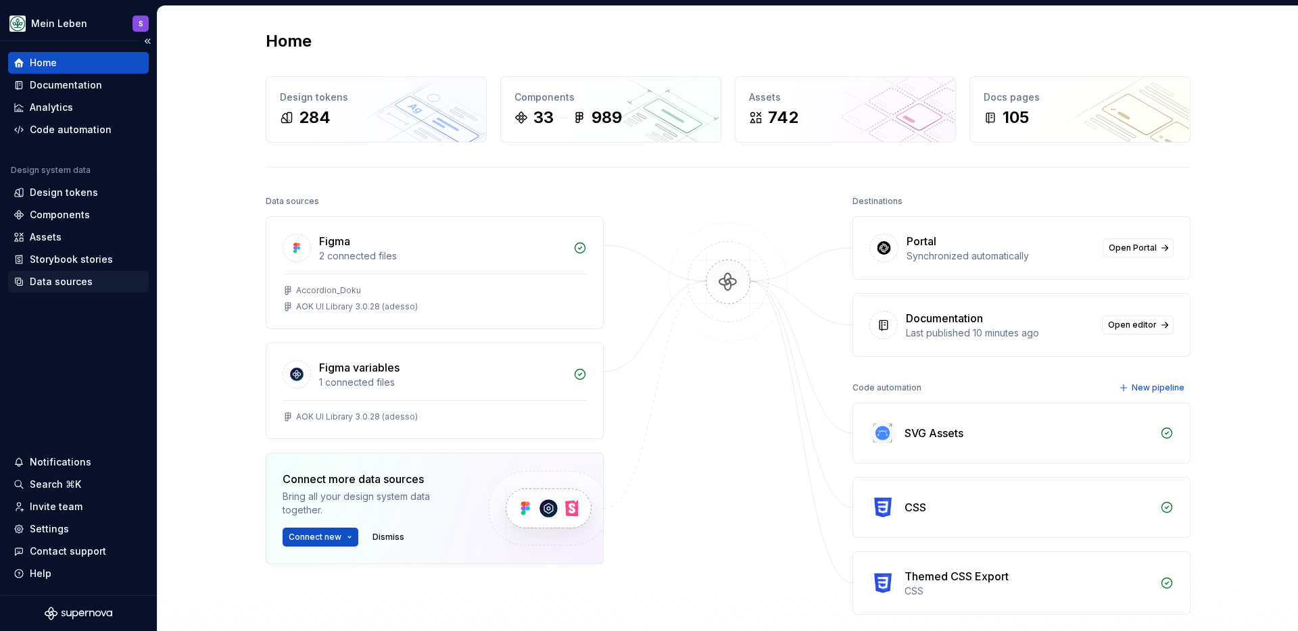
click at [47, 283] on div "Data sources" at bounding box center [61, 282] width 63 height 14
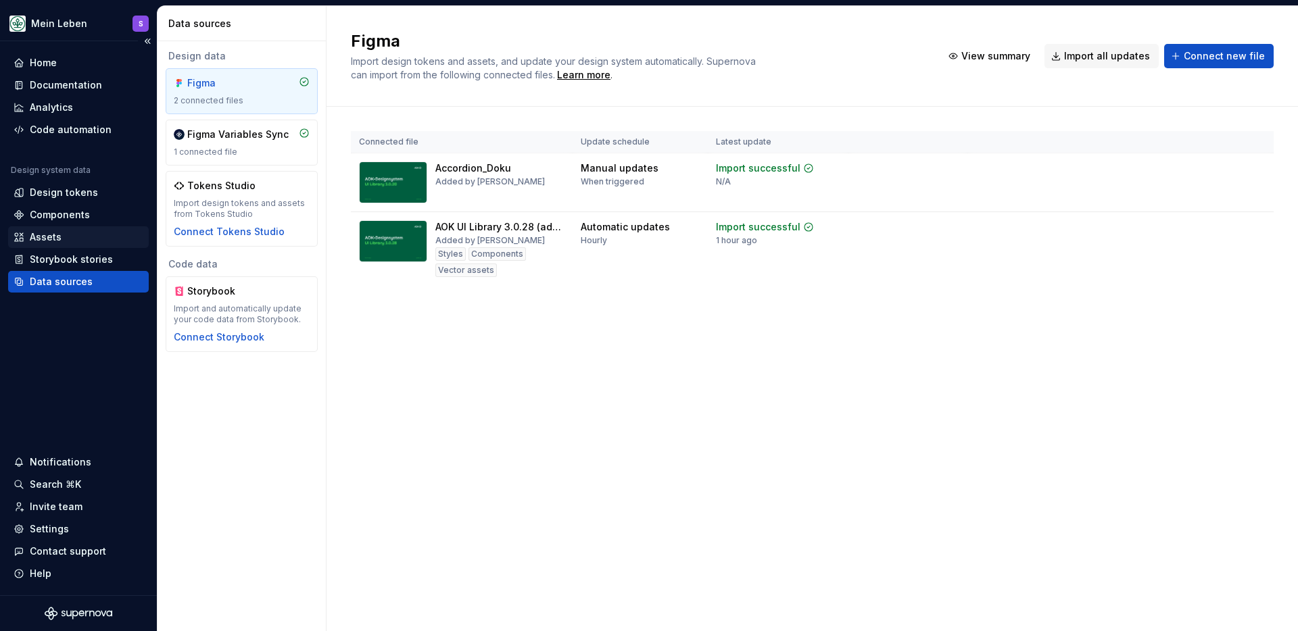
click at [63, 238] on div "Assets" at bounding box center [79, 238] width 130 height 14
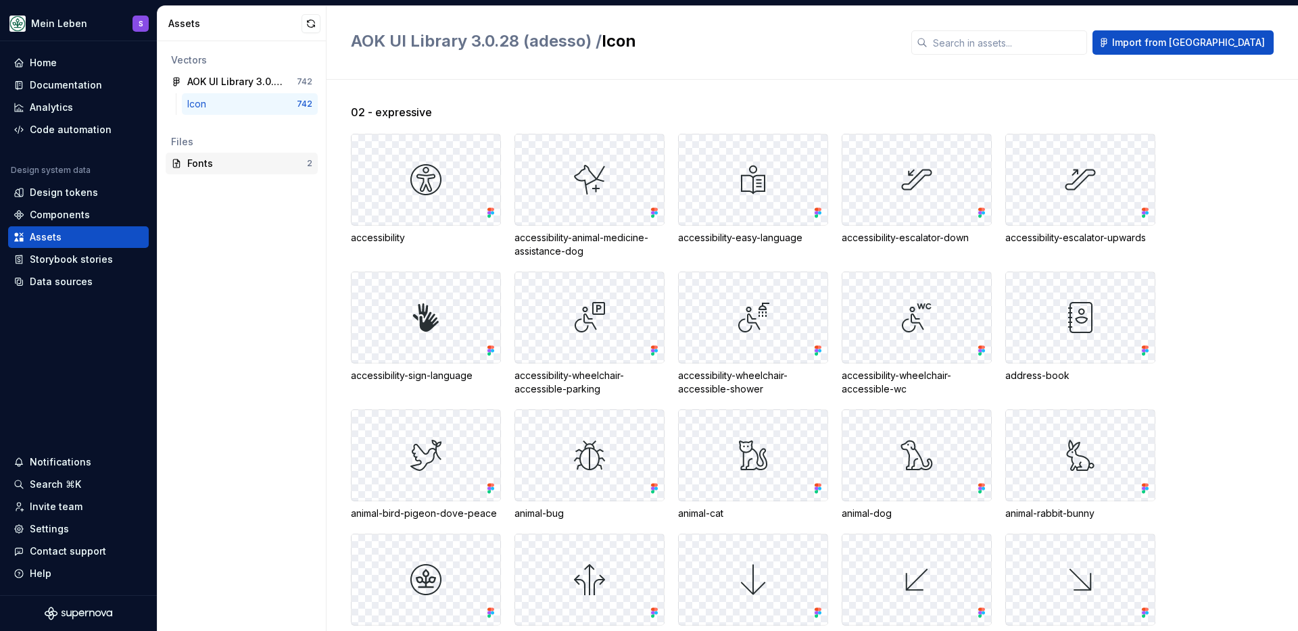
click at [212, 168] on div "Fonts" at bounding box center [247, 164] width 120 height 14
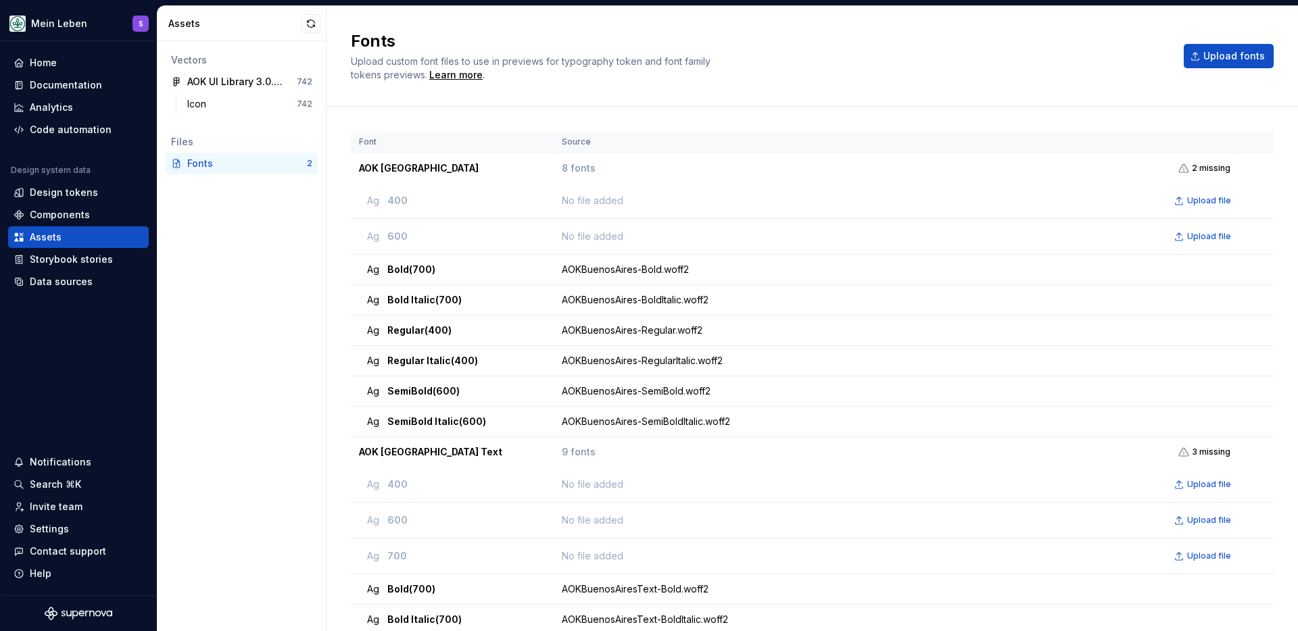
click at [787, 51] on h2 "Fonts" at bounding box center [759, 41] width 817 height 22
click at [73, 137] on div "Code automation" at bounding box center [78, 130] width 141 height 22
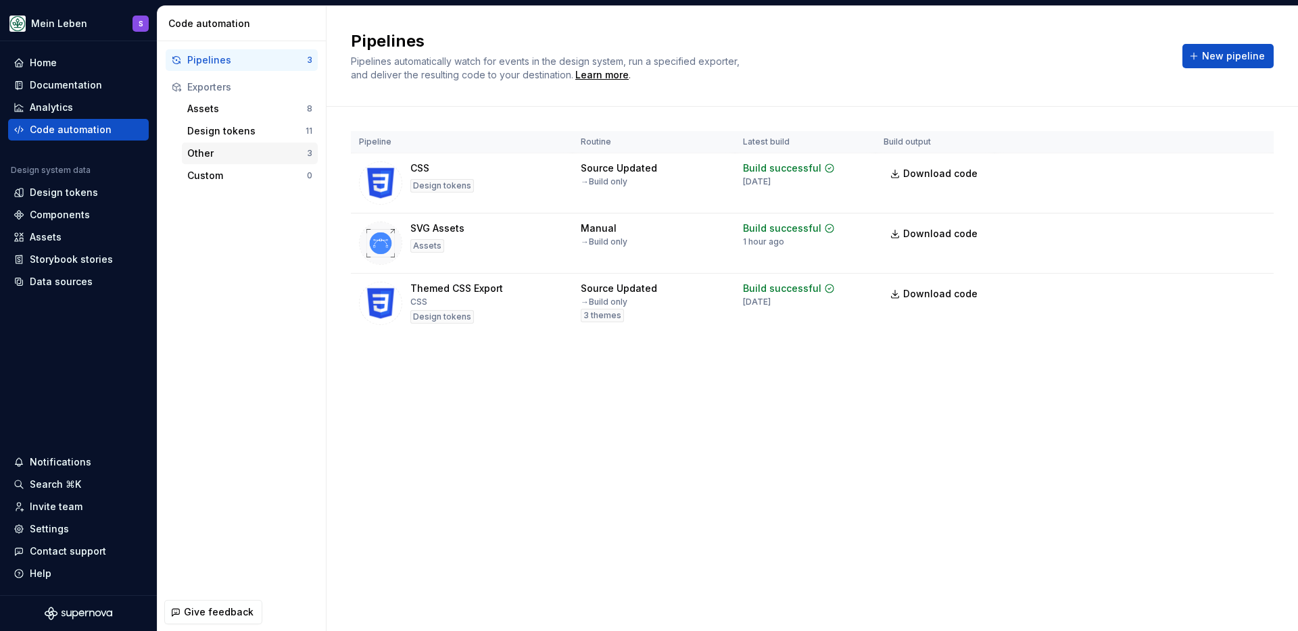
click at [216, 160] on div "Other 3" at bounding box center [250, 154] width 136 height 22
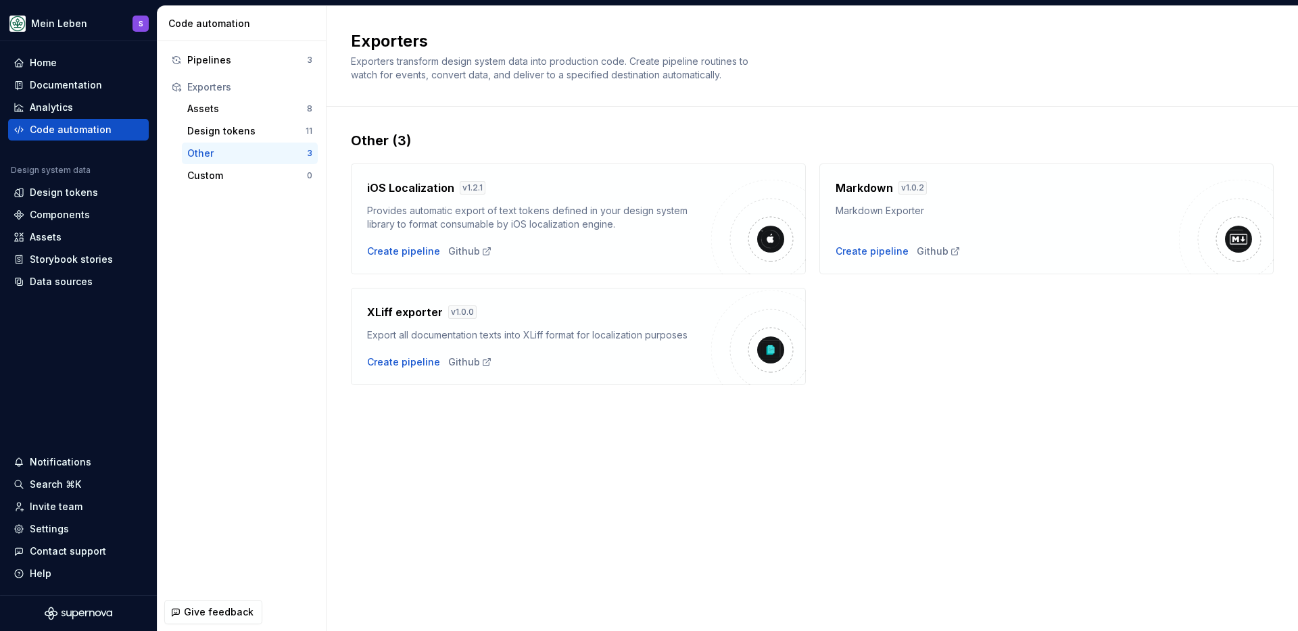
click at [223, 163] on div "Other 3" at bounding box center [250, 154] width 136 height 22
click at [229, 168] on div "Custom 0" at bounding box center [250, 176] width 136 height 22
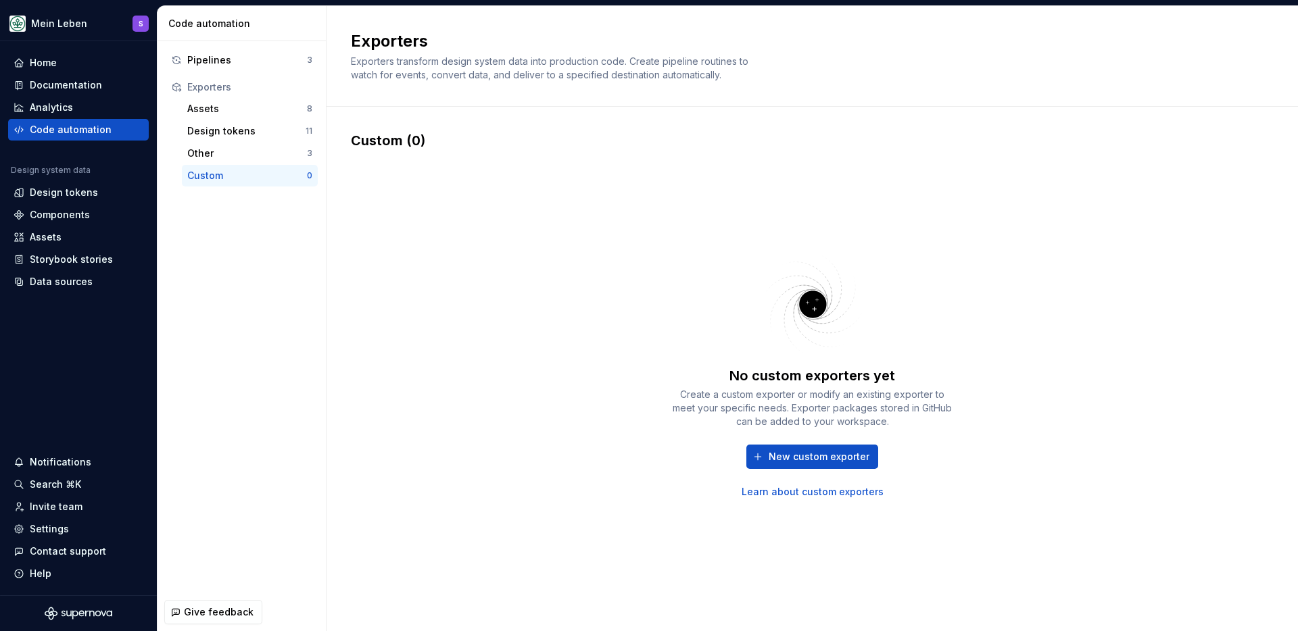
click at [432, 273] on div "No custom exporters yet Create a custom exporter or modify an existing exporter…" at bounding box center [812, 374] width 923 height 449
click at [211, 114] on div "Assets" at bounding box center [247, 109] width 120 height 14
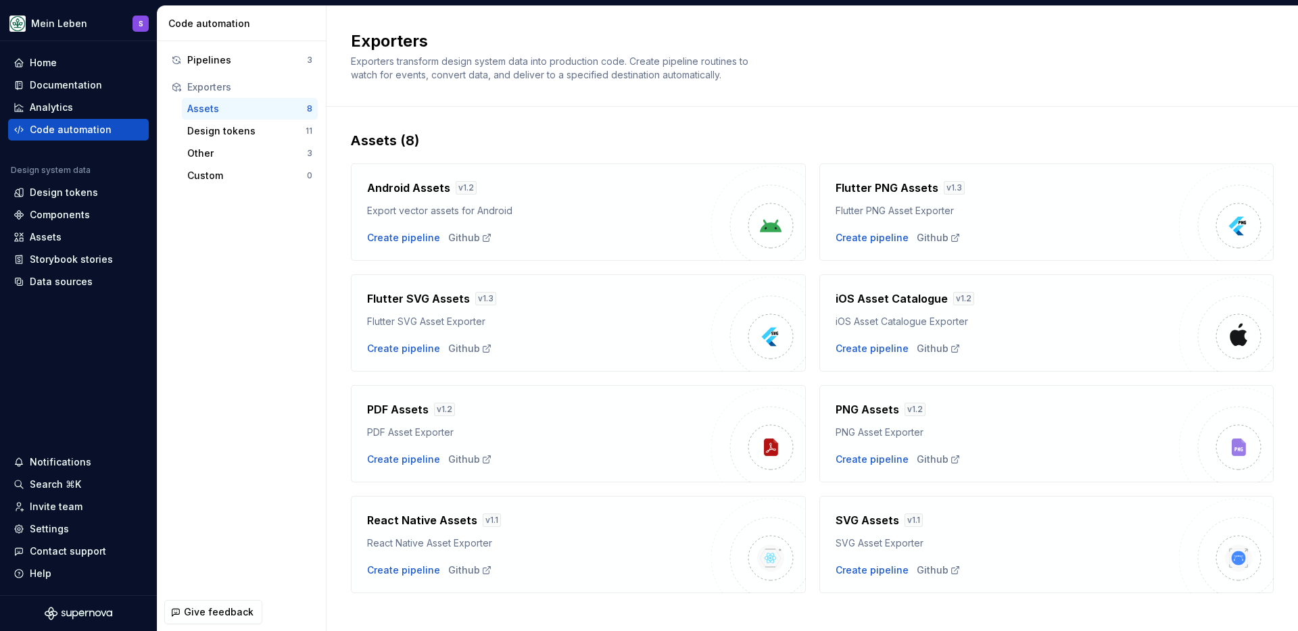
scroll to position [14, 0]
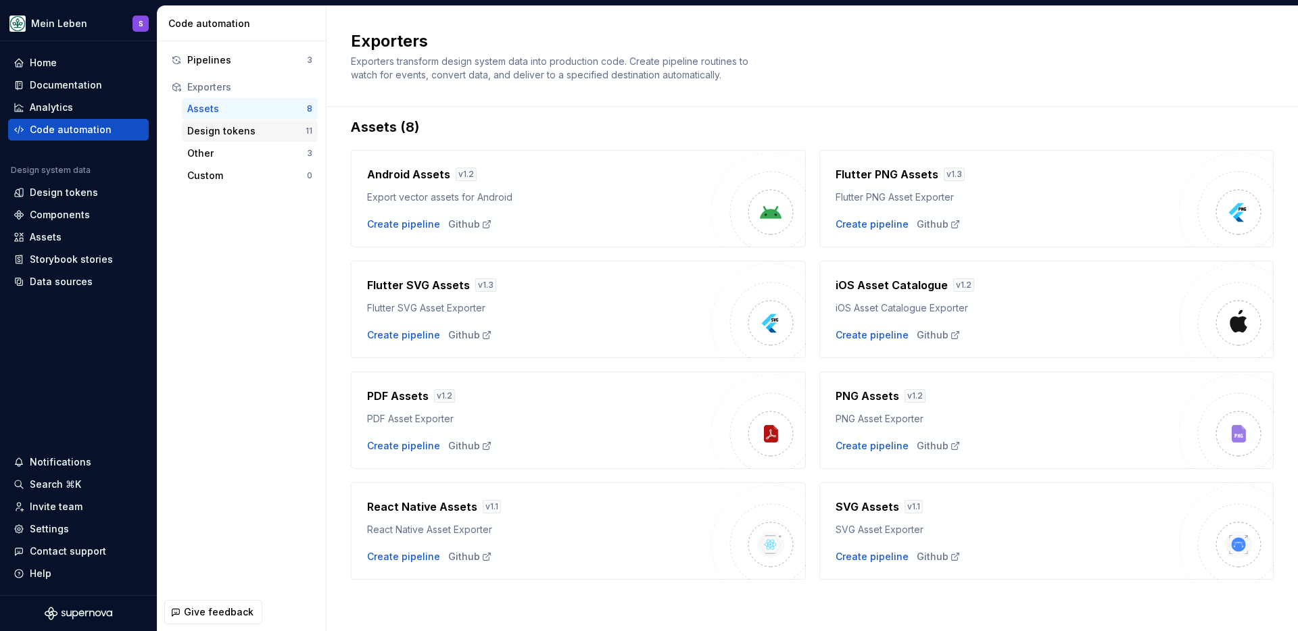
click at [235, 139] on div "Design tokens 11" at bounding box center [250, 131] width 136 height 22
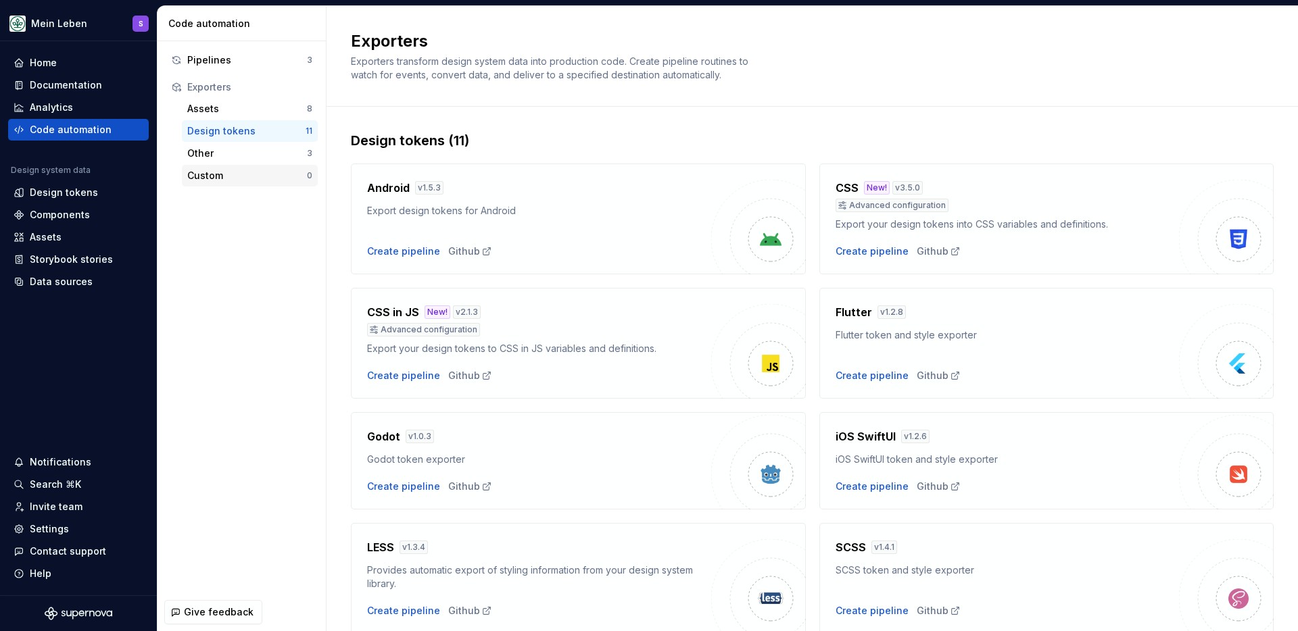
click at [219, 165] on div "Custom 0" at bounding box center [250, 176] width 136 height 22
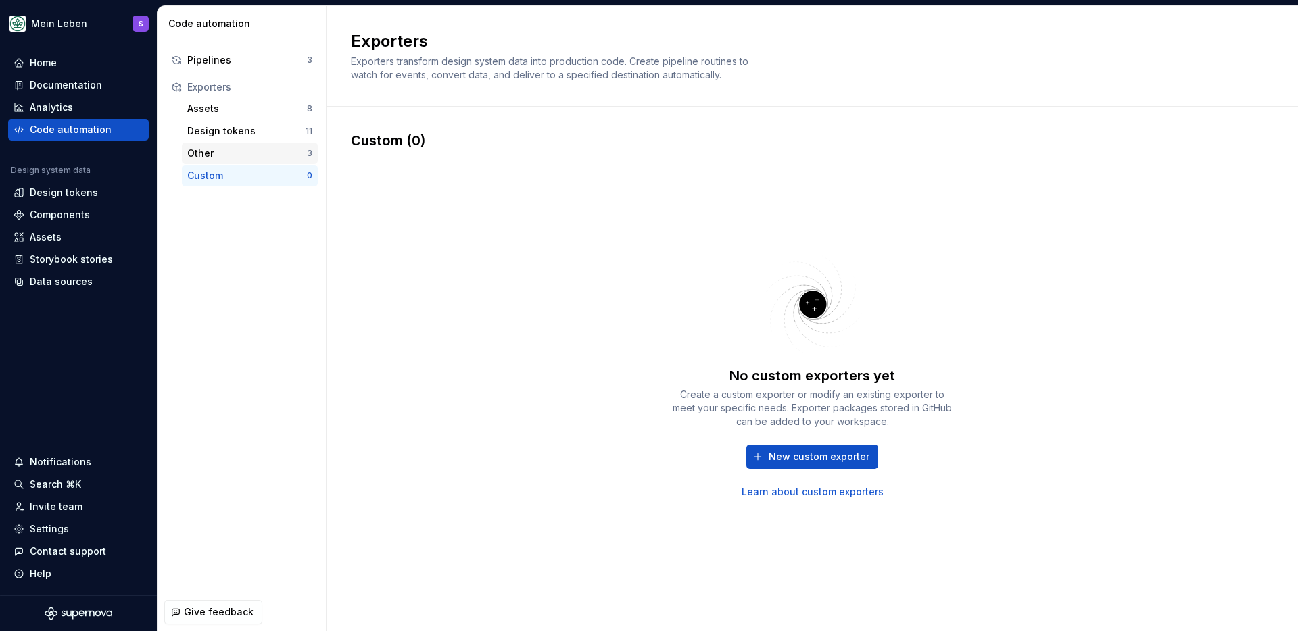
click at [201, 151] on div "Other" at bounding box center [247, 154] width 120 height 14
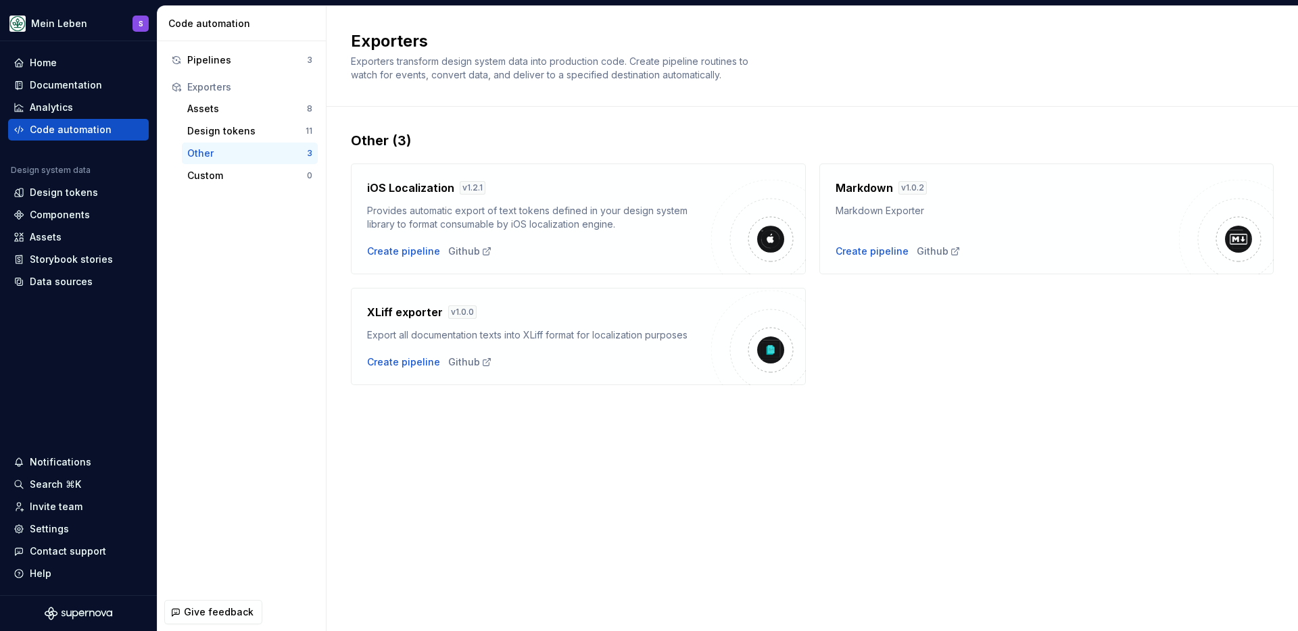
click at [224, 241] on div "Pipelines 3 Exporters Assets 8 Design tokens 11 Other 3 Custom 0" at bounding box center [242, 317] width 168 height 552
click at [225, 175] on div "Custom" at bounding box center [247, 176] width 120 height 14
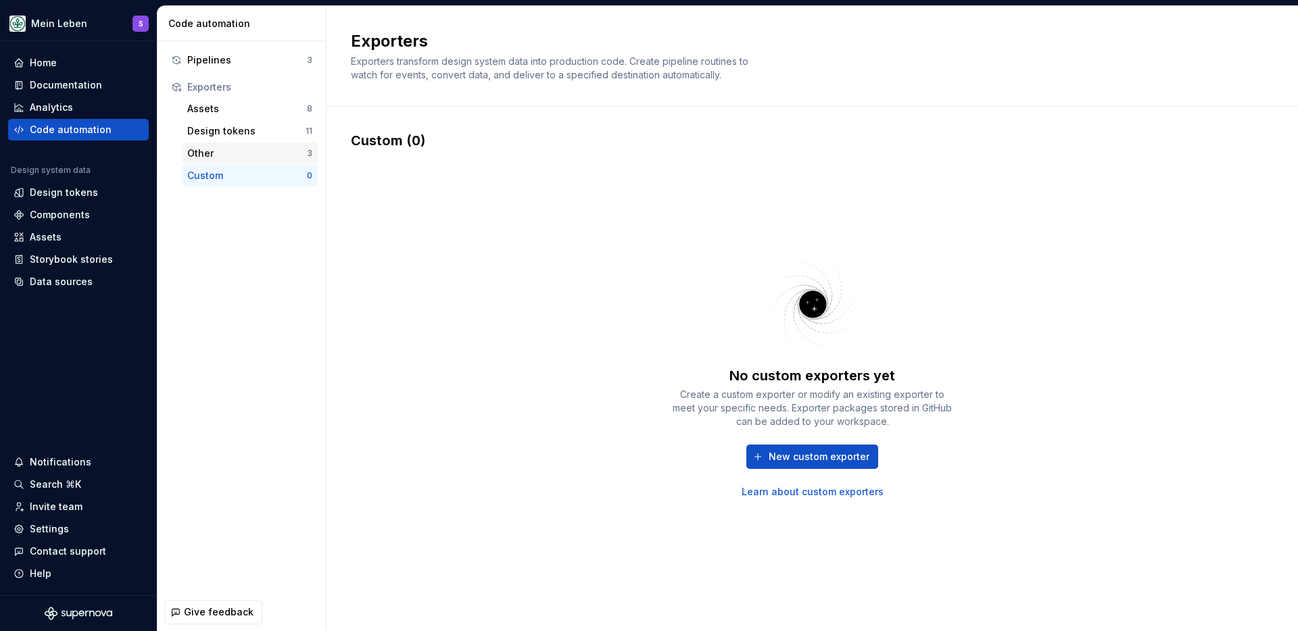
click at [213, 151] on div "Other" at bounding box center [247, 154] width 120 height 14
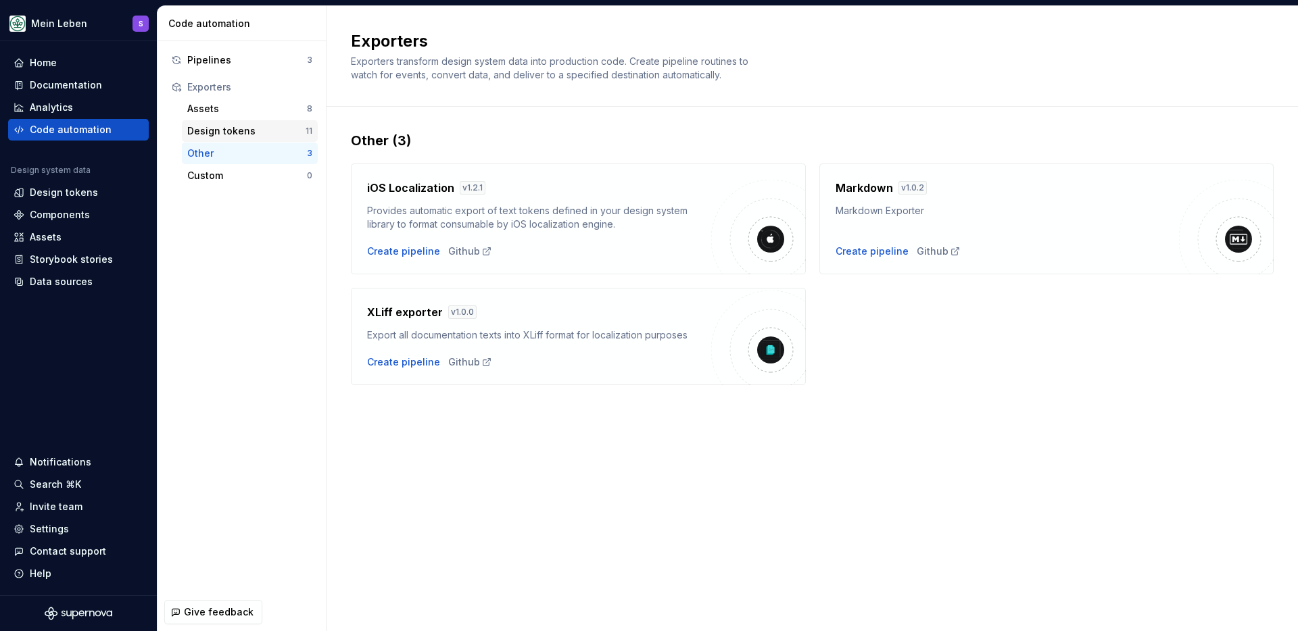
click at [220, 130] on div "Design tokens" at bounding box center [246, 131] width 118 height 14
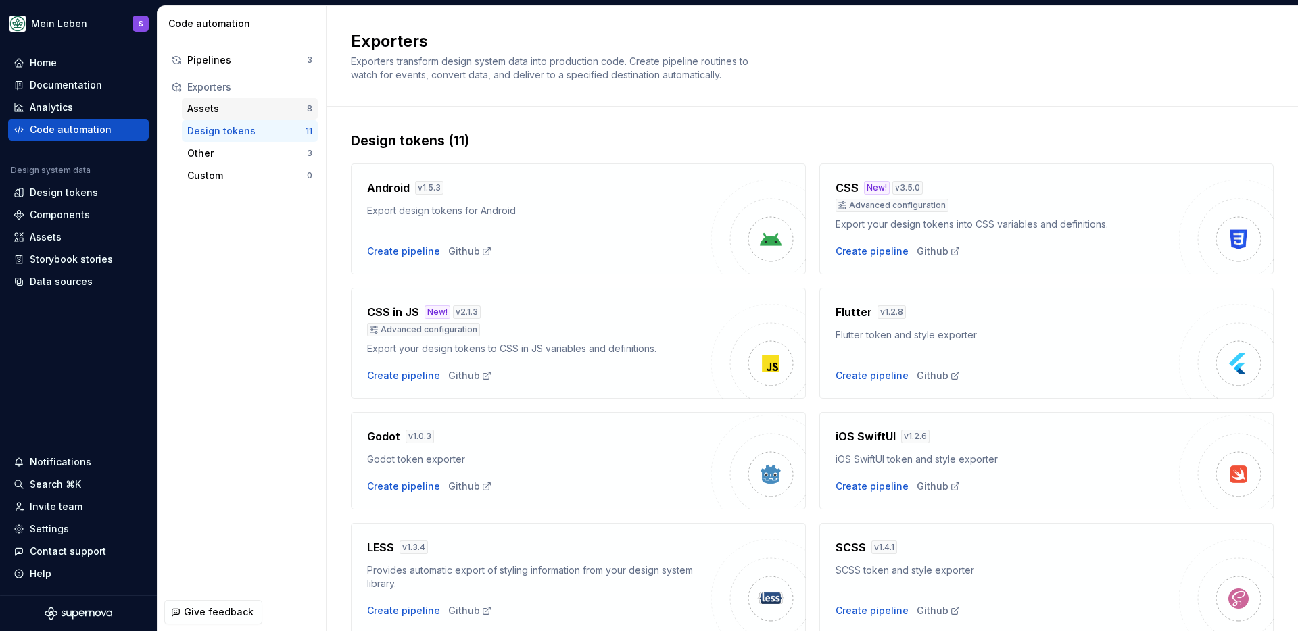
click at [199, 98] on div "Assets 8" at bounding box center [250, 109] width 136 height 22
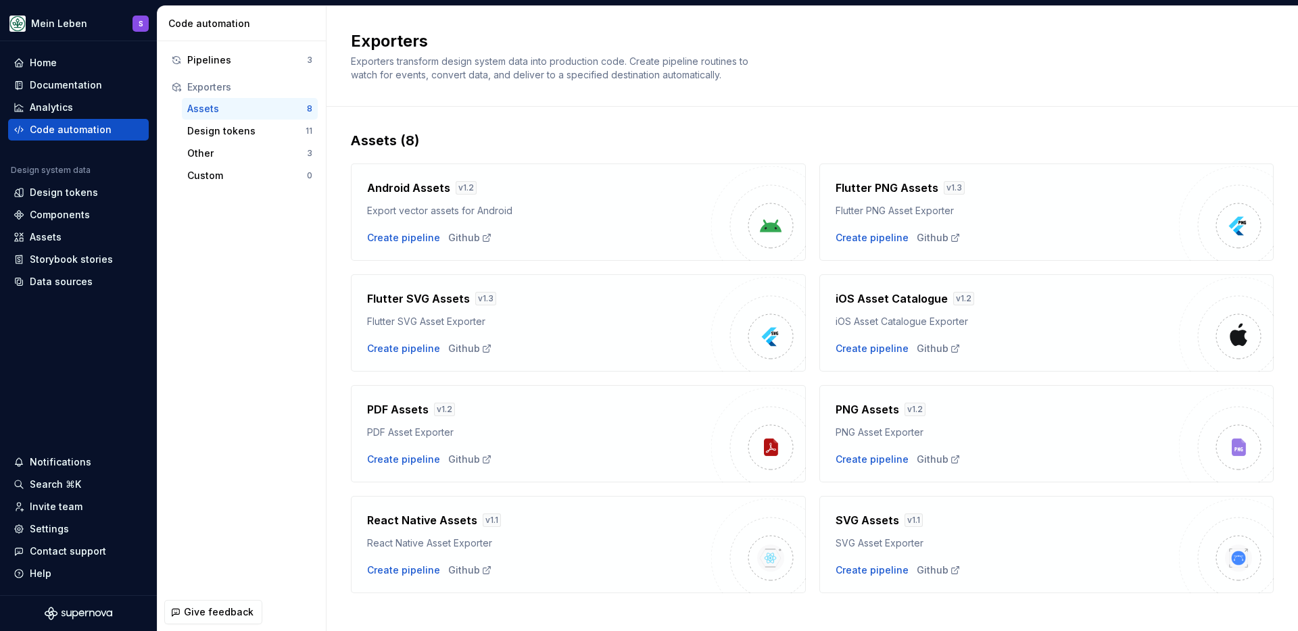
click at [262, 239] on div "Pipelines 3 Exporters Assets 8 Design tokens 11 Other 3 Custom 0" at bounding box center [242, 317] width 168 height 552
click at [49, 238] on div "Assets" at bounding box center [46, 238] width 32 height 14
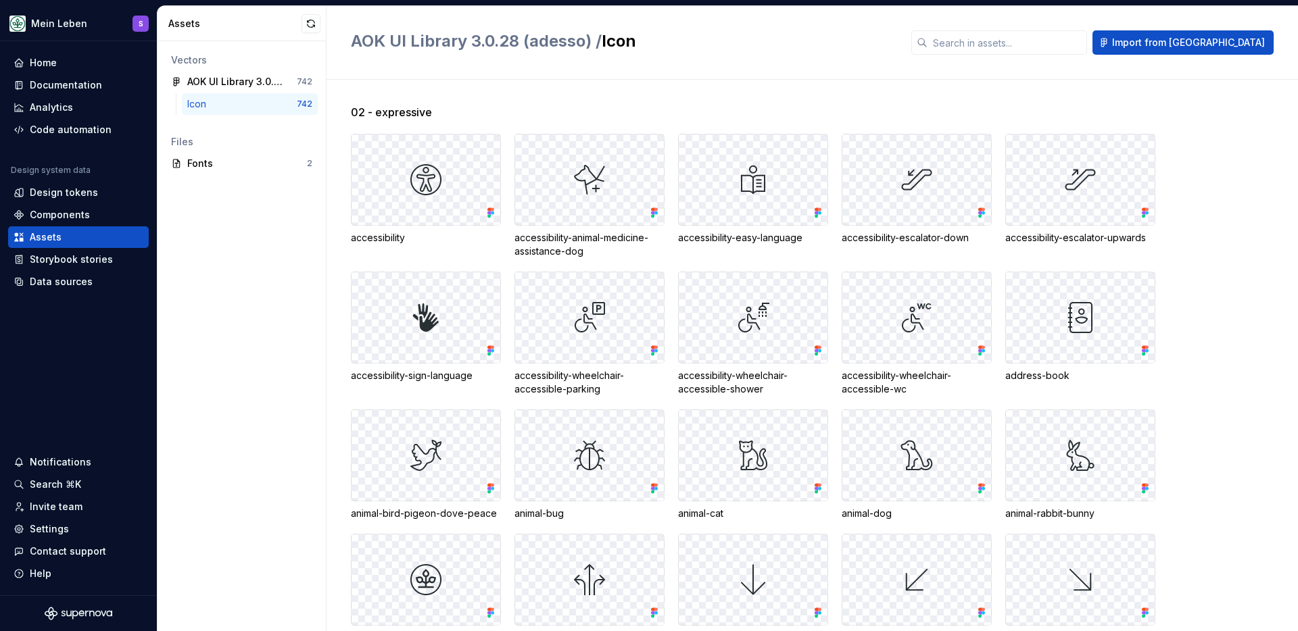
click at [711, 57] on div "AOK UI Library 3.0.28 (adesso) / Icon Import from Figma" at bounding box center [811, 43] width 971 height 74
click at [48, 127] on div "Code automation" at bounding box center [71, 130] width 82 height 14
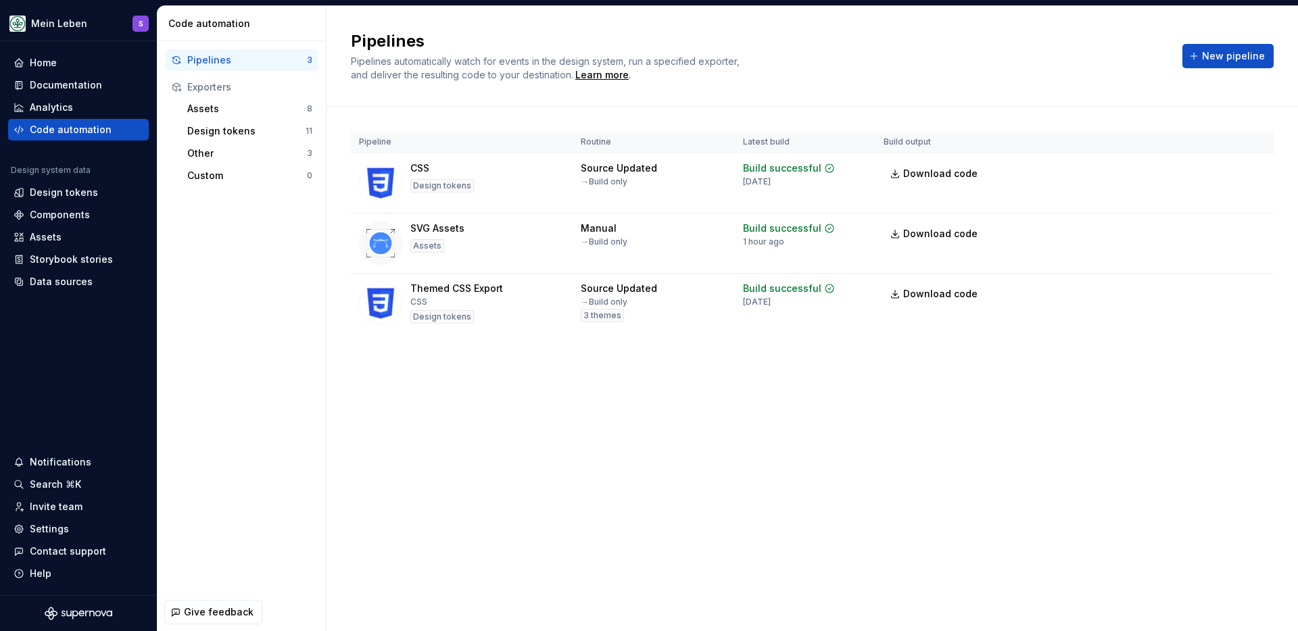
click at [474, 105] on div "Pipelines Pipelines automatically watch for events in the design system, run a …" at bounding box center [811, 56] width 971 height 101
click at [56, 235] on div "Assets" at bounding box center [46, 238] width 32 height 14
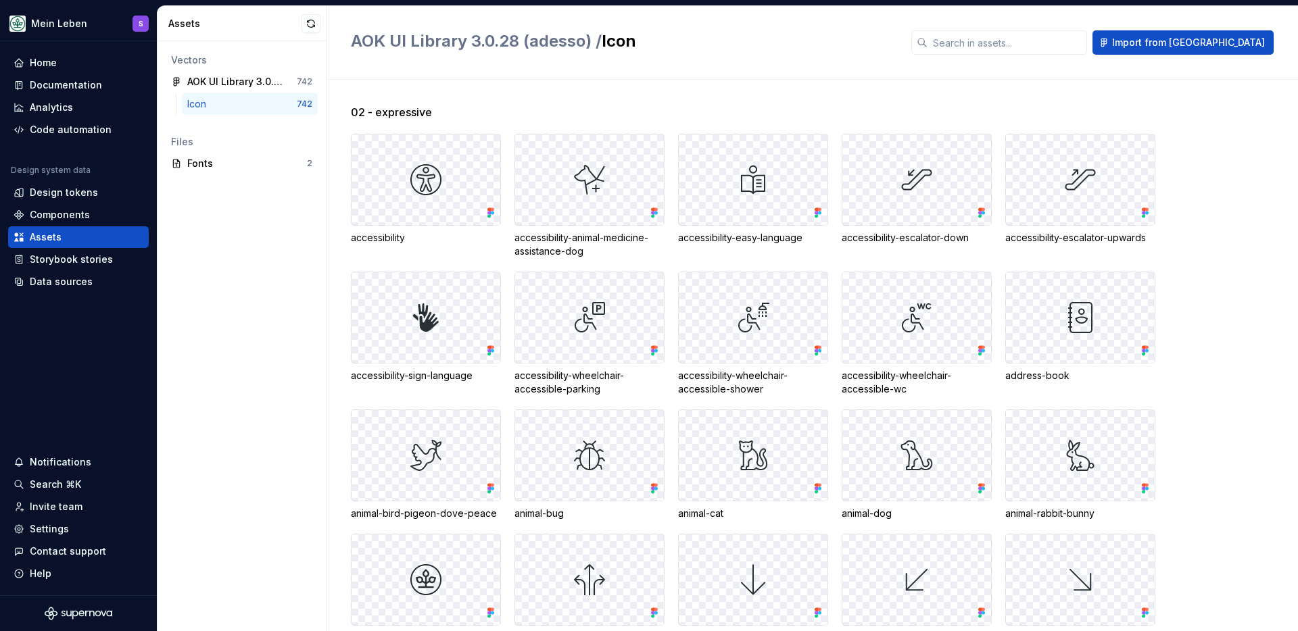
click at [202, 283] on div "Vectors AOK UI Library 3.0.28 (adesso) 742 Icon 742 Files Fonts 2" at bounding box center [242, 336] width 168 height 590
click at [32, 213] on div "Components" at bounding box center [60, 215] width 60 height 14
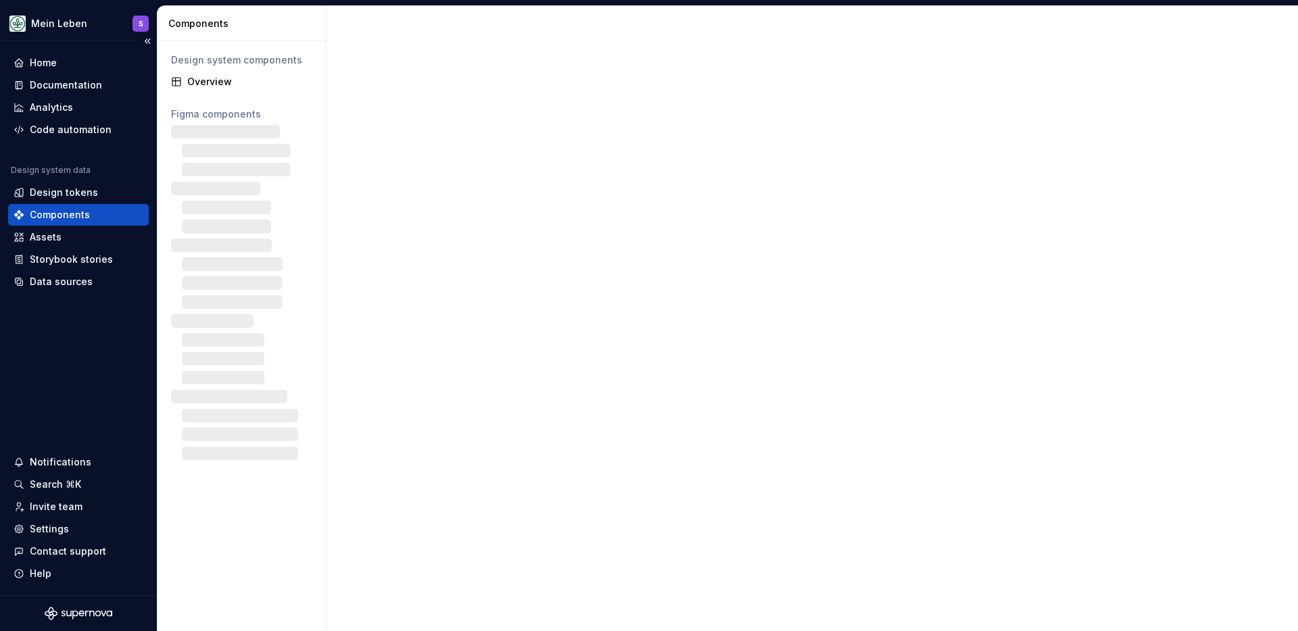
click at [63, 180] on div "Design system data" at bounding box center [78, 173] width 141 height 16
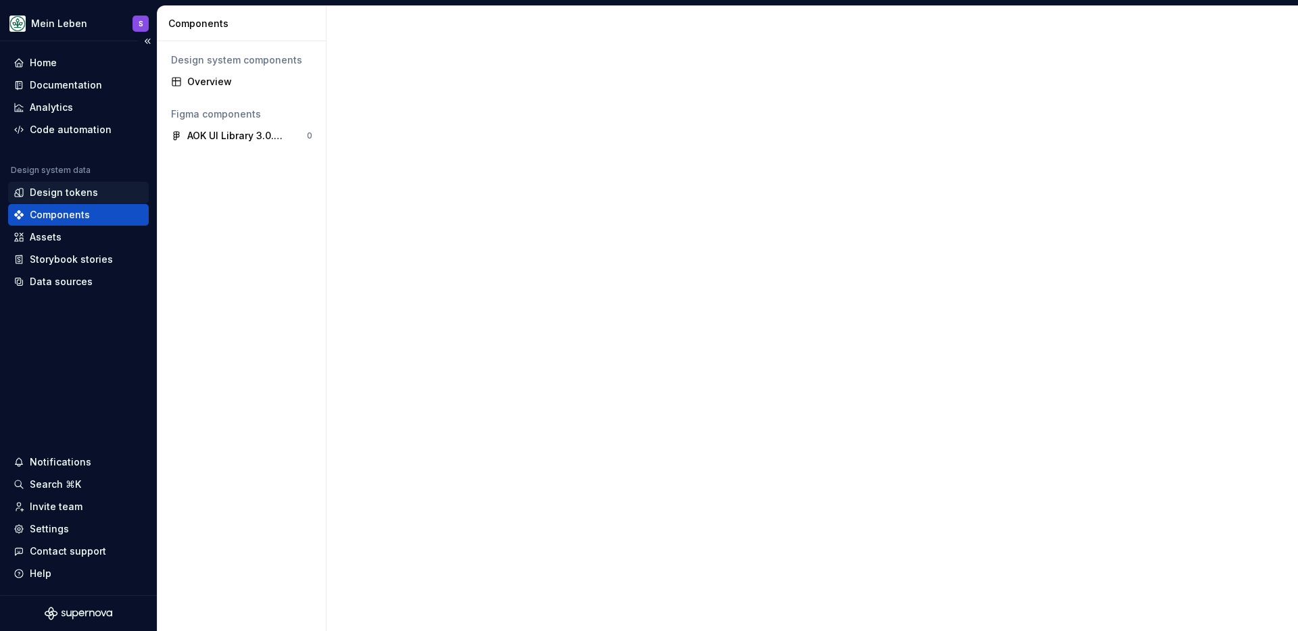
click at [64, 191] on div "Design tokens" at bounding box center [64, 193] width 68 height 14
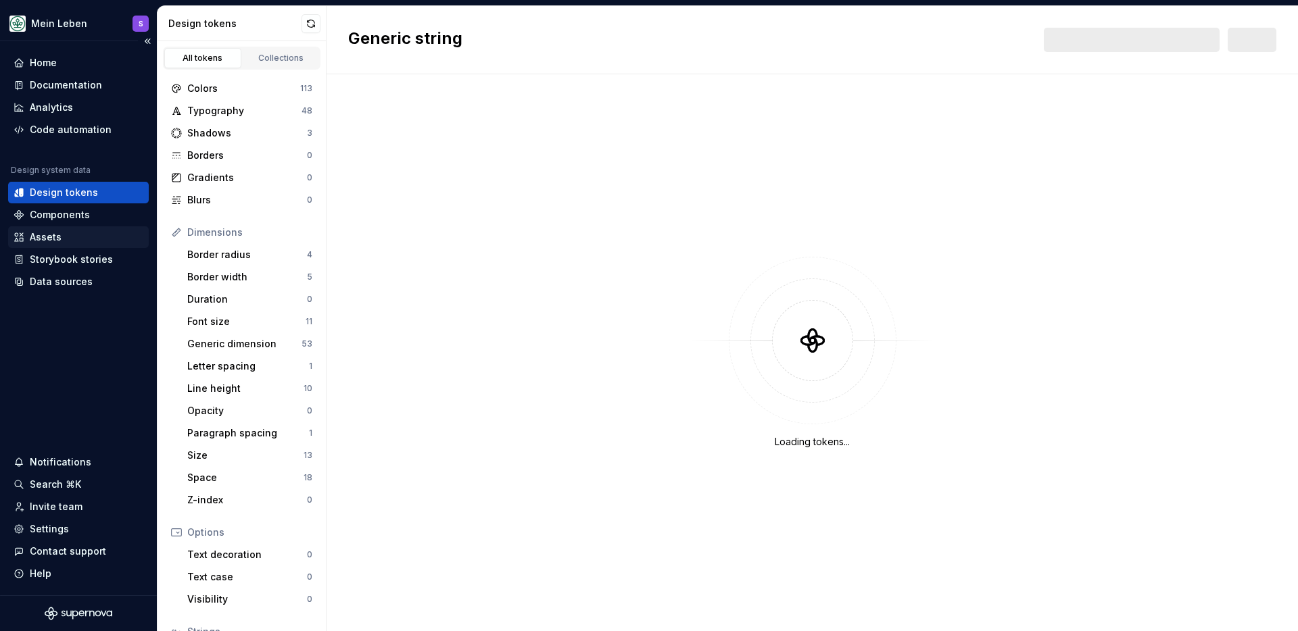
click at [59, 226] on div "Assets" at bounding box center [78, 237] width 141 height 22
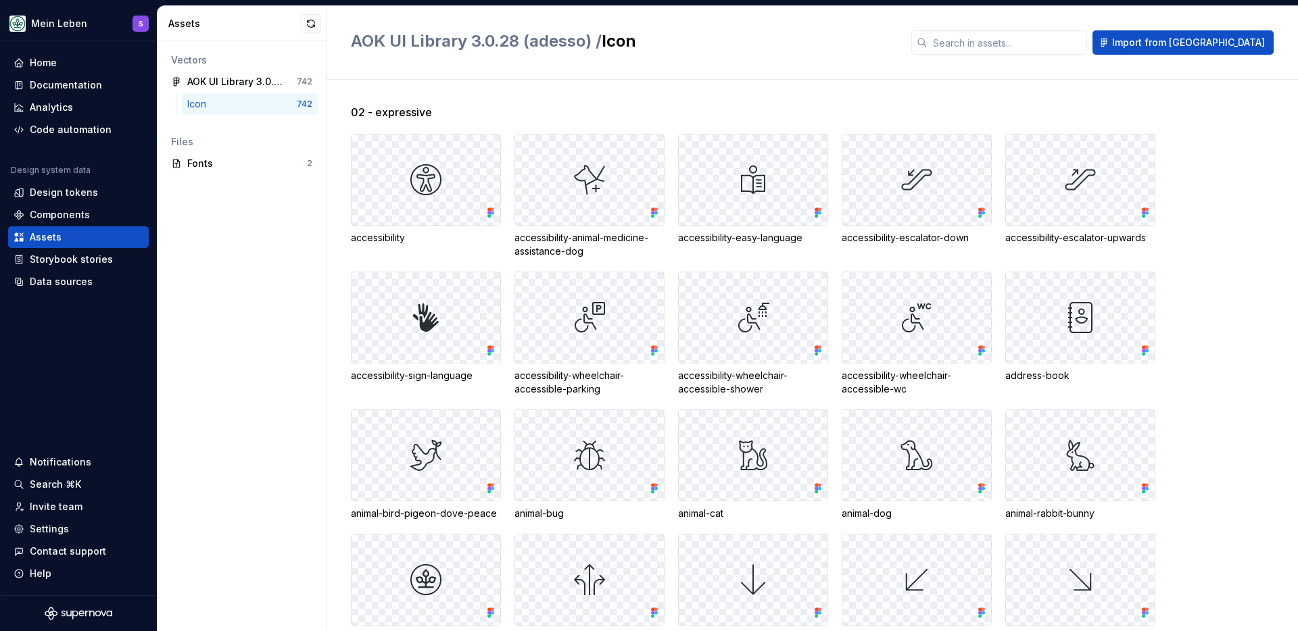
click at [251, 285] on div "Vectors AOK UI Library 3.0.28 (adesso) 742 Icon 742 Files Fonts 2" at bounding box center [242, 336] width 168 height 590
click at [591, 105] on div "02 - expressive" at bounding box center [824, 112] width 947 height 16
click at [93, 84] on div "Documentation" at bounding box center [66, 85] width 72 height 14
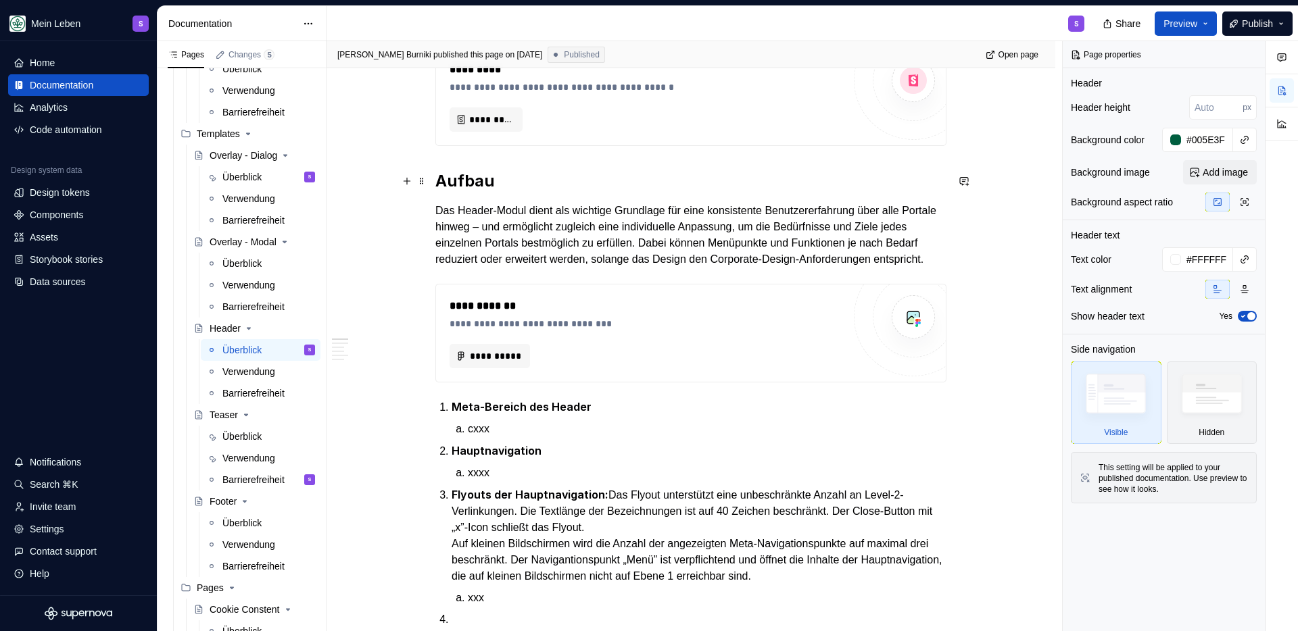
scroll to position [475, 0]
type textarea "*"
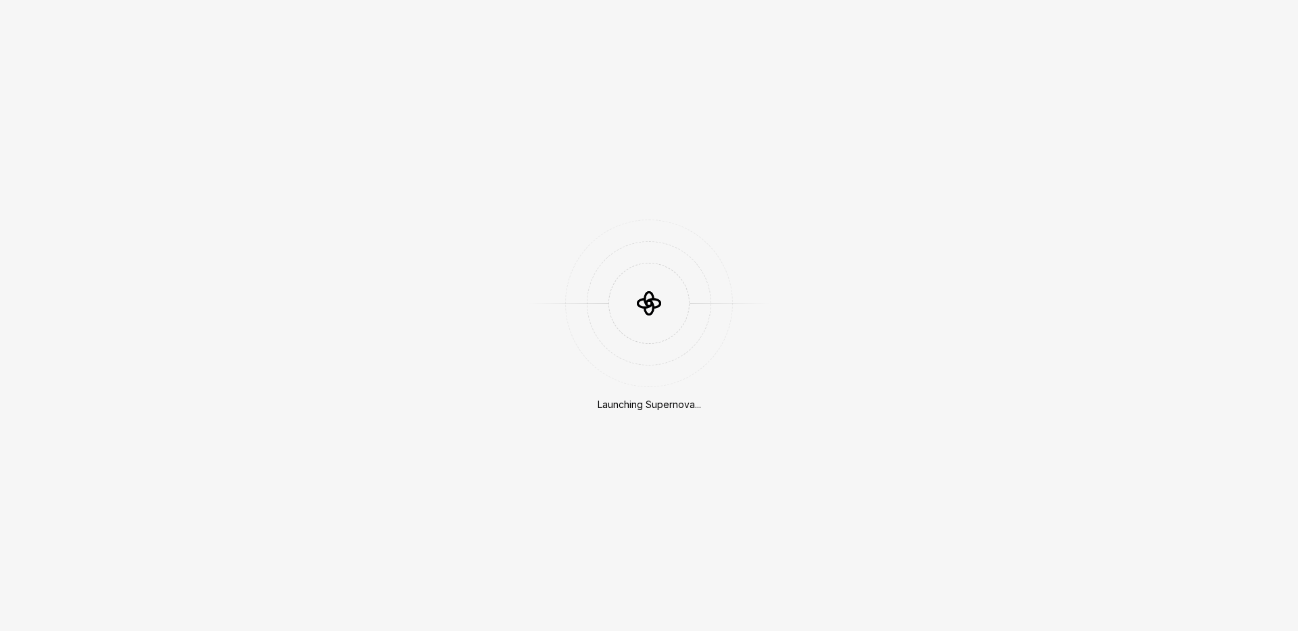
click at [1123, 30] on div "Launching Supernova..." at bounding box center [649, 315] width 1298 height 631
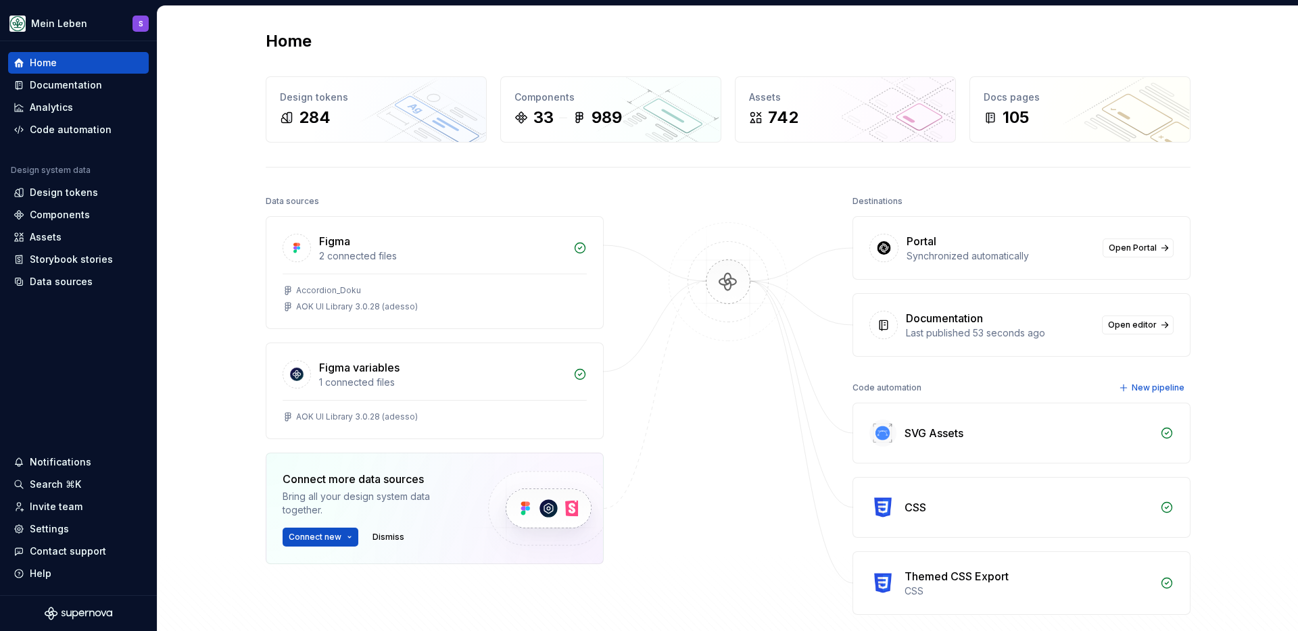
click at [191, 132] on div "Home Design tokens 284 Components 33 989 Assets 742 Docs pages 105 Data sources…" at bounding box center [728, 358] width 1140 height 705
click at [78, 87] on div "Documentation" at bounding box center [66, 85] width 72 height 14
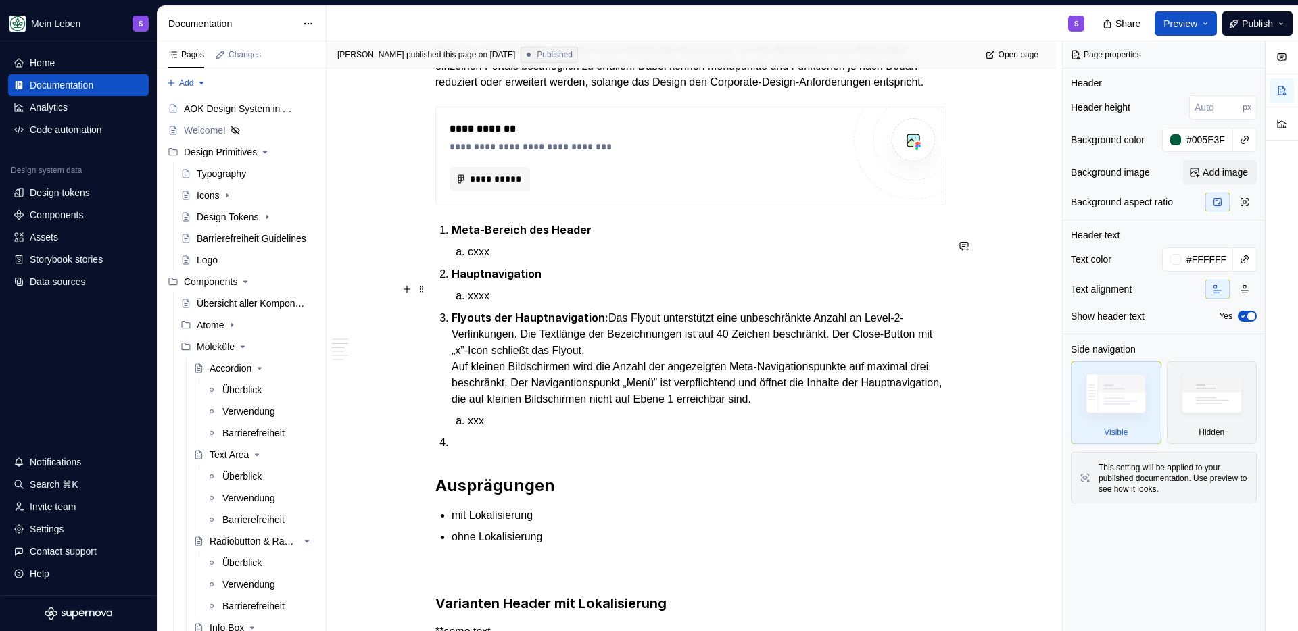
scroll to position [653, 0]
click at [485, 258] on p "cxxx" at bounding box center [707, 250] width 479 height 16
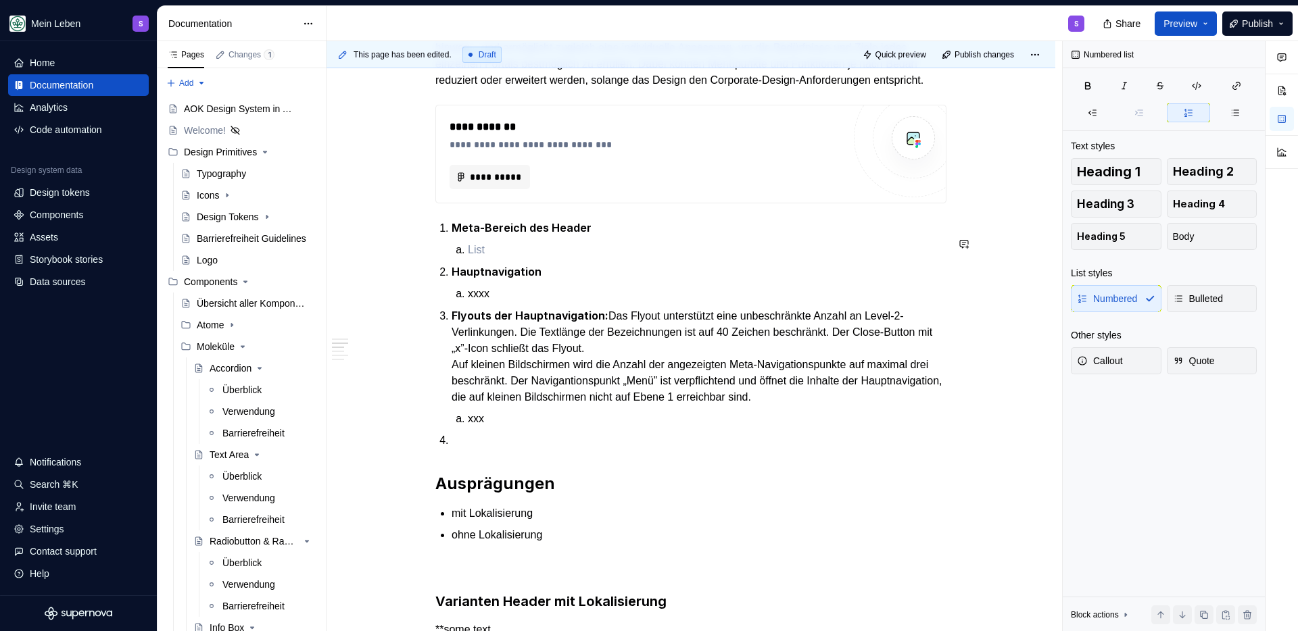
type textarea "*"
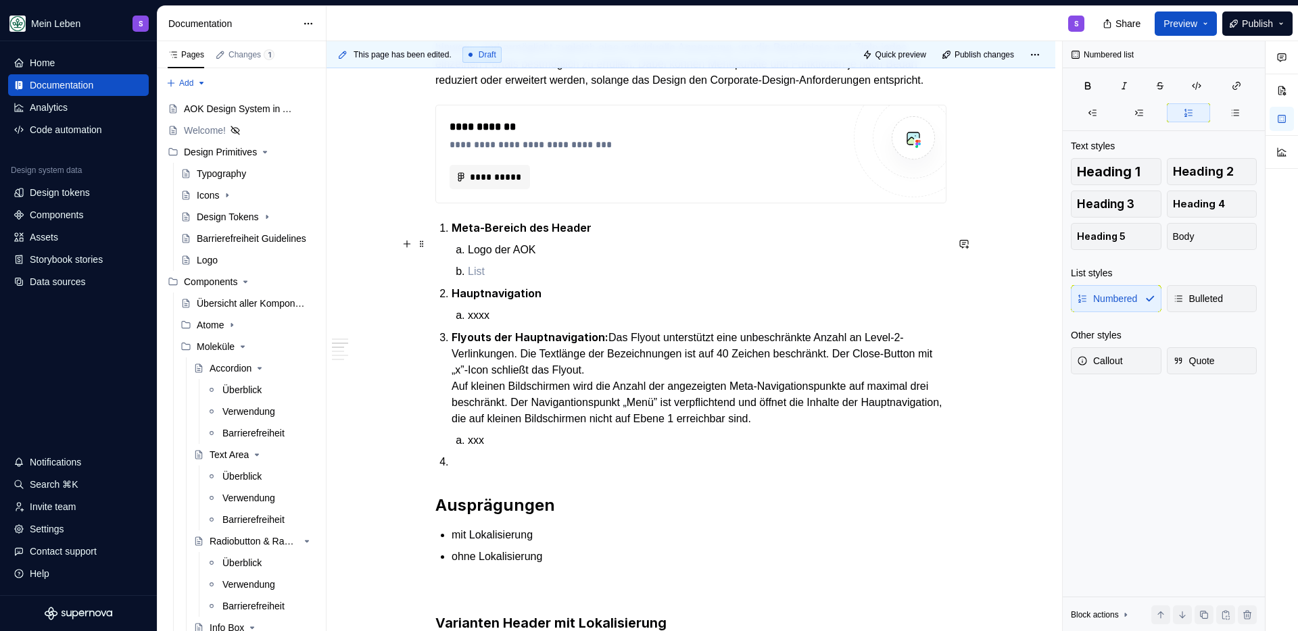
click at [452, 235] on strong "Meta-Bereich des Header" at bounding box center [522, 228] width 140 height 14
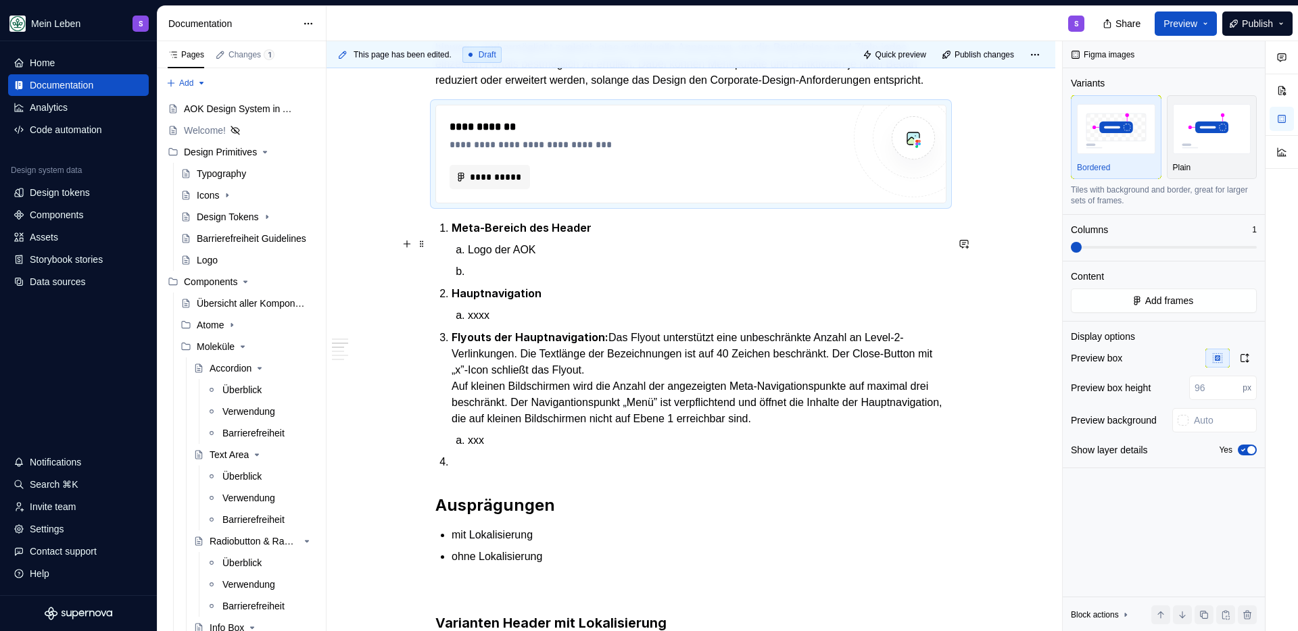
click at [452, 235] on strong "Meta-Bereich des Header" at bounding box center [522, 228] width 140 height 14
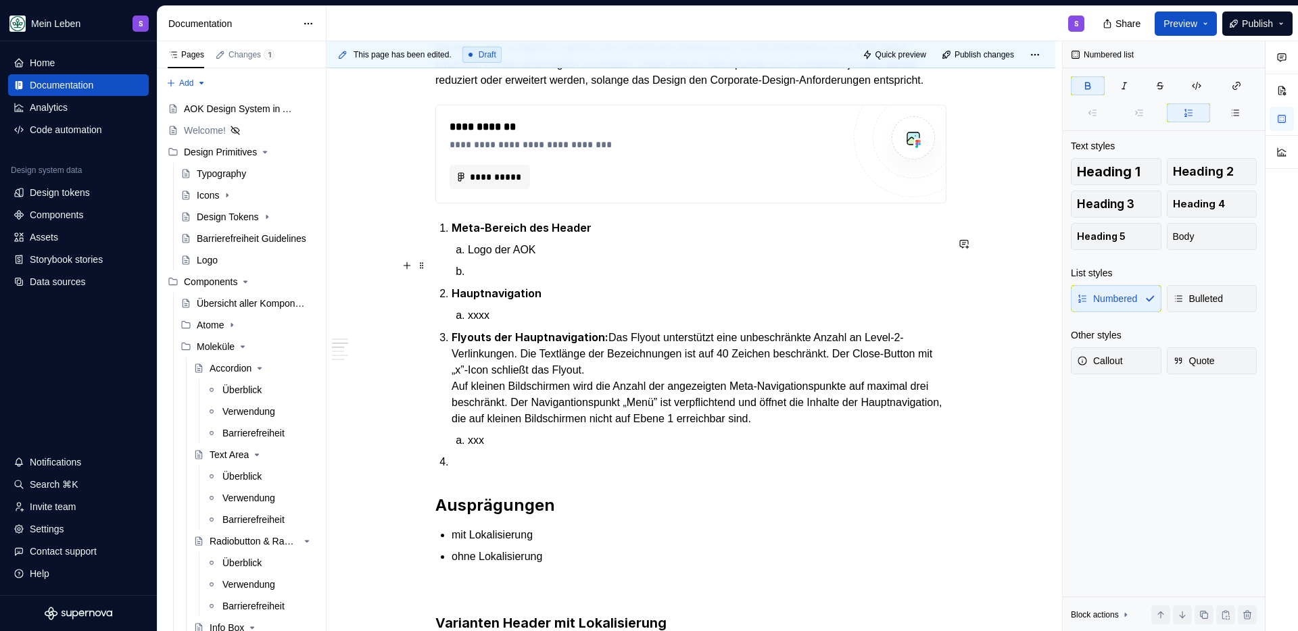
click at [468, 258] on li "Logo der AOK" at bounding box center [707, 250] width 479 height 16
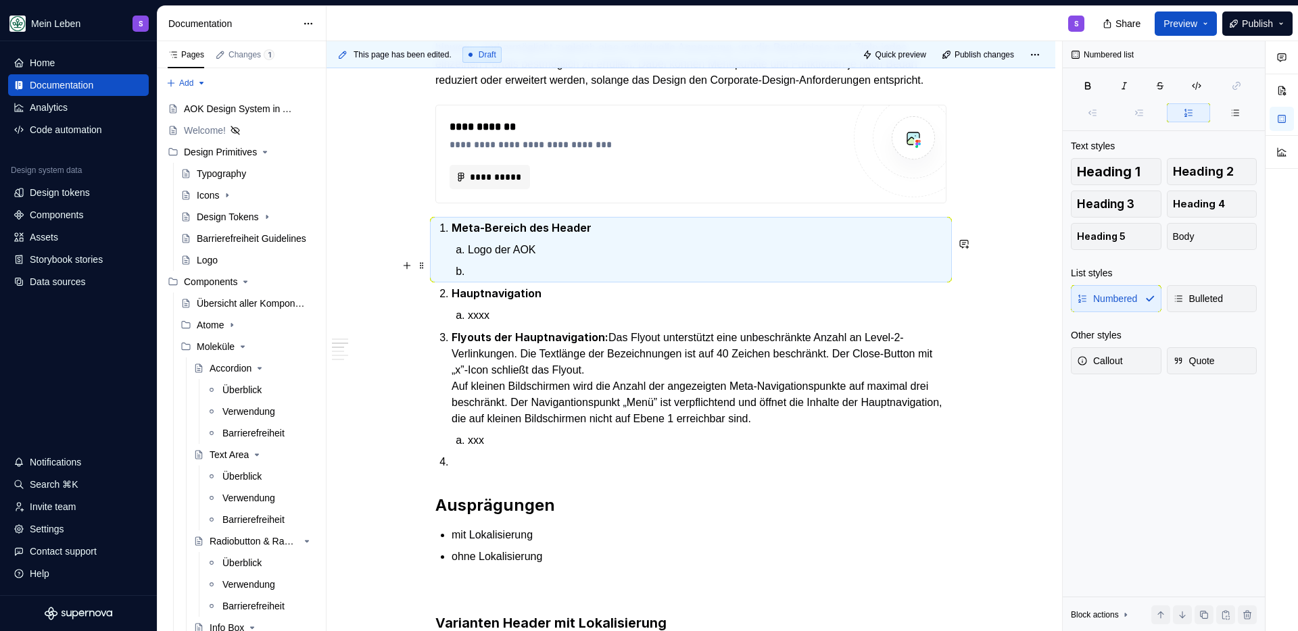
click at [541, 275] on ol "Logo der AOK" at bounding box center [707, 261] width 479 height 38
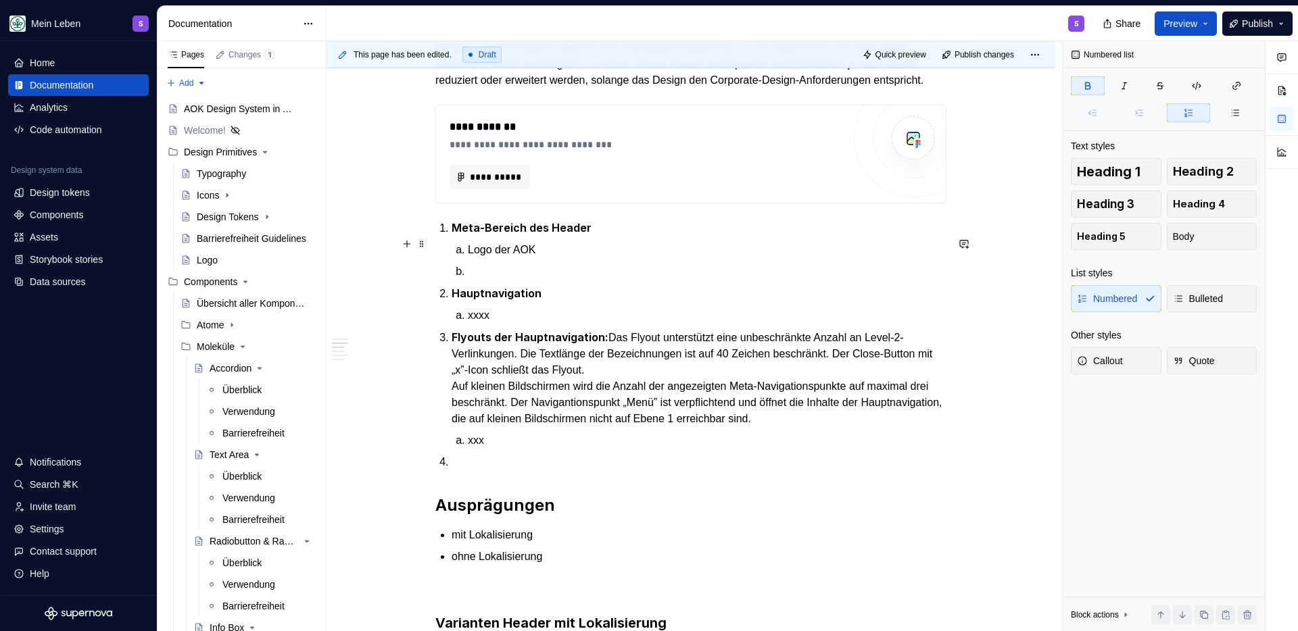
click at [452, 235] on strong "Meta-Bereich des Header" at bounding box center [522, 228] width 140 height 14
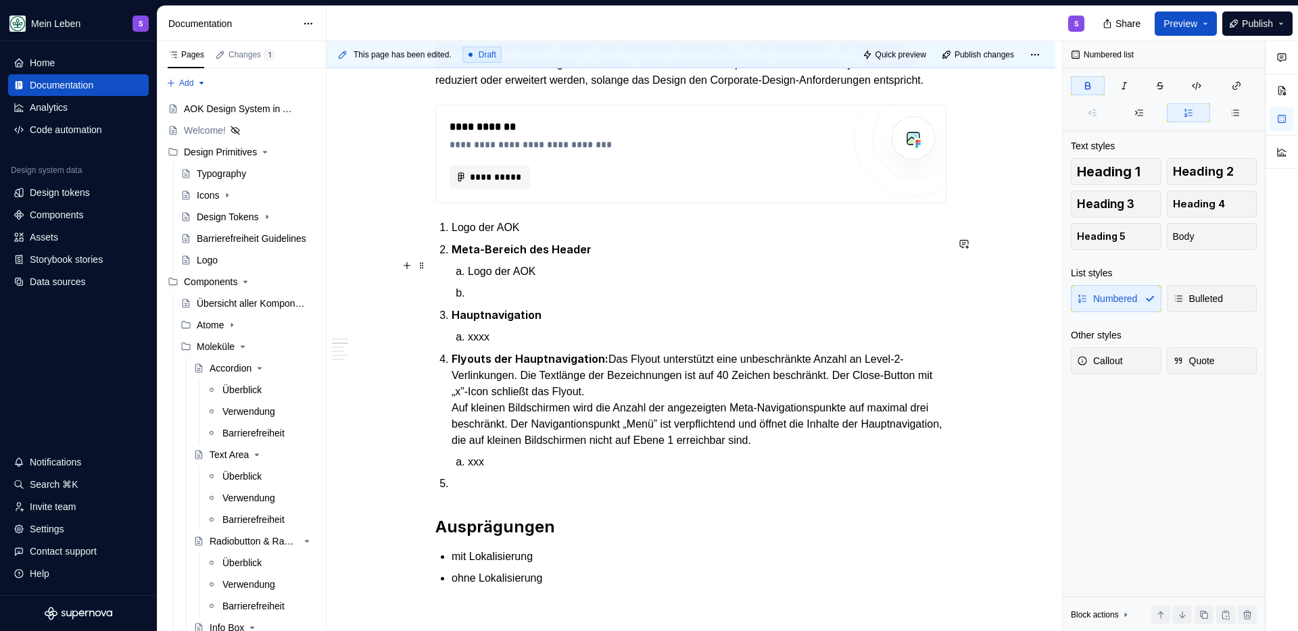
click at [485, 256] on strong "Meta-Bereich des Header" at bounding box center [522, 250] width 140 height 14
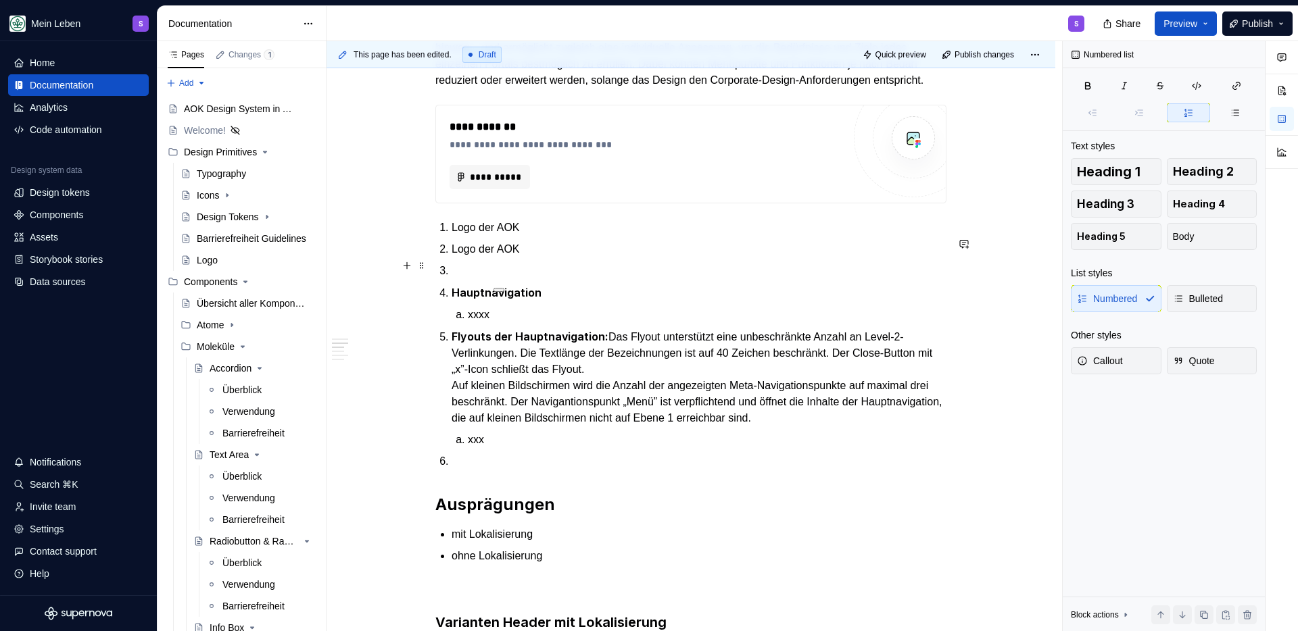
click at [484, 258] on p "Logo der AOK" at bounding box center [699, 249] width 495 height 16
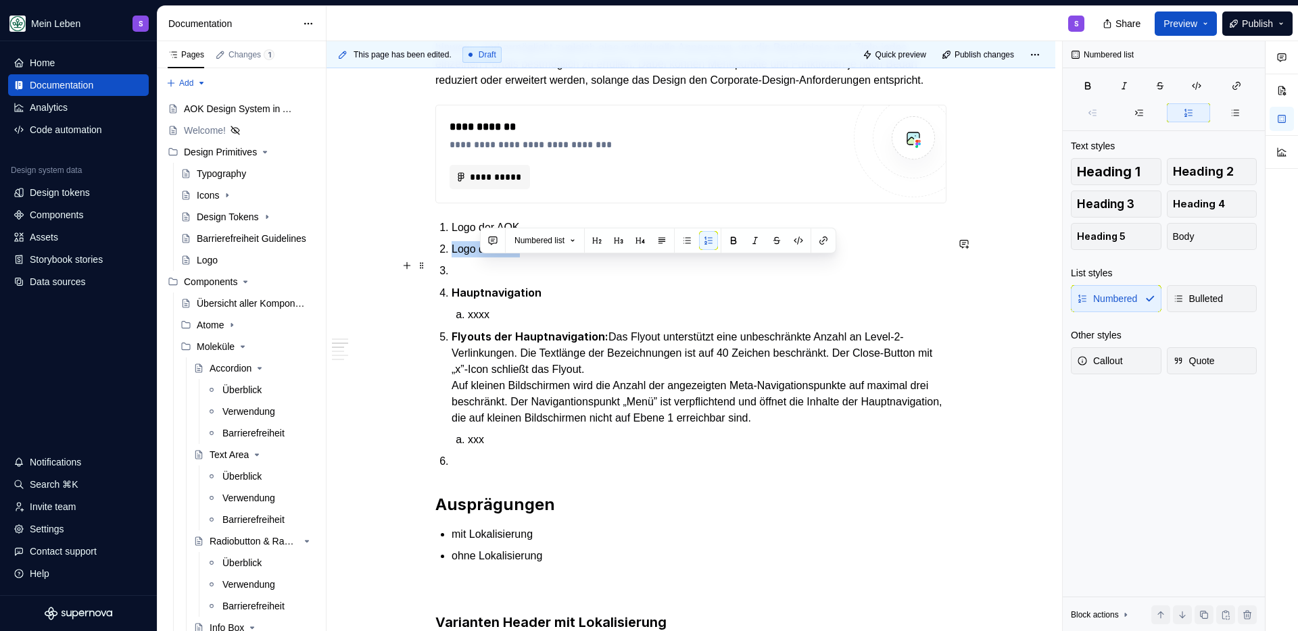
click at [484, 258] on p "Logo der AOK" at bounding box center [699, 249] width 495 height 16
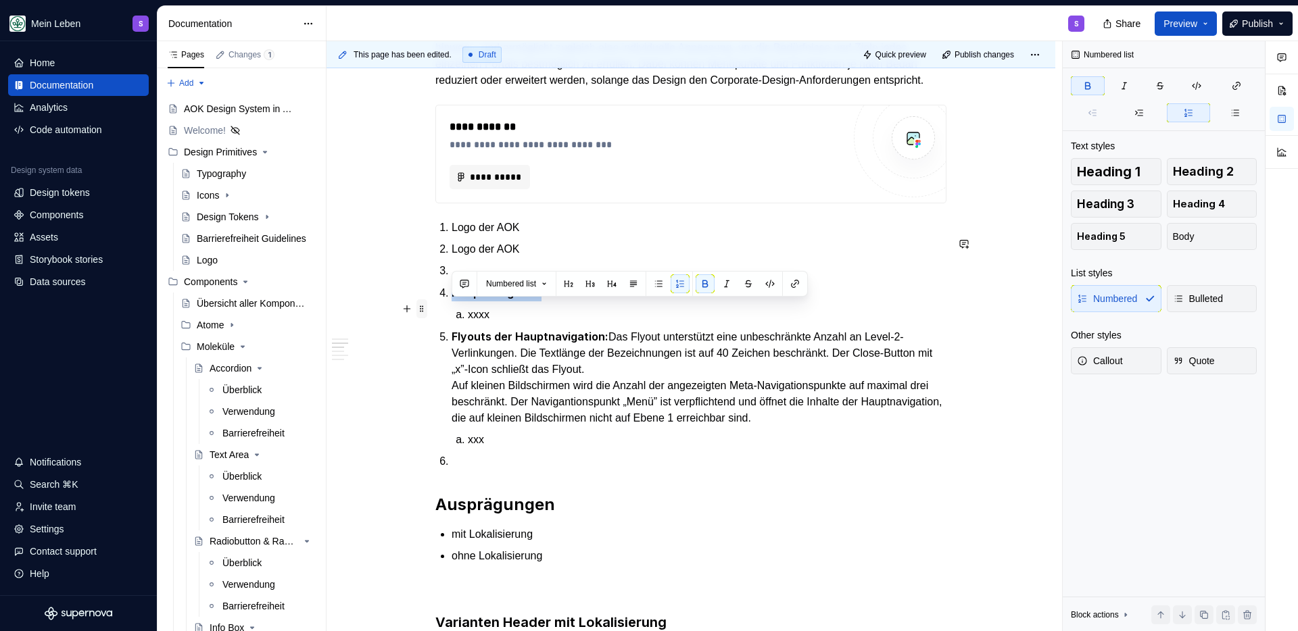
drag, startPoint x: 567, startPoint y: 315, endPoint x: 416, endPoint y: 315, distance: 150.7
click at [435, 315] on div "**********" at bounding box center [690, 387] width 511 height 1482
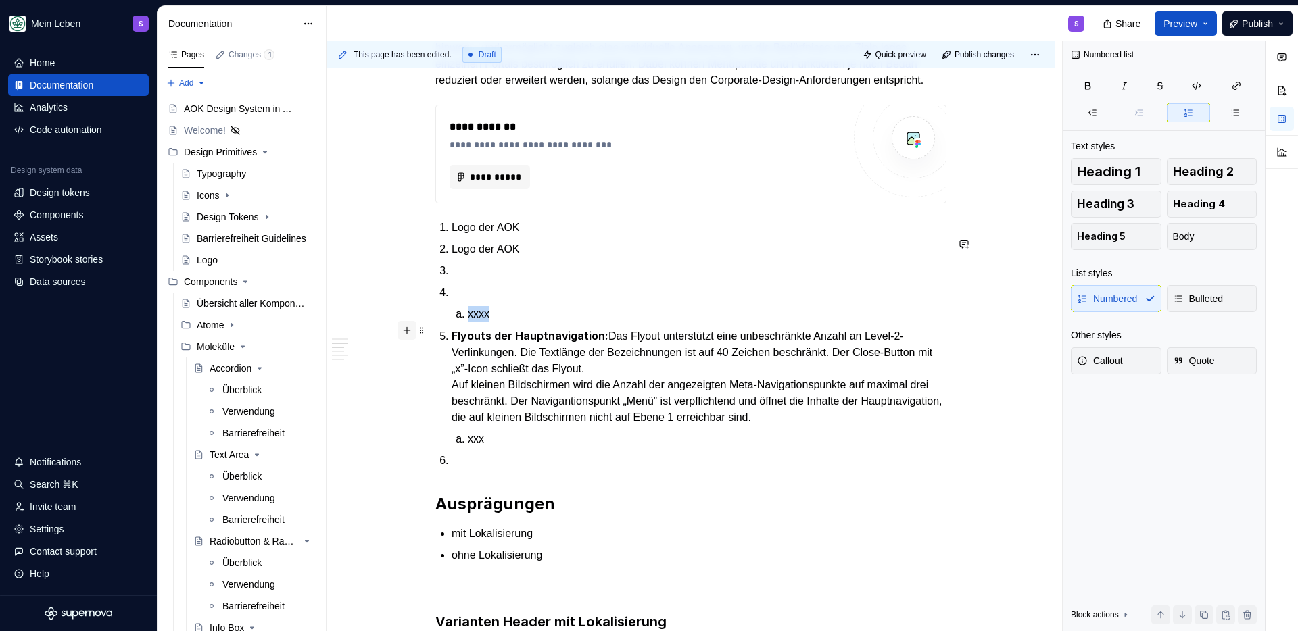
drag, startPoint x: 507, startPoint y: 332, endPoint x: 411, endPoint y: 332, distance: 96.0
click at [435, 332] on div "**********" at bounding box center [690, 386] width 511 height 1481
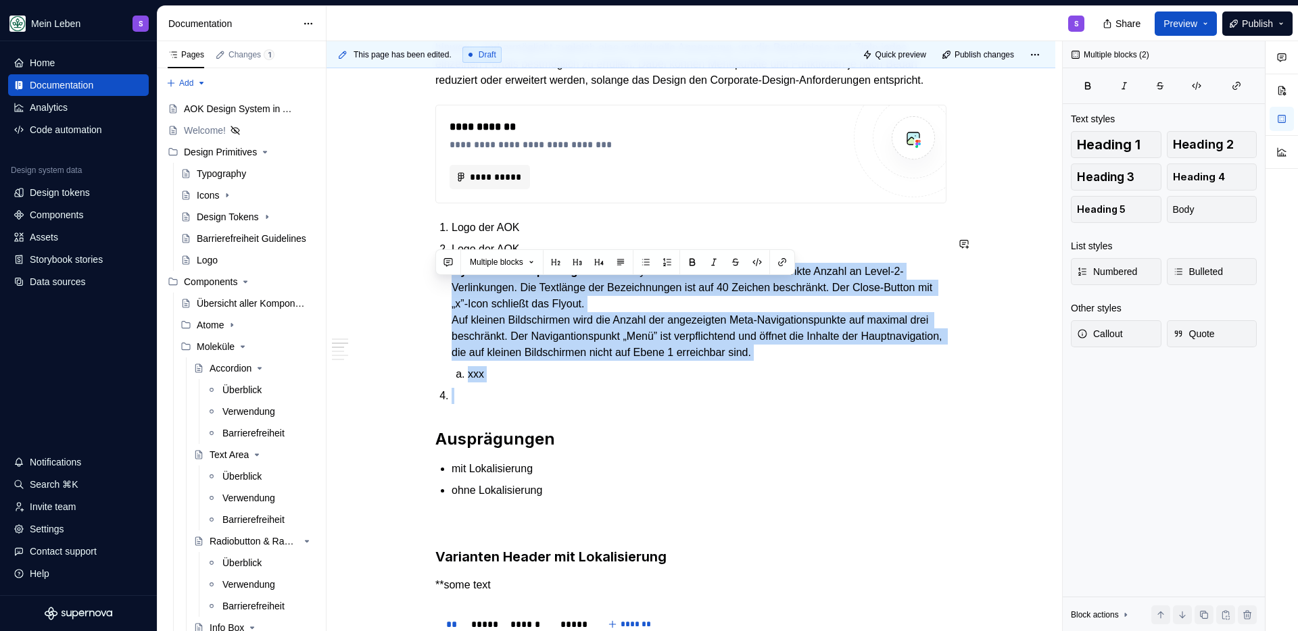
drag, startPoint x: 443, startPoint y: 290, endPoint x: 567, endPoint y: 422, distance: 181.3
click at [567, 422] on div "**********" at bounding box center [690, 346] width 511 height 1400
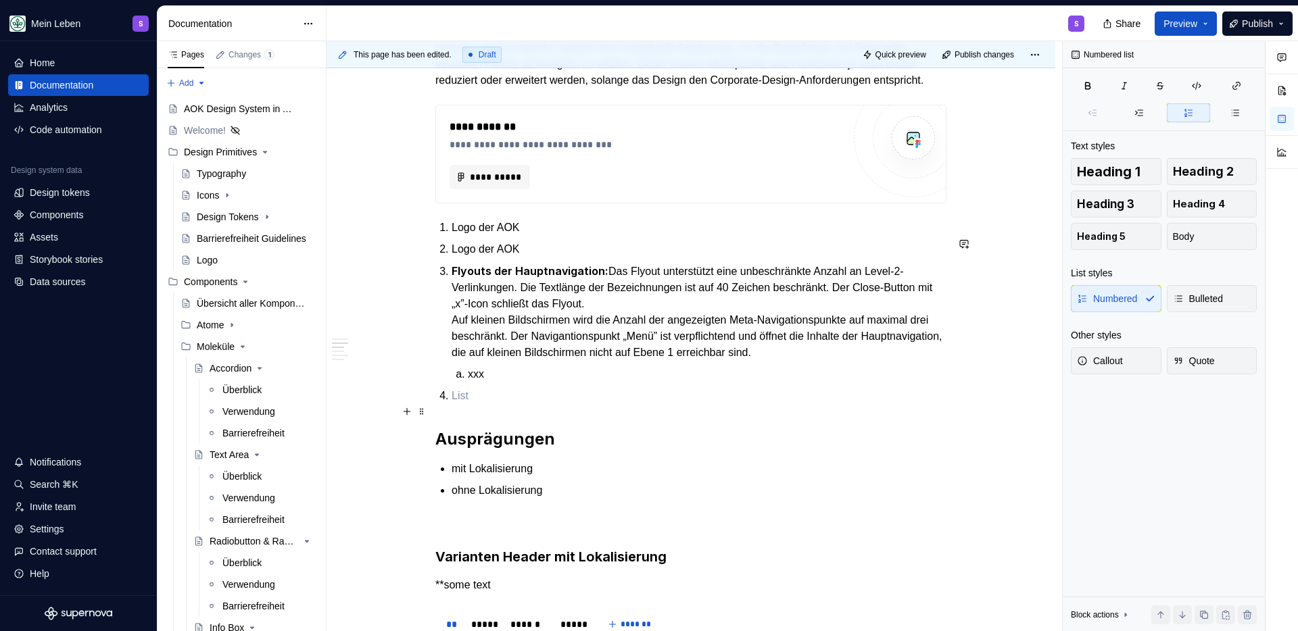
click at [484, 404] on p at bounding box center [699, 396] width 495 height 16
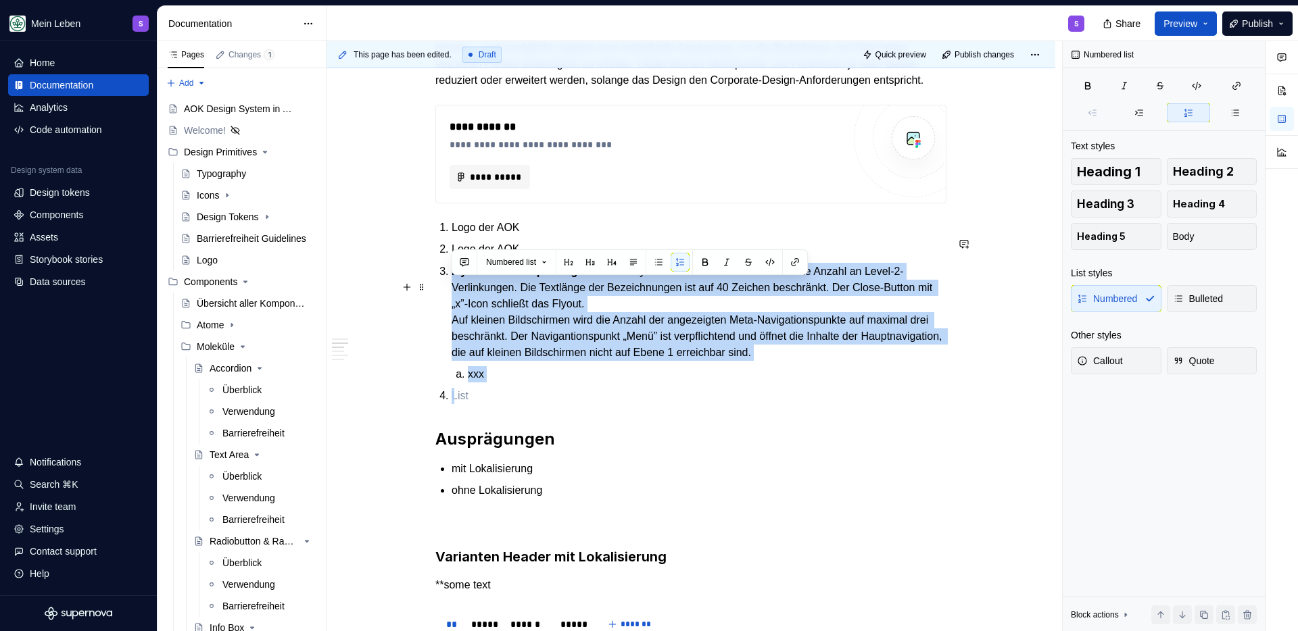
drag, startPoint x: 470, startPoint y: 412, endPoint x: 446, endPoint y: 289, distance: 125.4
click at [452, 289] on ol "Logo der AOK Logo der AOK Flyouts der Hauptnavigation: Das Flyout unterstützt e…" at bounding box center [699, 312] width 495 height 185
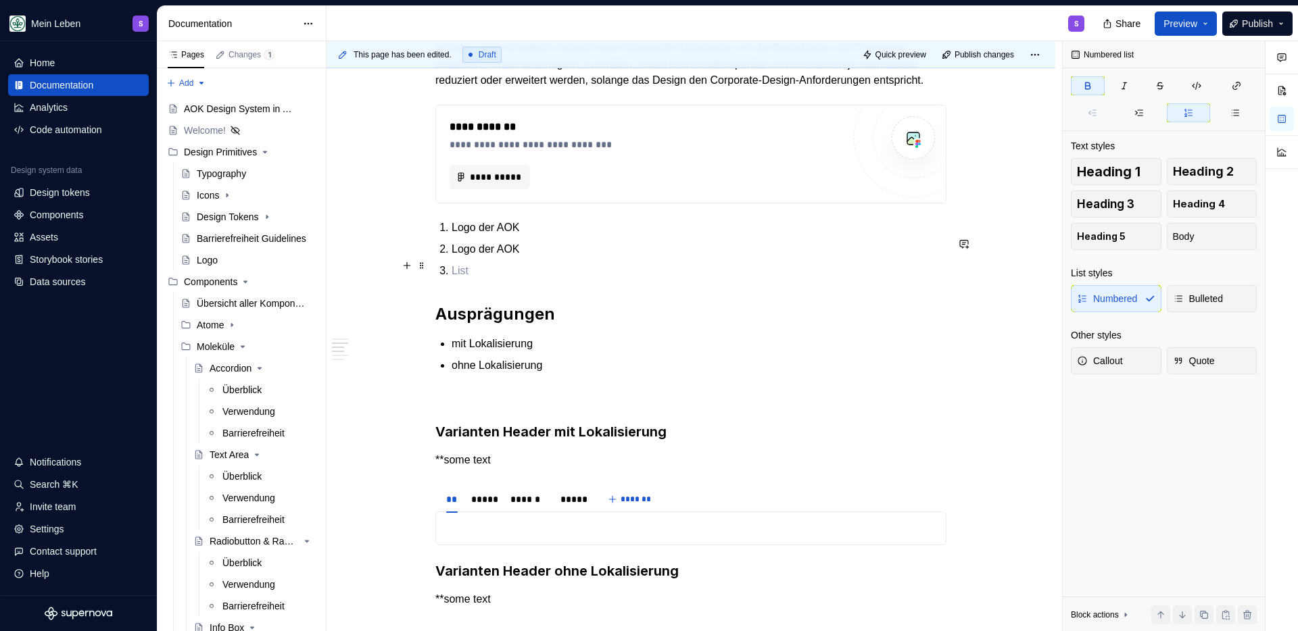
click at [500, 258] on p "Logo der AOK" at bounding box center [699, 249] width 495 height 16
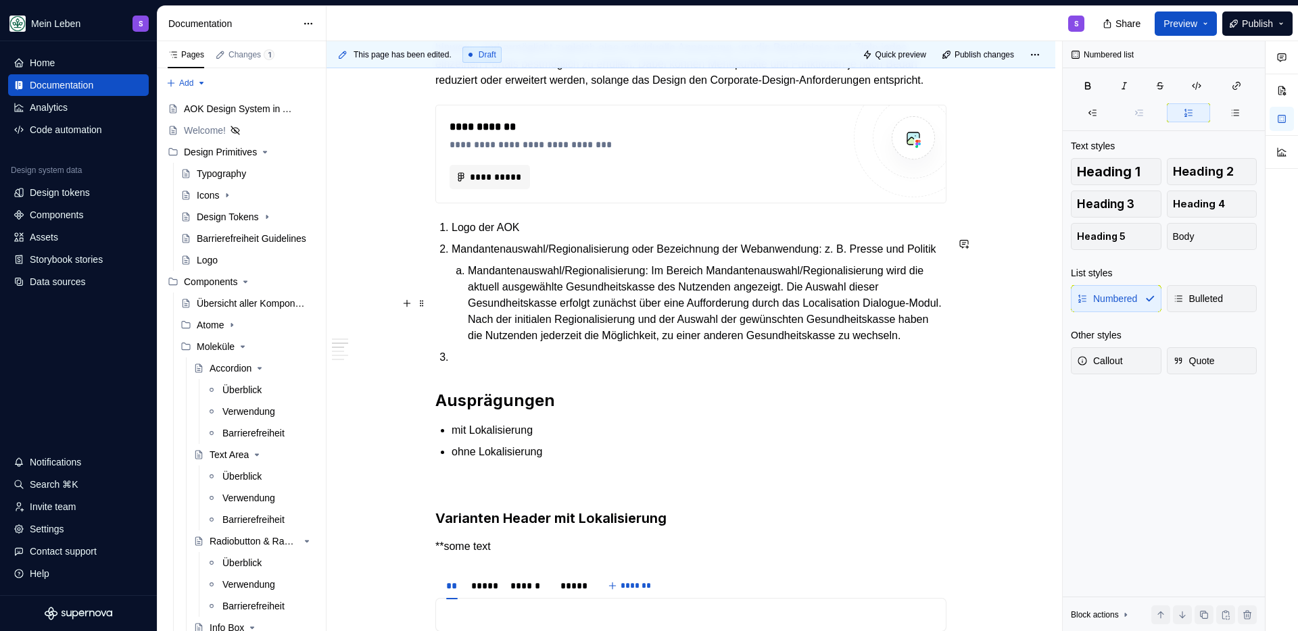
click at [479, 344] on p "Mandantenauswahl/Regionalisierung: Im Bereich Mandantenauswahl/Regionalisierung…" at bounding box center [707, 303] width 479 height 81
click at [475, 366] on p at bounding box center [699, 357] width 495 height 16
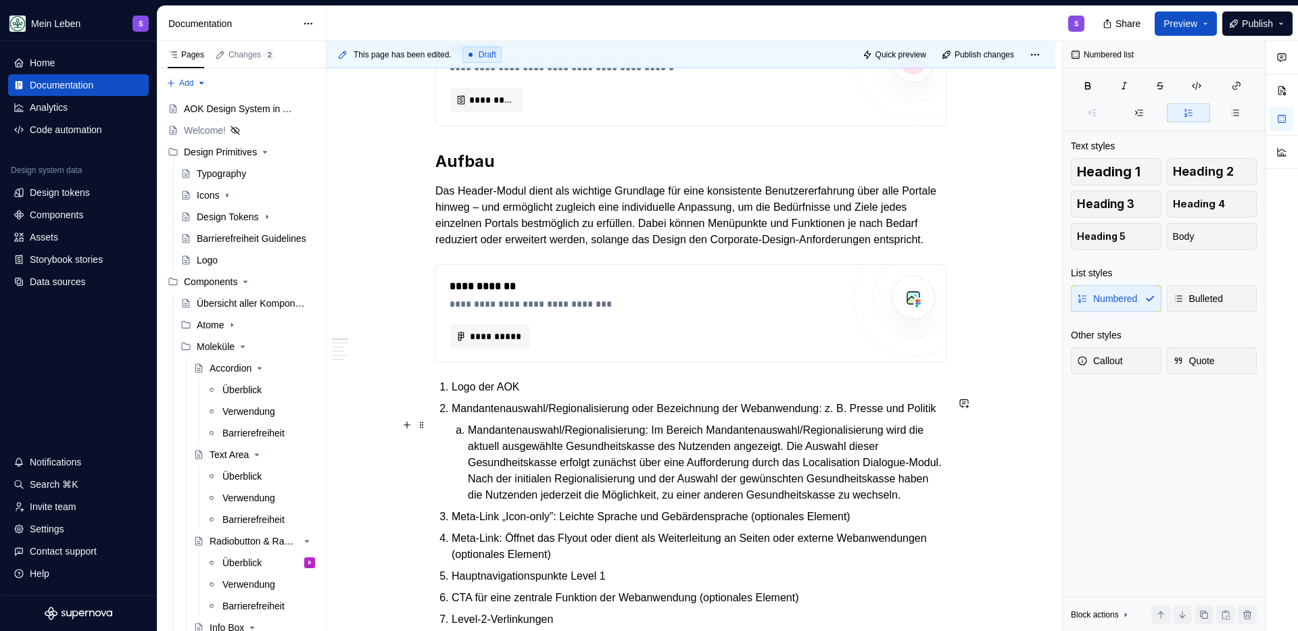
scroll to position [518, 0]
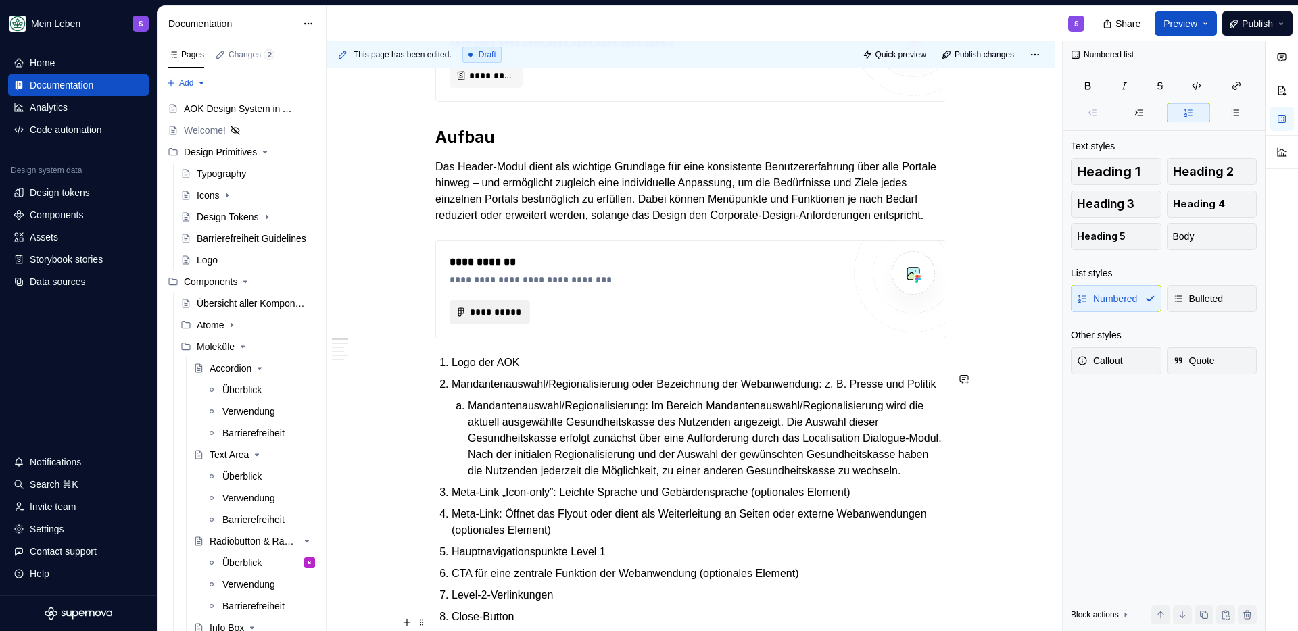
click at [485, 319] on span "**********" at bounding box center [495, 313] width 52 height 14
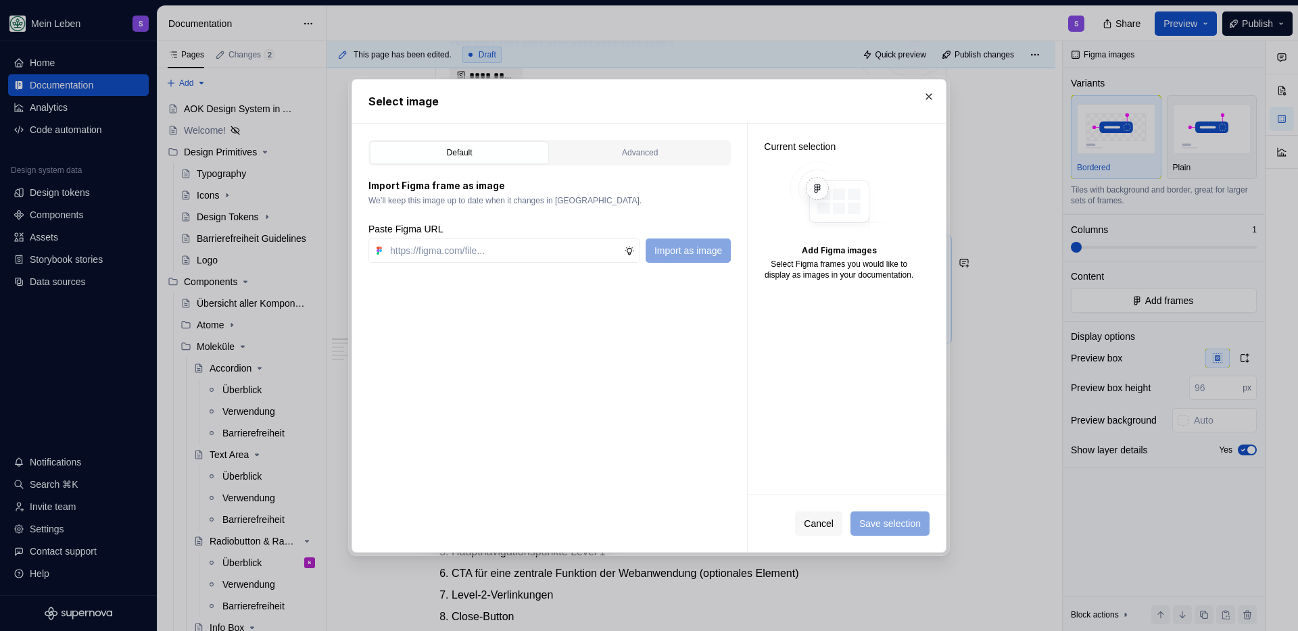
type textarea "*"
paste input "https://www.figma.com/design/h3quR2me0t8yxvd40CMizU/AOK-UI-Library-3.0.28--ades…"
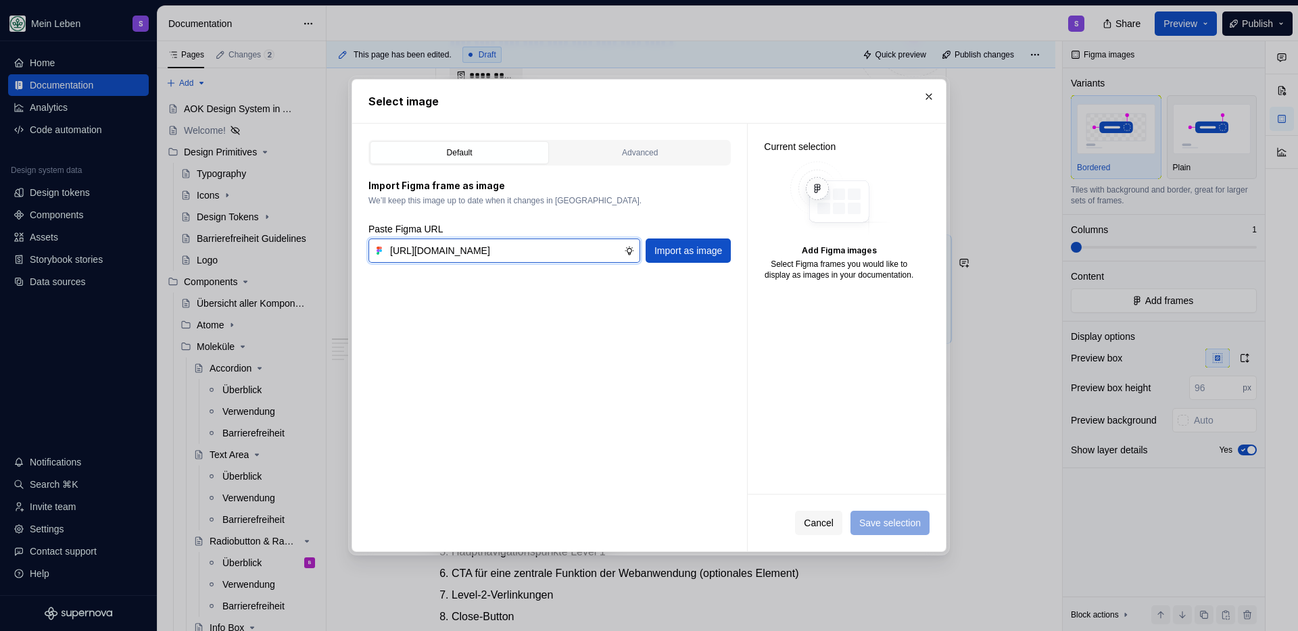
scroll to position [0, 418]
type input "https://www.figma.com/design/h3quR2me0t8yxvd40CMizU/AOK-UI-Library-3.0.28--ades…"
click at [681, 249] on span "Import as image" at bounding box center [688, 251] width 68 height 14
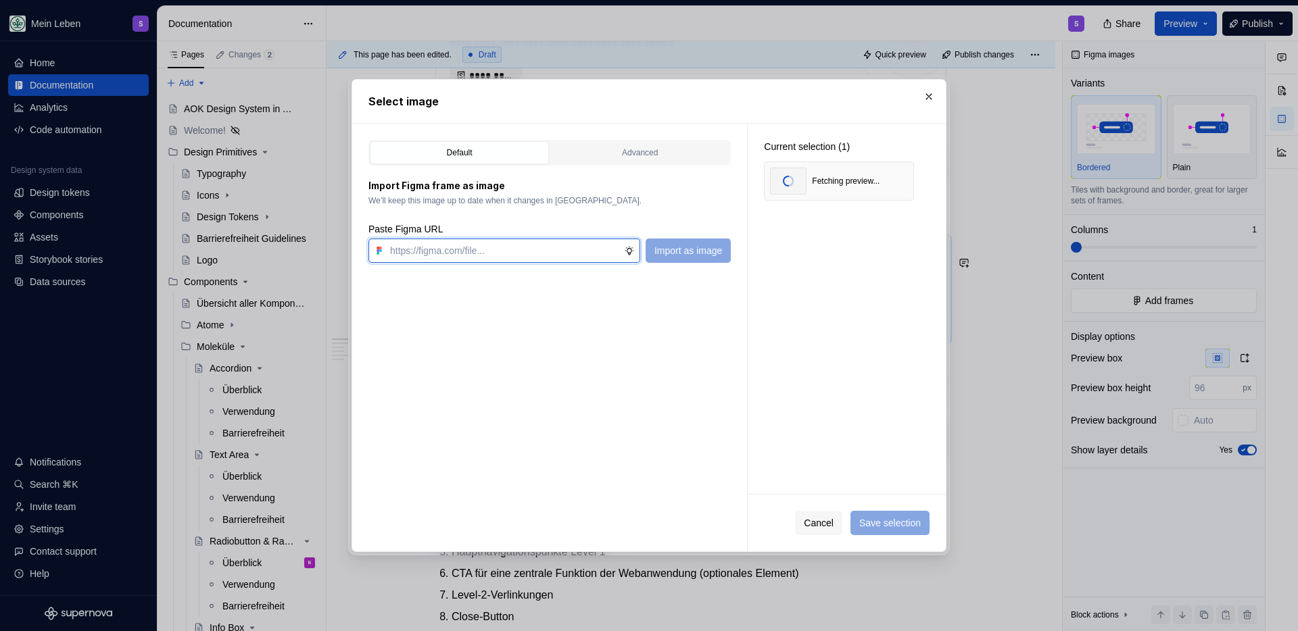
click at [442, 249] on input "text" at bounding box center [504, 251] width 239 height 24
paste input "https://www.figma.com/design/h3quR2me0t8yxvd40CMizU/AOK-UI-Library-3.0.28--ades…"
type input "https://www.figma.com/design/h3quR2me0t8yxvd40CMizU/AOK-UI-Library-3.0.28--ades…"
click at [710, 244] on span "Import as image" at bounding box center [688, 251] width 68 height 14
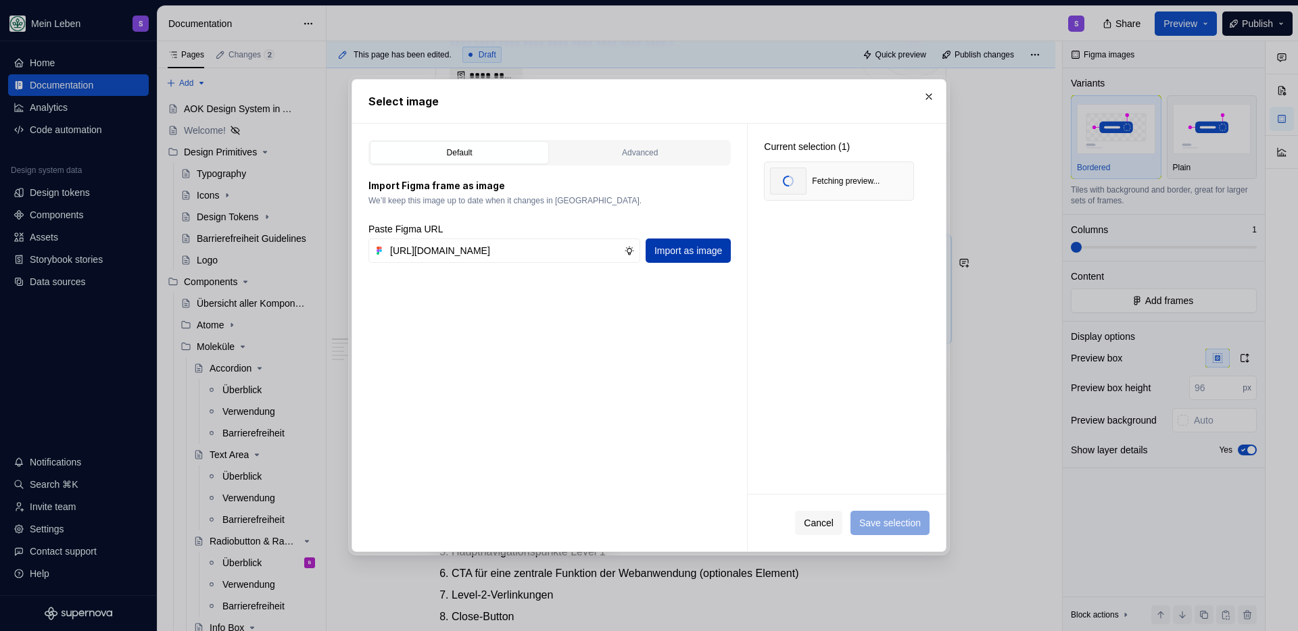
scroll to position [0, 0]
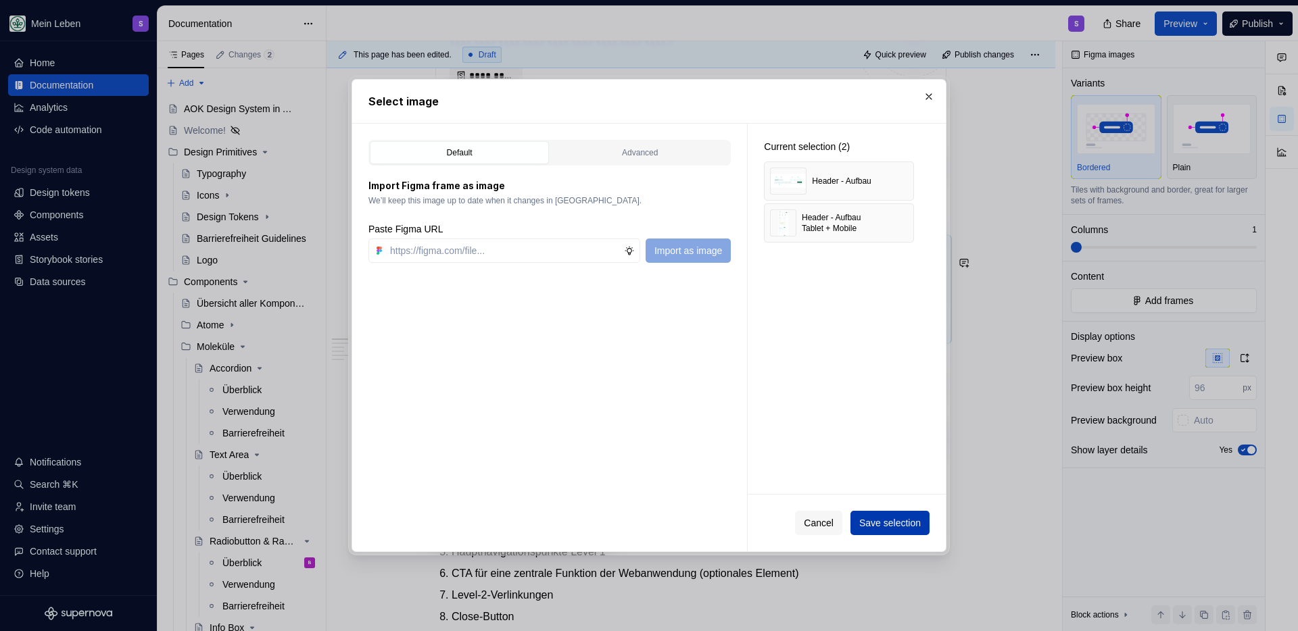
click at [864, 524] on span "Save selection" at bounding box center [890, 523] width 62 height 14
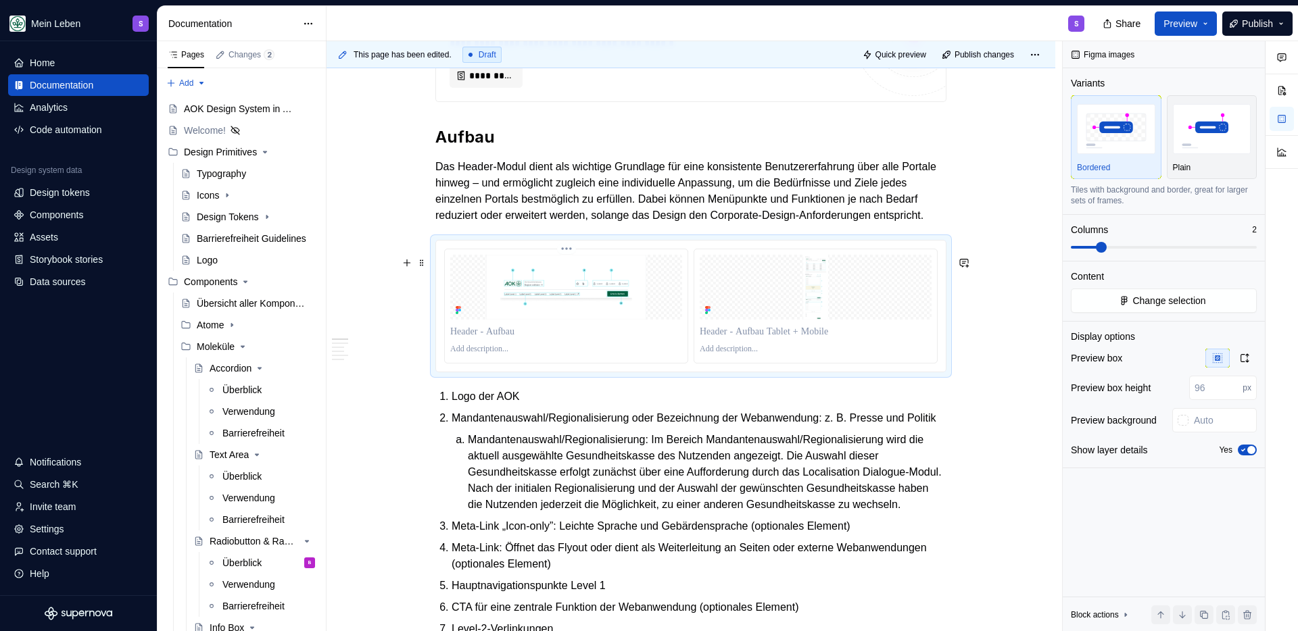
click at [636, 355] on p at bounding box center [566, 349] width 232 height 11
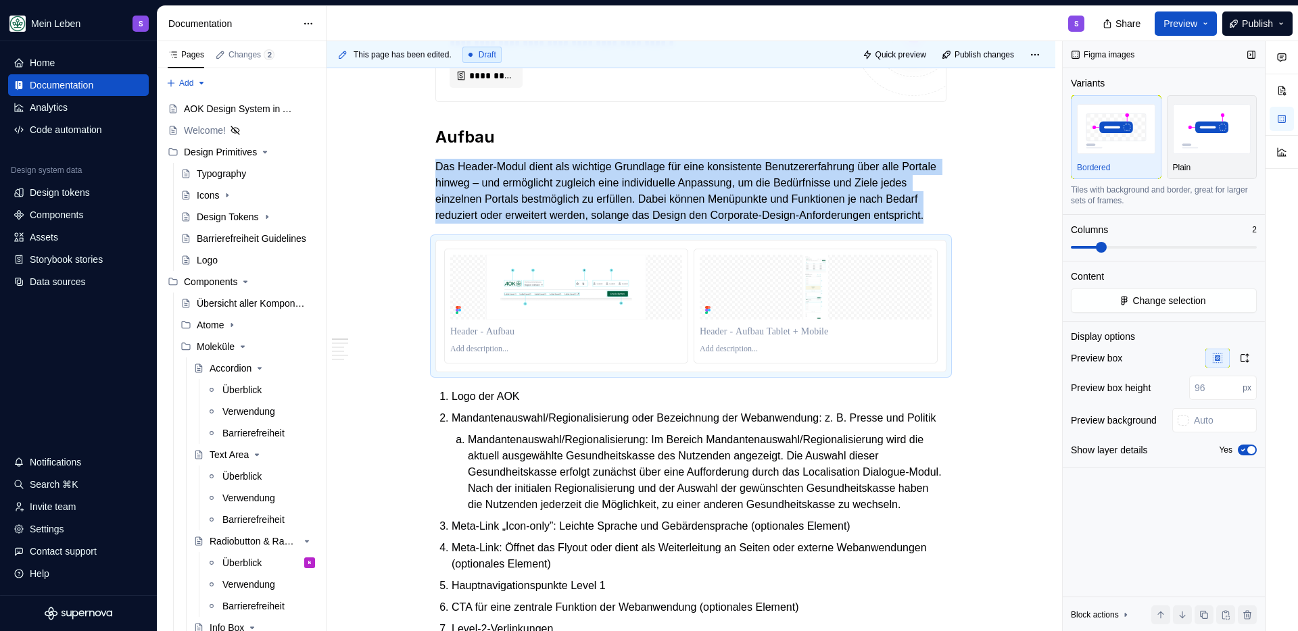
click at [1096, 246] on span at bounding box center [1101, 247] width 11 height 11
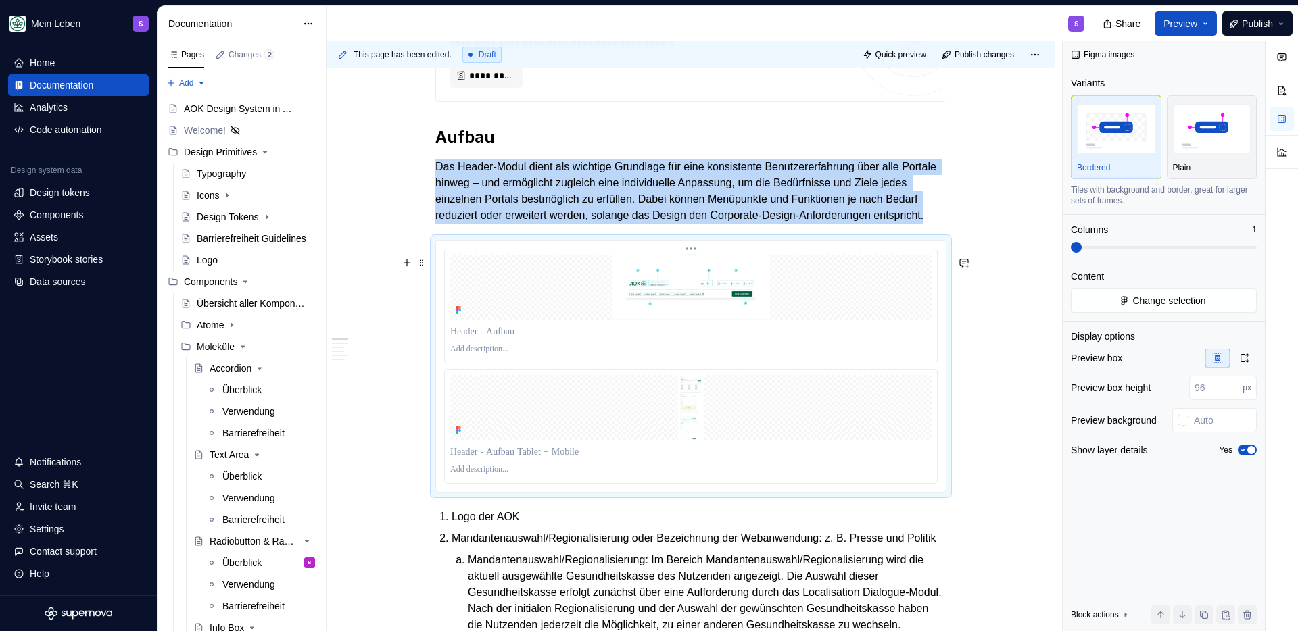
click at [700, 316] on img at bounding box center [690, 287] width 481 height 65
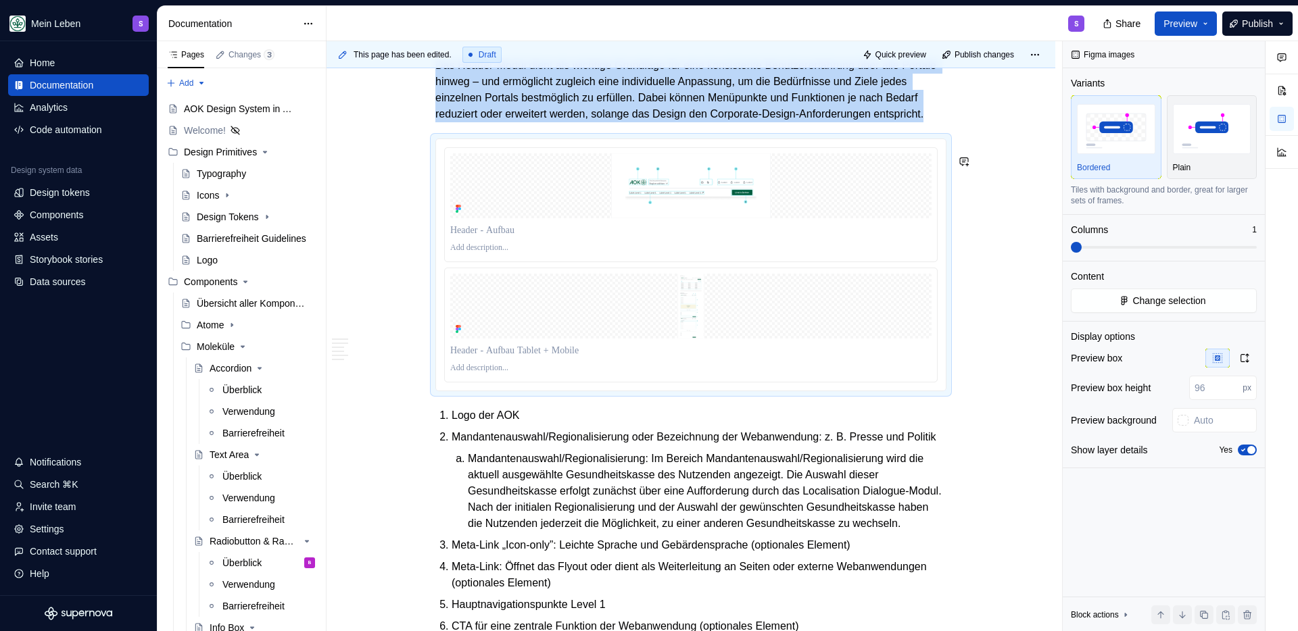
scroll to position [623, 0]
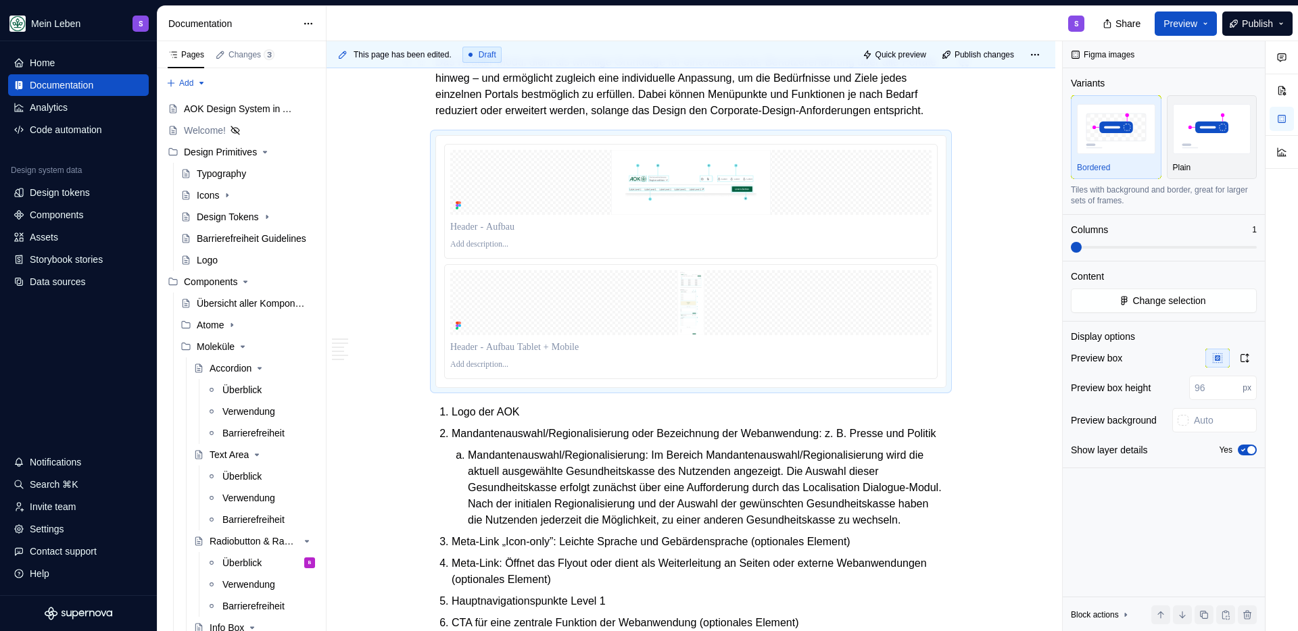
click at [606, 119] on p "Das Header-Modul dient als wichtige Grundlage für eine konsistente Benutzererfa…" at bounding box center [690, 86] width 511 height 65
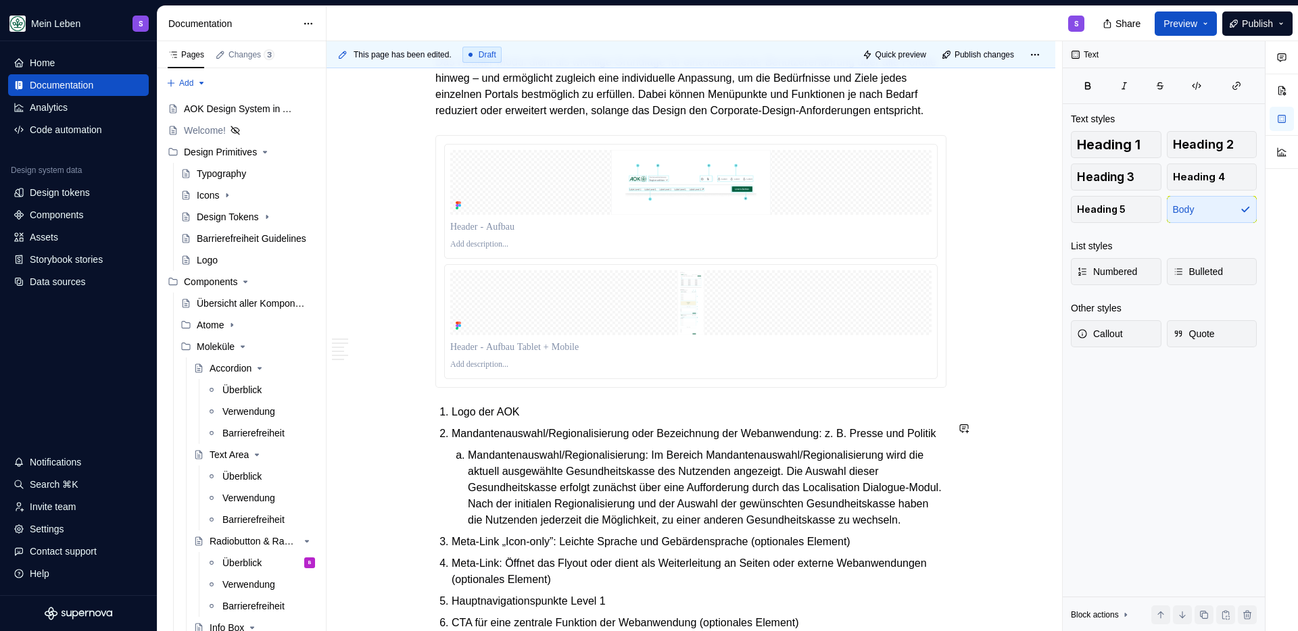
click at [542, 416] on div "**********" at bounding box center [690, 540] width 511 height 1726
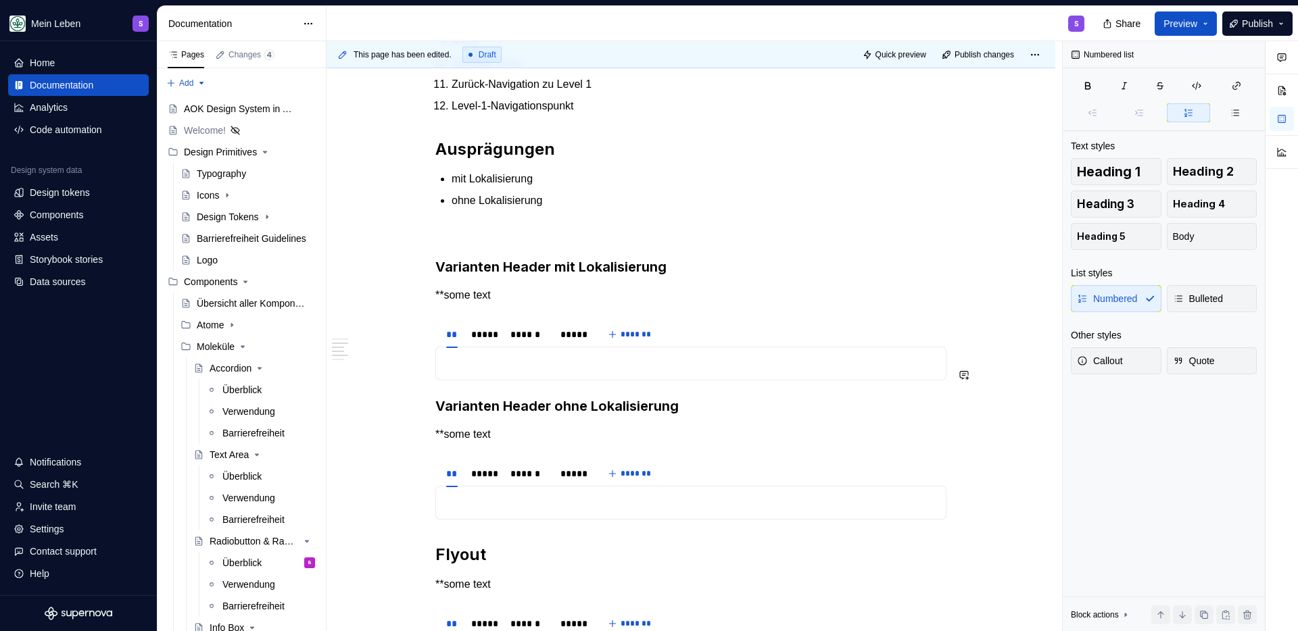
scroll to position [1292, 0]
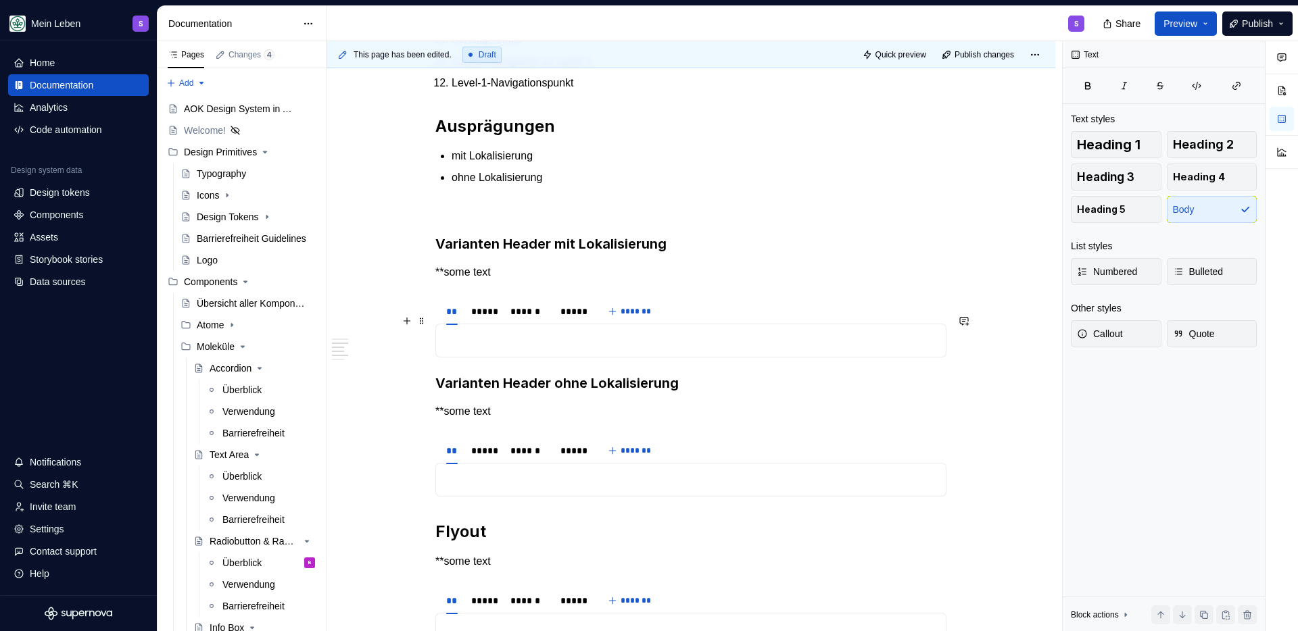
click at [581, 281] on p "**some text" at bounding box center [690, 272] width 511 height 16
click at [540, 420] on p "**some text" at bounding box center [690, 412] width 511 height 16
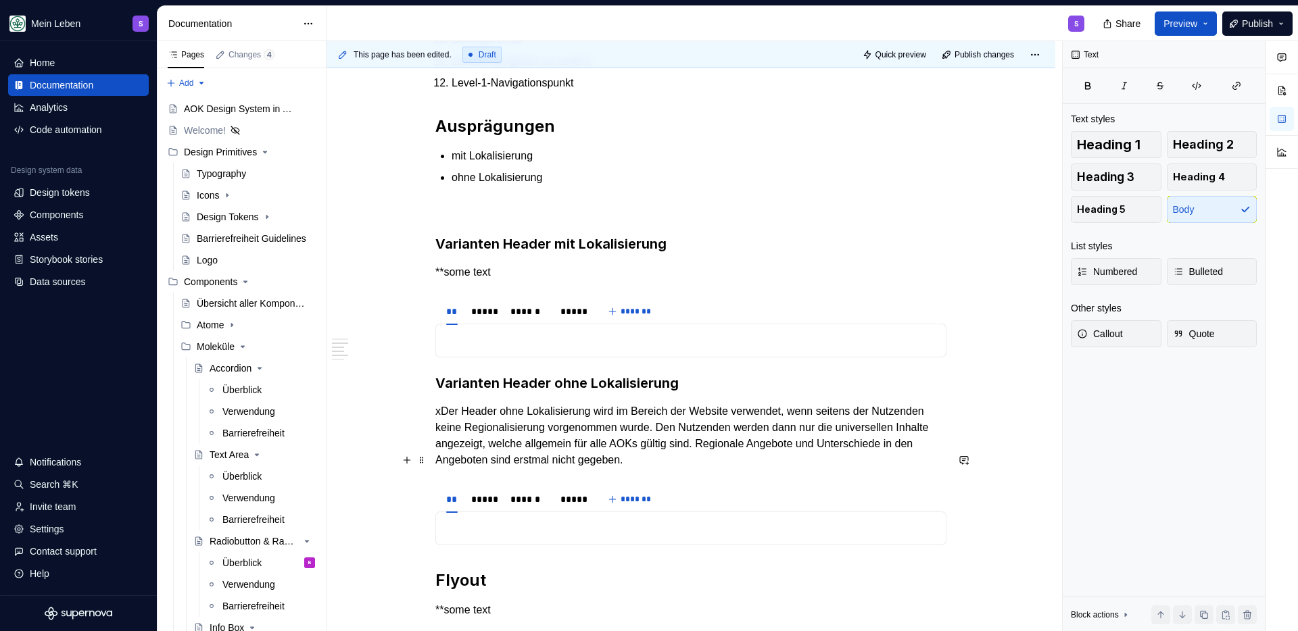
click at [436, 460] on p "xDer Header ohne Lokalisierung wird im Bereich der Website verwendet, wenn seit…" at bounding box center [690, 436] width 511 height 65
click at [536, 281] on p "**some text" at bounding box center [690, 272] width 511 height 16
click at [488, 339] on section "** ***** ****** ***** *******" at bounding box center [690, 327] width 511 height 61
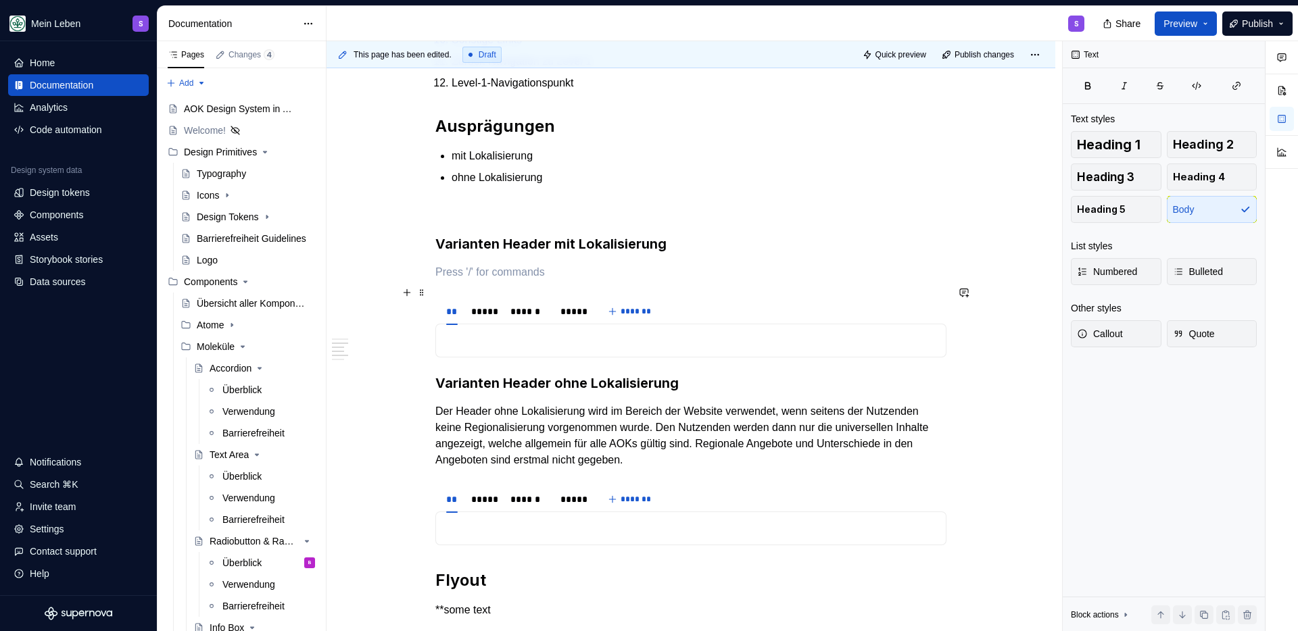
click at [572, 253] on h3 "Varianten Header mit Lokalisierung" at bounding box center [690, 244] width 511 height 19
click at [562, 253] on h3 "Varianten Header mit Lokalisierung" at bounding box center [690, 244] width 511 height 19
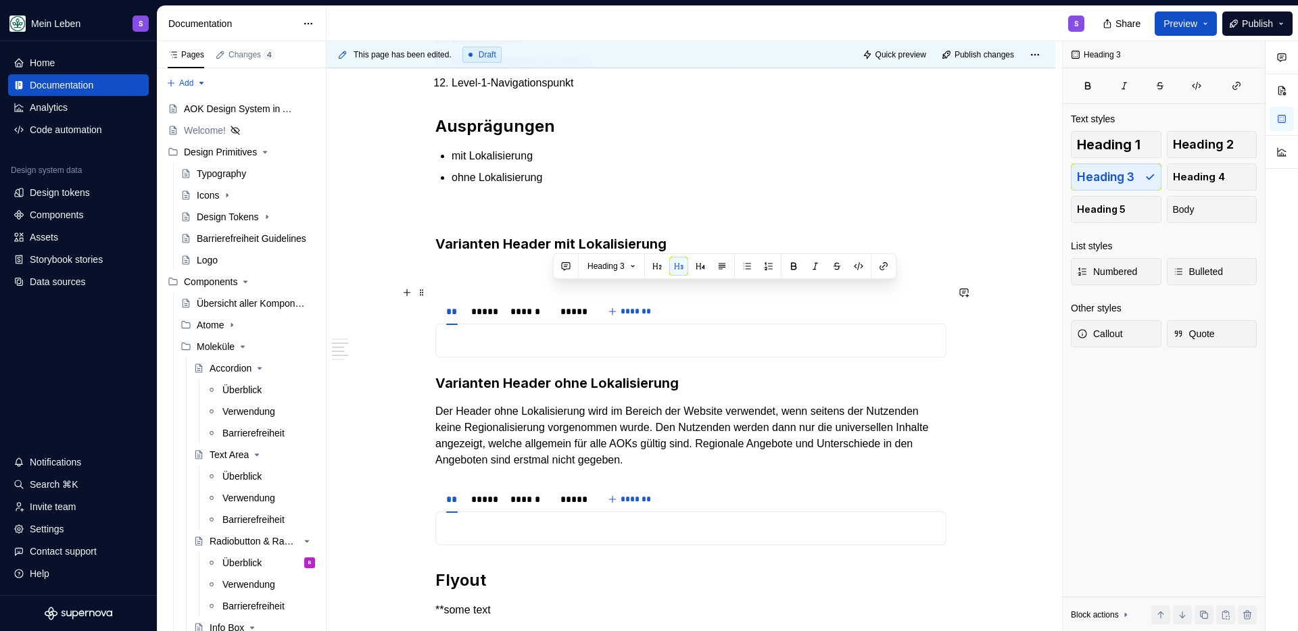
click at [562, 253] on h3 "Varianten Header mit Lokalisierung" at bounding box center [690, 244] width 511 height 19
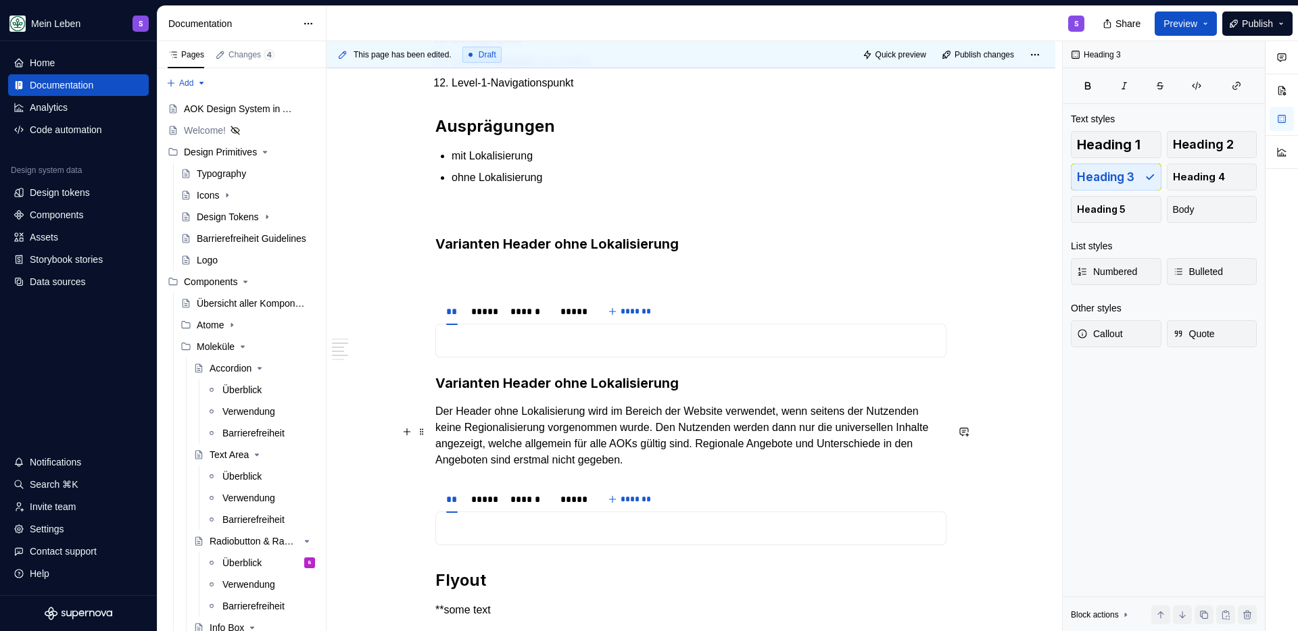
click at [550, 393] on h3 "Varianten Header ohne Lokalisierung" at bounding box center [690, 383] width 511 height 19
click at [573, 393] on h3 "Varianten Header ohne Lokalisierung" at bounding box center [690, 383] width 511 height 19
click at [457, 164] on p "mit Lokalisierung" at bounding box center [699, 156] width 495 height 16
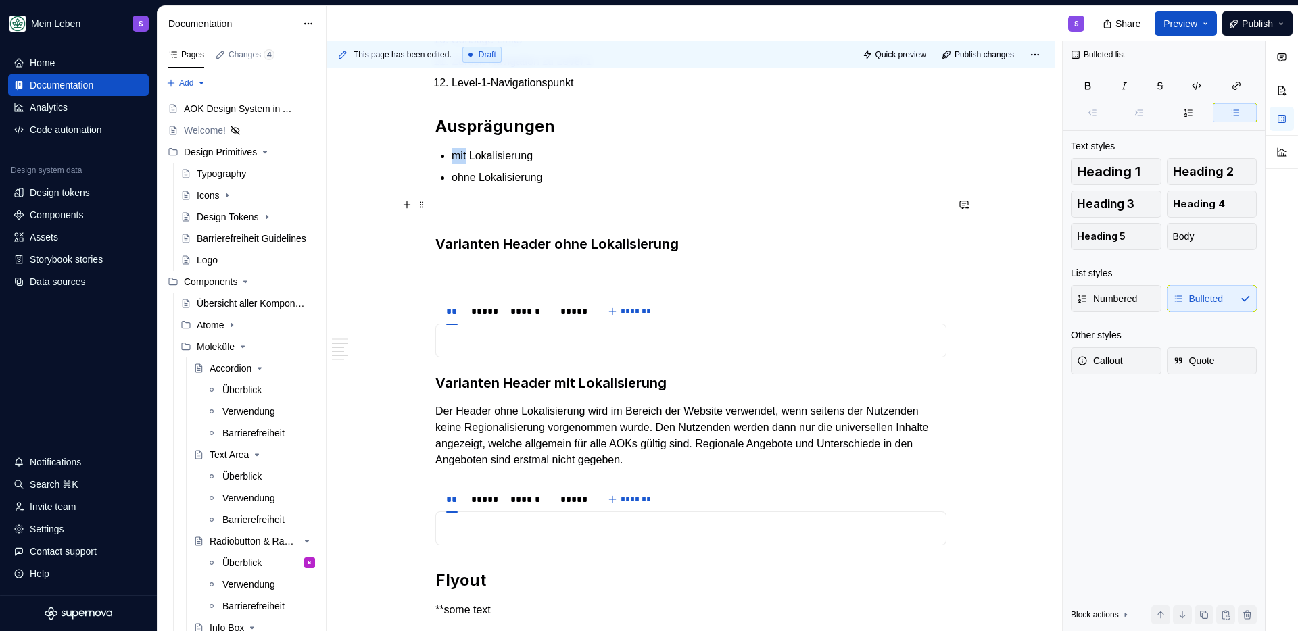
click at [457, 164] on p "mit Lokalisierung" at bounding box center [699, 156] width 495 height 16
click at [466, 186] on p "ohne Lokalisierung" at bounding box center [699, 178] width 495 height 16
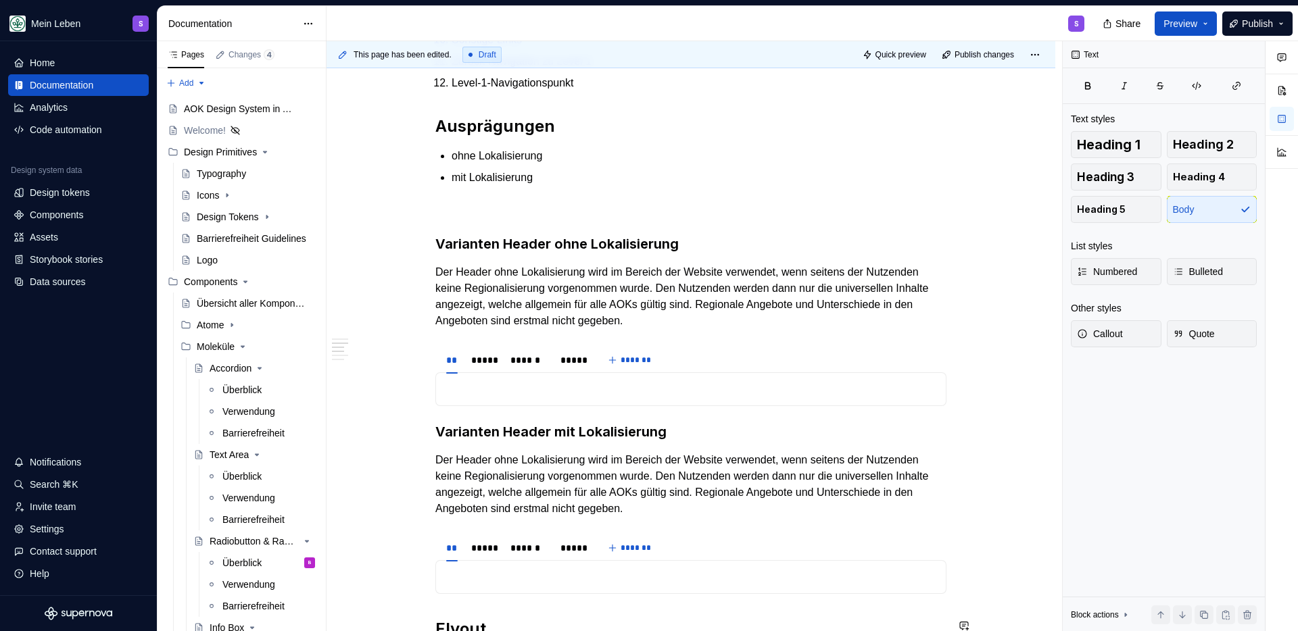
click at [498, 517] on p "Der Header ohne Lokalisierung wird im Bereich der Website verwendet, wenn seite…" at bounding box center [690, 484] width 511 height 65
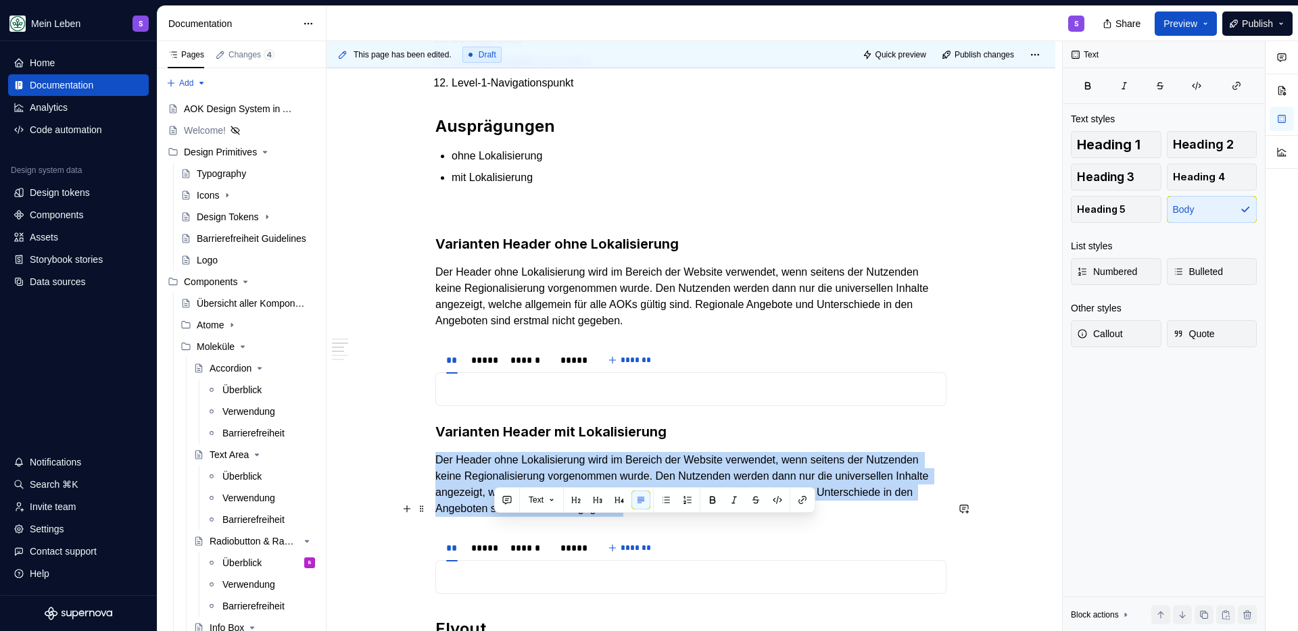
click at [498, 517] on p "Der Header ohne Lokalisierung wird im Bereich der Website verwendet, wenn seite…" at bounding box center [690, 484] width 511 height 65
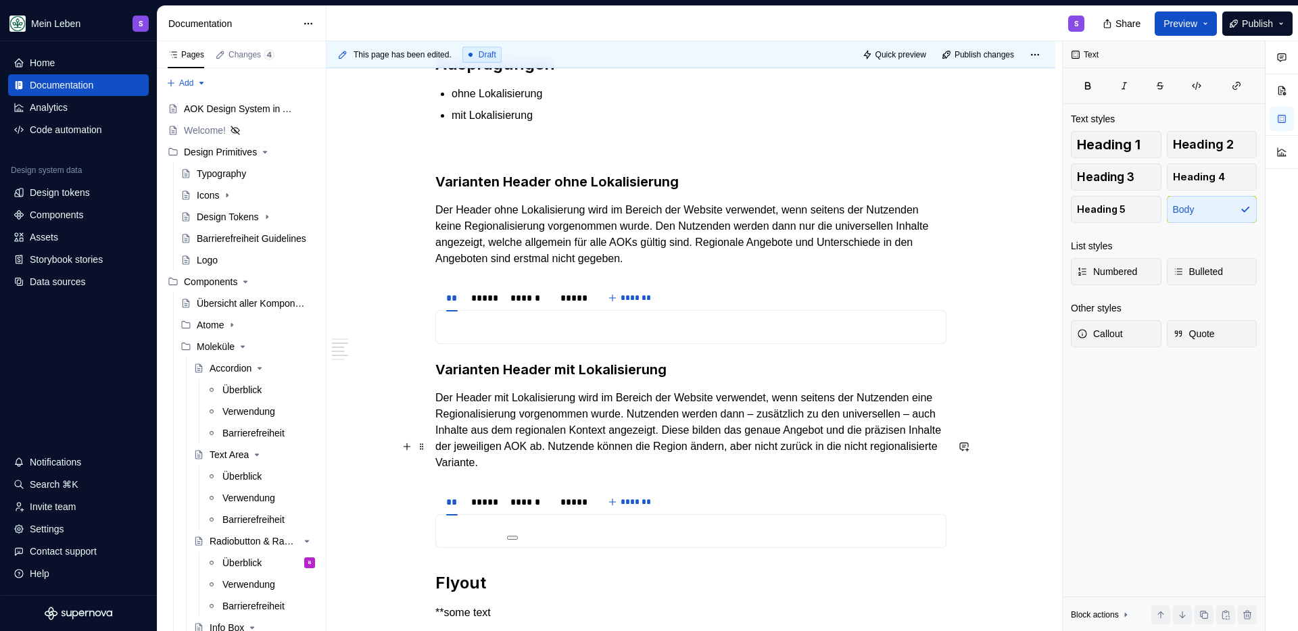
scroll to position [1355, 0]
click at [471, 335] on p at bounding box center [690, 326] width 493 height 16
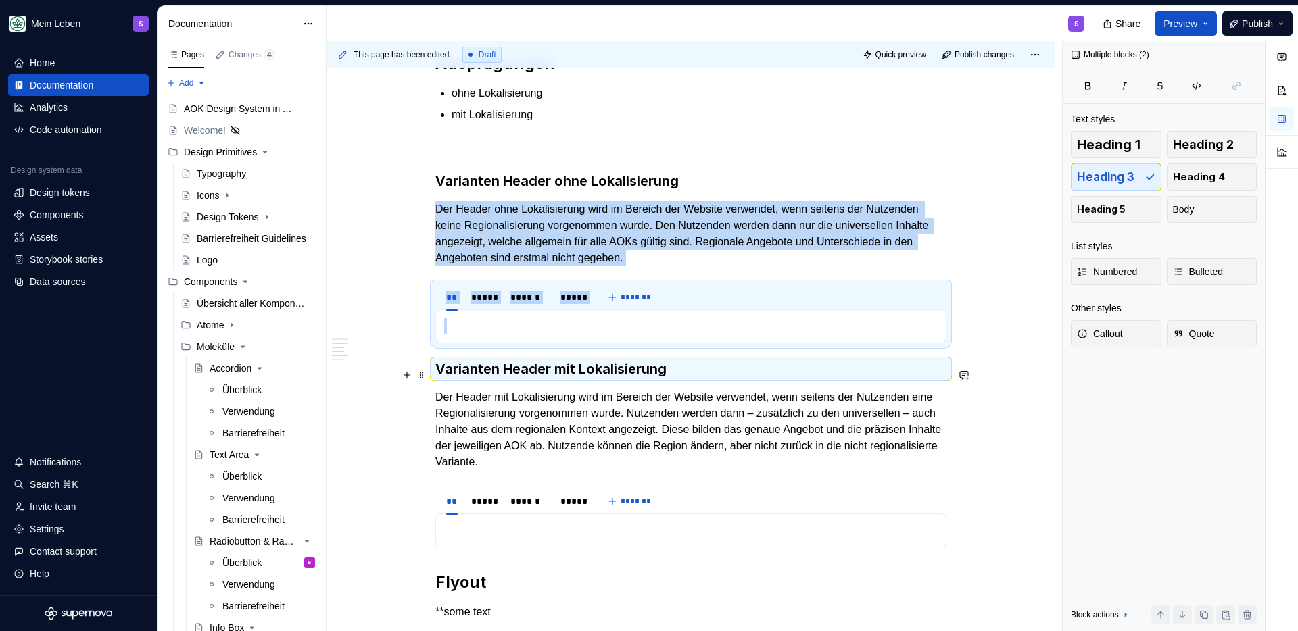
click at [493, 335] on p at bounding box center [690, 326] width 493 height 16
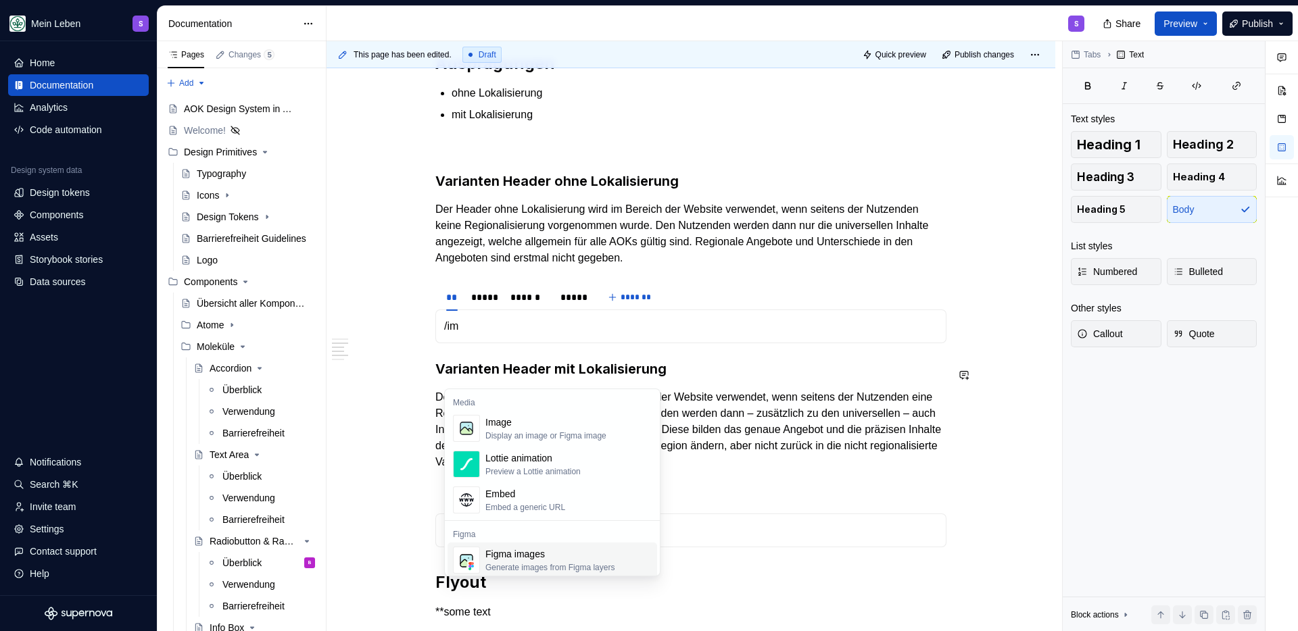
scroll to position [5, 0]
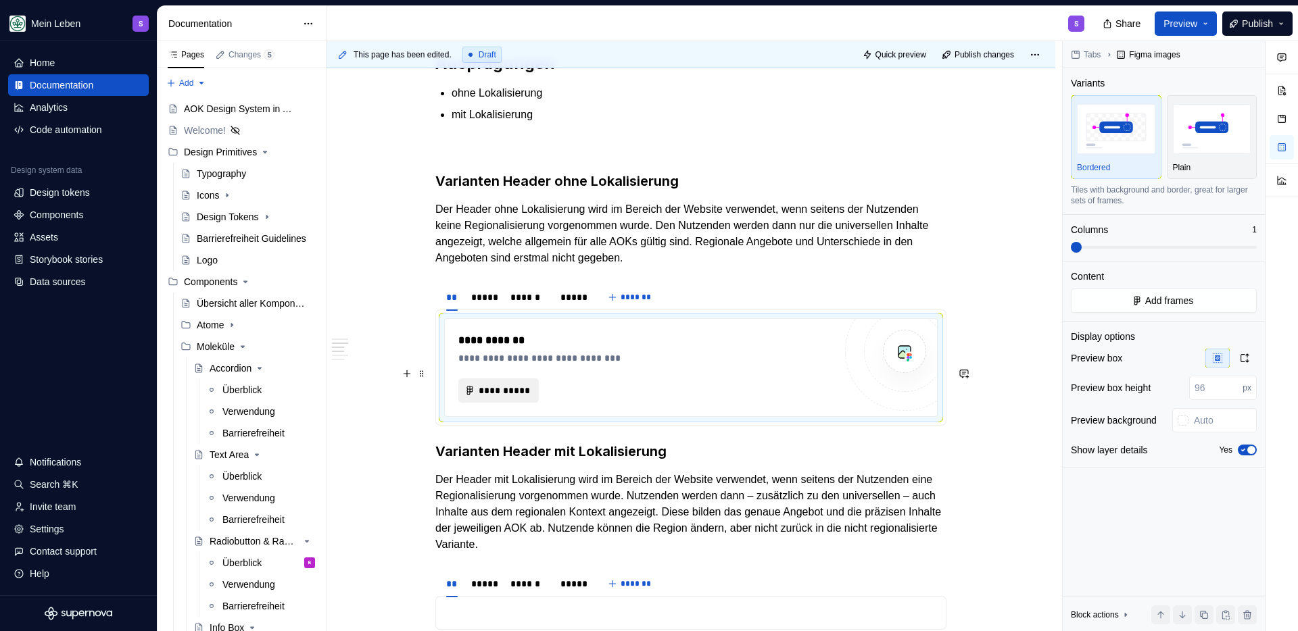
click at [511, 397] on span "**********" at bounding box center [504, 391] width 52 height 14
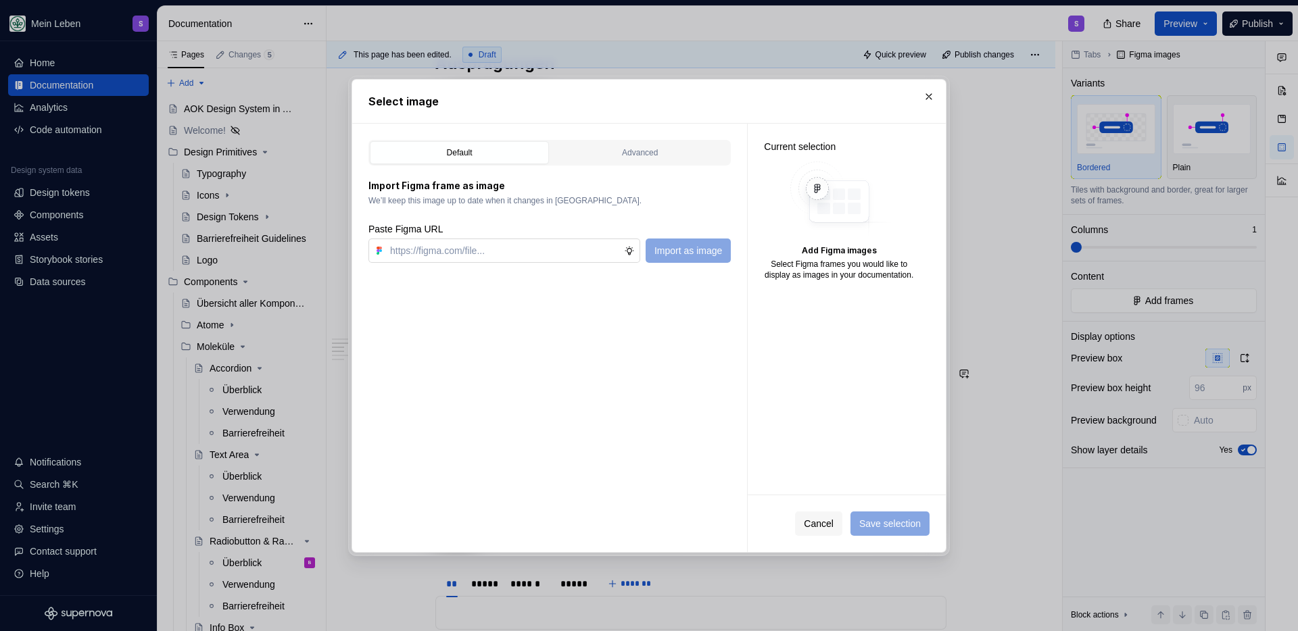
type textarea "*"
type input "https://www.figma.com/design/h3quR2me0t8yxvd40CMizU/AOK-UI-Library-3.0.28--ades…"
click at [669, 261] on button "Import as image" at bounding box center [688, 251] width 85 height 24
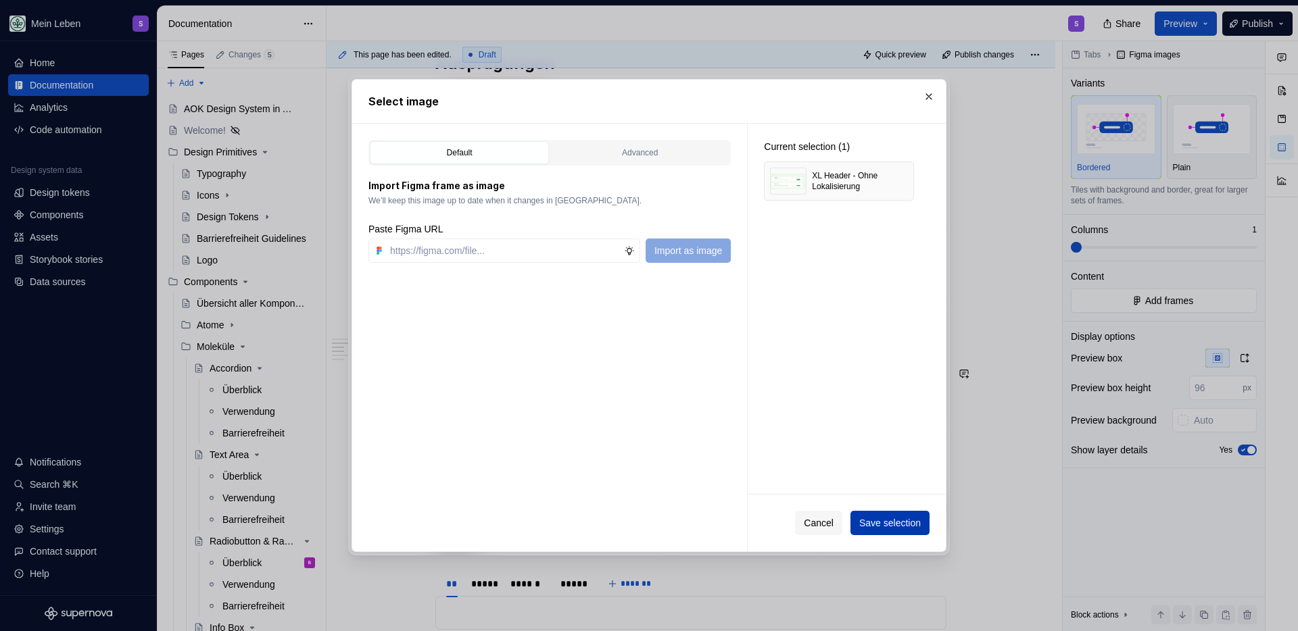
click at [885, 520] on span "Save selection" at bounding box center [890, 523] width 62 height 14
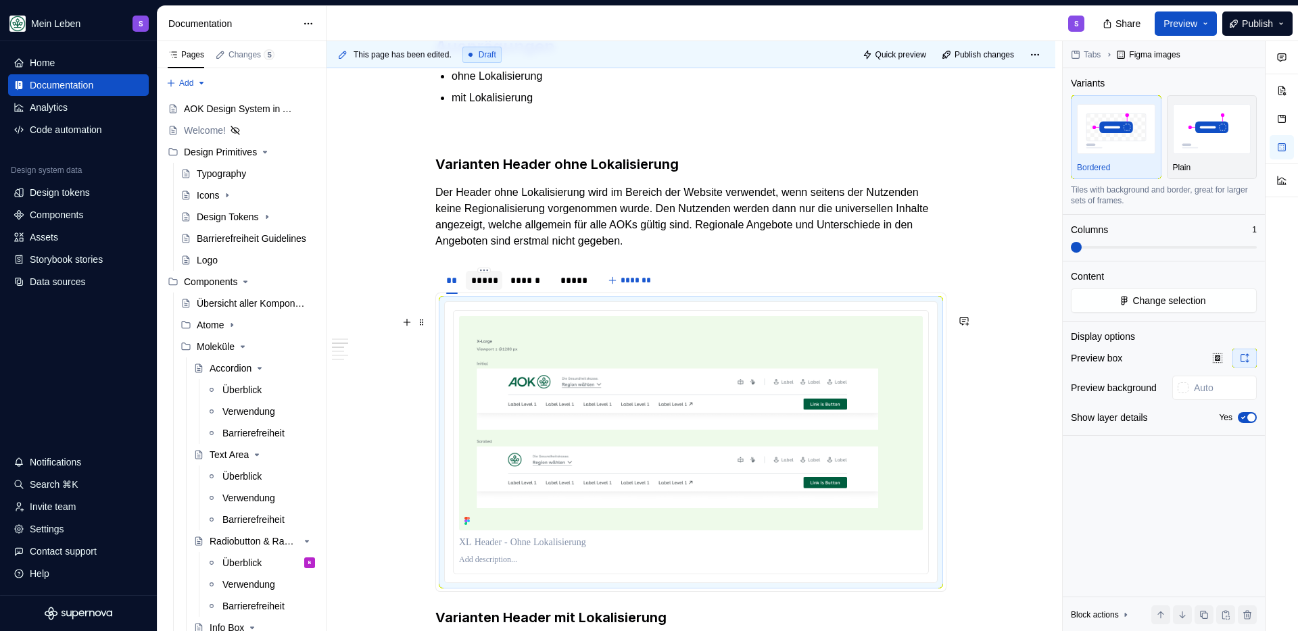
click at [479, 290] on div "*****" at bounding box center [484, 280] width 37 height 19
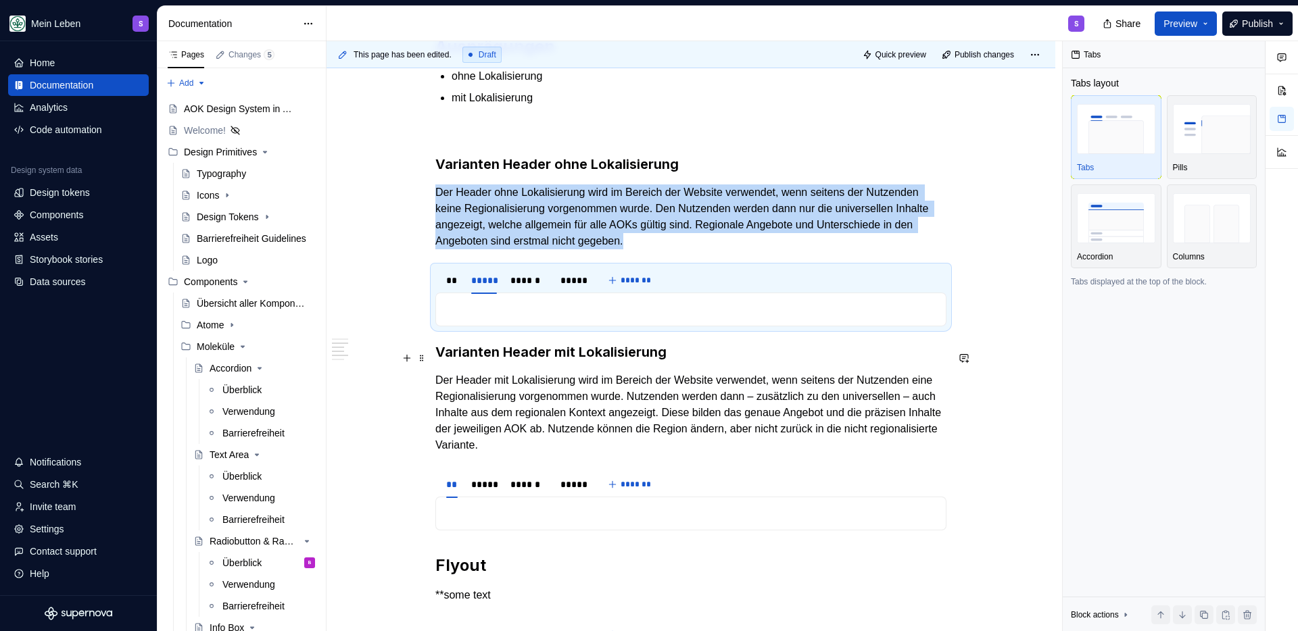
click at [479, 318] on p at bounding box center [690, 309] width 493 height 16
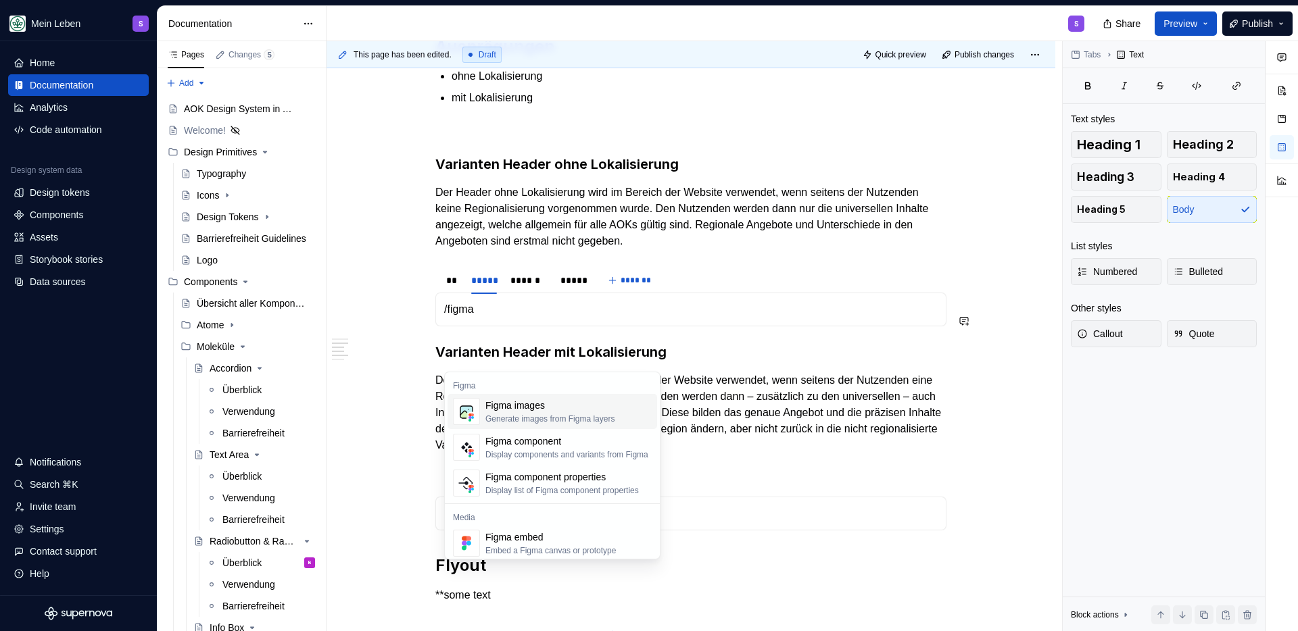
click at [585, 414] on div "Generate images from Figma layers" at bounding box center [549, 419] width 129 height 11
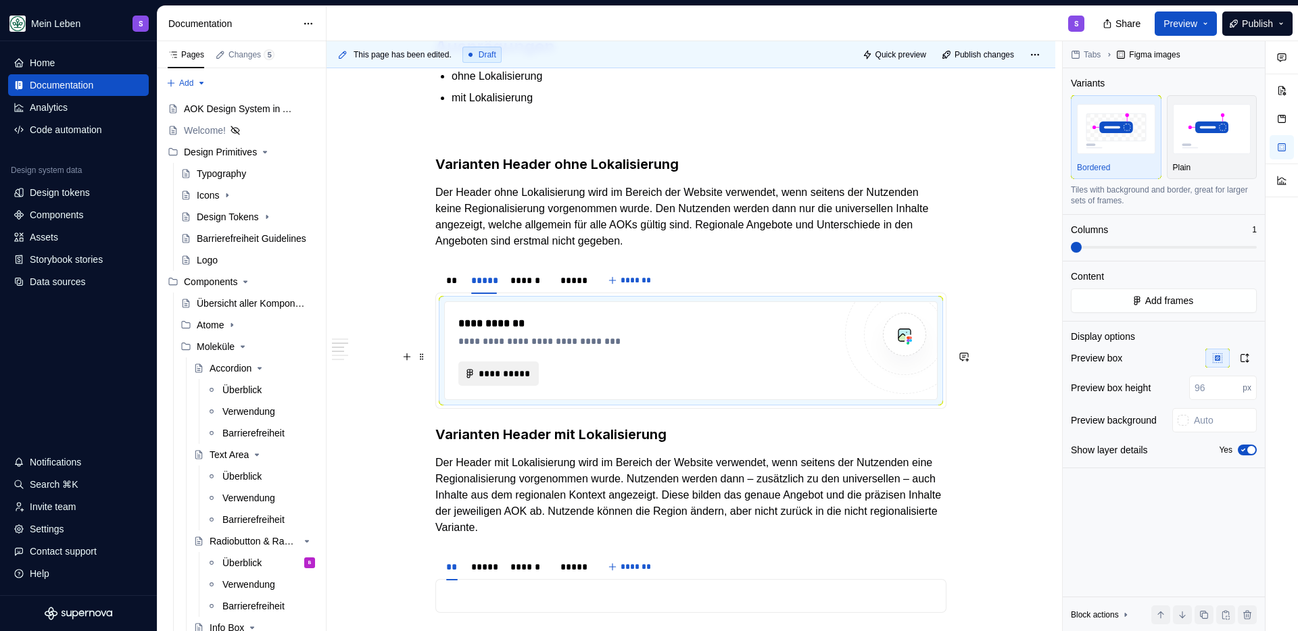
click at [506, 381] on span "**********" at bounding box center [504, 374] width 52 height 14
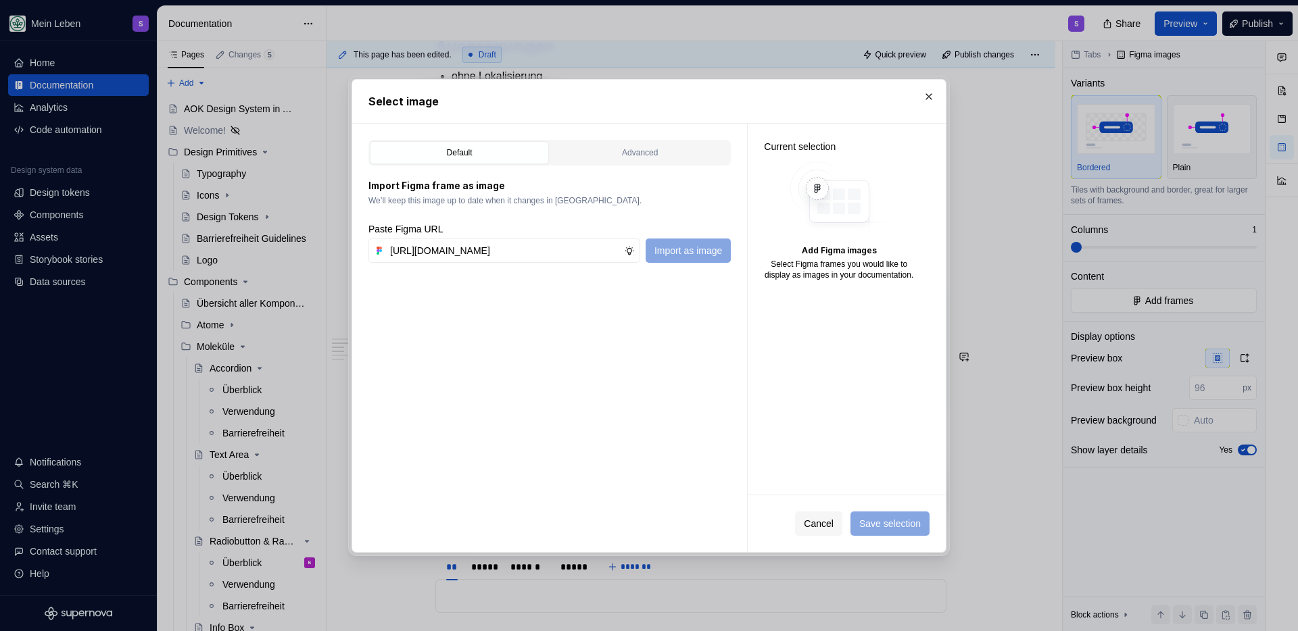
scroll to position [0, 420]
type input "https://www.figma.com/design/h3quR2me0t8yxvd40CMizU/AOK-UI-Library-3.0.28--ades…"
click at [657, 264] on div "Default Advanced Import Figma frame as image We’ll keep this image up to date w…" at bounding box center [549, 338] width 395 height 429
click at [662, 253] on span "Import as image" at bounding box center [688, 251] width 68 height 14
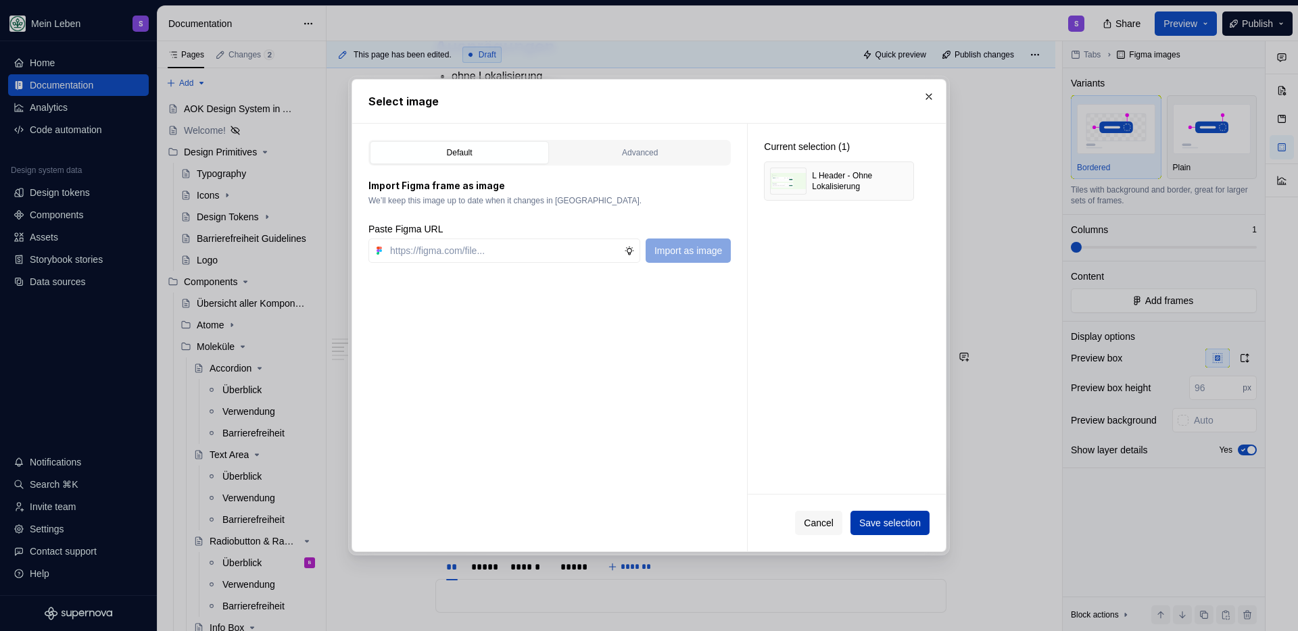
click at [864, 522] on span "Save selection" at bounding box center [890, 523] width 62 height 14
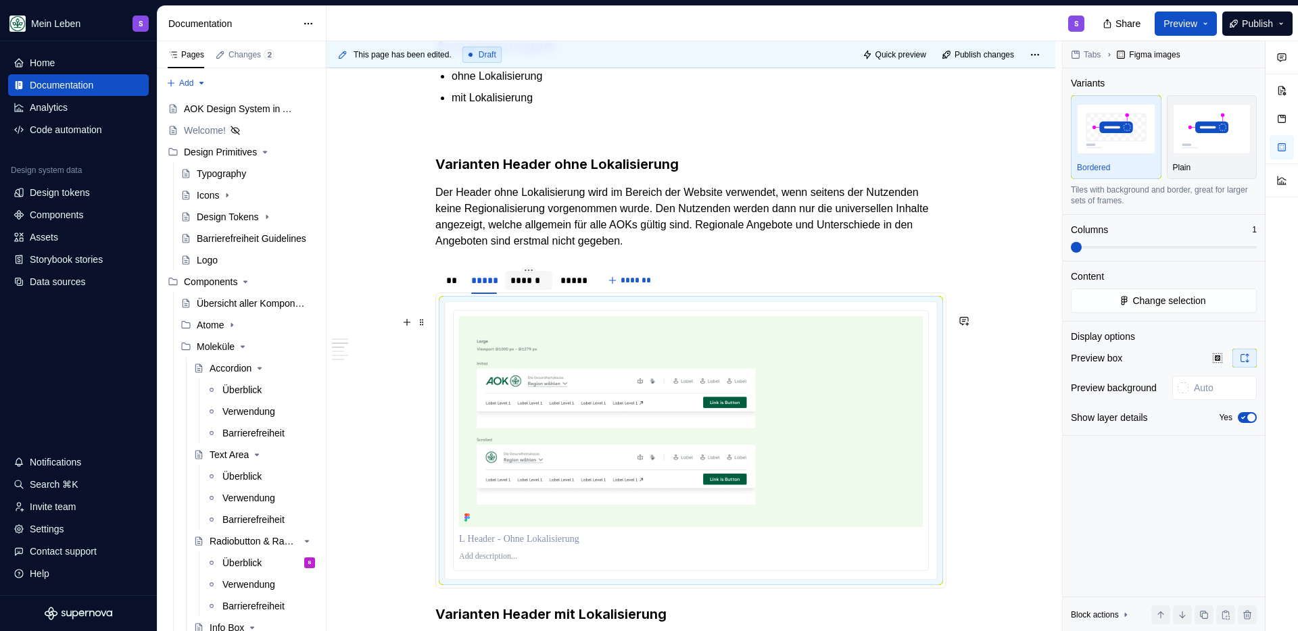
click at [521, 287] on div "******" at bounding box center [528, 281] width 37 height 14
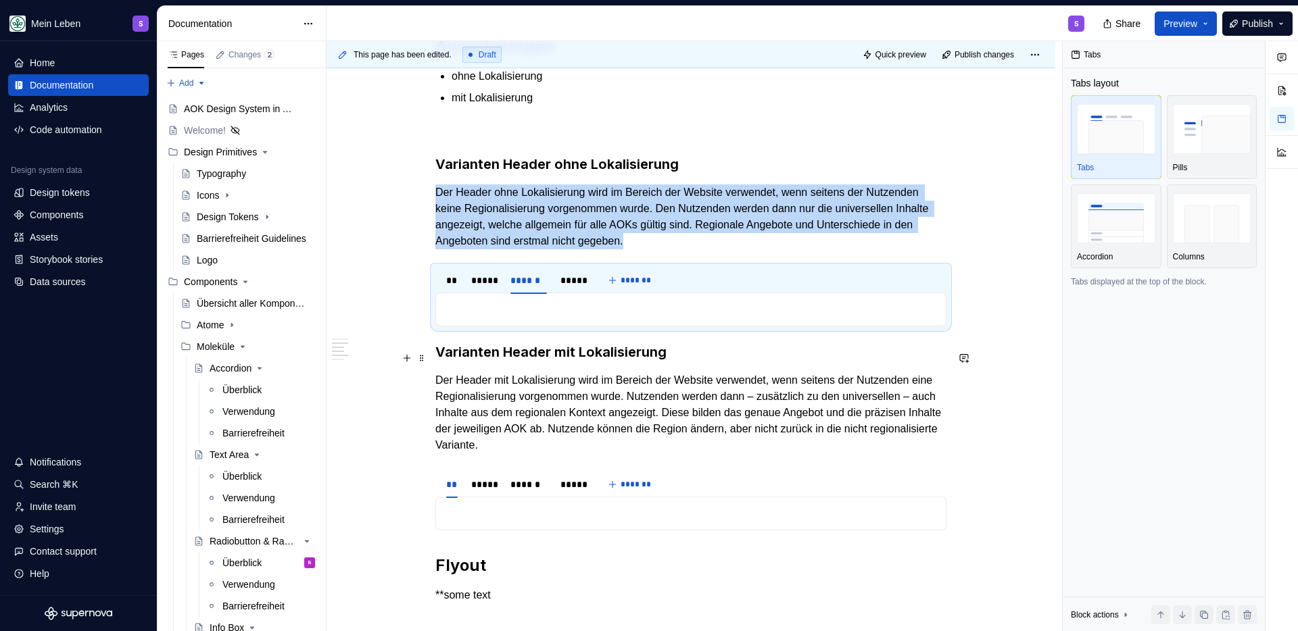
click at [529, 318] on p at bounding box center [690, 309] width 493 height 16
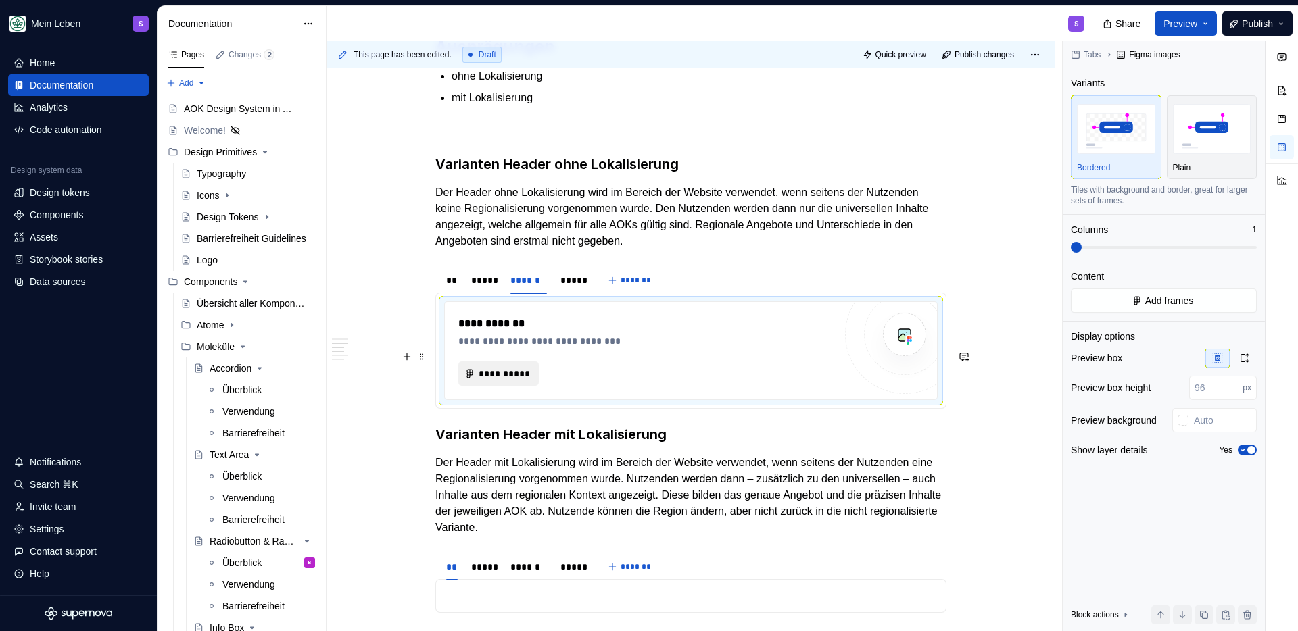
click at [528, 381] on span "**********" at bounding box center [504, 374] width 52 height 14
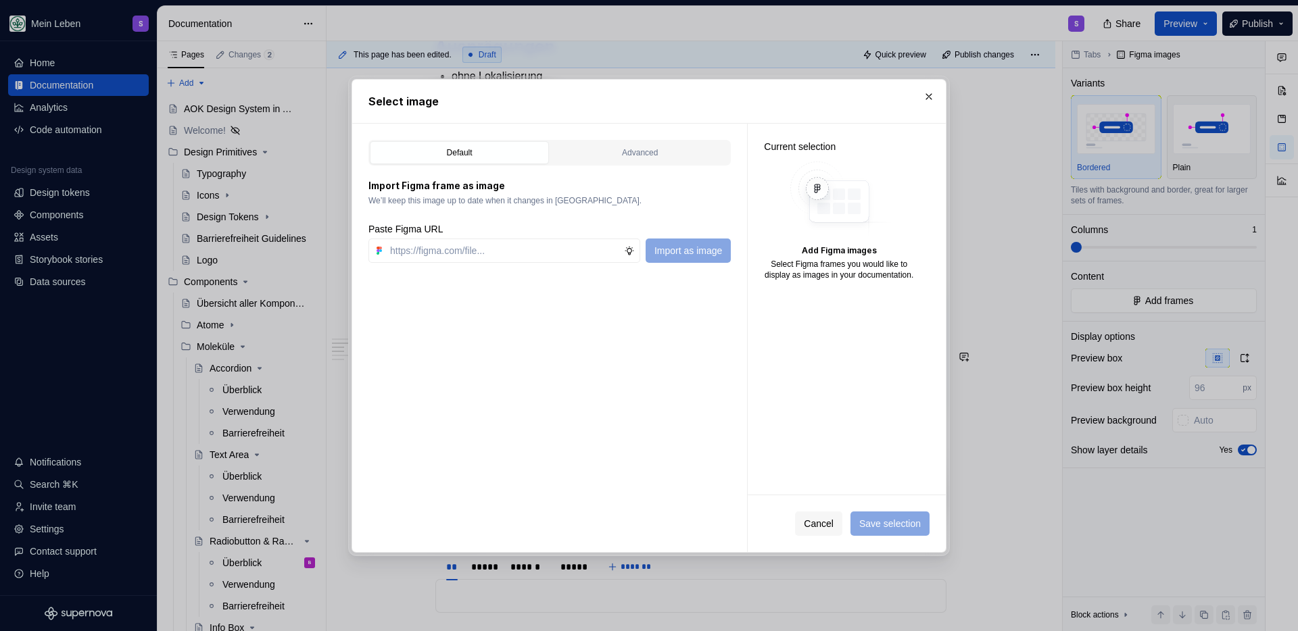
type textarea "*"
type input "https://www.figma.com/design/h3quR2me0t8yxvd40CMizU/AOK-UI-Library-3.0.28--ades…"
click at [678, 246] on span "Import as image" at bounding box center [688, 251] width 68 height 14
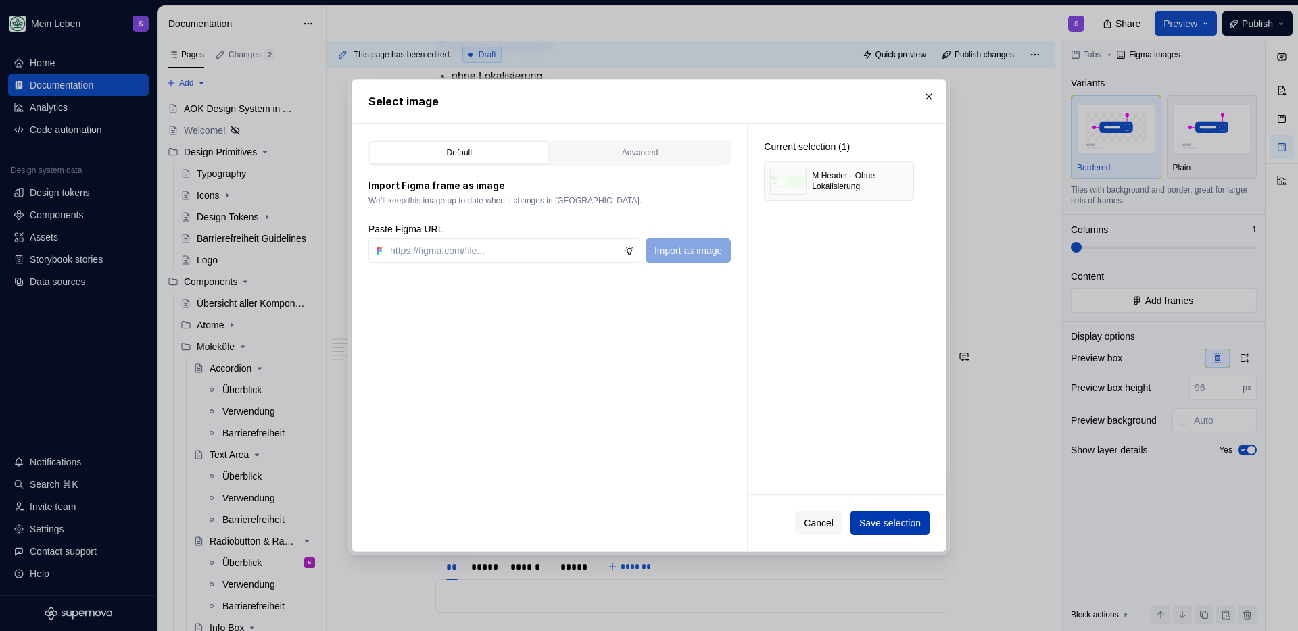
click at [852, 523] on button "Save selection" at bounding box center [889, 523] width 79 height 24
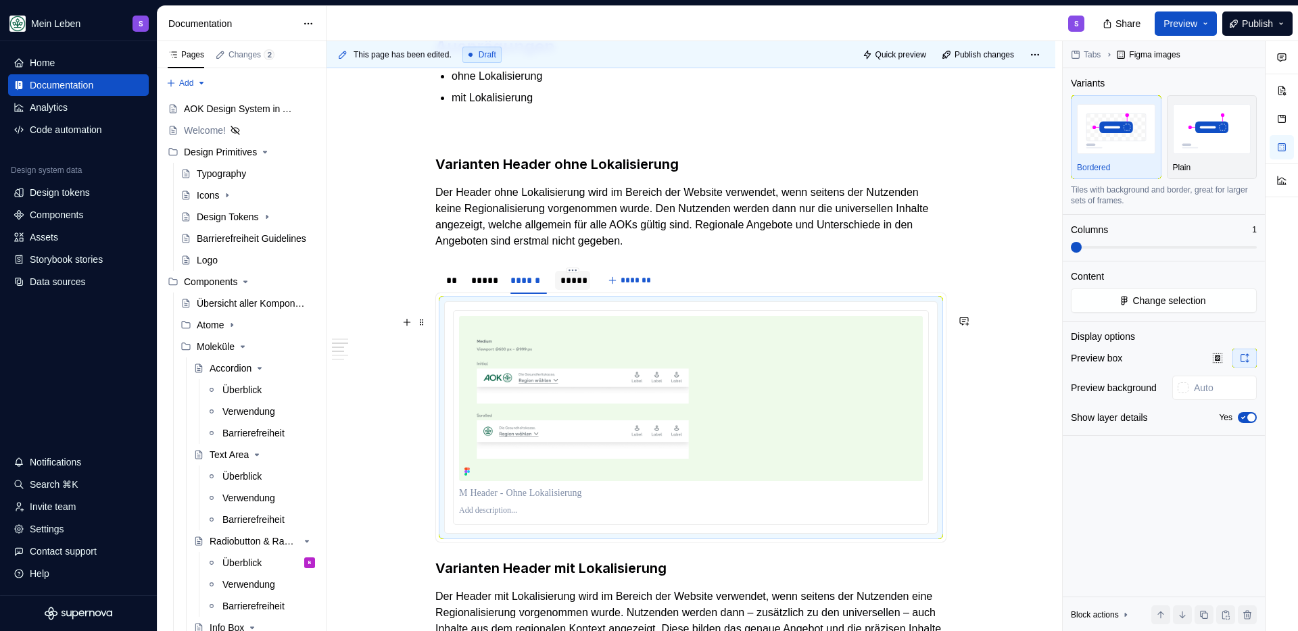
click at [565, 287] on div "*****" at bounding box center [572, 281] width 24 height 14
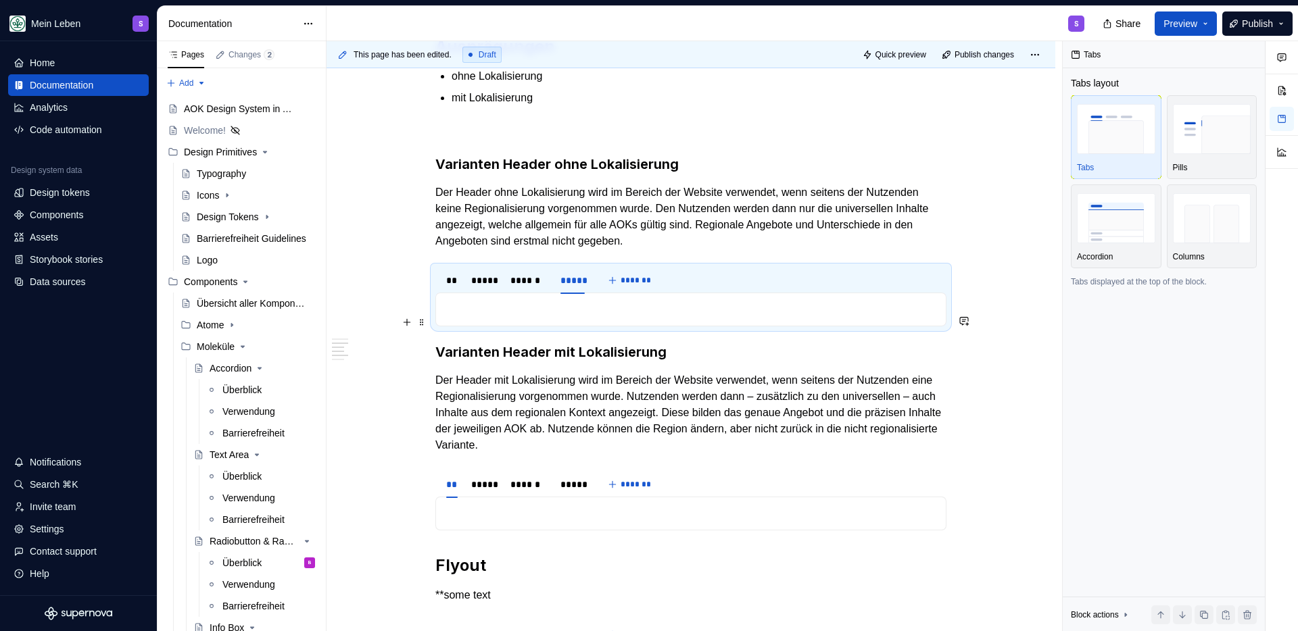
click at [529, 318] on p at bounding box center [690, 309] width 493 height 16
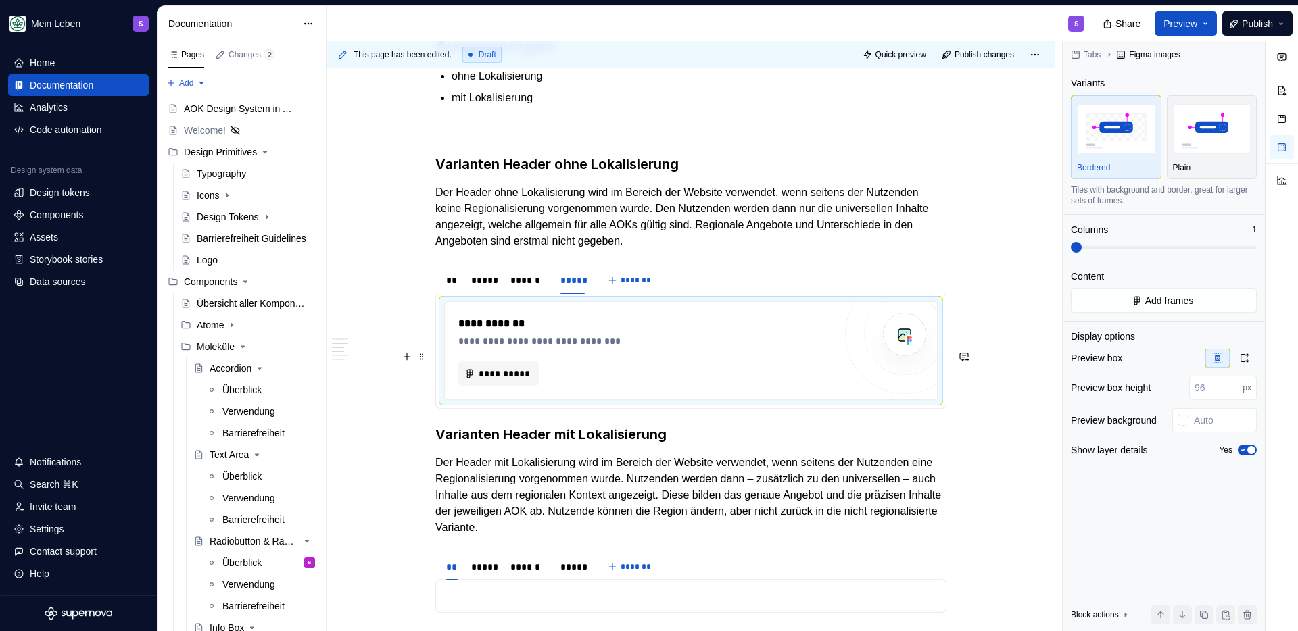
click at [493, 399] on div "**********" at bounding box center [691, 350] width 492 height 97
click at [483, 381] on span "**********" at bounding box center [504, 374] width 52 height 14
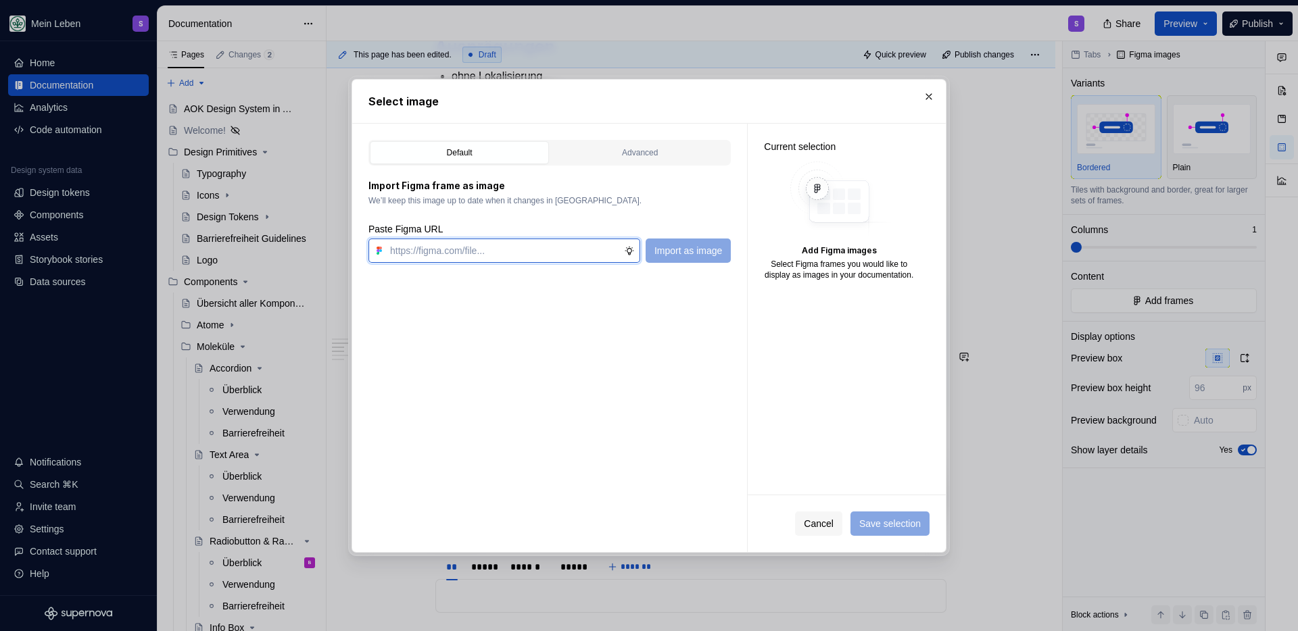
click at [492, 256] on input "text" at bounding box center [504, 251] width 239 height 24
paste input "https://www.figma.com/design/h3quR2me0t8yxvd40CMizU/AOK-UI-Library-3.0.28--ades…"
type input "https://www.figma.com/design/h3quR2me0t8yxvd40CMizU/AOK-UI-Library-3.0.28--ades…"
click at [711, 250] on span "Import as image" at bounding box center [688, 251] width 68 height 14
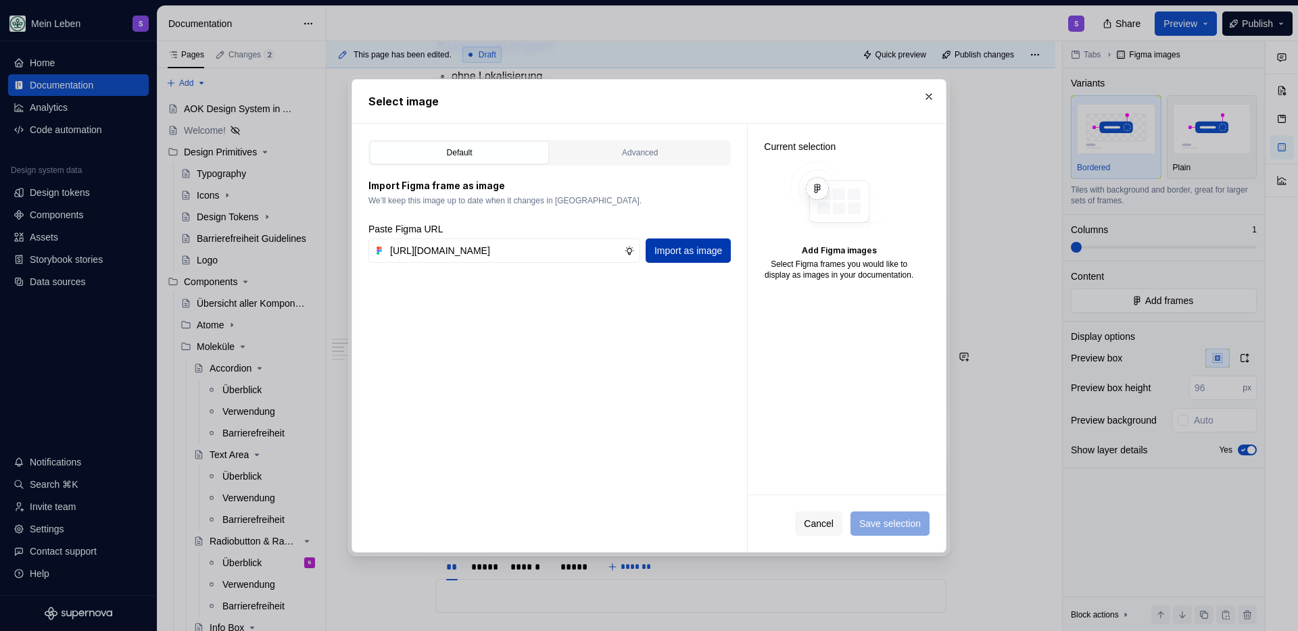
scroll to position [0, 0]
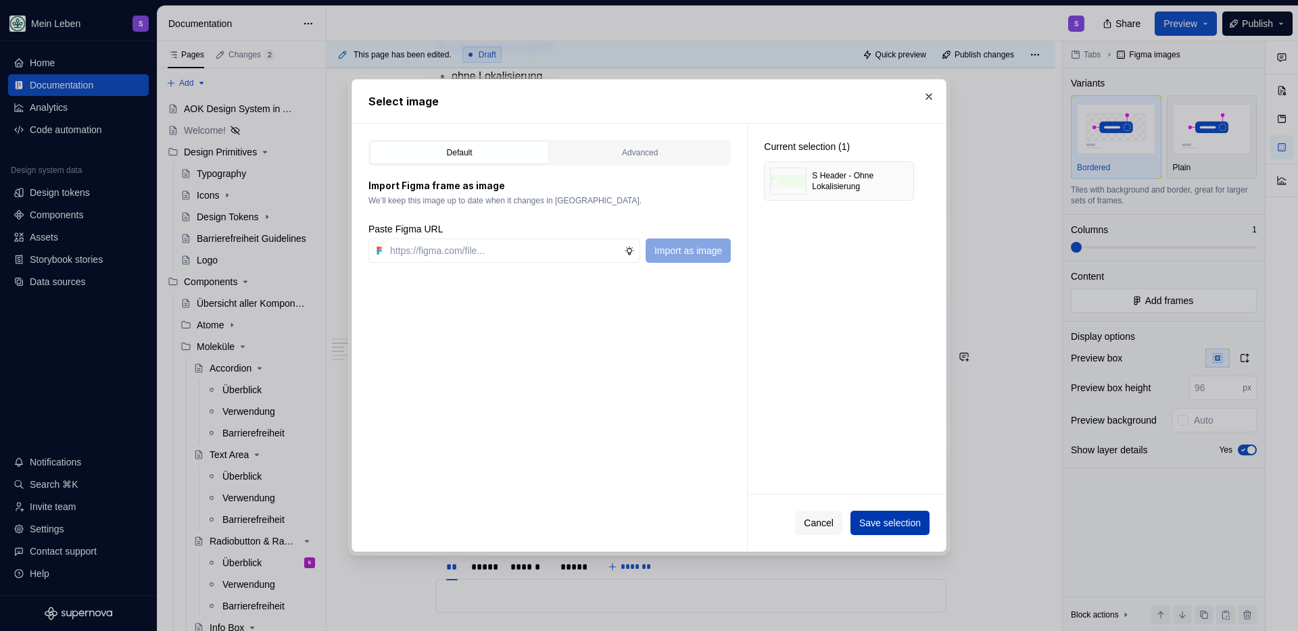
click at [887, 522] on span "Save selection" at bounding box center [890, 523] width 62 height 14
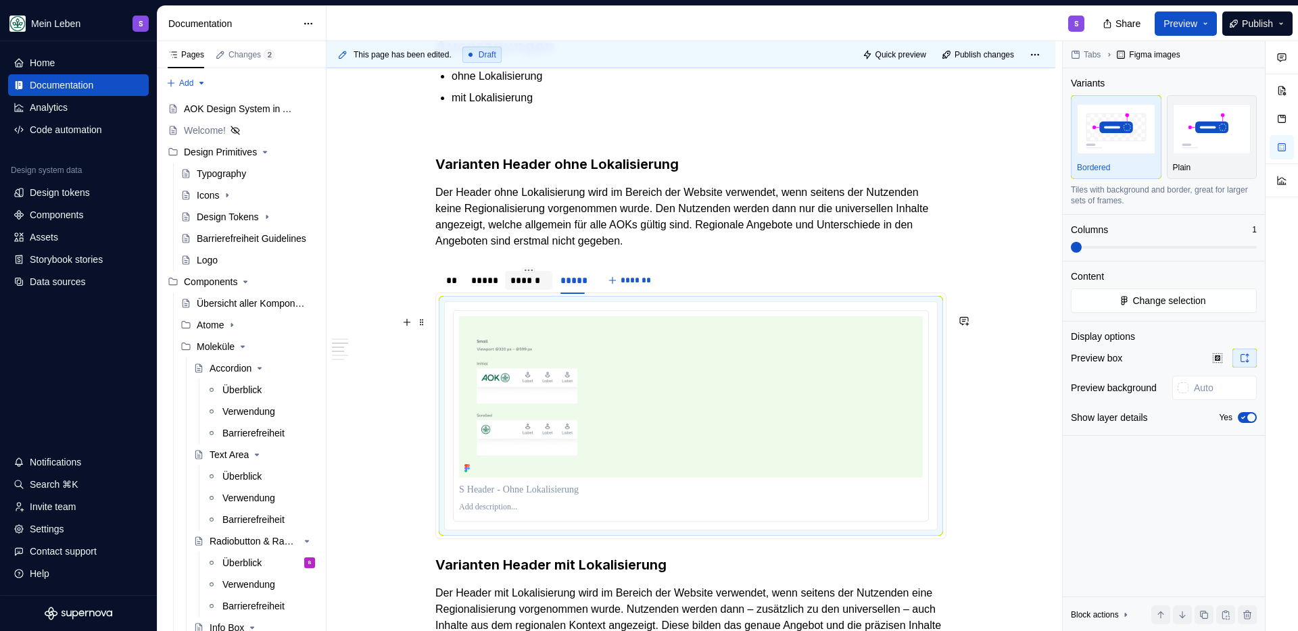
click at [512, 287] on div "******" at bounding box center [528, 281] width 37 height 14
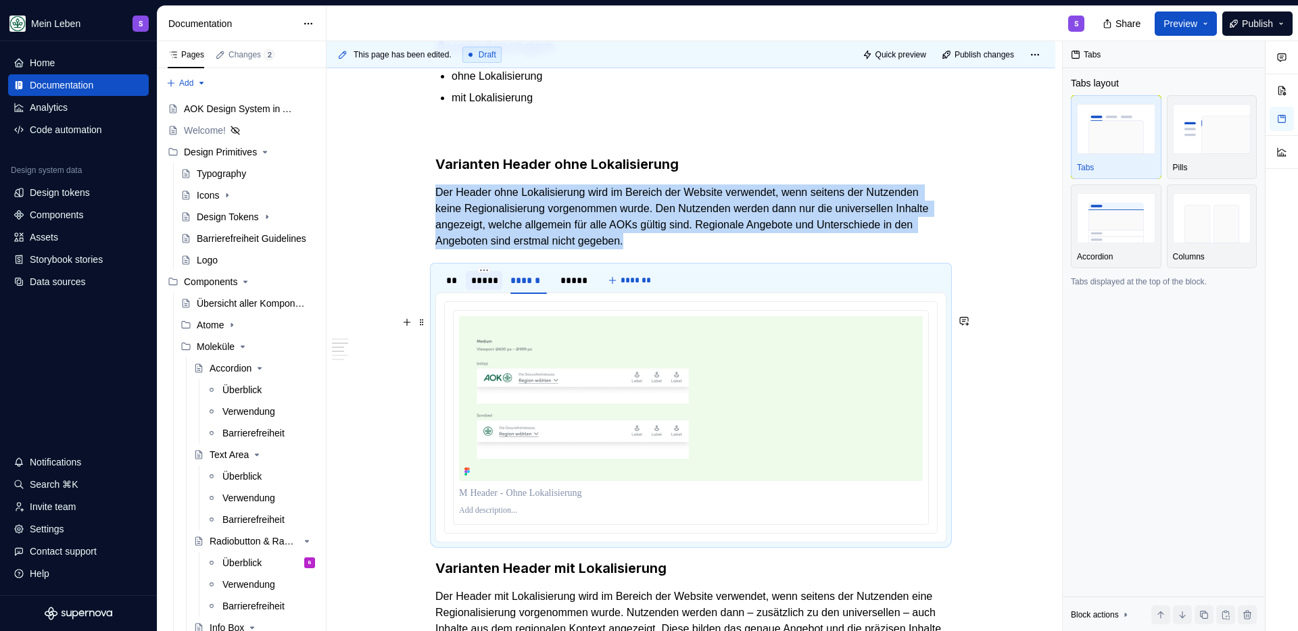
click at [486, 287] on div "*****" at bounding box center [484, 281] width 26 height 14
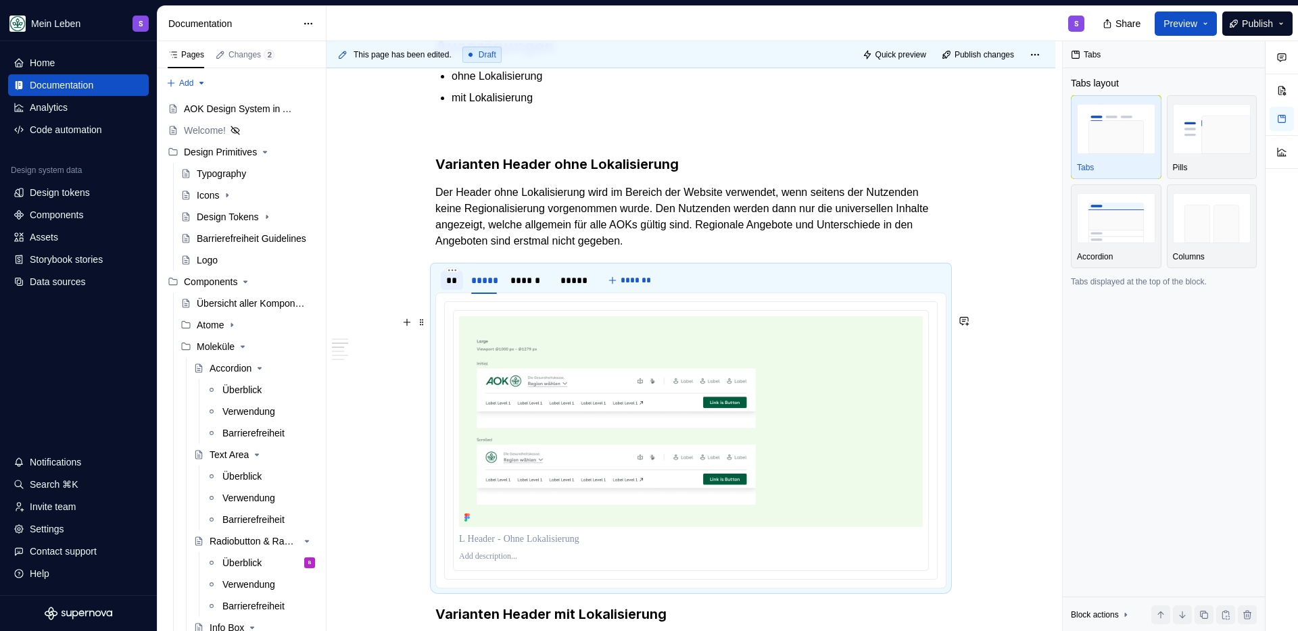
click at [444, 290] on div "**" at bounding box center [452, 280] width 22 height 19
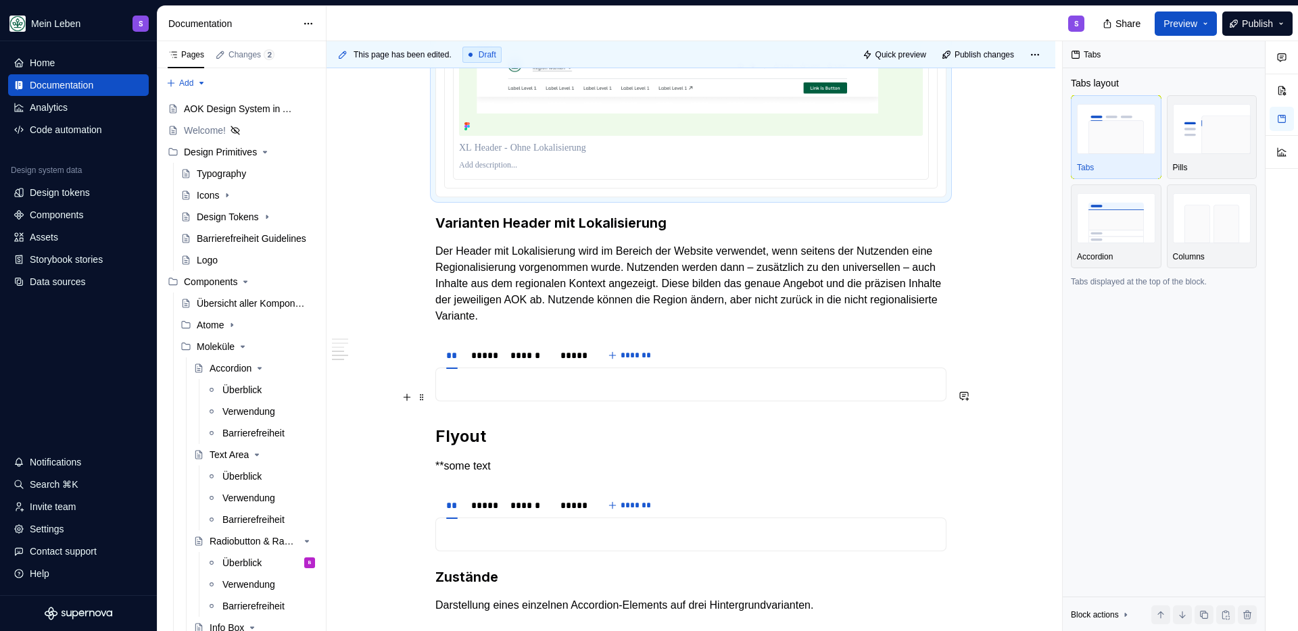
scroll to position [1889, 0]
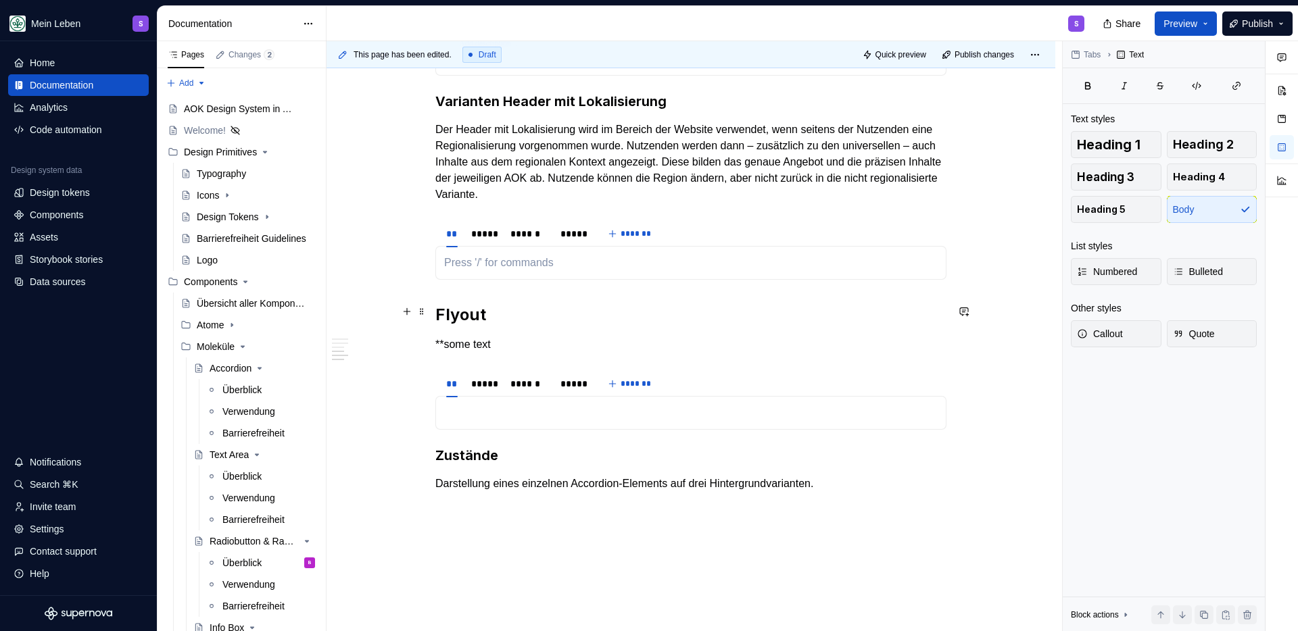
click at [474, 271] on p at bounding box center [690, 263] width 493 height 16
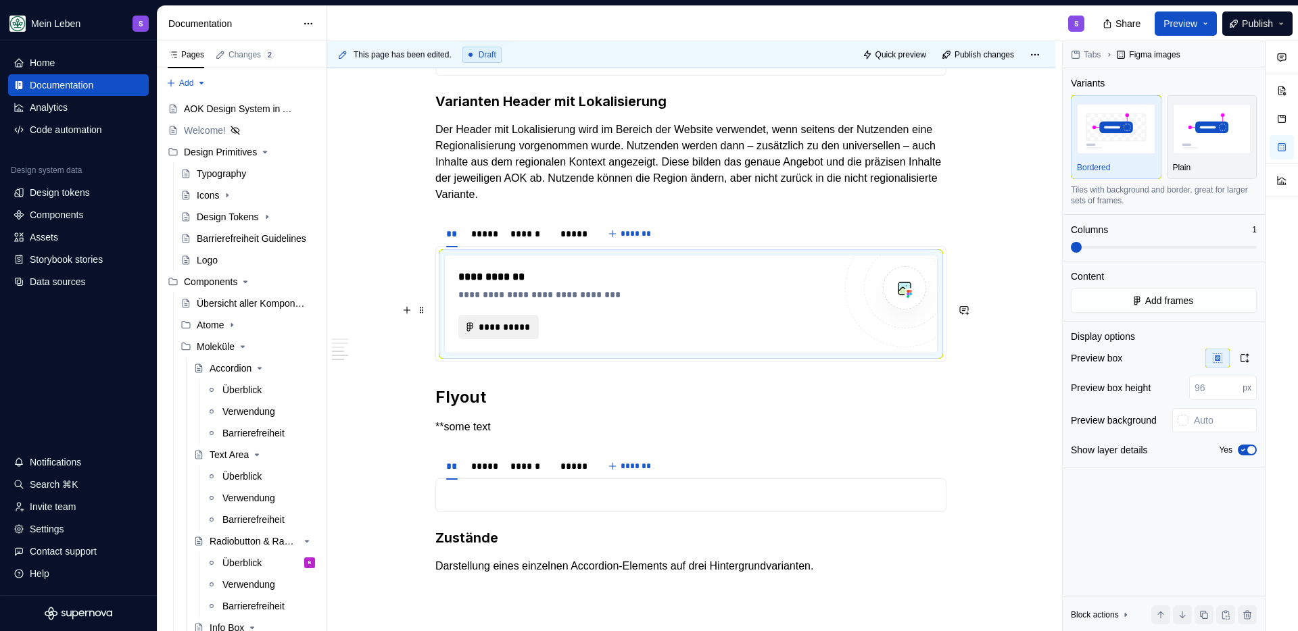
click at [513, 334] on span "**********" at bounding box center [504, 327] width 52 height 14
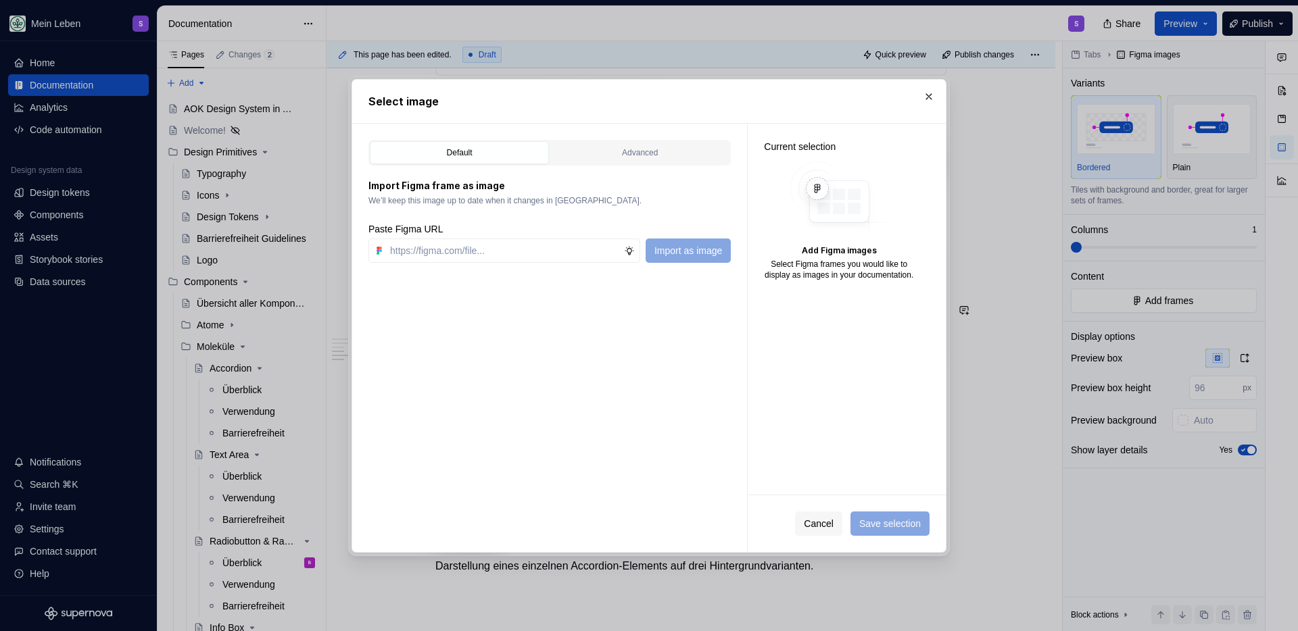
type textarea "*"
paste input "https://www.figma.com/design/h3quR2me0t8yxvd40CMizU/AOK-UI-Library-3.0.28--ades…"
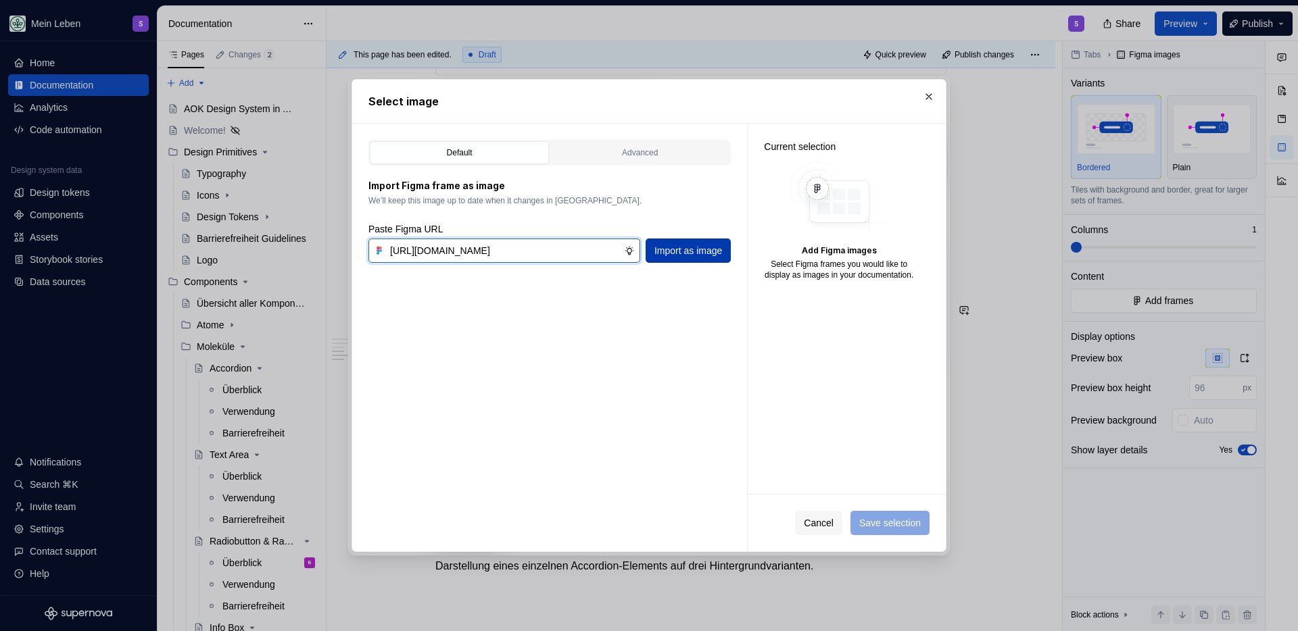
type input "https://www.figma.com/design/h3quR2me0t8yxvd40CMizU/AOK-UI-Library-3.0.28--ades…"
click at [694, 260] on button "Import as image" at bounding box center [688, 251] width 85 height 24
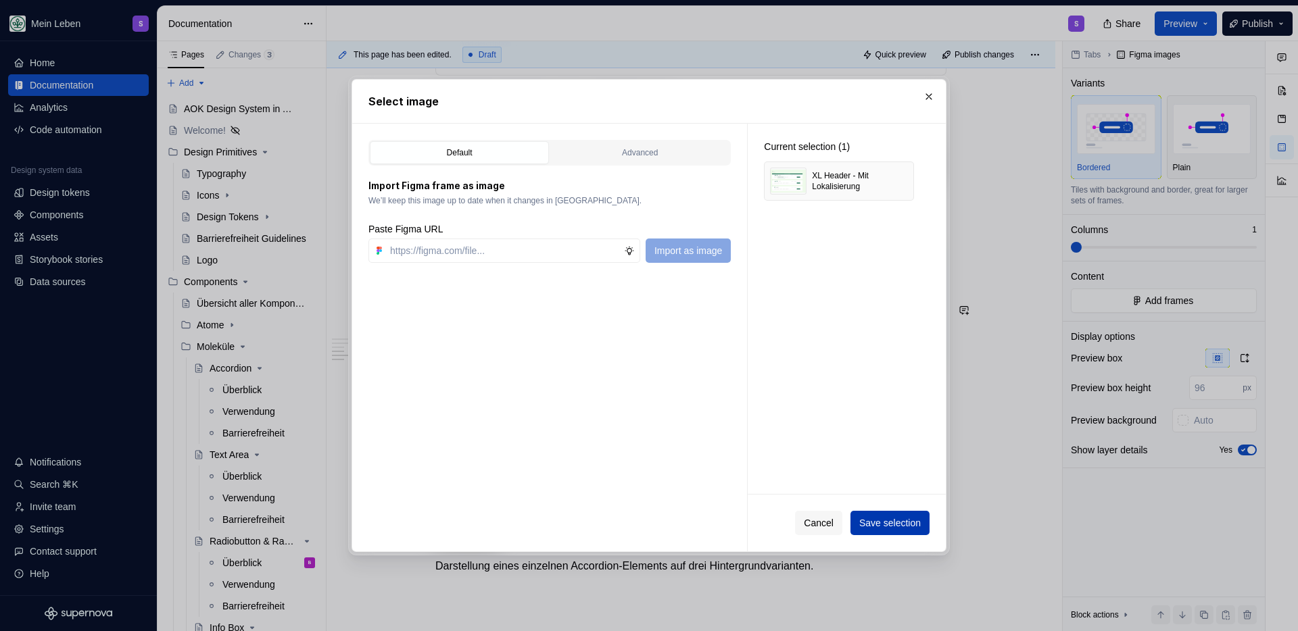
click at [873, 528] on span "Save selection" at bounding box center [890, 523] width 62 height 14
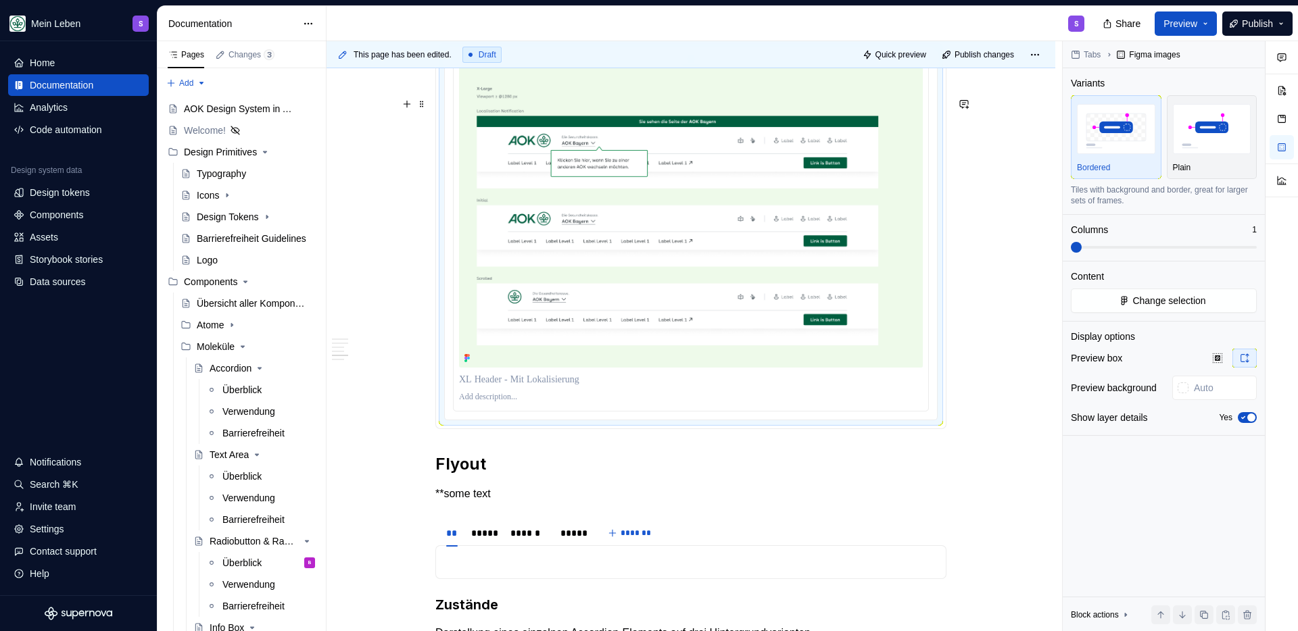
type textarea "*"
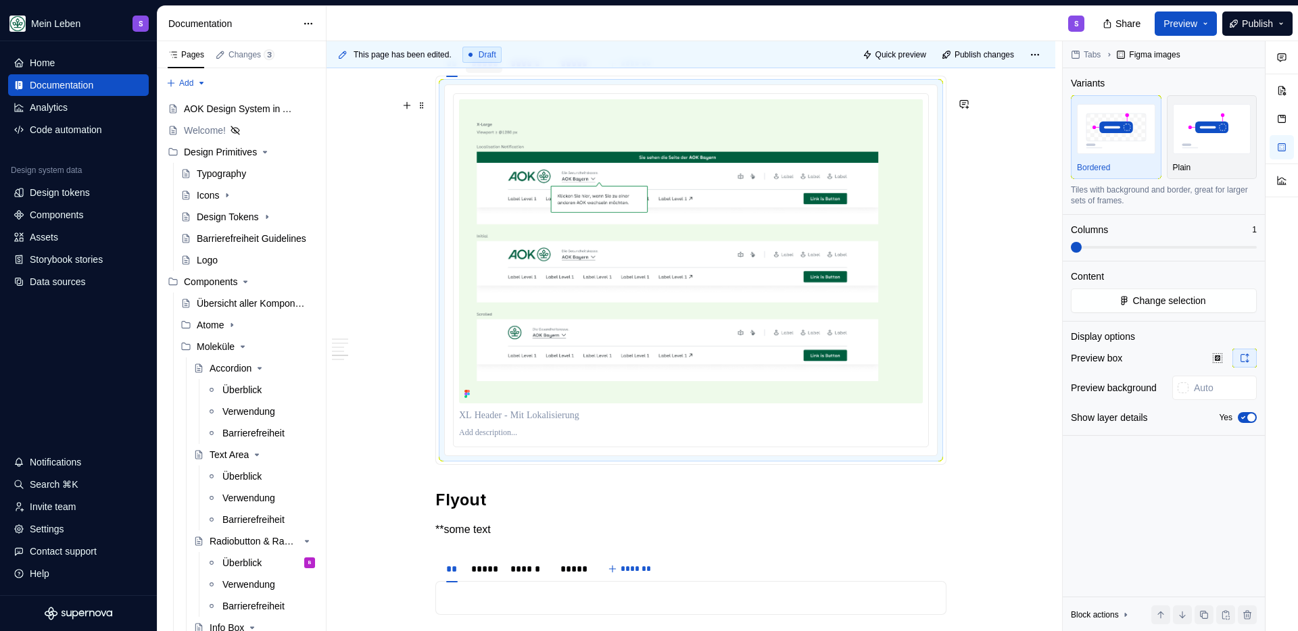
click at [485, 70] on div "*****" at bounding box center [484, 64] width 26 height 14
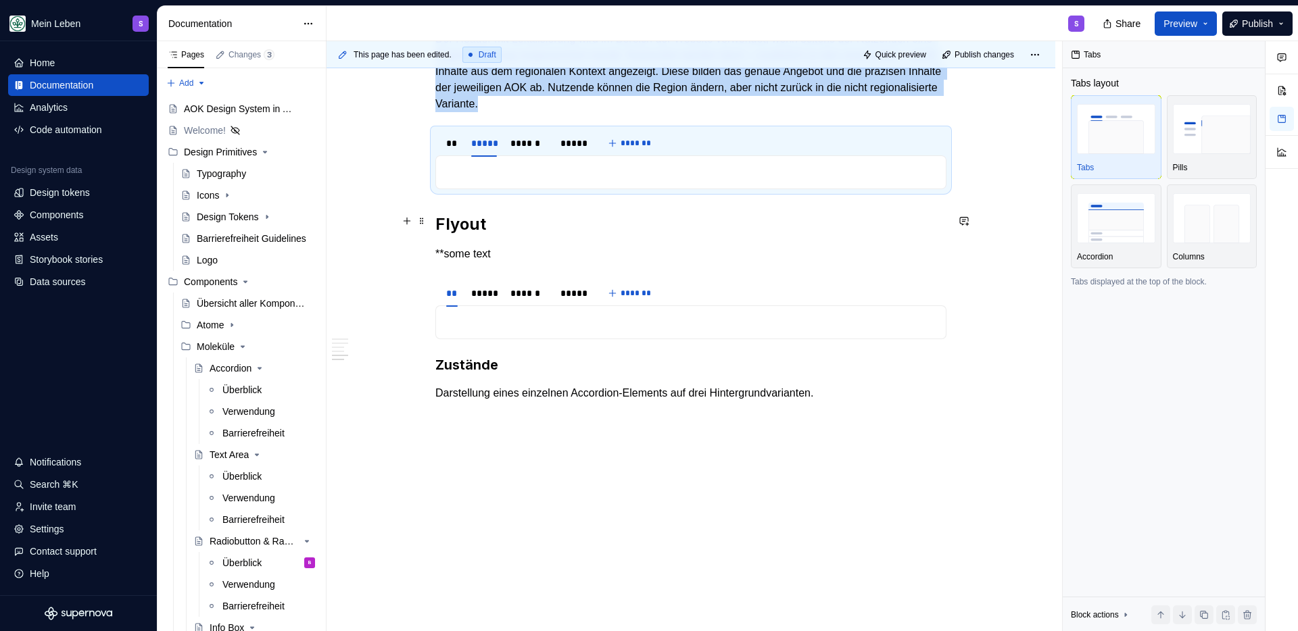
click at [494, 171] on p at bounding box center [690, 172] width 493 height 16
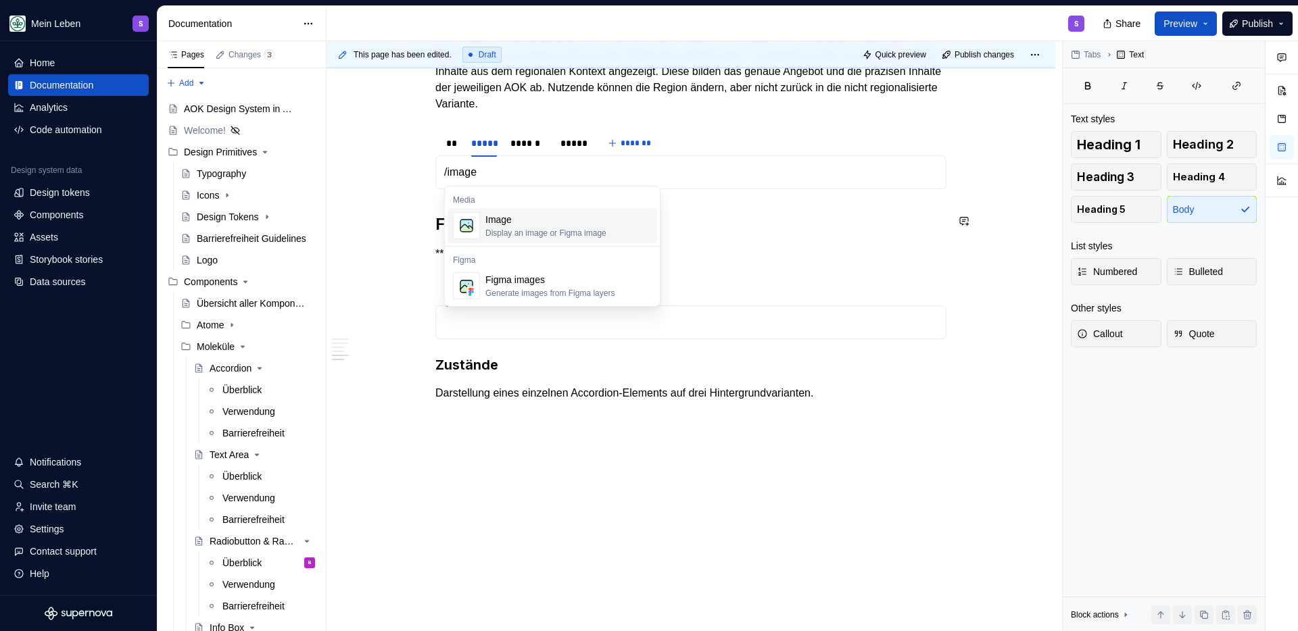
click at [502, 291] on div "Generate images from Figma layers" at bounding box center [549, 293] width 129 height 11
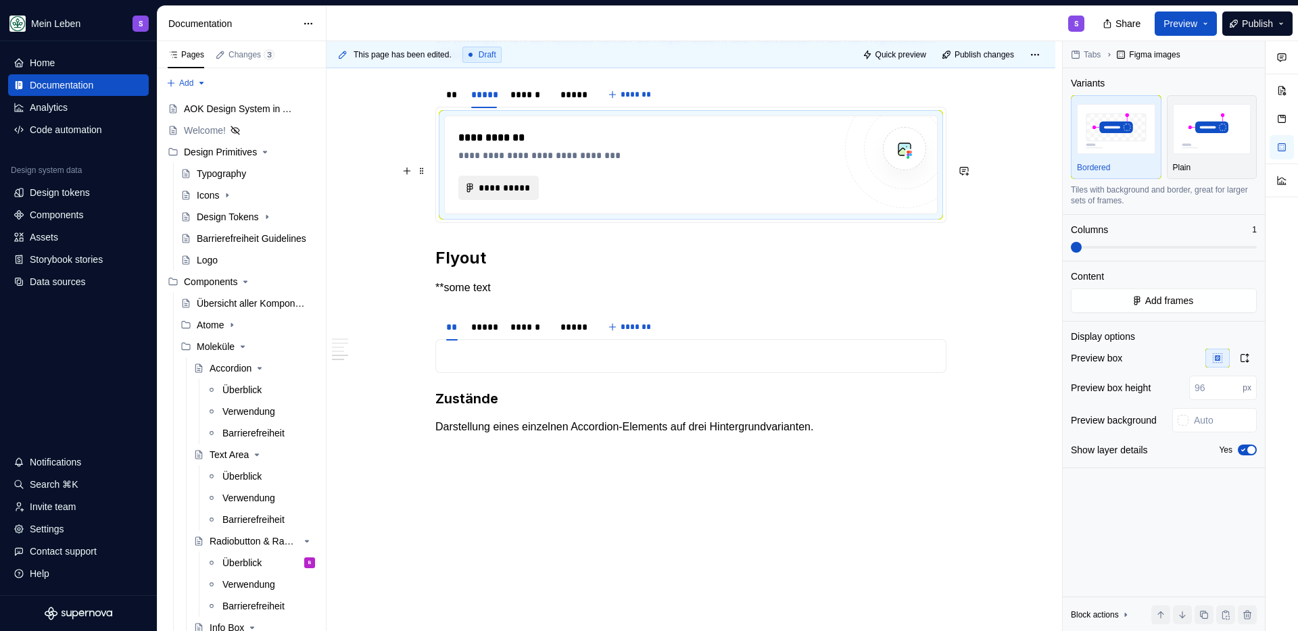
click at [487, 195] on span "**********" at bounding box center [504, 188] width 52 height 14
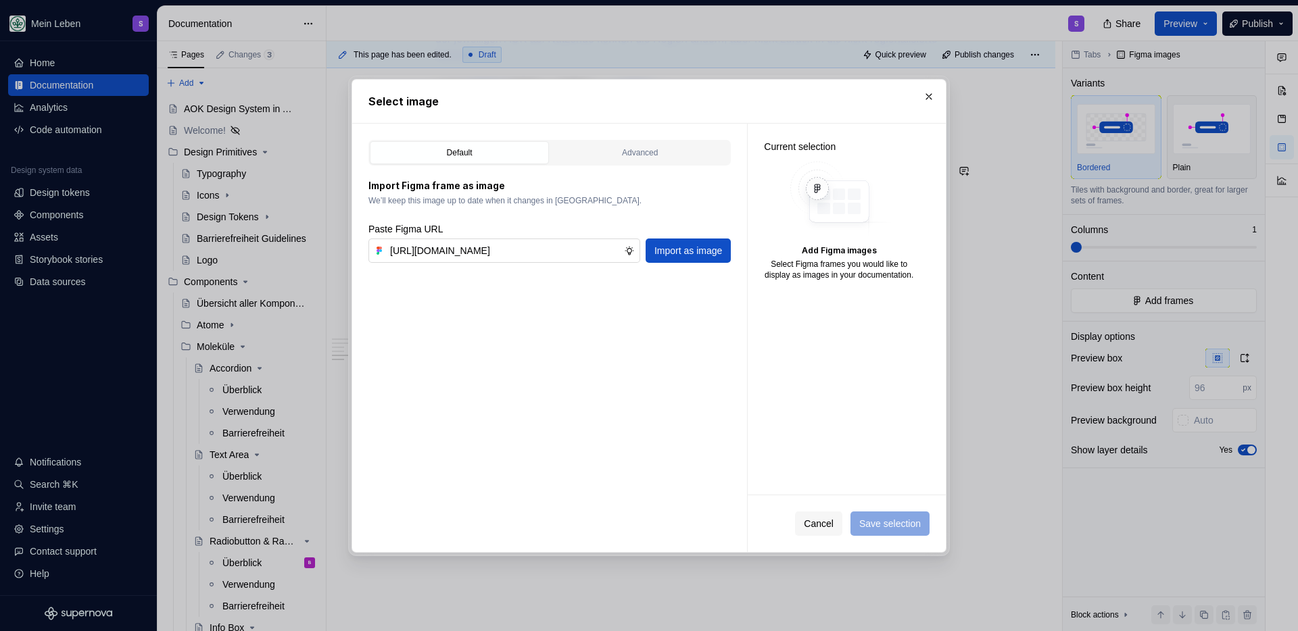
scroll to position [0, 419]
type input "https://www.figma.com/design/h3quR2me0t8yxvd40CMizU/AOK-UI-Library-3.0.28--ades…"
click at [692, 253] on span "Import as image" at bounding box center [688, 251] width 68 height 14
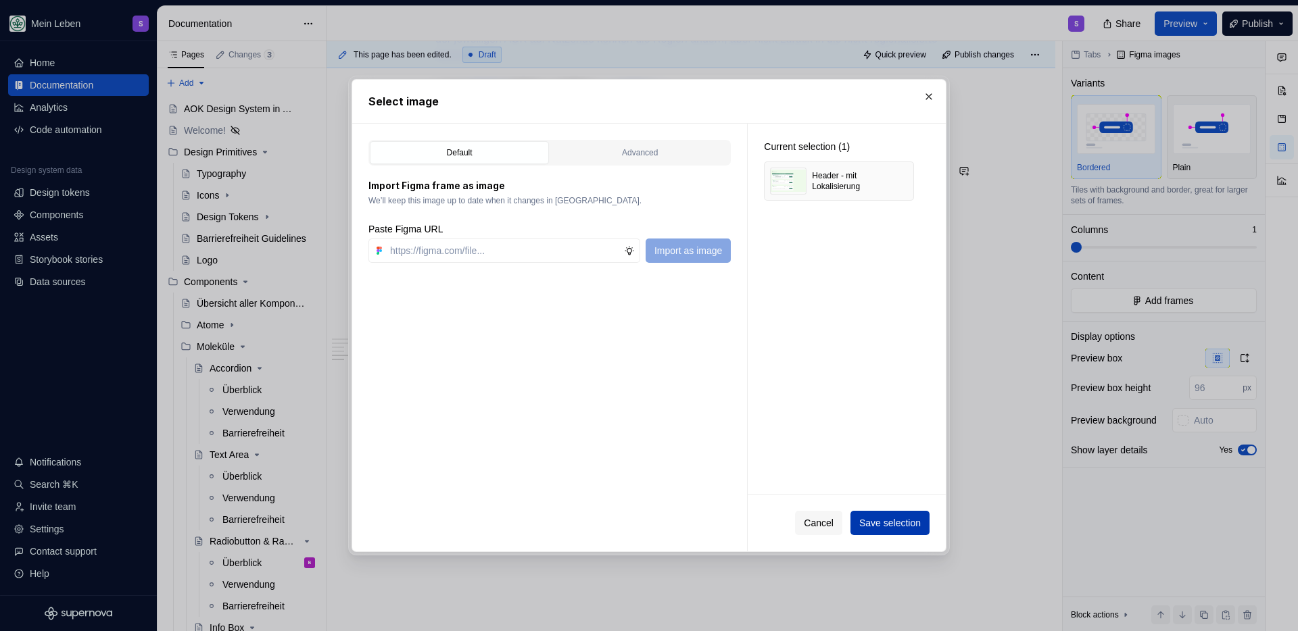
click at [882, 526] on span "Save selection" at bounding box center [890, 523] width 62 height 14
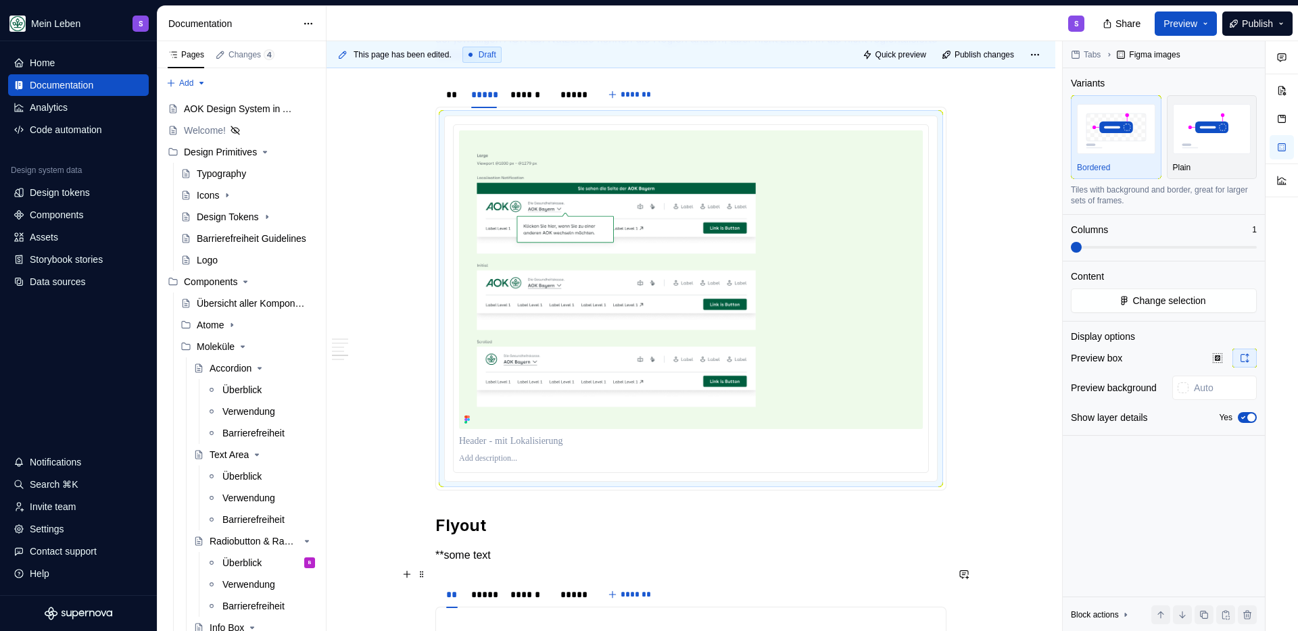
click at [881, 276] on img at bounding box center [691, 279] width 464 height 299
click at [854, 290] on img at bounding box center [691, 279] width 464 height 299
click at [450, 101] on div "**" at bounding box center [451, 95] width 11 height 14
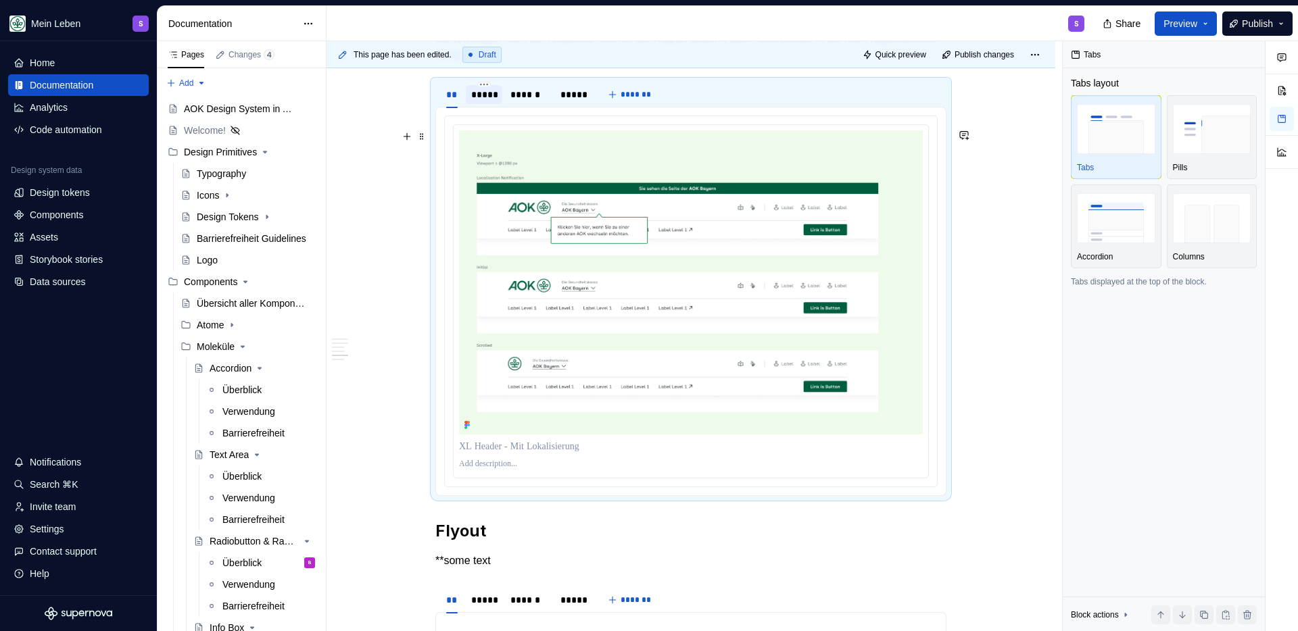
click at [480, 101] on div "*****" at bounding box center [484, 95] width 26 height 14
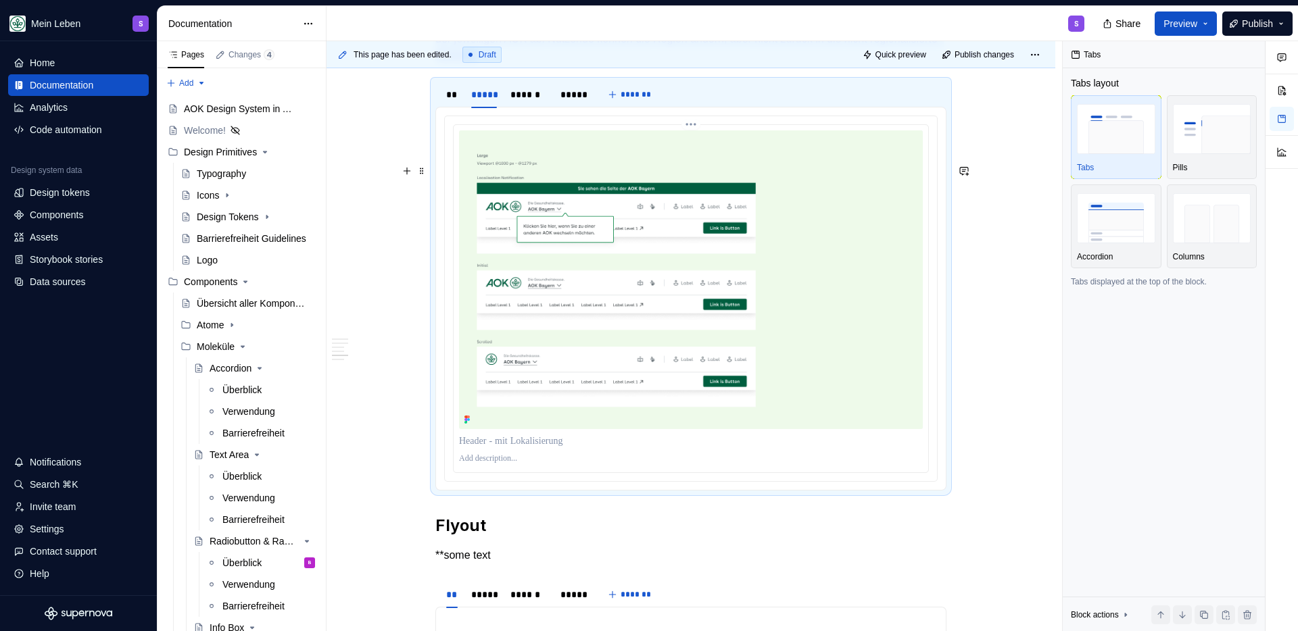
click at [795, 251] on img at bounding box center [691, 279] width 464 height 299
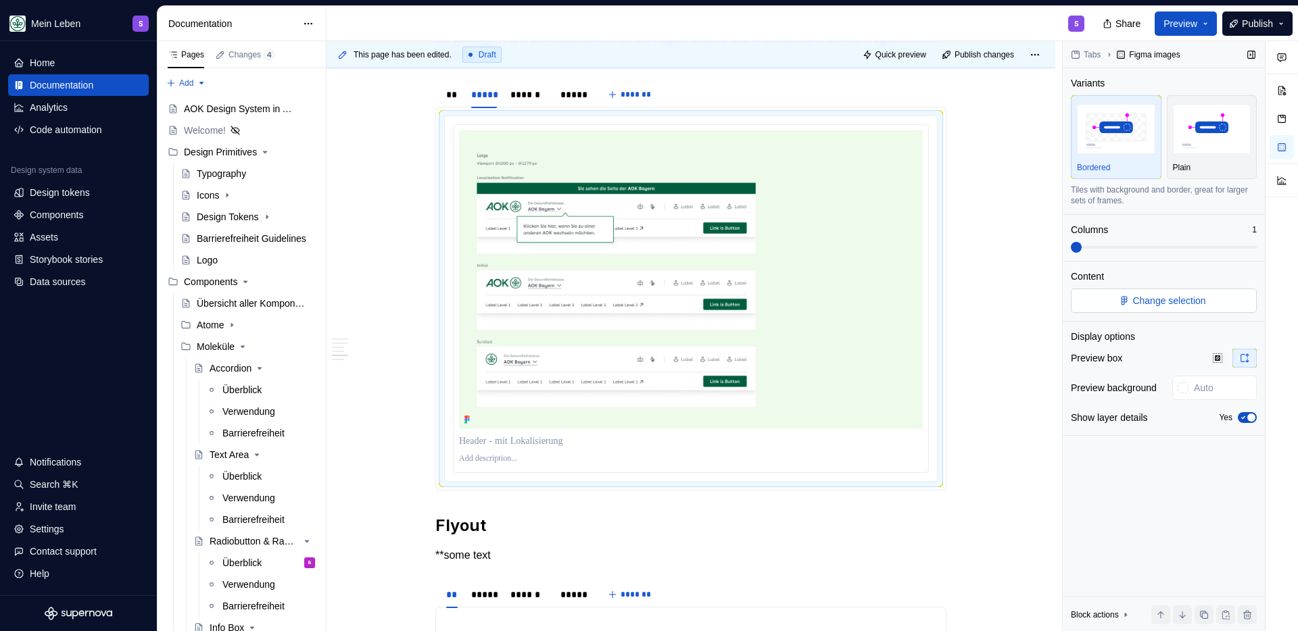
click at [1218, 301] on button "Change selection" at bounding box center [1164, 301] width 186 height 24
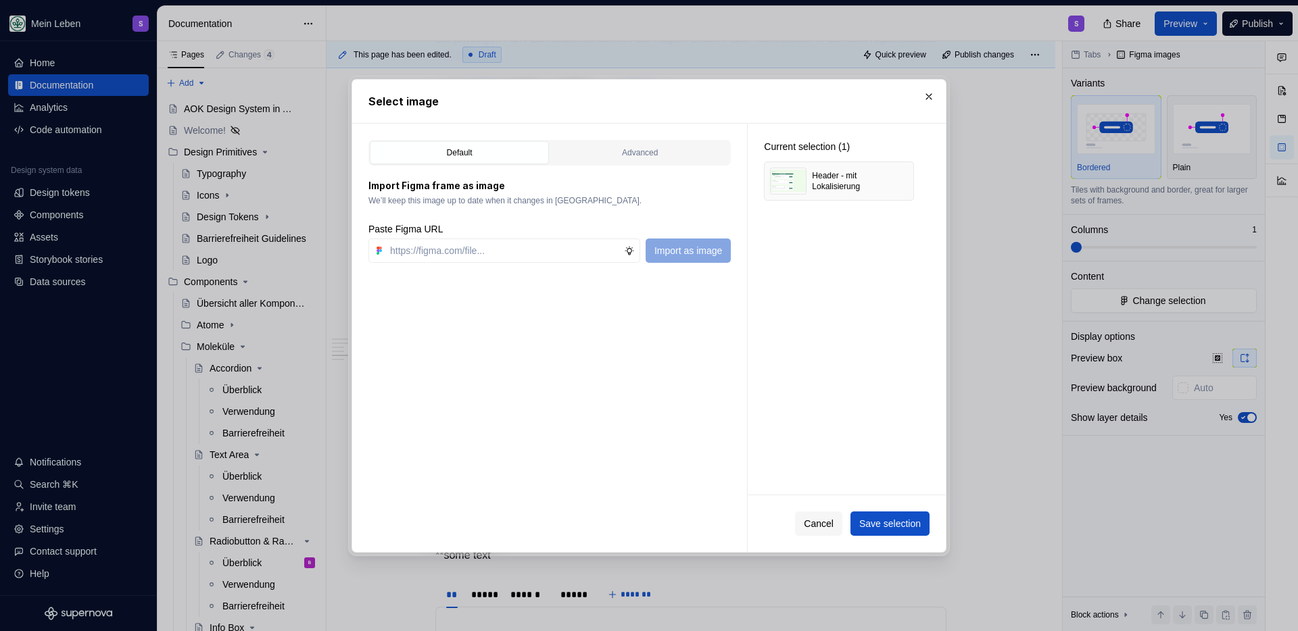
type textarea "*"
type input "https://www.figma.com/design/h3quR2me0t8yxvd40CMizU/AOK-UI-Library-3.0.28--ades…"
click at [688, 233] on div "Paste Figma URL" at bounding box center [549, 229] width 362 height 14
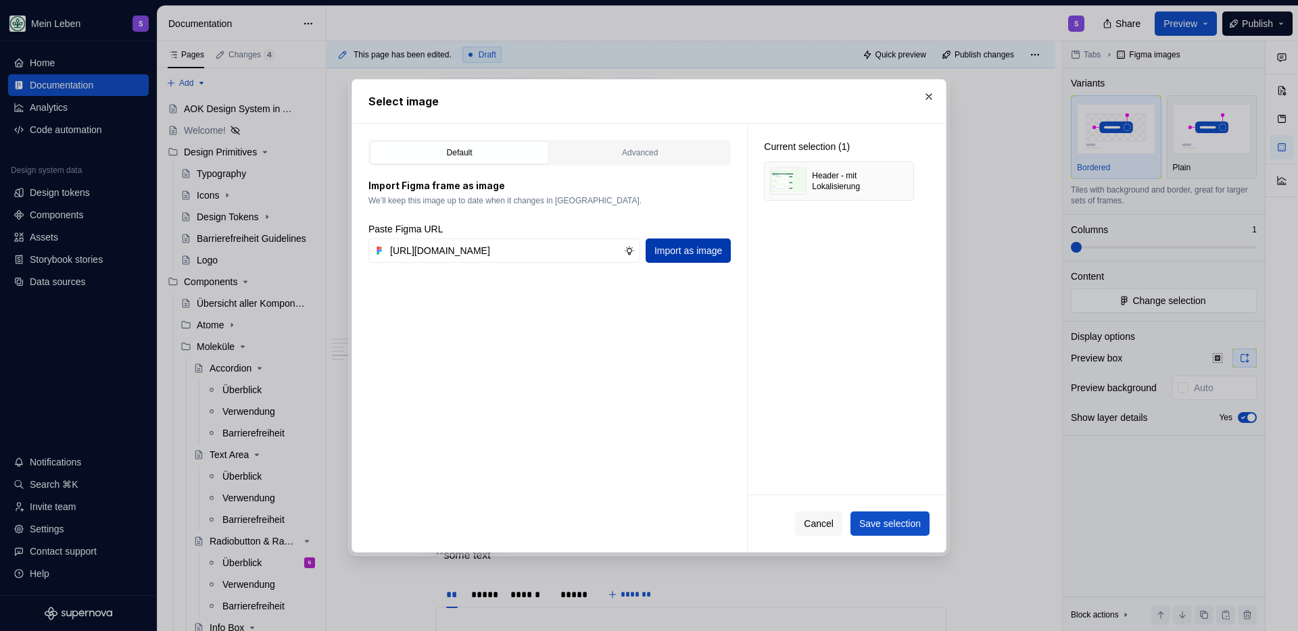
click at [689, 249] on span "Import as image" at bounding box center [688, 251] width 68 height 14
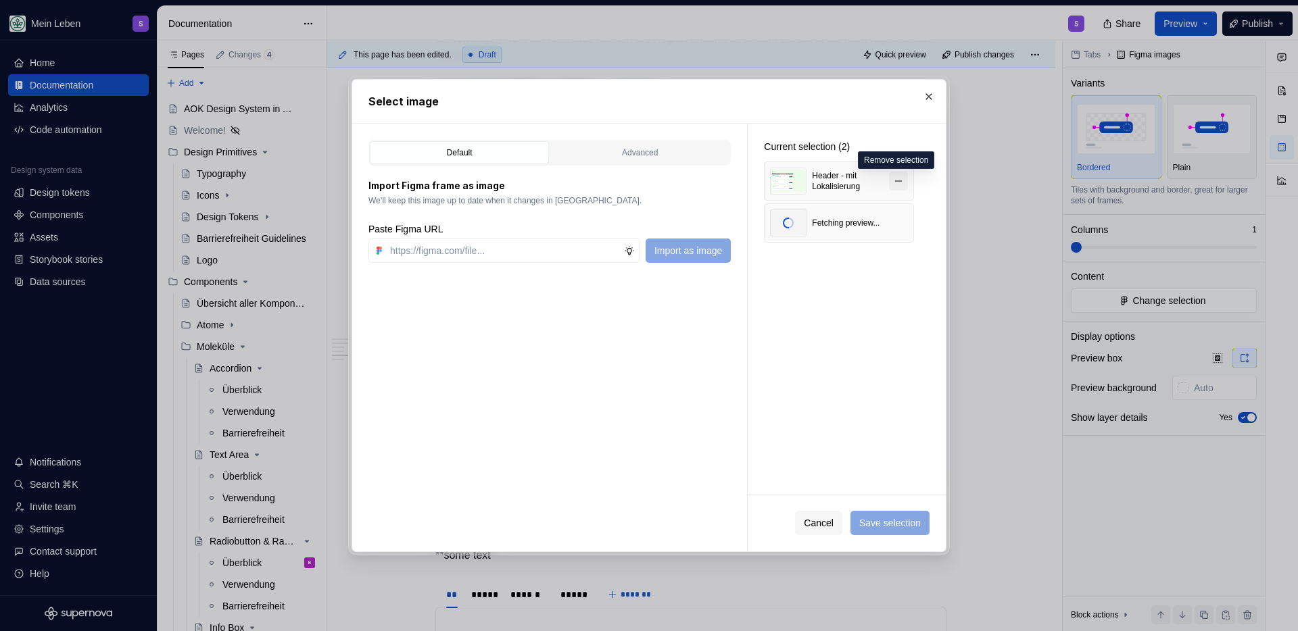
click at [894, 185] on button "button" at bounding box center [898, 181] width 19 height 19
click at [883, 514] on button "Save selection" at bounding box center [889, 523] width 79 height 24
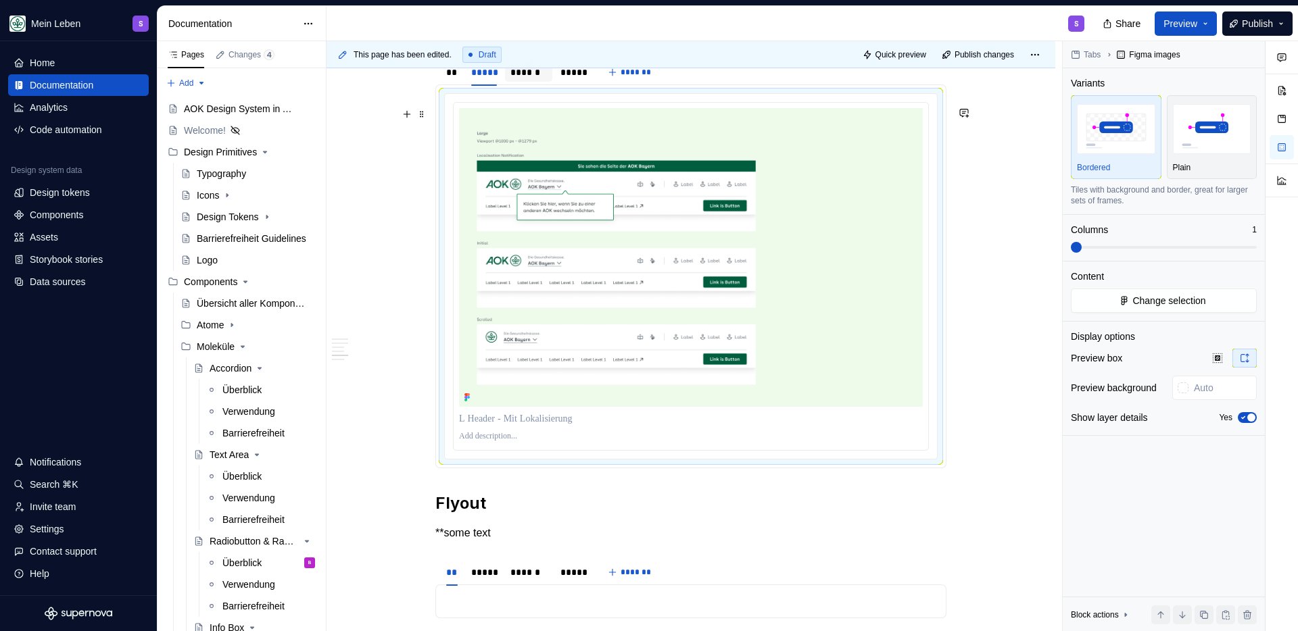
click at [541, 79] on div "******" at bounding box center [528, 73] width 37 height 14
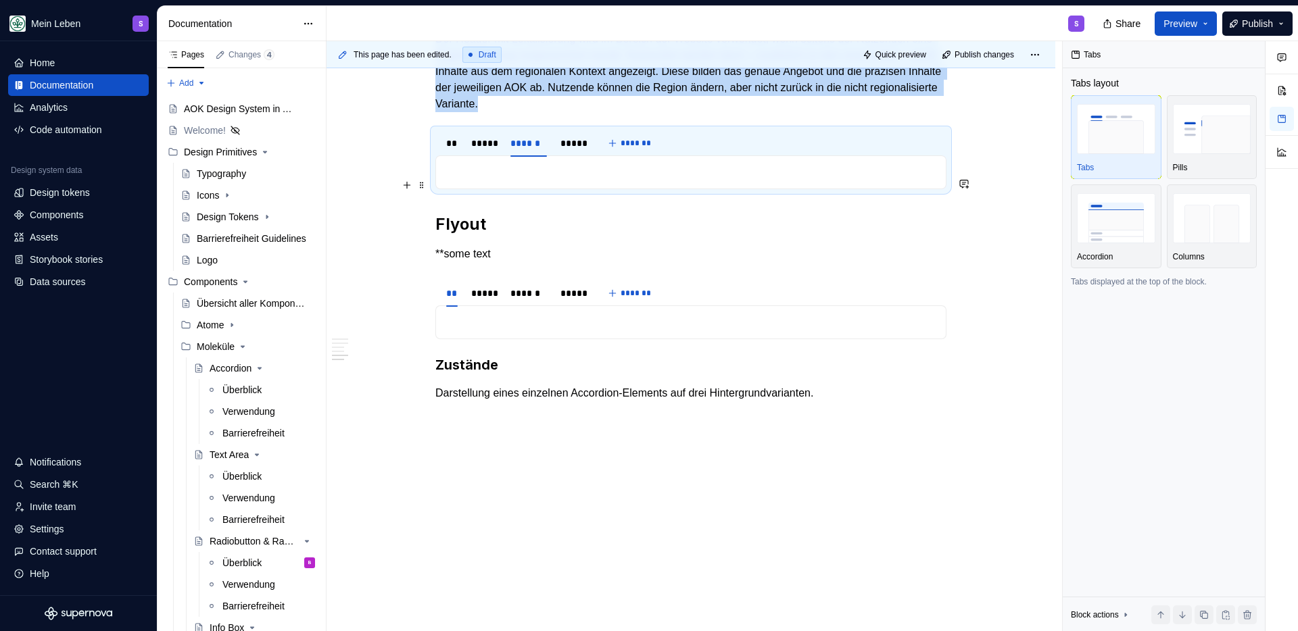
click at [511, 166] on p at bounding box center [690, 172] width 493 height 16
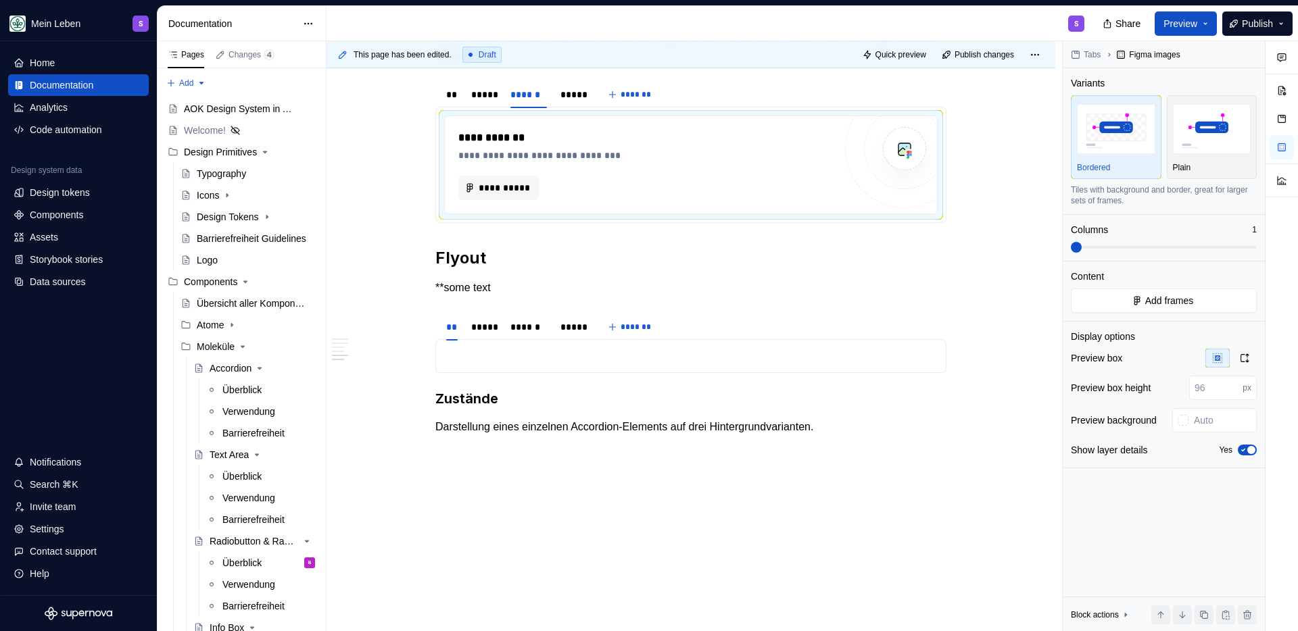
type textarea "*"
click at [491, 200] on button "**********" at bounding box center [498, 188] width 80 height 24
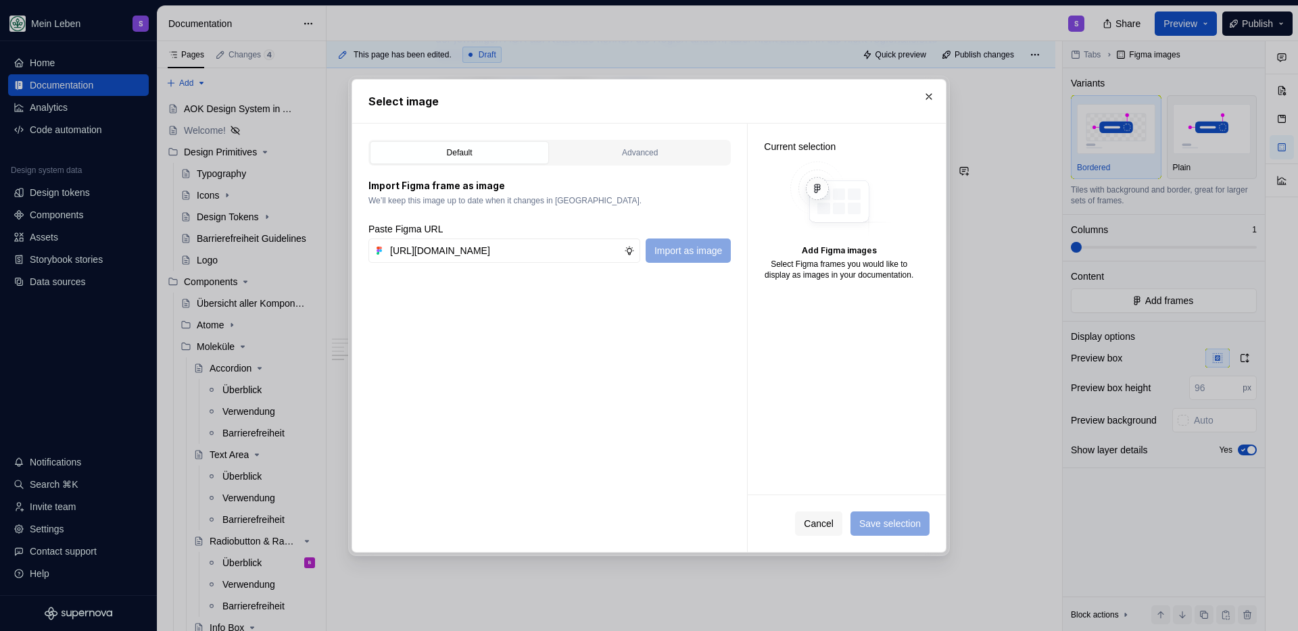
scroll to position [0, 418]
type input "https://www.figma.com/design/h3quR2me0t8yxvd40CMizU/AOK-UI-Library-3.0.28--ades…"
click at [720, 253] on span "Import as image" at bounding box center [688, 251] width 68 height 14
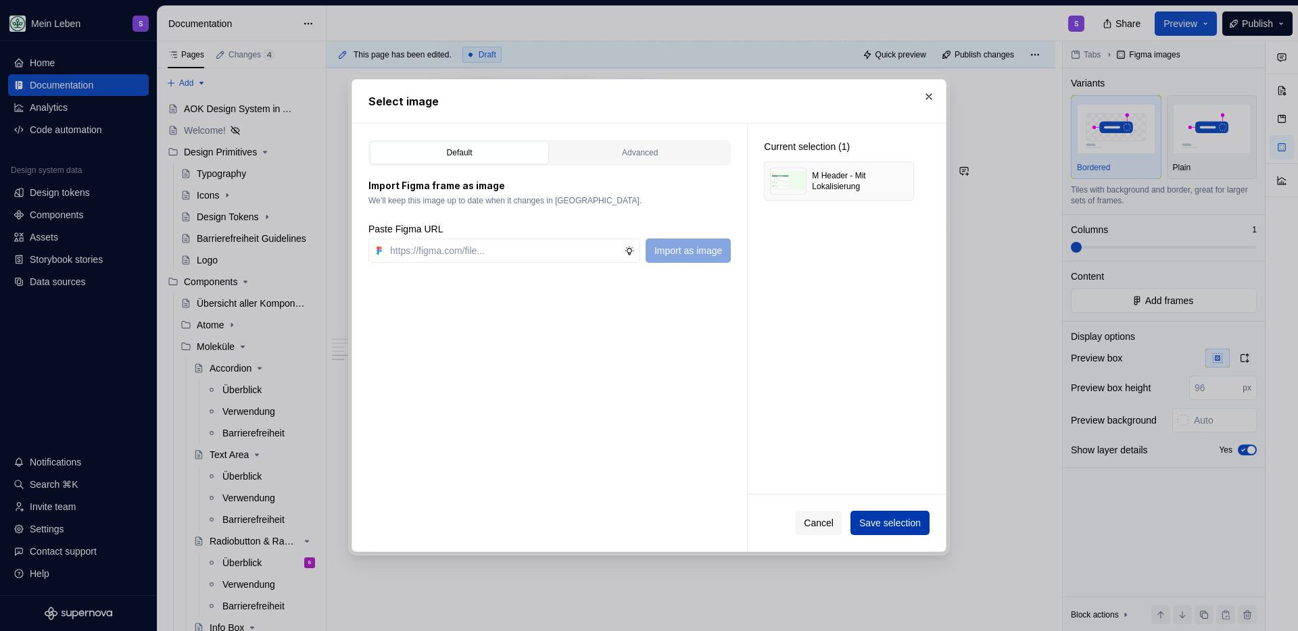
click at [879, 529] on span "Save selection" at bounding box center [890, 523] width 62 height 14
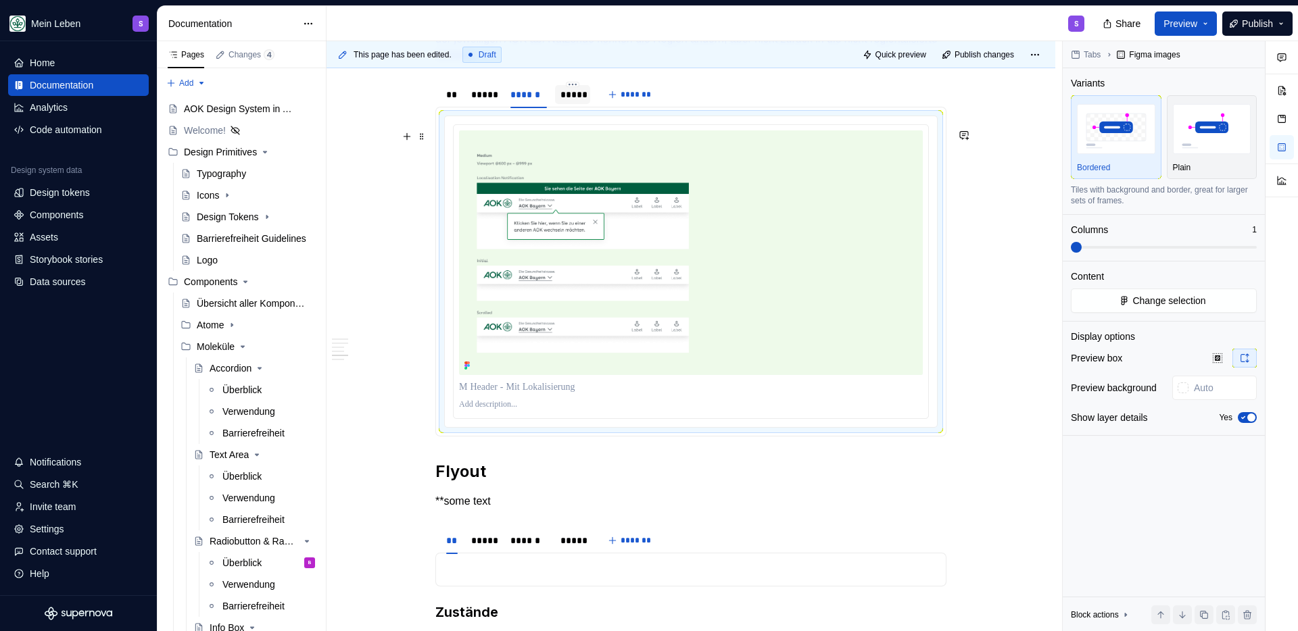
click at [564, 101] on div "*****" at bounding box center [572, 95] width 24 height 14
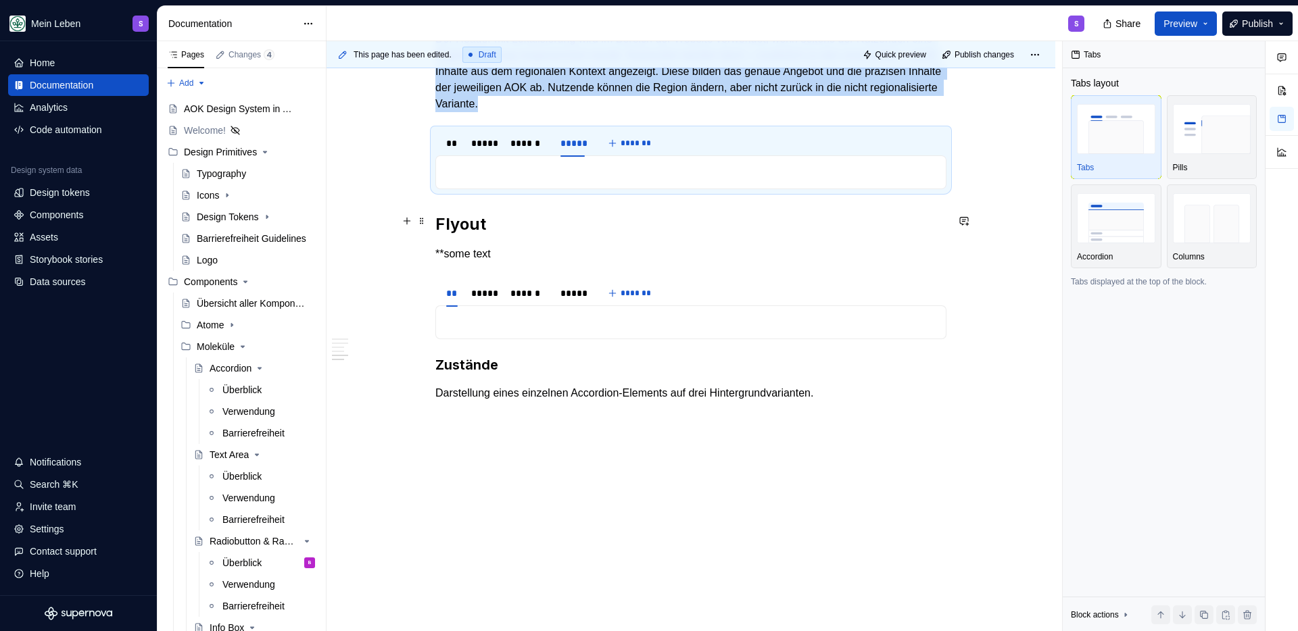
click at [507, 178] on p at bounding box center [690, 172] width 493 height 16
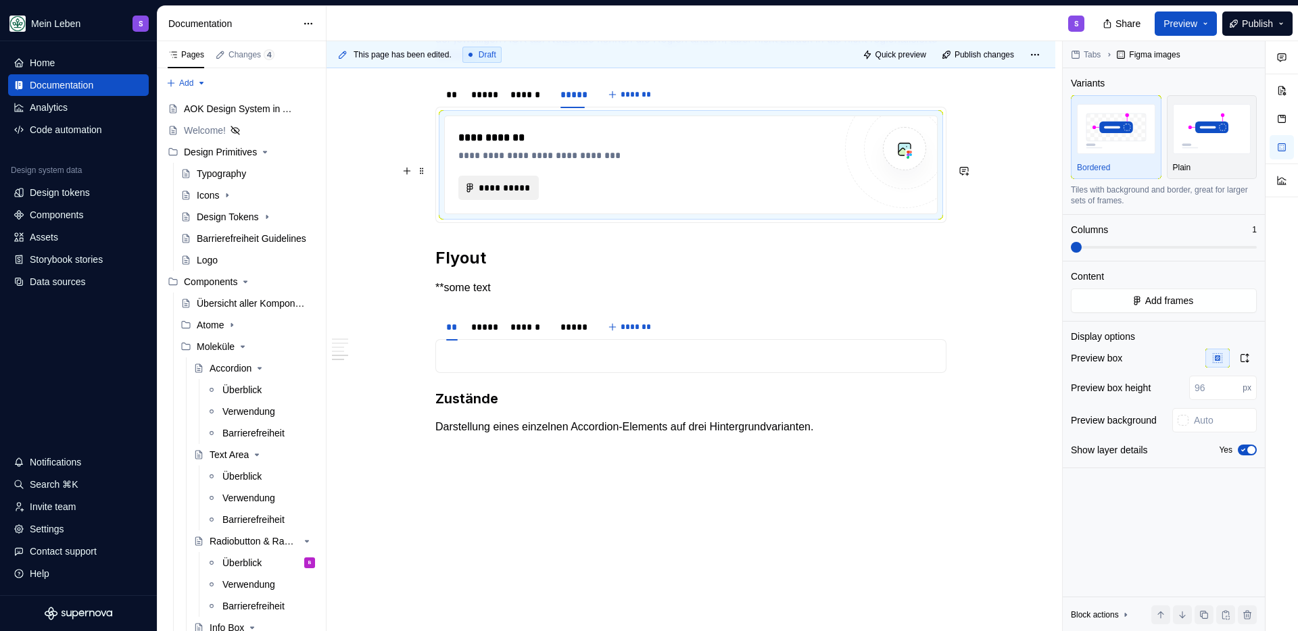
click at [487, 200] on button "**********" at bounding box center [498, 188] width 80 height 24
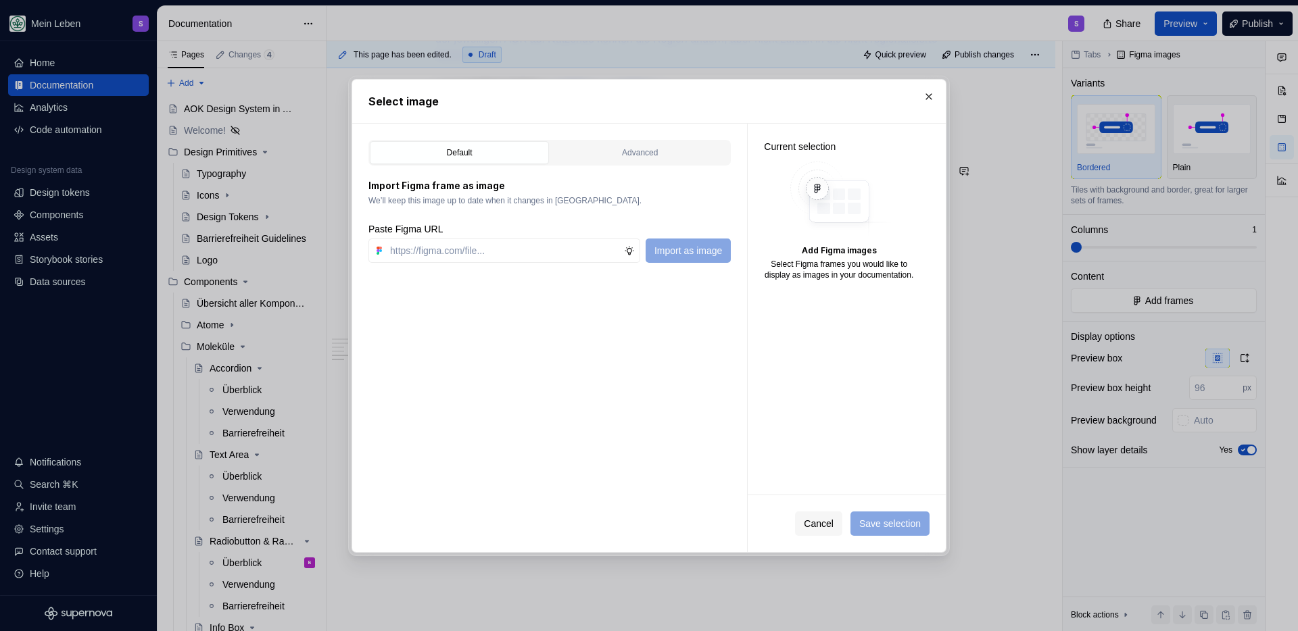
type textarea "*"
type input "https://www.figma.com/design/h3quR2me0t8yxvd40CMizU/AOK-UI-Library-3.0.28--ades…"
click at [680, 258] on button "Import as image" at bounding box center [688, 251] width 85 height 24
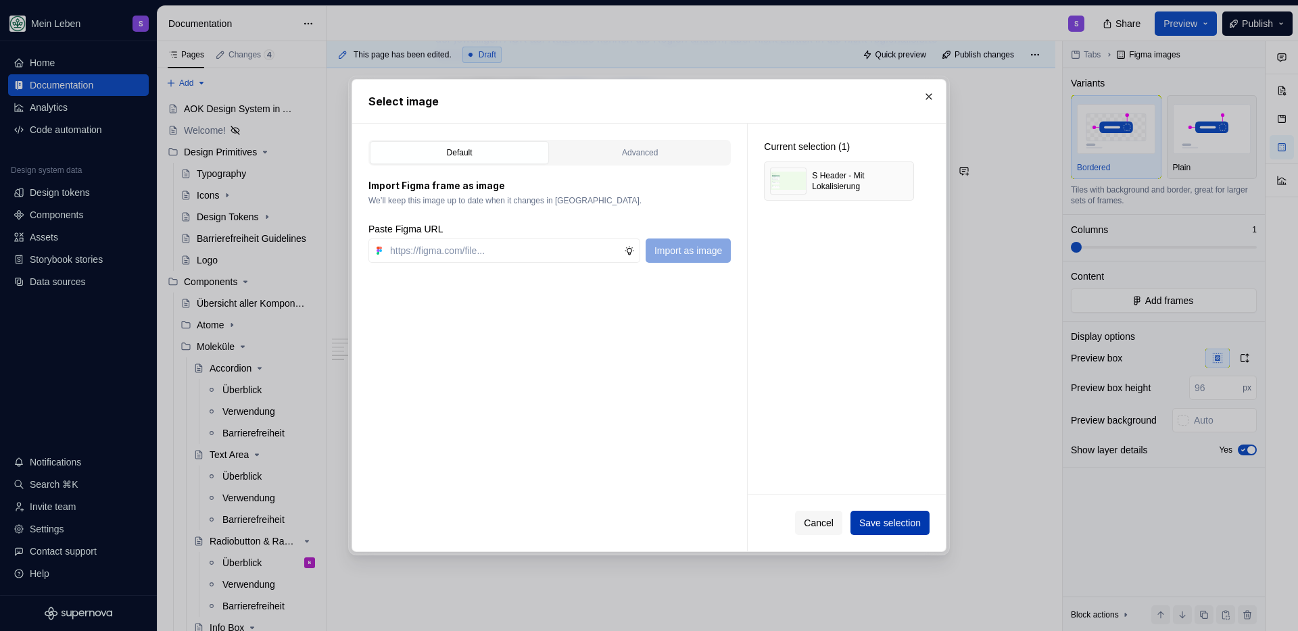
click at [886, 529] on span "Save selection" at bounding box center [890, 523] width 62 height 14
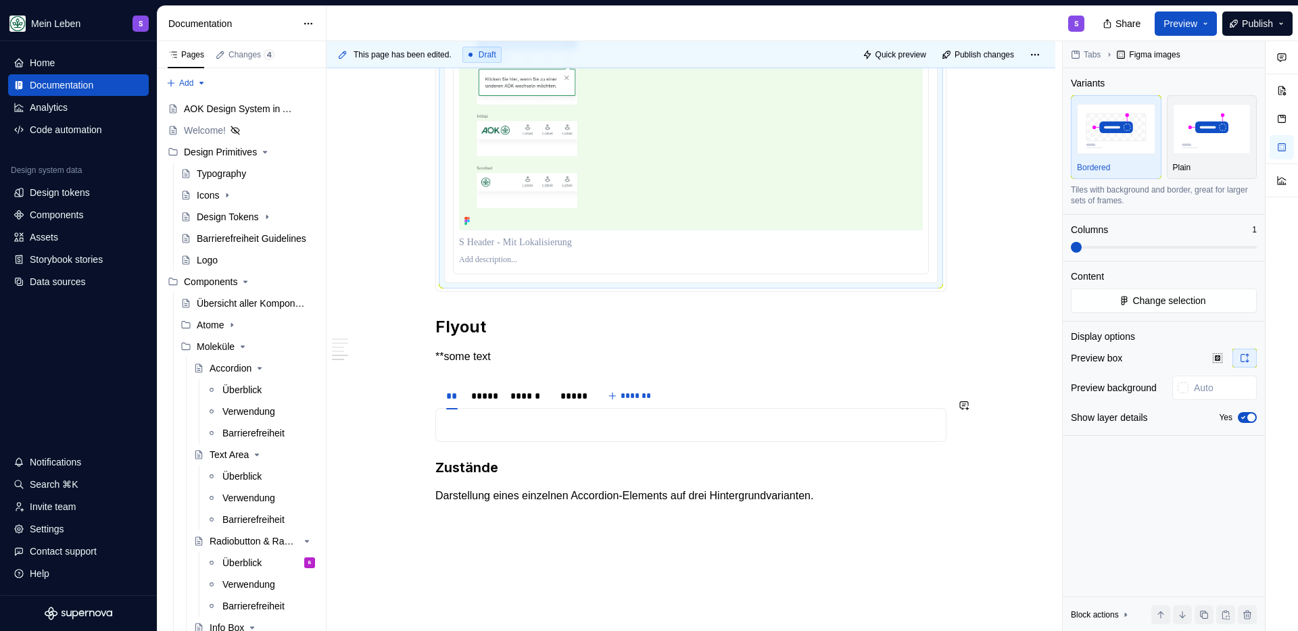
scroll to position [2228, 0]
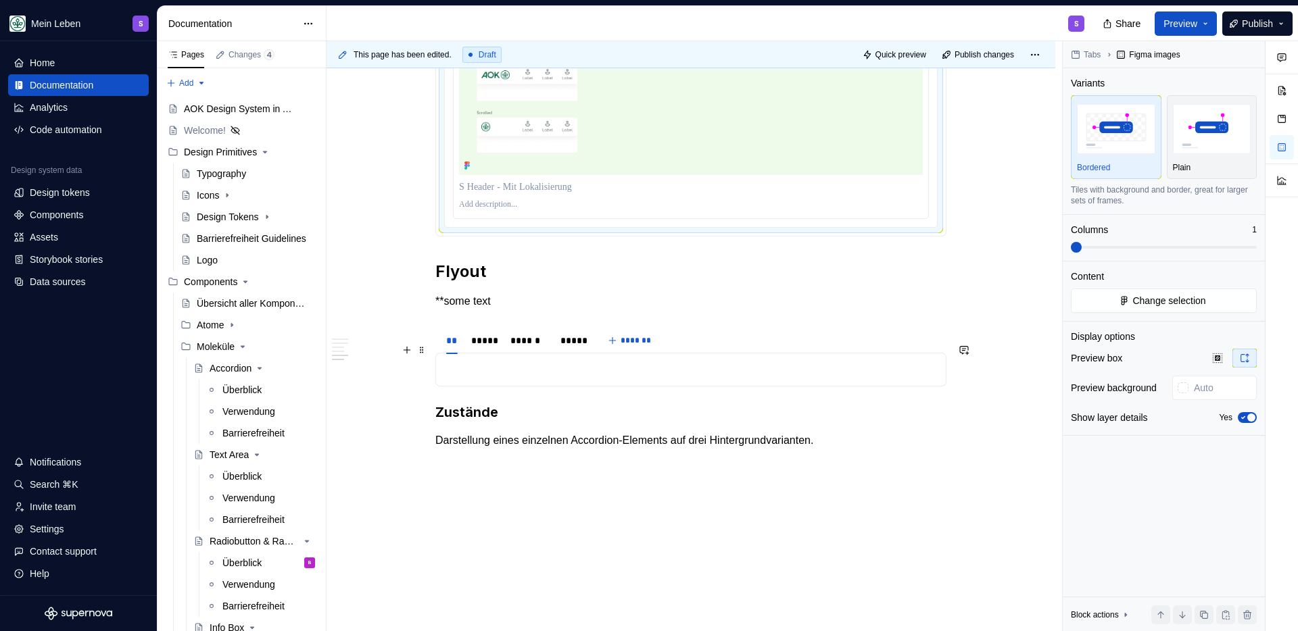
click at [479, 310] on p "**some text" at bounding box center [690, 301] width 511 height 16
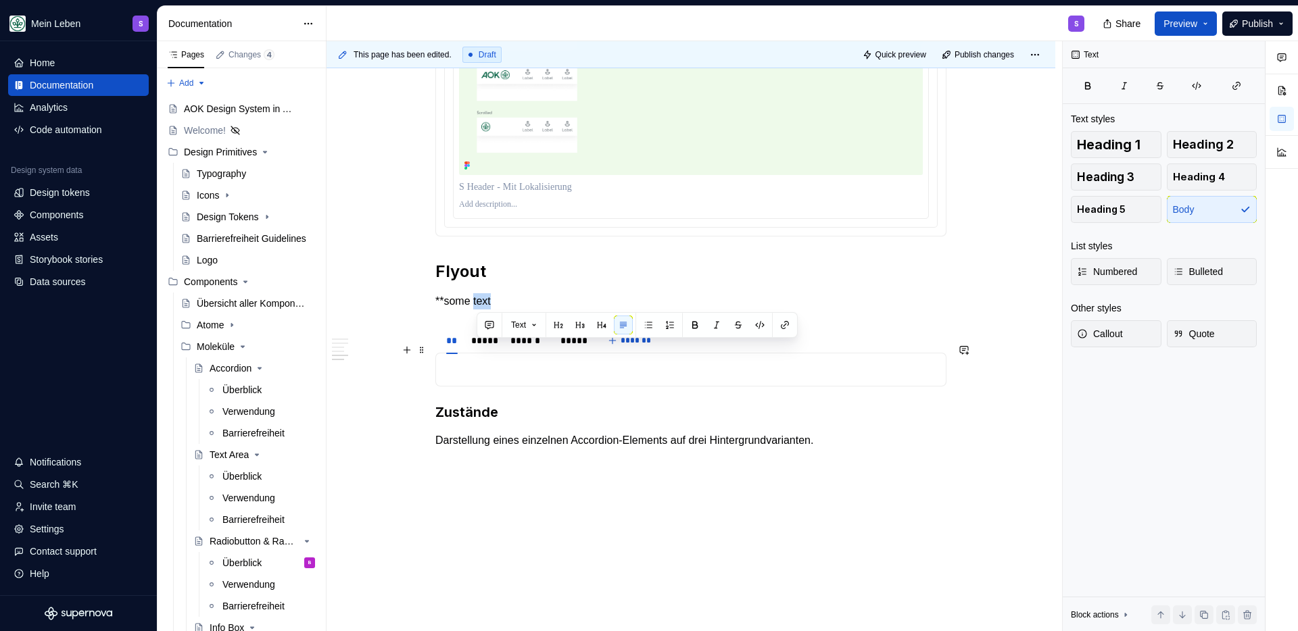
click at [479, 310] on p "**some text" at bounding box center [690, 301] width 511 height 16
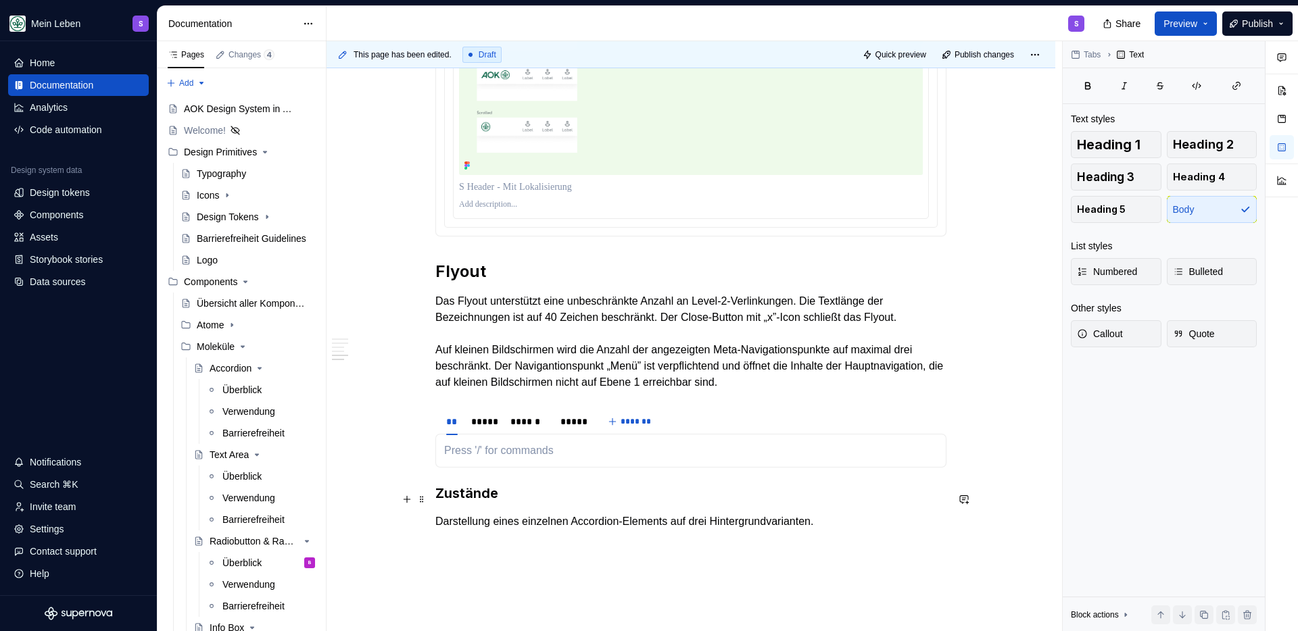
click at [474, 459] on p at bounding box center [690, 451] width 493 height 16
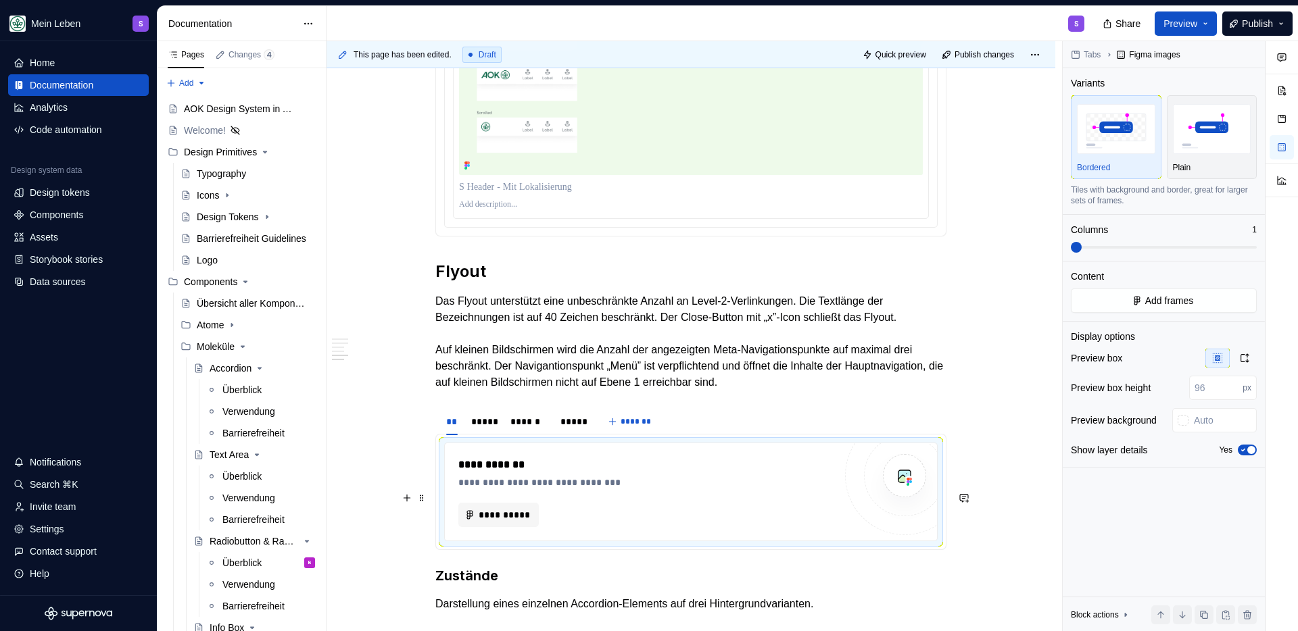
click at [499, 527] on div "**********" at bounding box center [646, 492] width 376 height 70
click at [504, 522] on span "**********" at bounding box center [504, 515] width 52 height 14
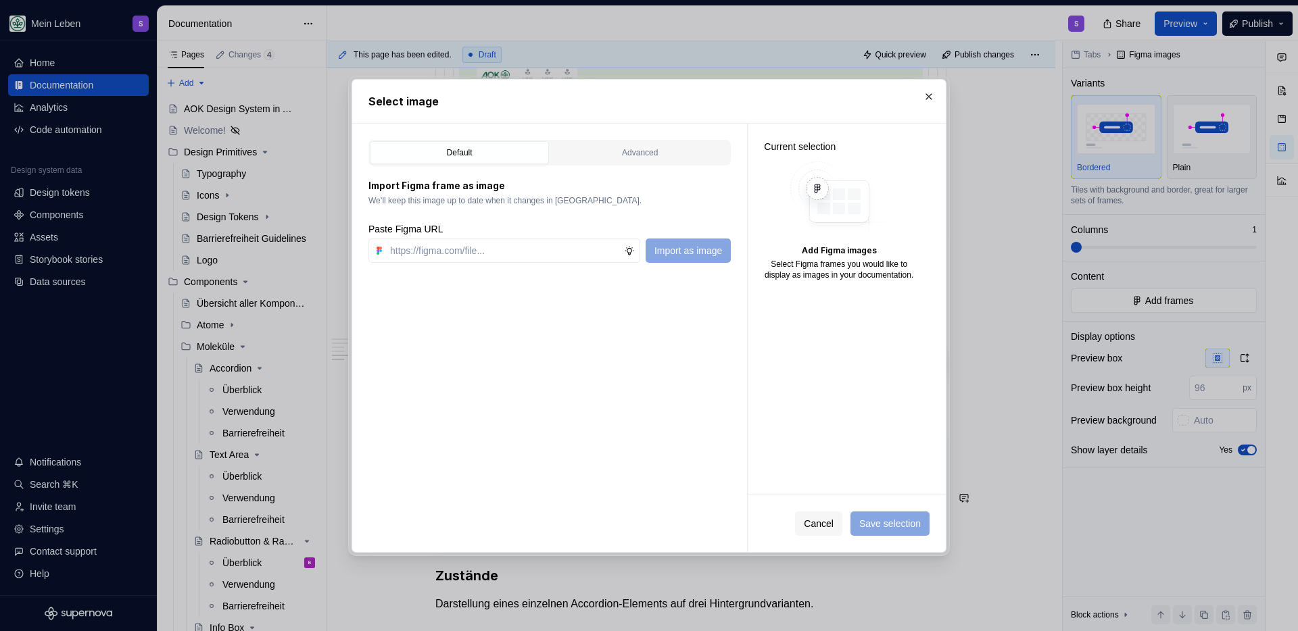
type textarea "*"
paste input "https://www.figma.com/design/h3quR2me0t8yxvd40CMizU/AOK-UI-Library-3.0.28--ades…"
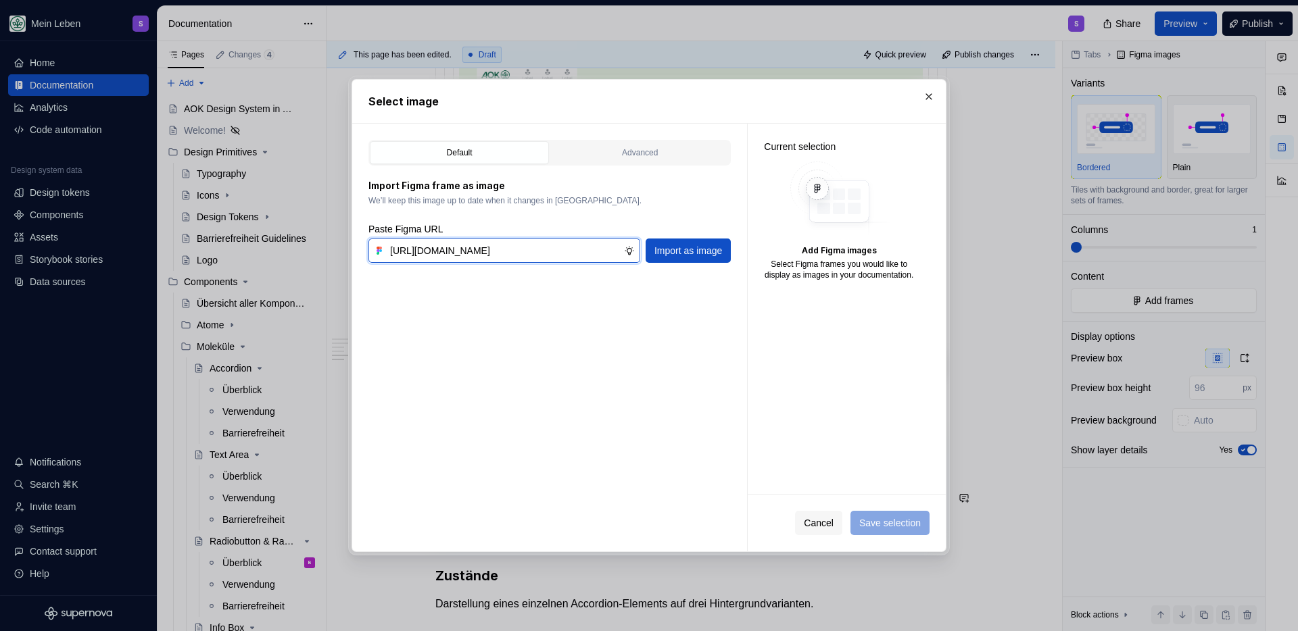
scroll to position [0, 418]
type input "https://www.figma.com/design/h3quR2me0t8yxvd40CMizU/AOK-UI-Library-3.0.28--ades…"
click at [698, 250] on span "Import as image" at bounding box center [688, 251] width 68 height 14
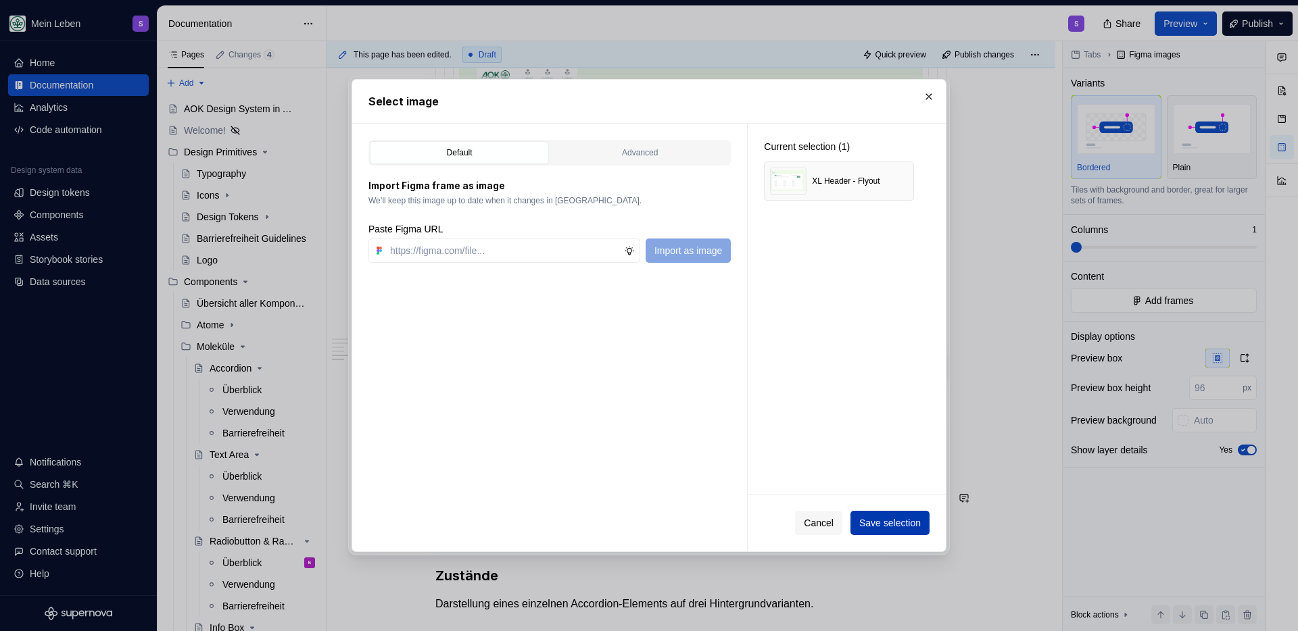
click at [880, 521] on span "Save selection" at bounding box center [890, 523] width 62 height 14
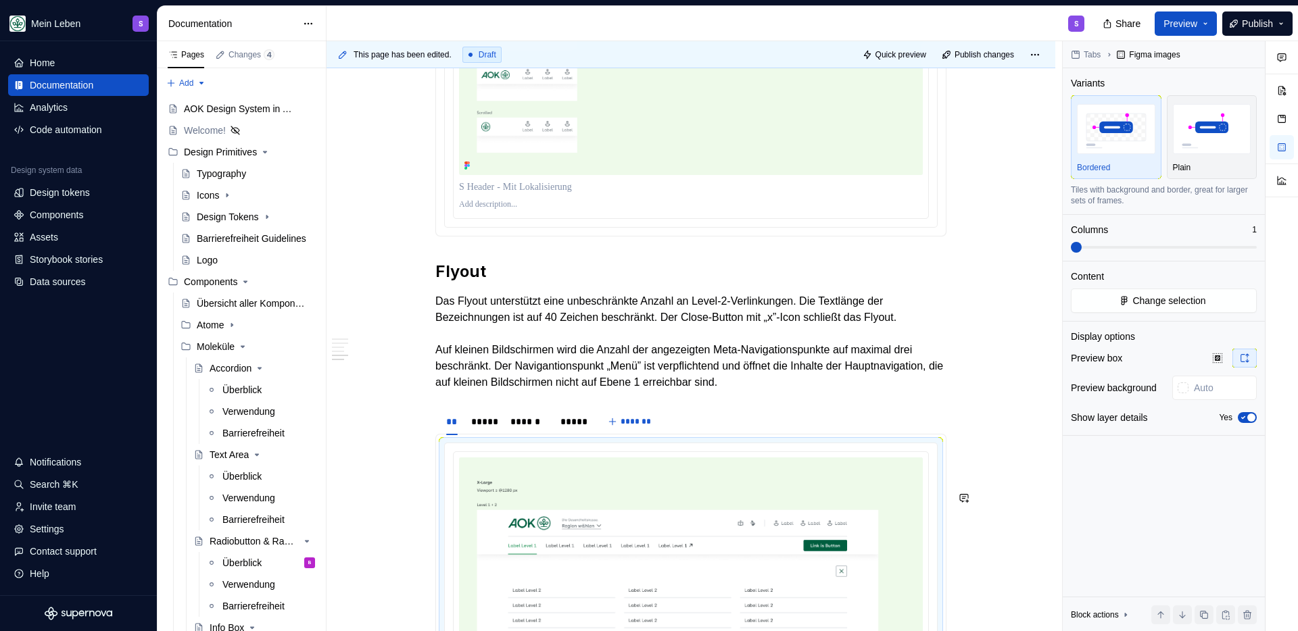
scroll to position [2432, 0]
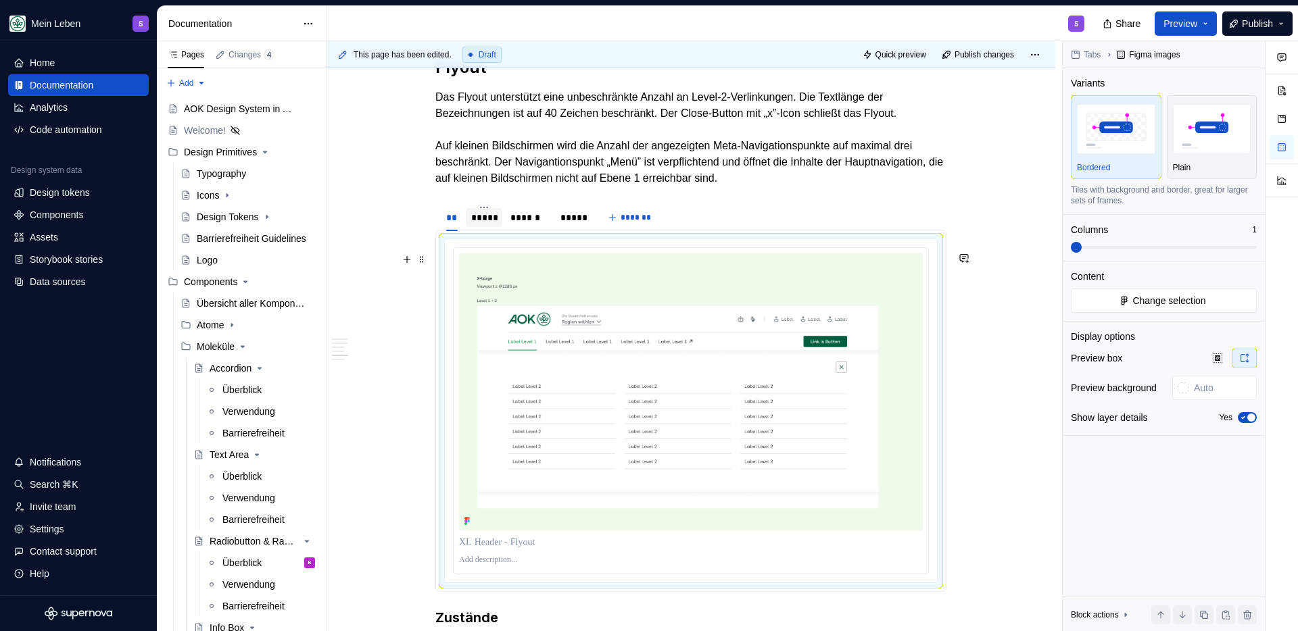
click at [485, 224] on div "*****" at bounding box center [484, 218] width 26 height 14
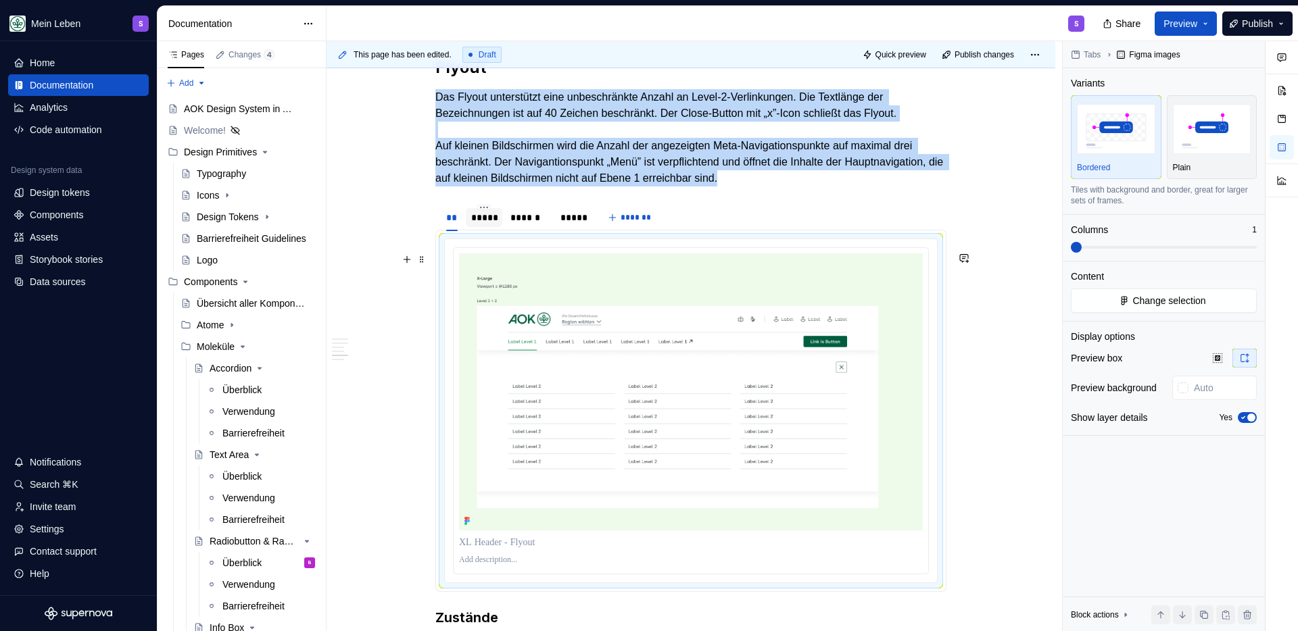
scroll to position [2404, 0]
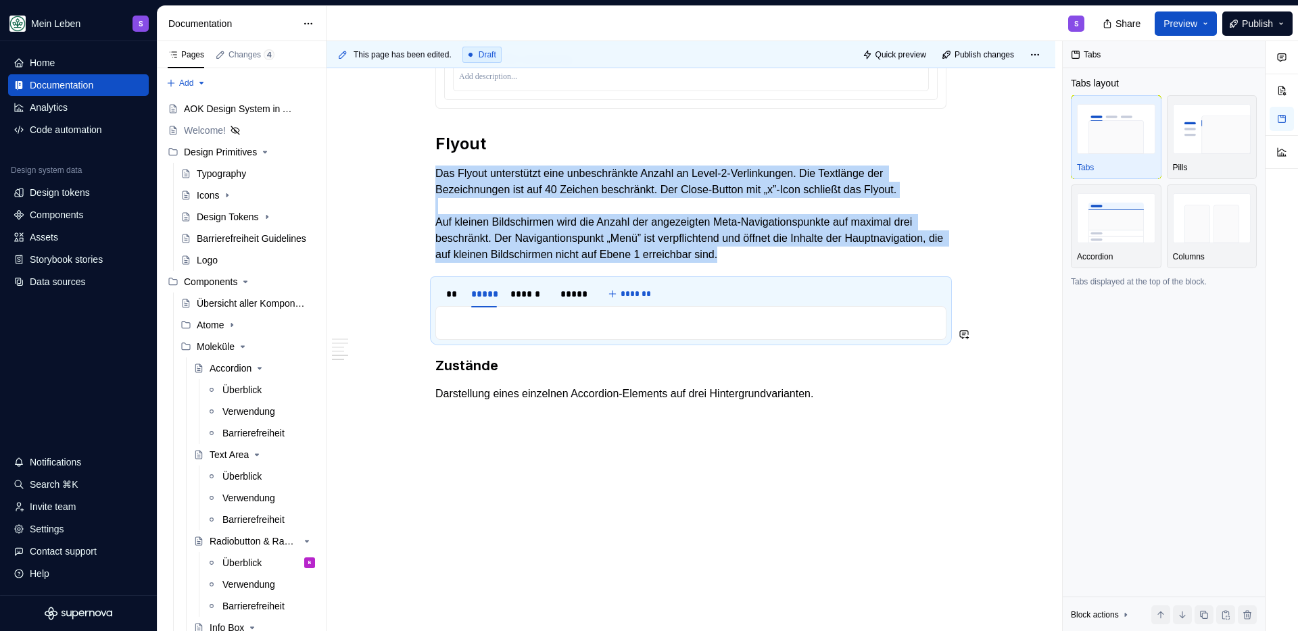
click at [508, 333] on div at bounding box center [690, 323] width 511 height 34
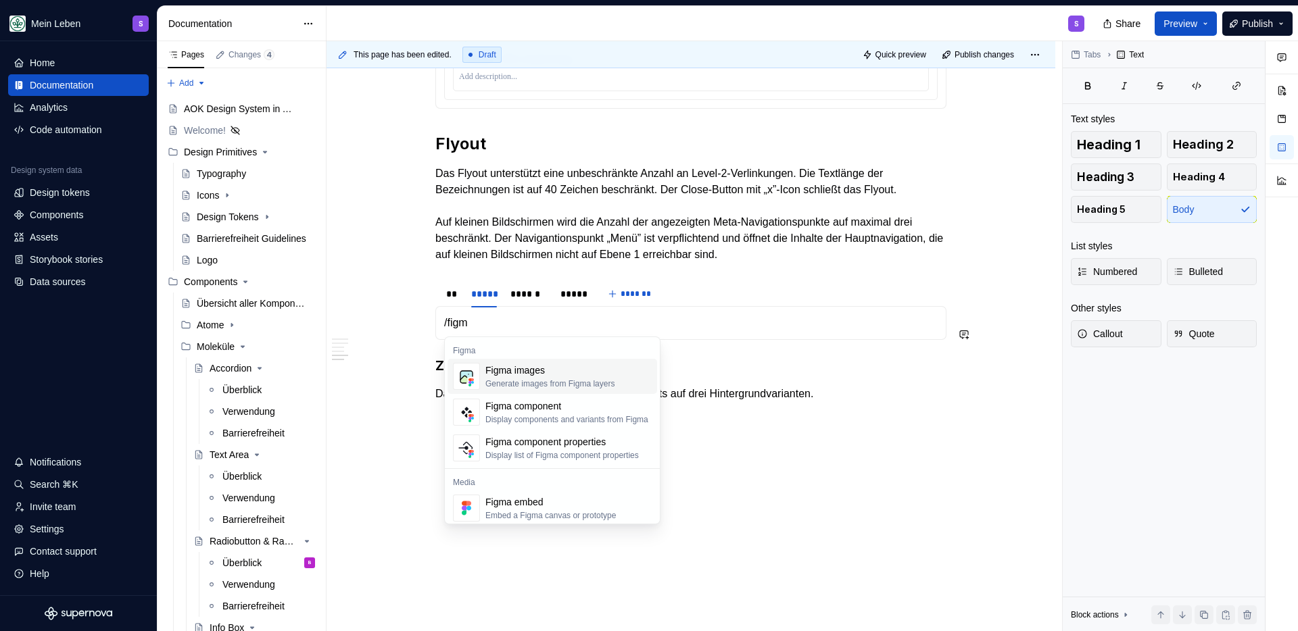
scroll to position [2432, 0]
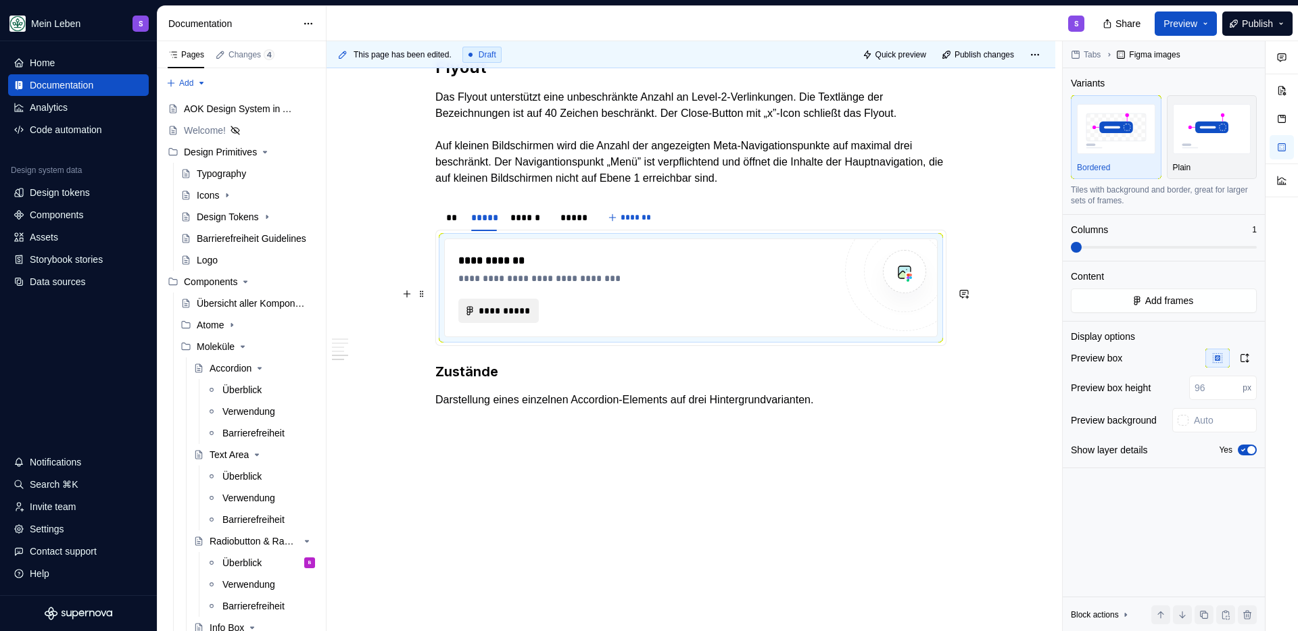
click at [478, 323] on button "**********" at bounding box center [498, 311] width 80 height 24
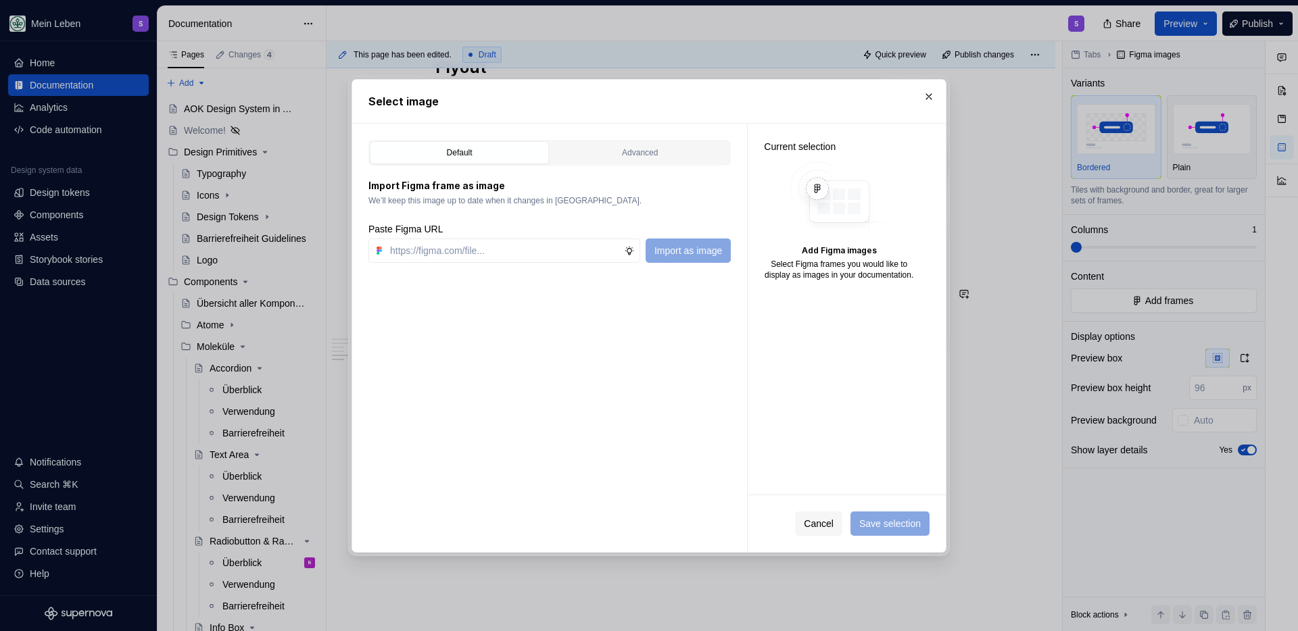
type textarea "*"
type input "https://www.figma.com/design/h3quR2me0t8yxvd40CMizU/AOK-UI-Library-3.0.28--ades…"
click at [697, 244] on span "Import as image" at bounding box center [688, 251] width 68 height 14
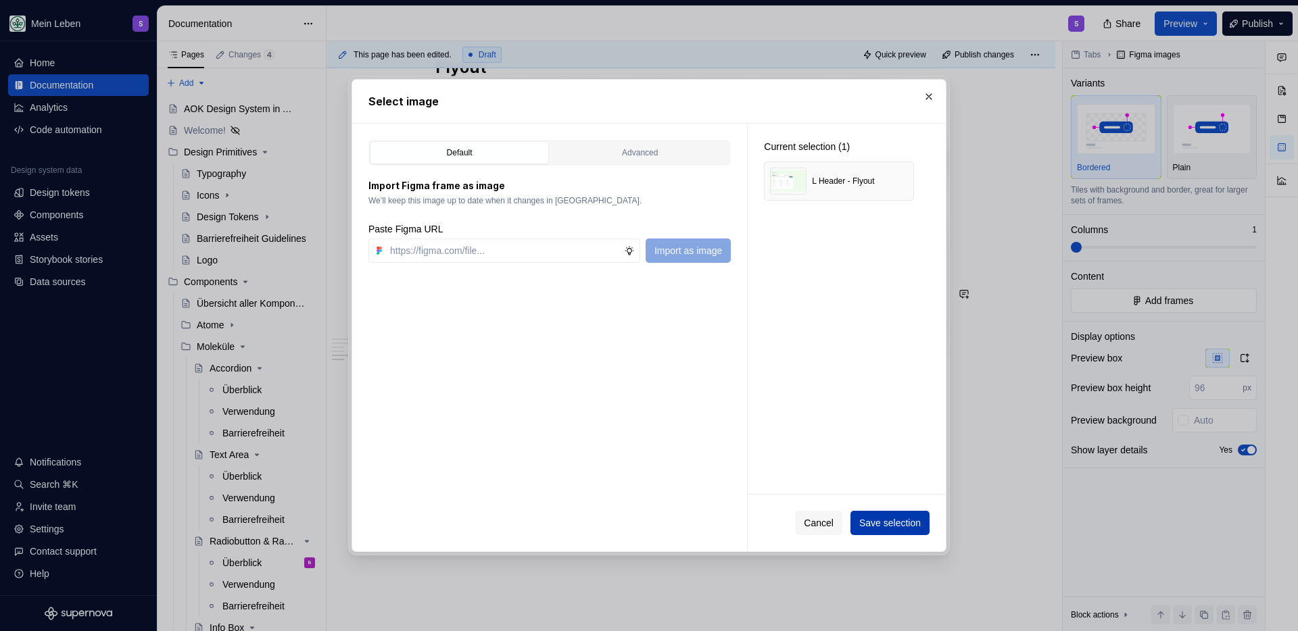
click at [890, 524] on span "Save selection" at bounding box center [890, 523] width 62 height 14
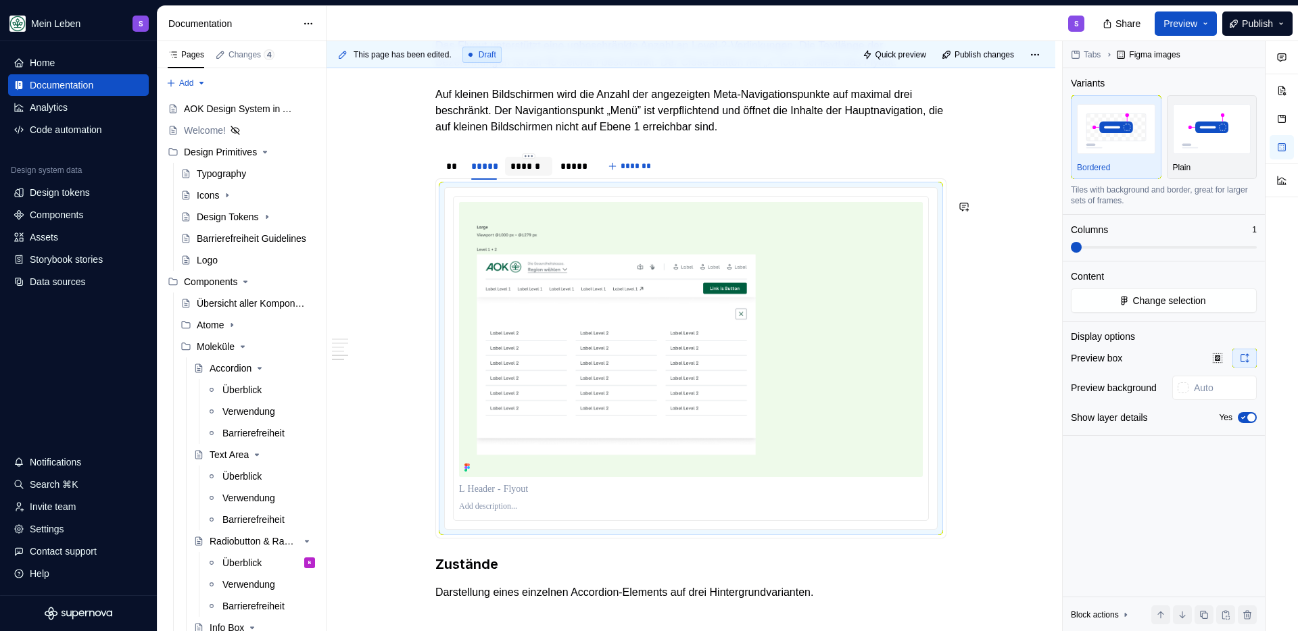
click at [533, 173] on div "******" at bounding box center [528, 167] width 37 height 14
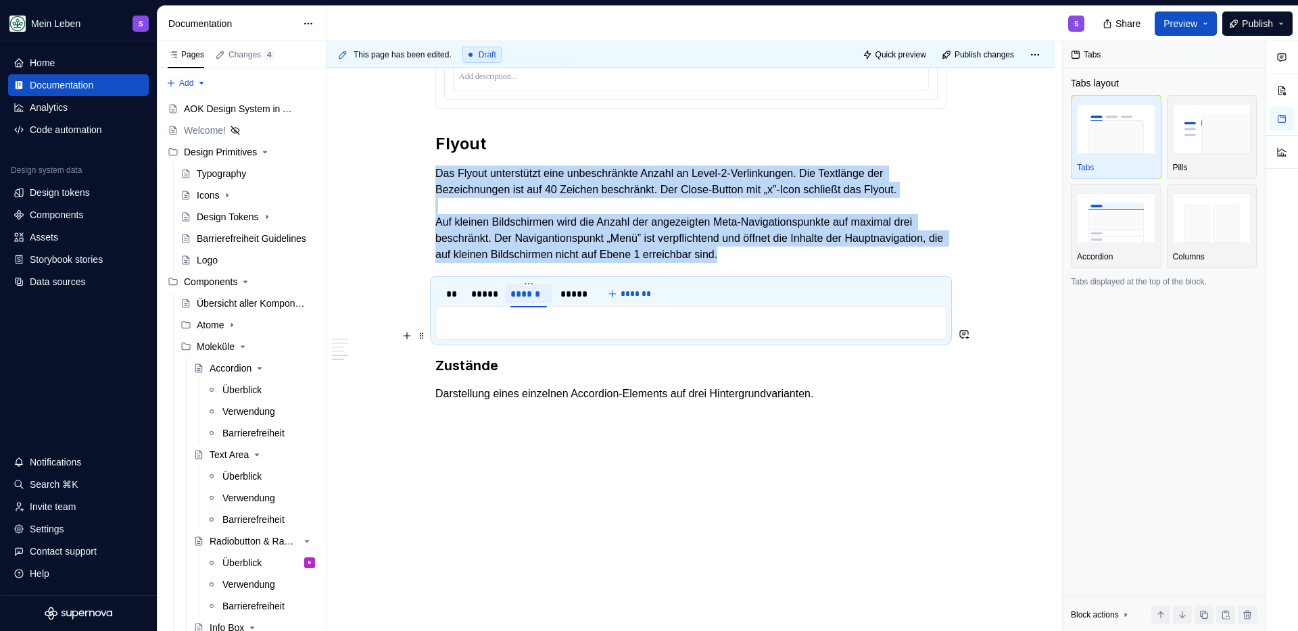
scroll to position [2404, 0]
click at [594, 326] on p at bounding box center [690, 323] width 493 height 16
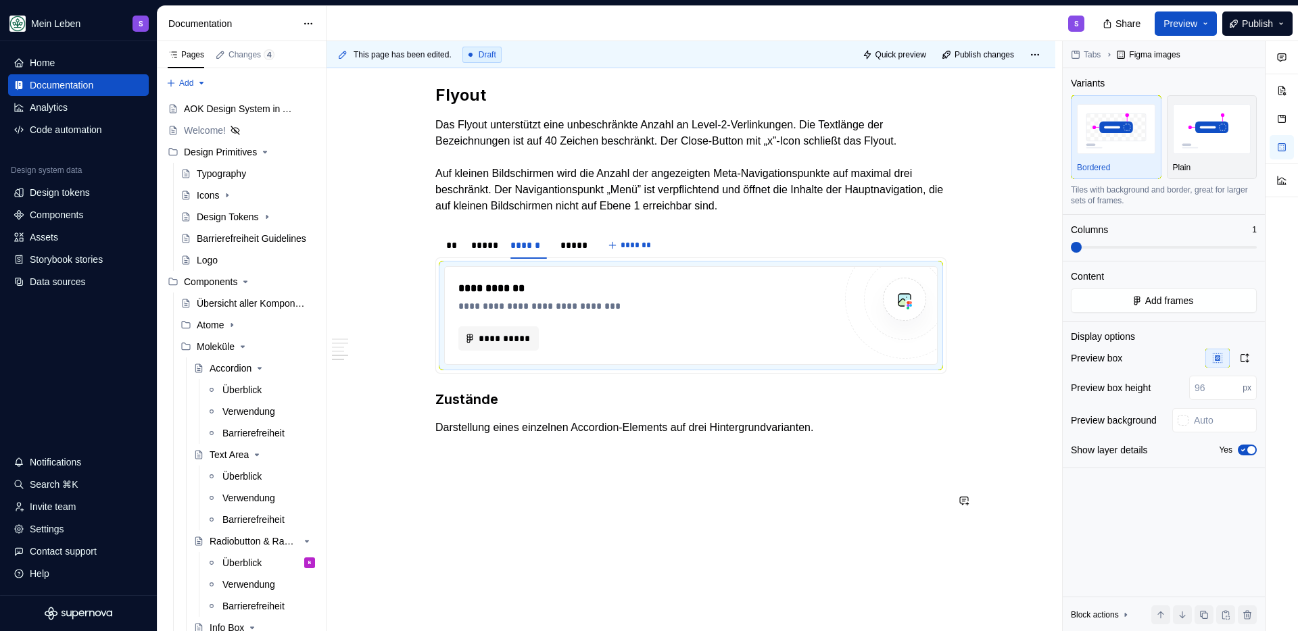
scroll to position [2484, 0]
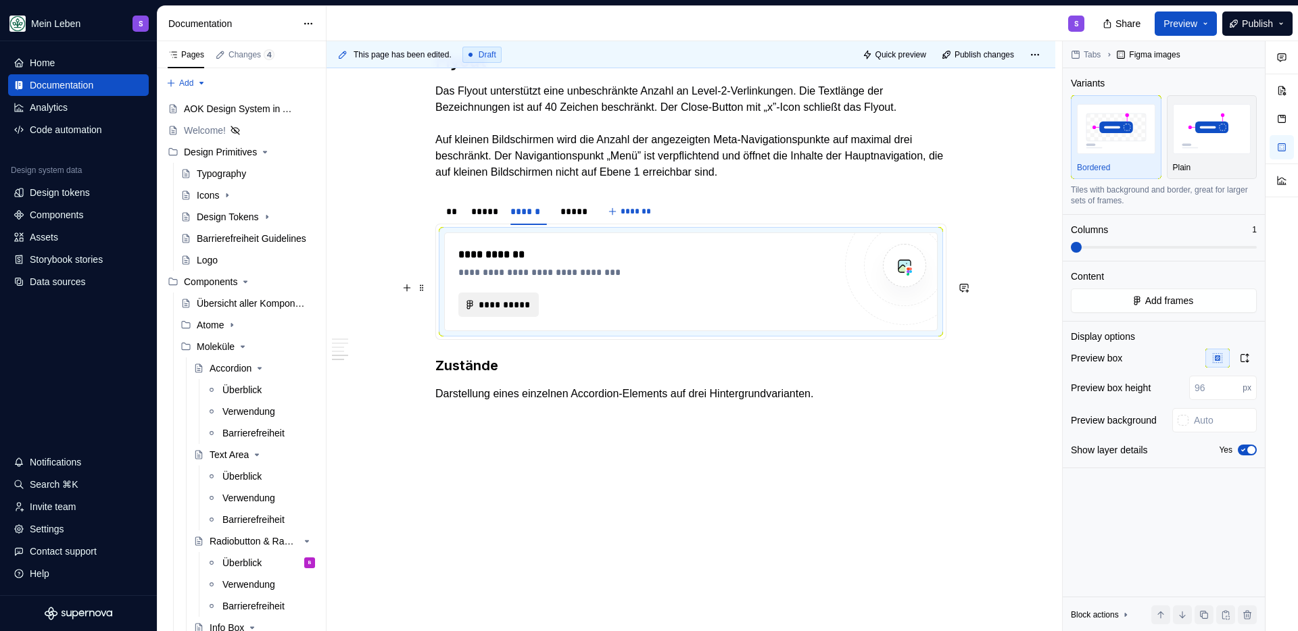
click at [497, 304] on span "**********" at bounding box center [504, 305] width 52 height 14
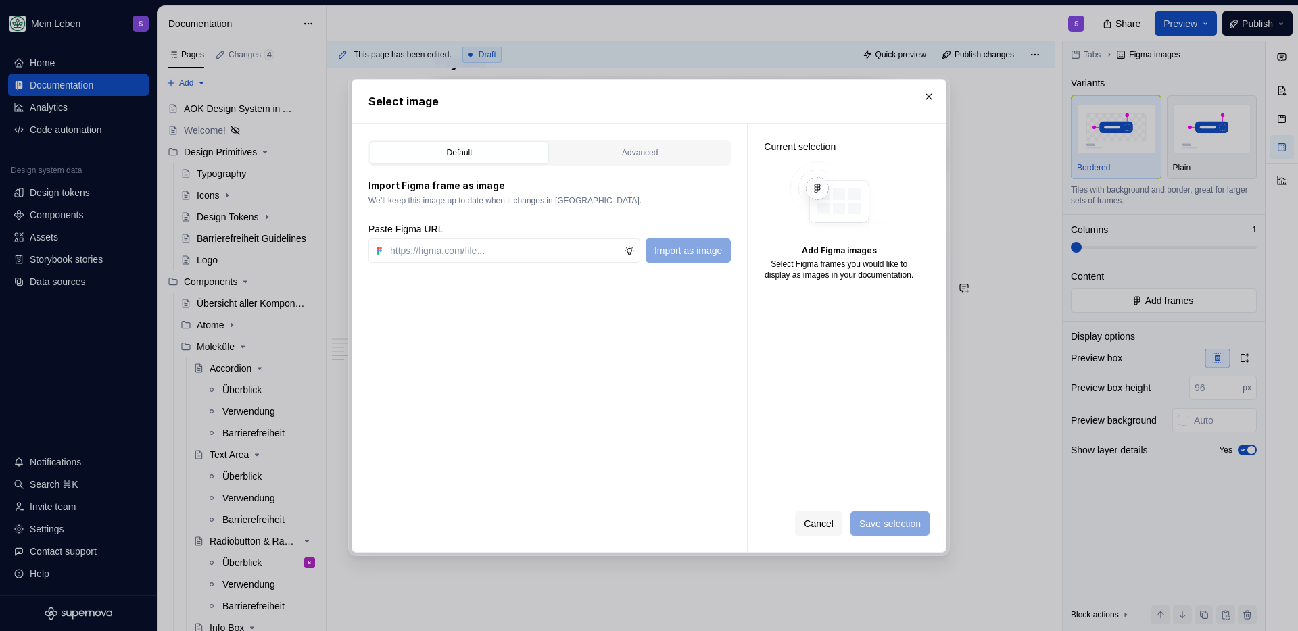
type textarea "*"
type input "https://www.figma.com/design/h3quR2me0t8yxvd40CMizU/AOK-UI-Library-3.0.28--ades…"
click at [672, 253] on span "Import as image" at bounding box center [688, 251] width 68 height 14
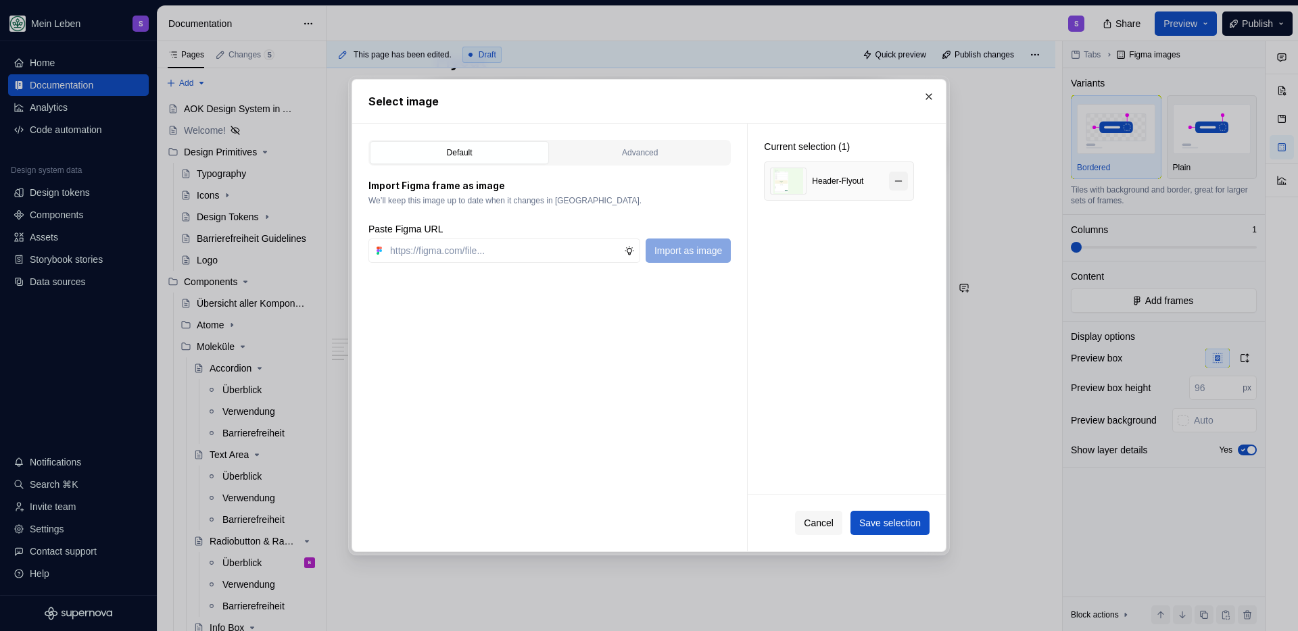
click at [896, 181] on button "button" at bounding box center [898, 181] width 19 height 19
click at [449, 250] on input "text" at bounding box center [504, 251] width 239 height 24
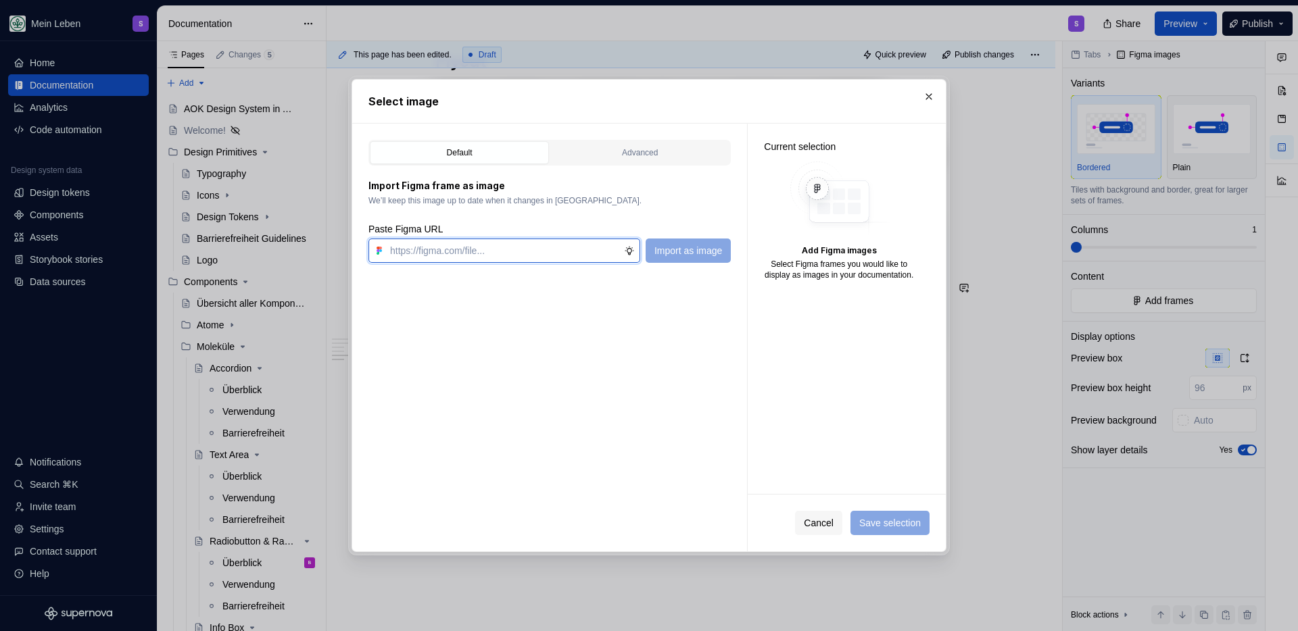
paste input "https://www.figma.com/design/h3quR2me0t8yxvd40CMizU/AOK-UI-Library-3.0.28--ades…"
type input "https://www.figma.com/design/h3quR2me0t8yxvd40CMizU/AOK-UI-Library-3.0.28--ades…"
click at [680, 246] on span "Import as image" at bounding box center [688, 251] width 68 height 14
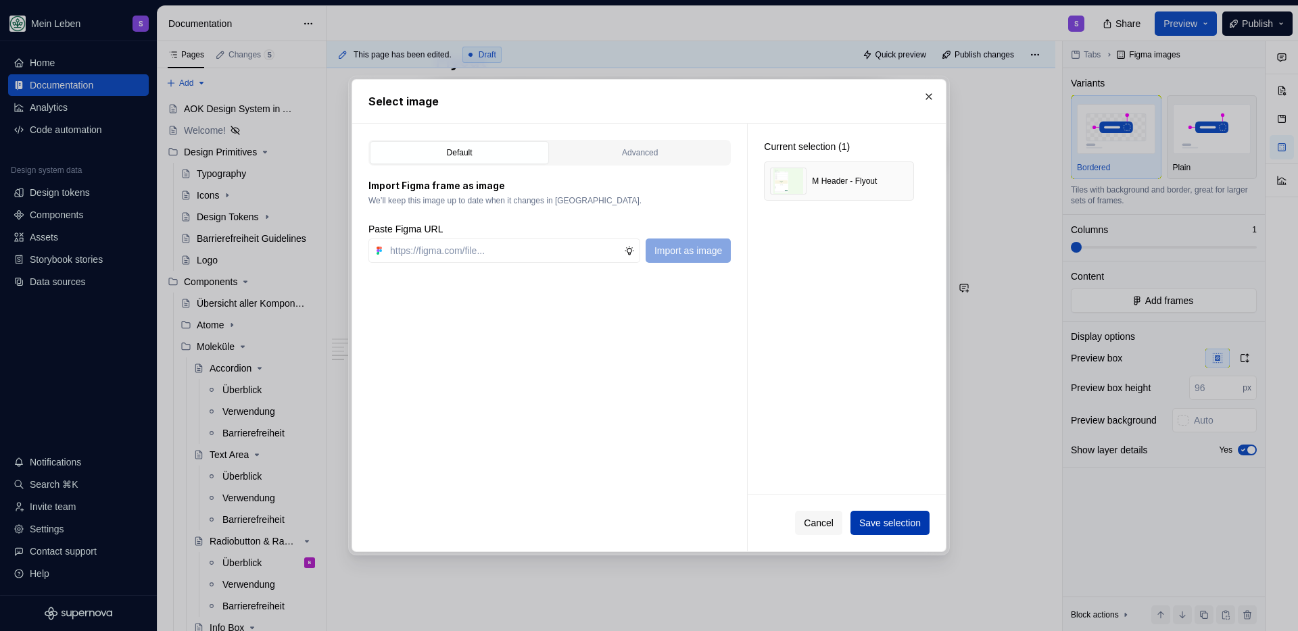
click at [861, 524] on span "Save selection" at bounding box center [890, 523] width 62 height 14
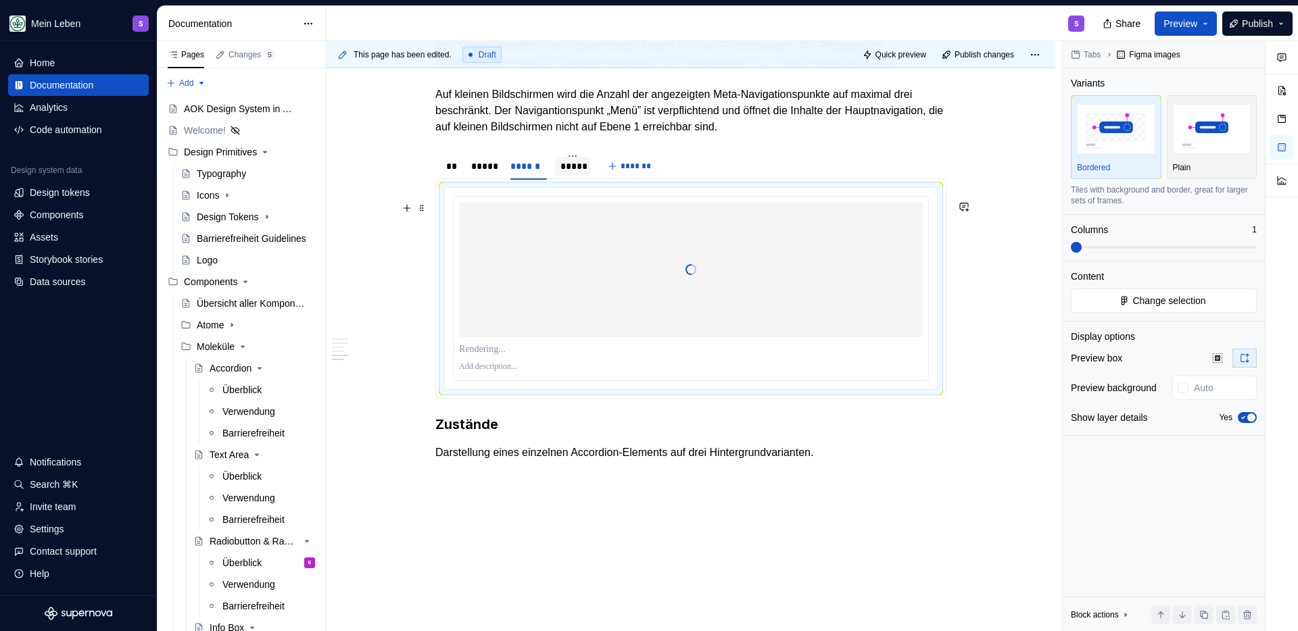
click at [573, 173] on div "*****" at bounding box center [572, 167] width 24 height 14
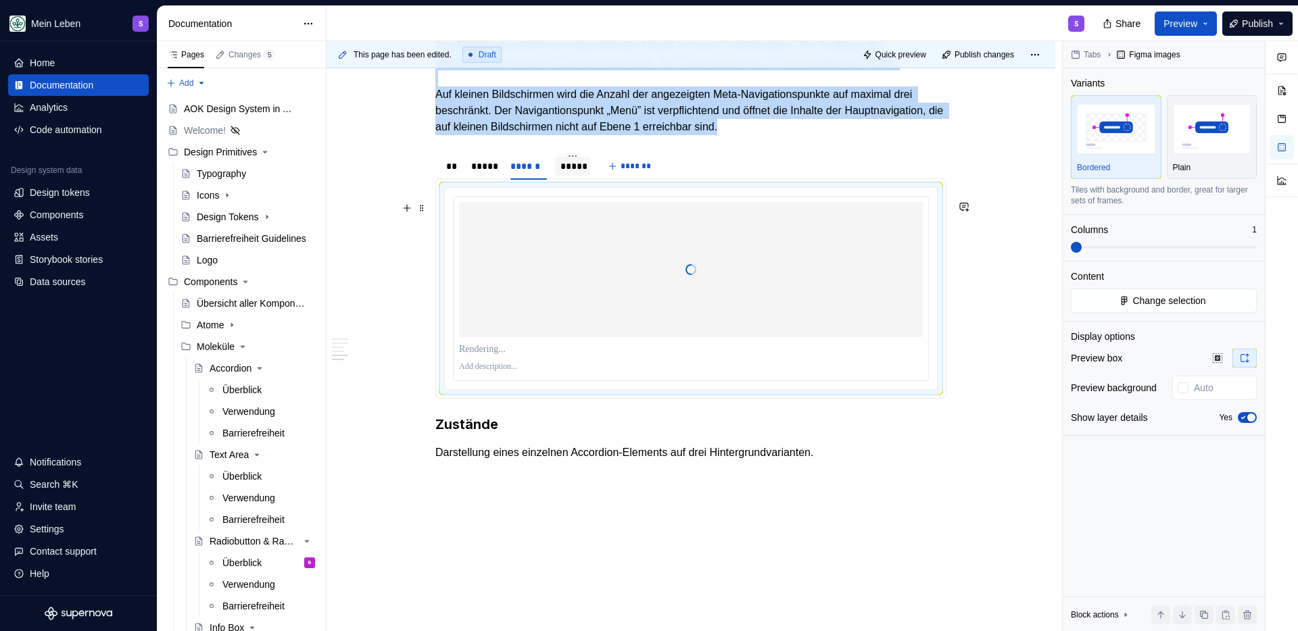
scroll to position [2404, 0]
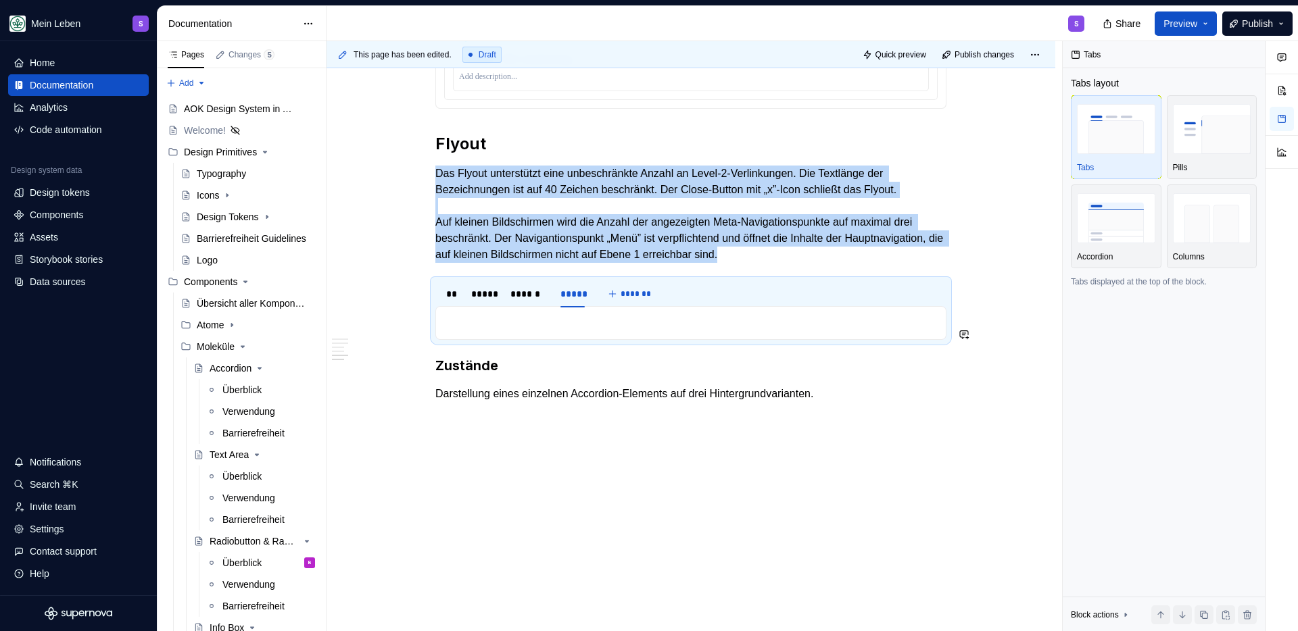
click at [529, 312] on div at bounding box center [690, 323] width 511 height 34
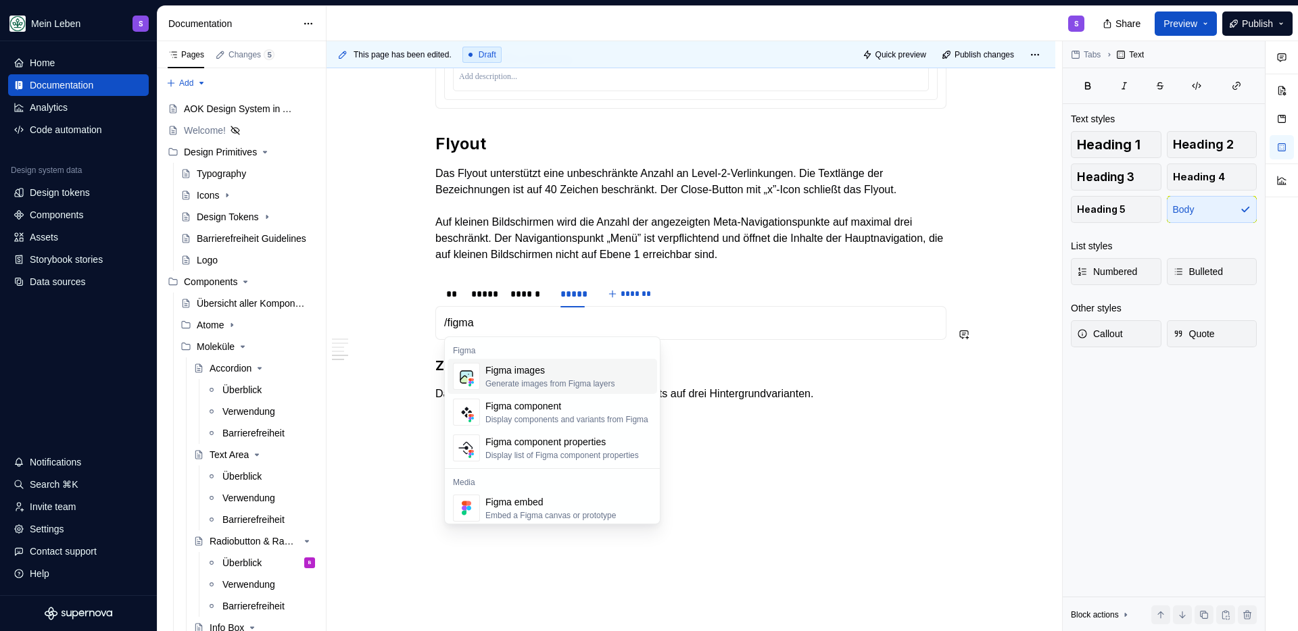
scroll to position [2484, 0]
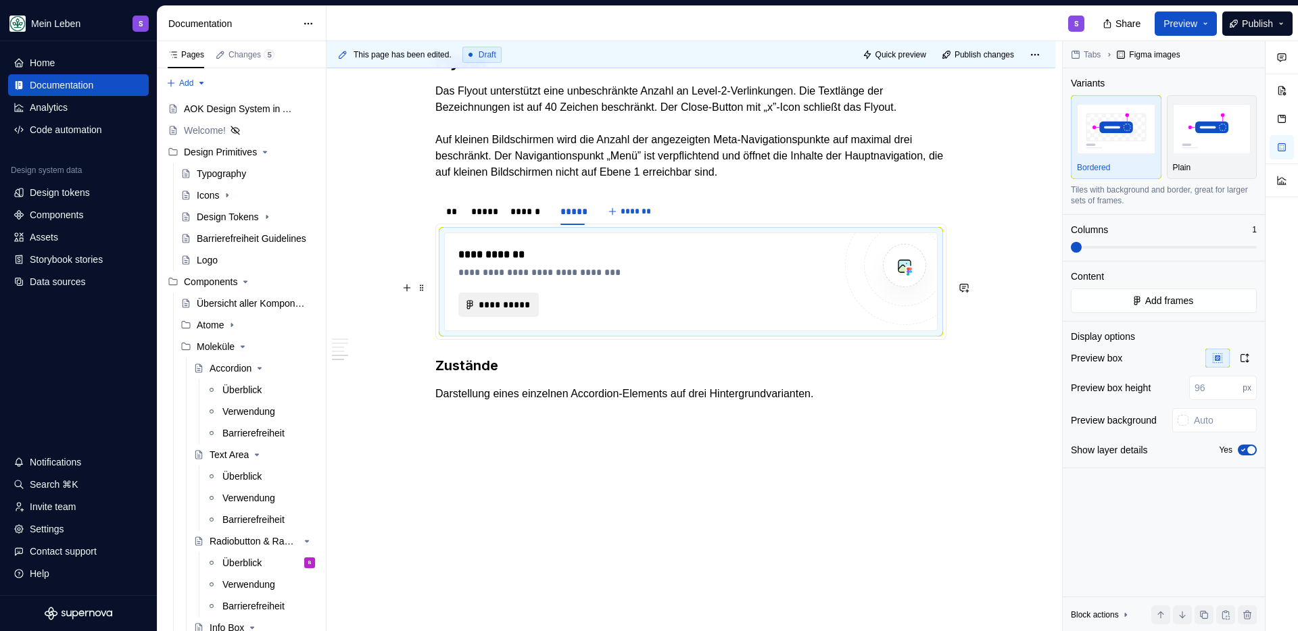
click at [505, 307] on span "**********" at bounding box center [504, 305] width 52 height 14
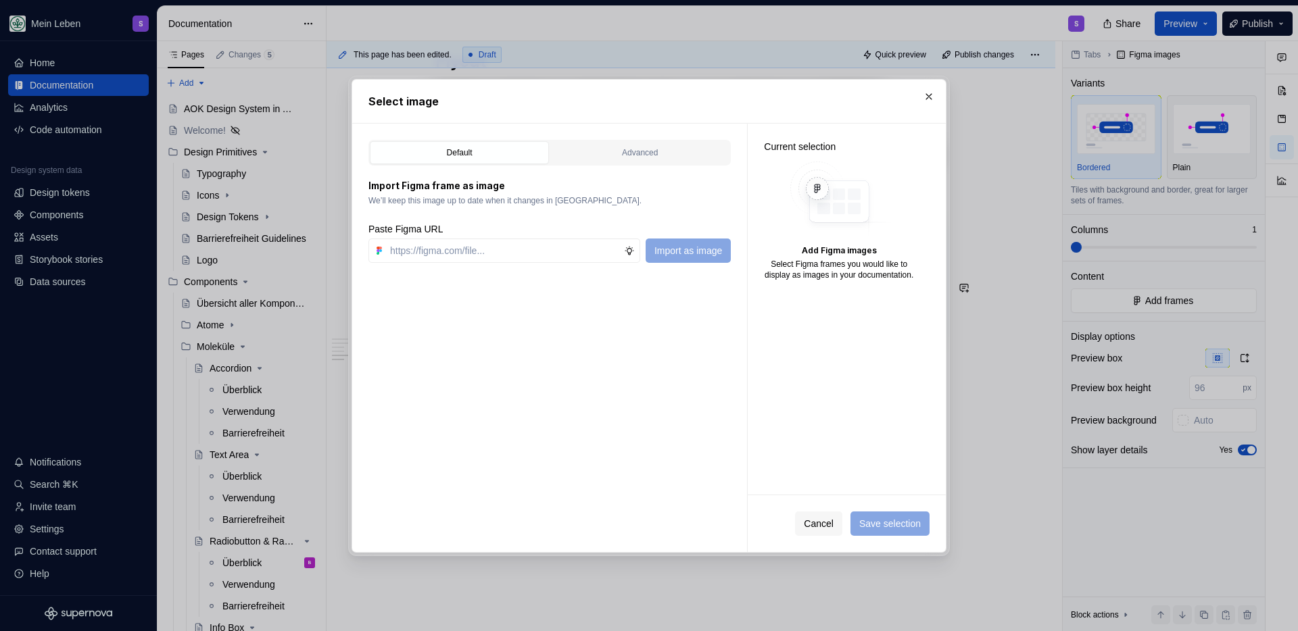
type textarea "*"
type input "https://www.figma.com/design/h3quR2me0t8yxvd40CMizU/AOK-UI-Library-3.0.28--ades…"
click at [702, 253] on span "Import as image" at bounding box center [688, 251] width 68 height 14
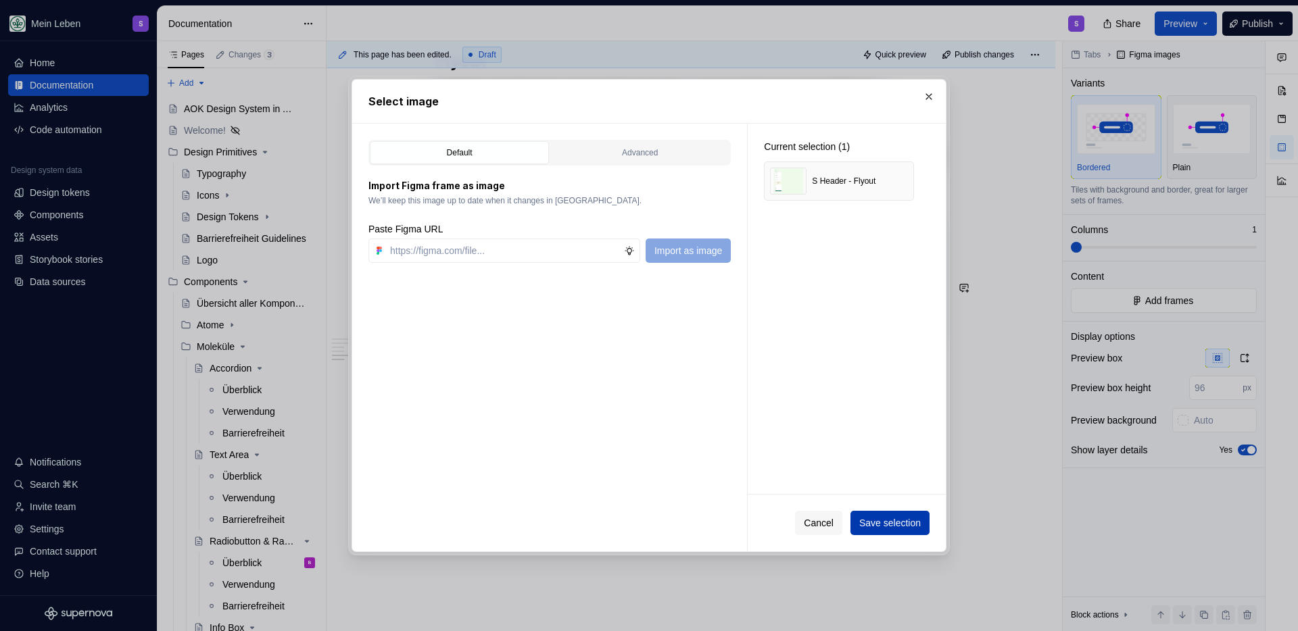
click at [865, 527] on span "Save selection" at bounding box center [890, 523] width 62 height 14
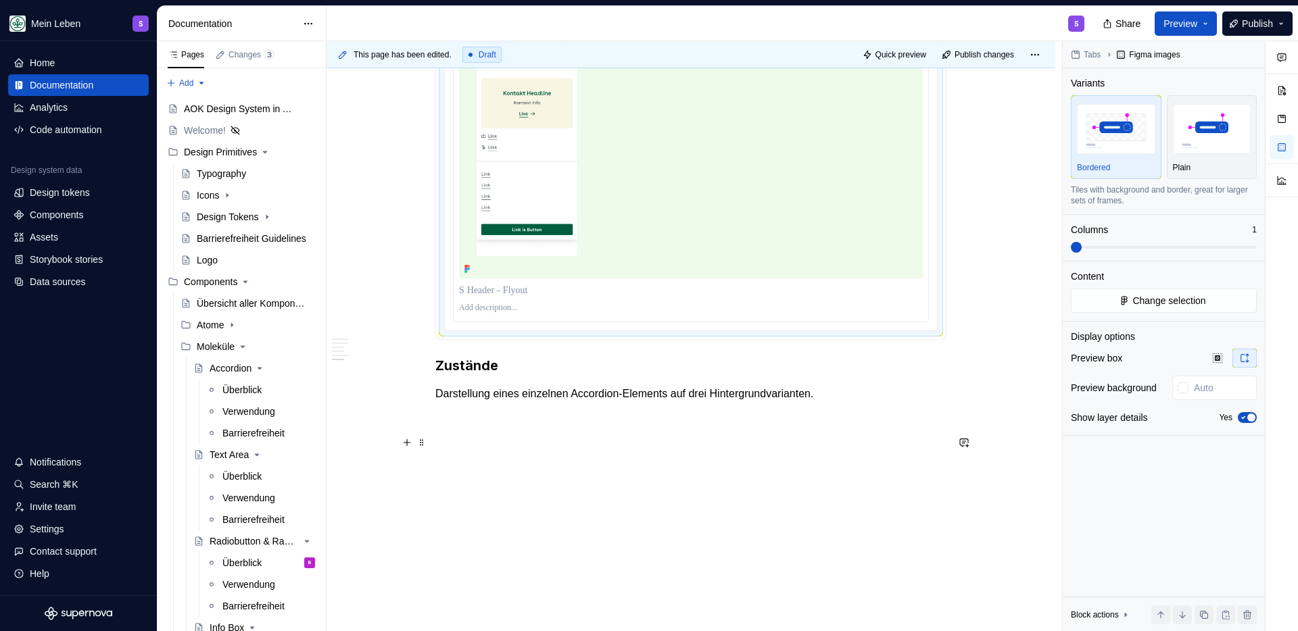
scroll to position [2863, 0]
click at [529, 414] on p at bounding box center [690, 418] width 511 height 16
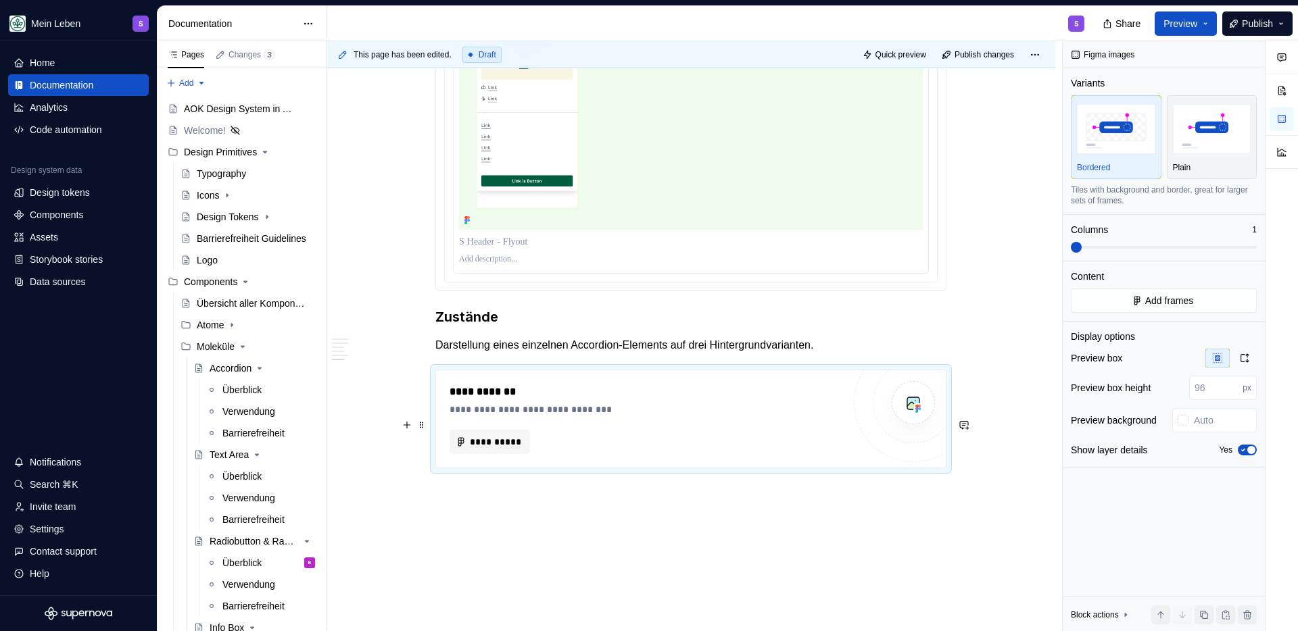
click at [551, 454] on div "**********" at bounding box center [646, 442] width 393 height 24
click at [503, 454] on button "**********" at bounding box center [490, 442] width 80 height 24
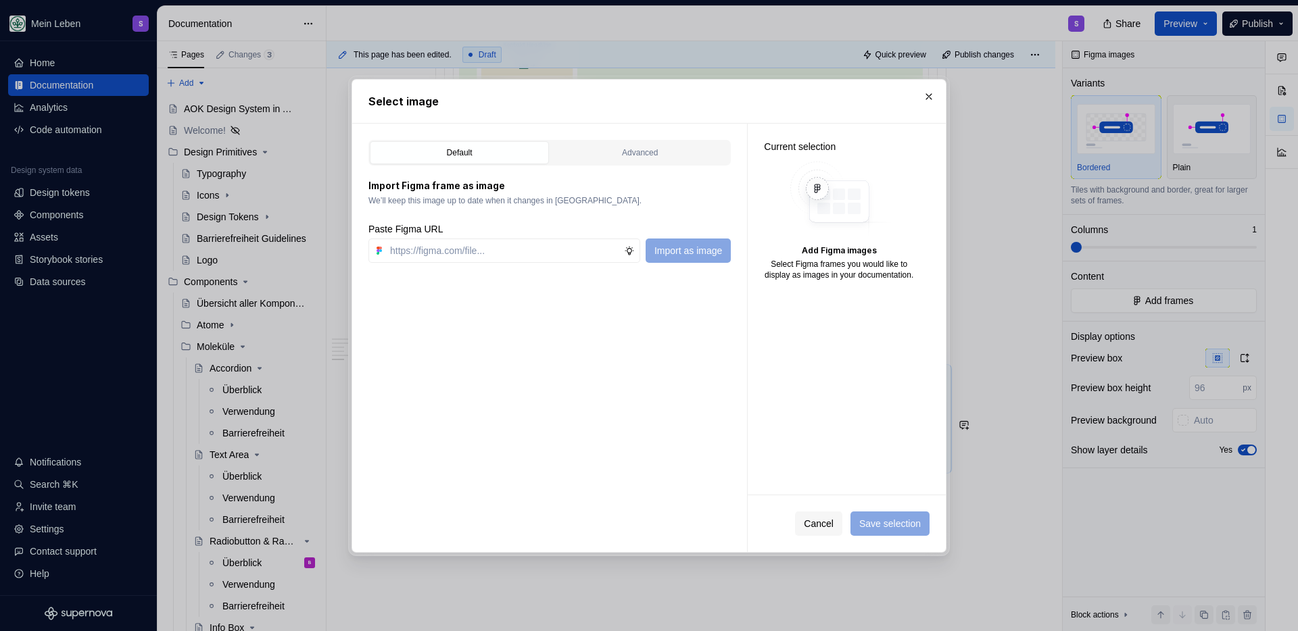
type textarea "*"
type input "https://www.figma.com/design/h3quR2me0t8yxvd40CMizU/AOK-UI-Library-3.0.28--ades…"
click at [696, 249] on span "Import as image" at bounding box center [688, 251] width 68 height 14
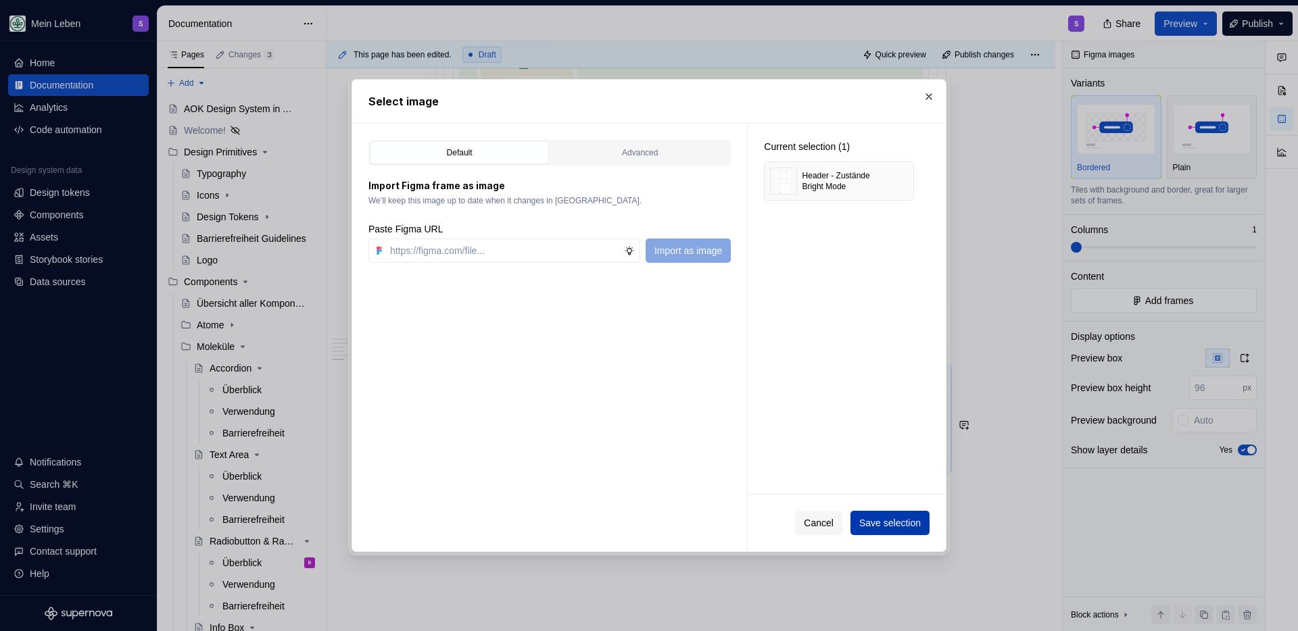
click at [887, 527] on span "Save selection" at bounding box center [890, 523] width 62 height 14
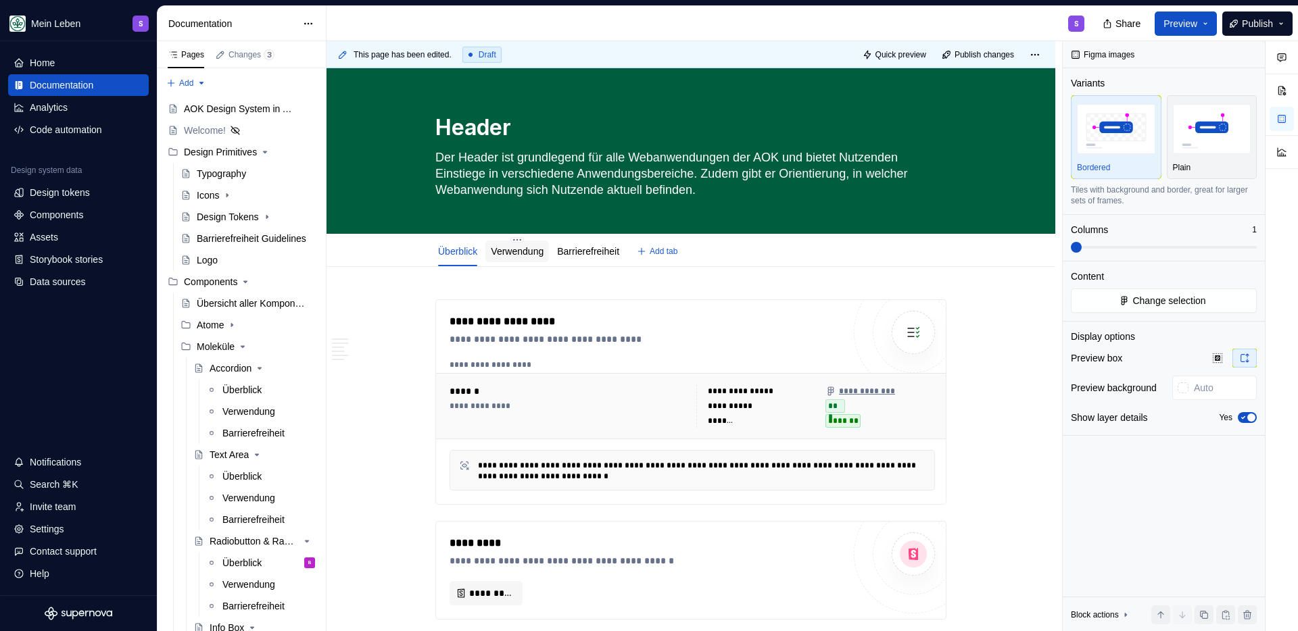
click at [521, 260] on div "Verwendung" at bounding box center [517, 252] width 64 height 22
click at [519, 253] on link "Verwendung" at bounding box center [517, 251] width 53 height 11
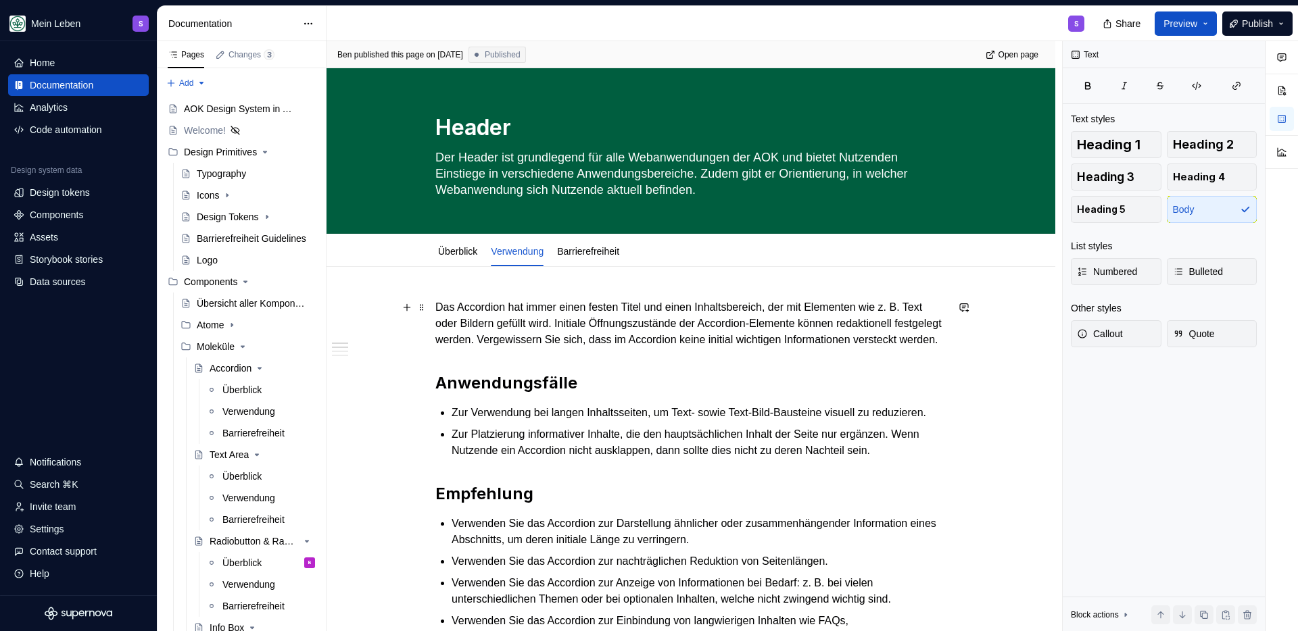
click at [465, 329] on p "Das Accordion hat immer einen festen Titel und einen Inhaltsbereich, der mit El…" at bounding box center [690, 323] width 511 height 49
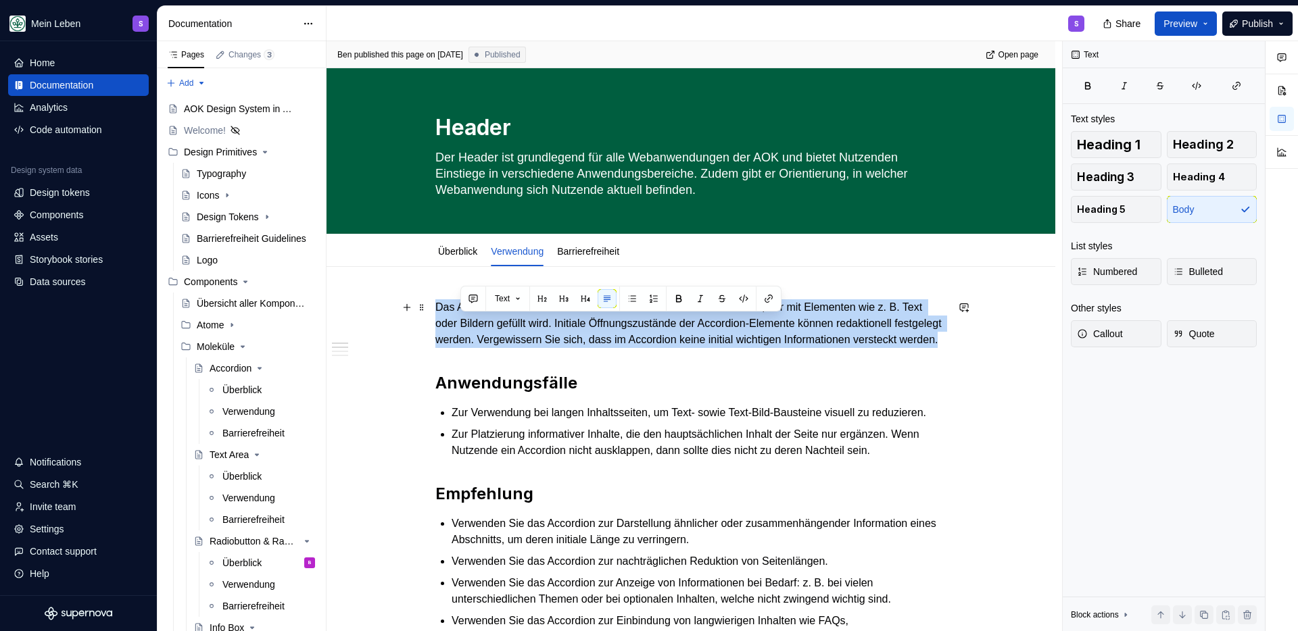
click at [465, 329] on p "Das Accordion hat immer einen festen Titel und einen Inhaltsbereich, der mit El…" at bounding box center [690, 323] width 511 height 49
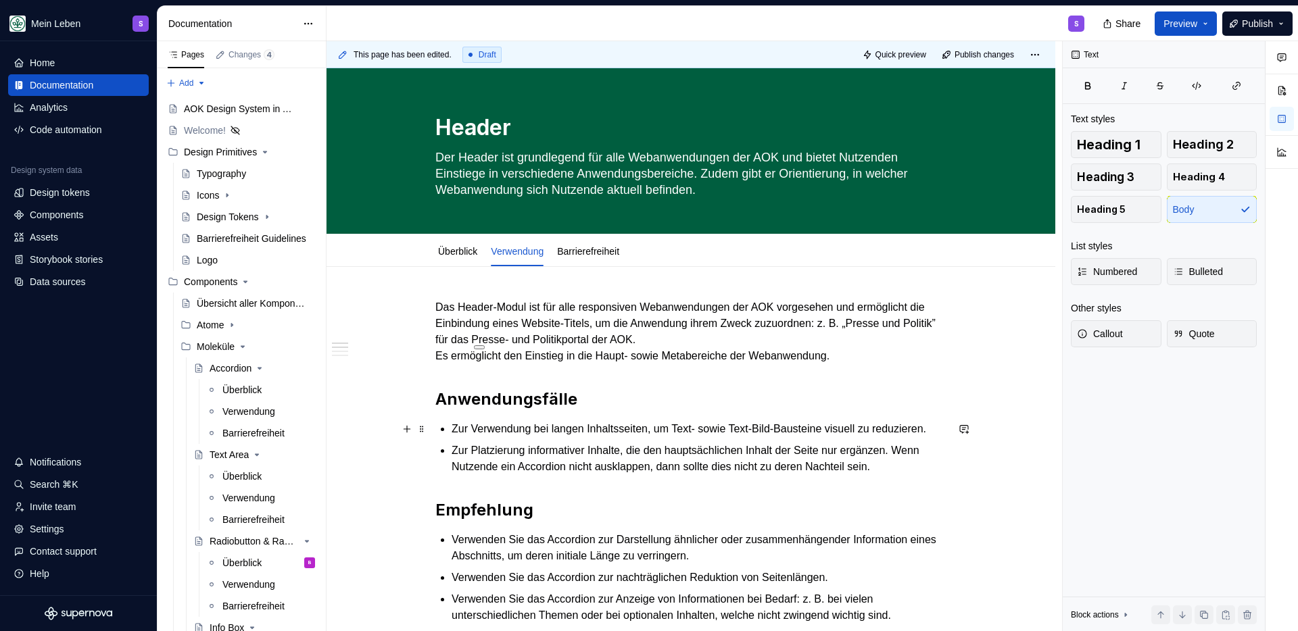
click at [497, 427] on p "Zur Verwendung bei langen Inhaltsseiten, um Text- sowie Text-Bild-Bausteine vis…" at bounding box center [699, 429] width 495 height 16
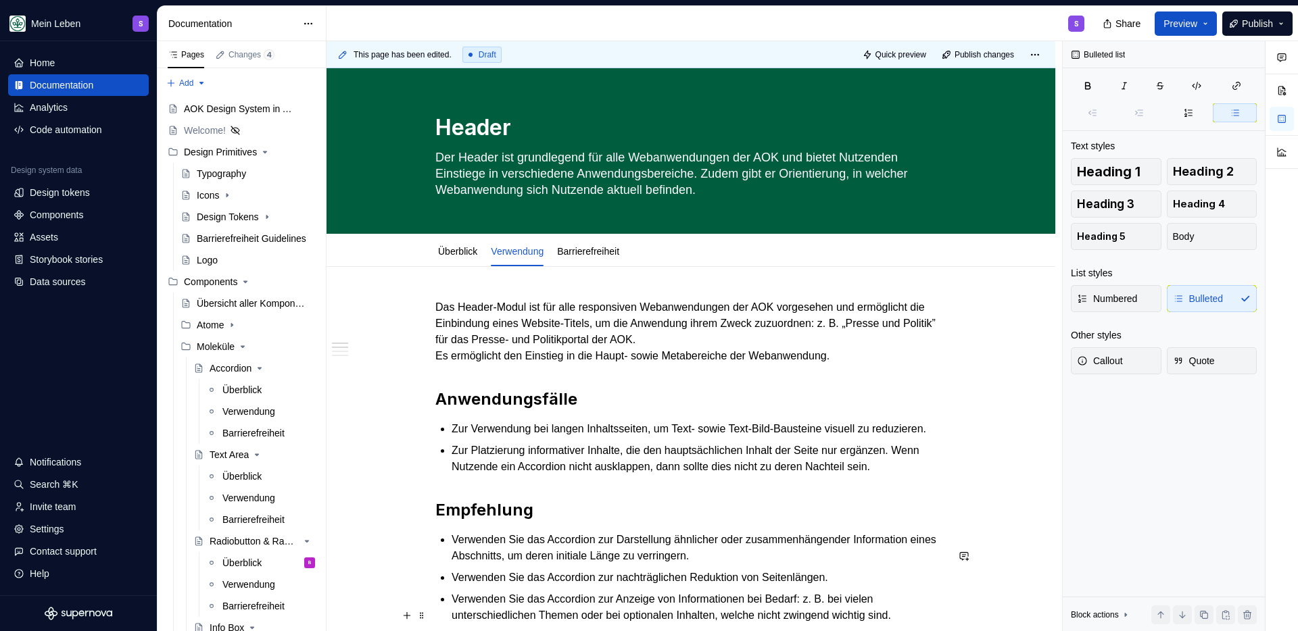
click at [496, 435] on p "Zur Verwendung bei langen Inhaltsseiten, um Text- sowie Text-Bild-Bausteine vis…" at bounding box center [699, 429] width 495 height 16
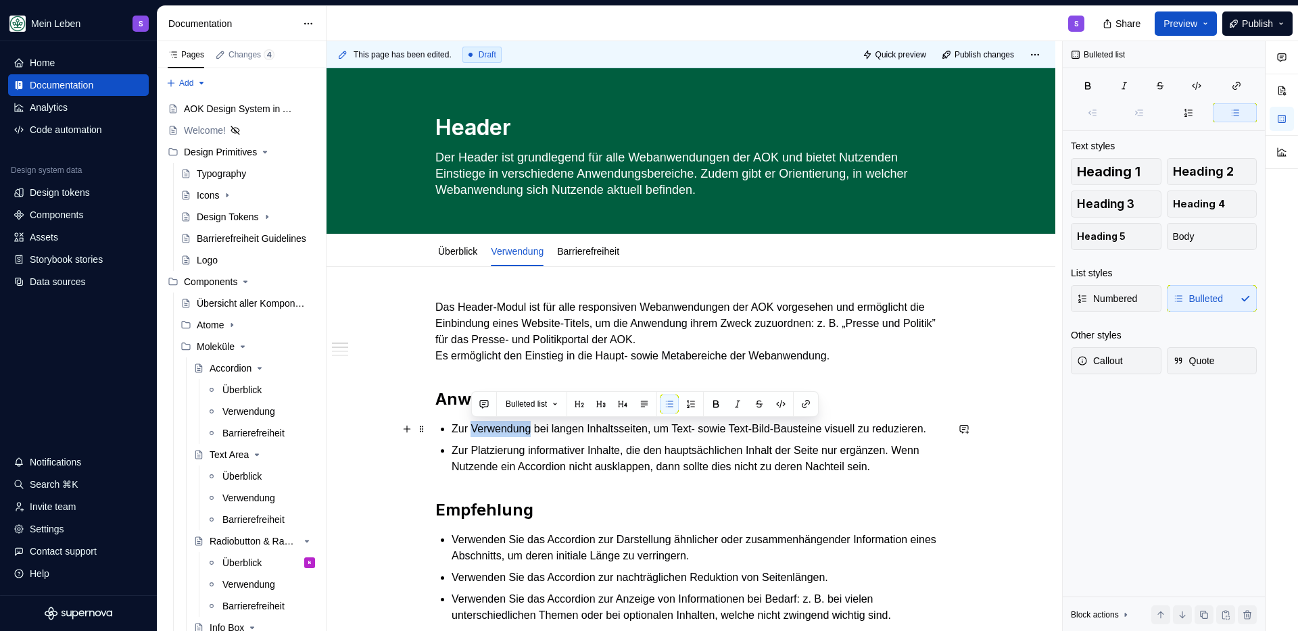
click at [496, 435] on p "Zur Verwendung bei langen Inhaltsseiten, um Text- sowie Text-Bild-Bausteine vis…" at bounding box center [699, 429] width 495 height 16
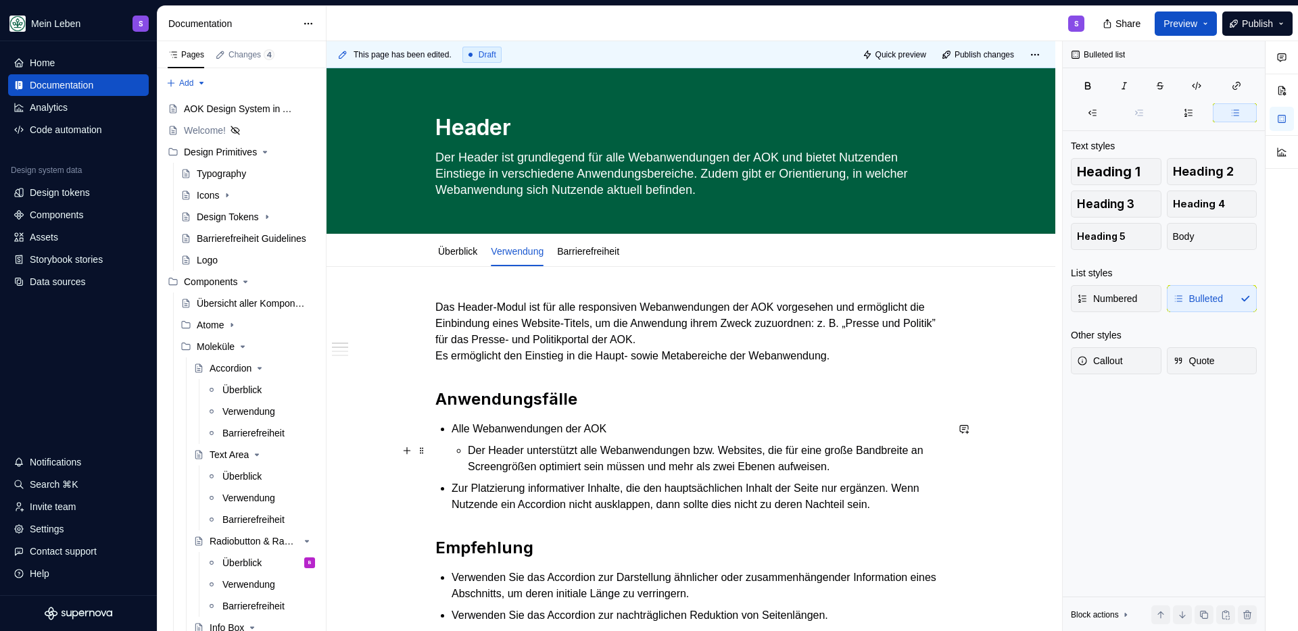
click at [473, 449] on p "Der Header unterstützt alle Webanwendungen bzw. Websites, die für eine große Ba…" at bounding box center [707, 459] width 479 height 32
click at [465, 452] on li "Alle Webanwendungen der AOK Der Header unterstützt alle Webanwendungen bzw. Web…" at bounding box center [699, 448] width 495 height 54
type textarea "*"
click at [503, 487] on p "Zur Platzierung informativer Inhalte, die den hauptsächlichen Inhalt der Seite …" at bounding box center [699, 497] width 495 height 32
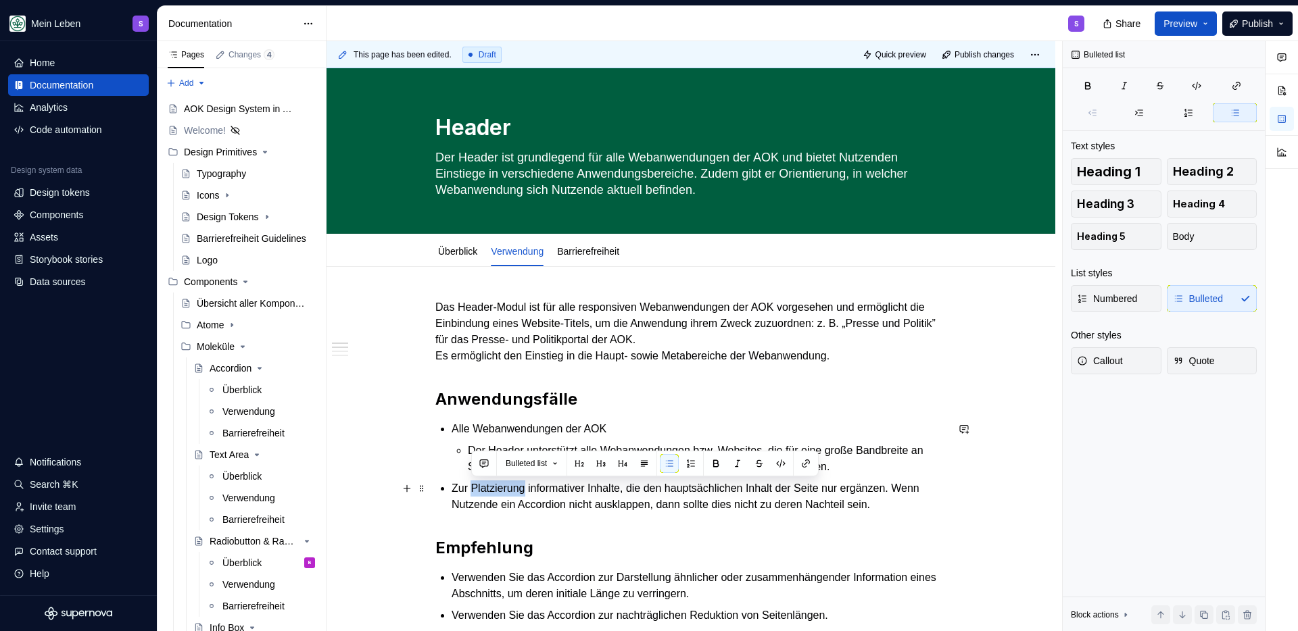
click at [503, 487] on p "Zur Platzierung informativer Inhalte, die den hauptsächlichen Inhalt der Seite …" at bounding box center [699, 497] width 495 height 32
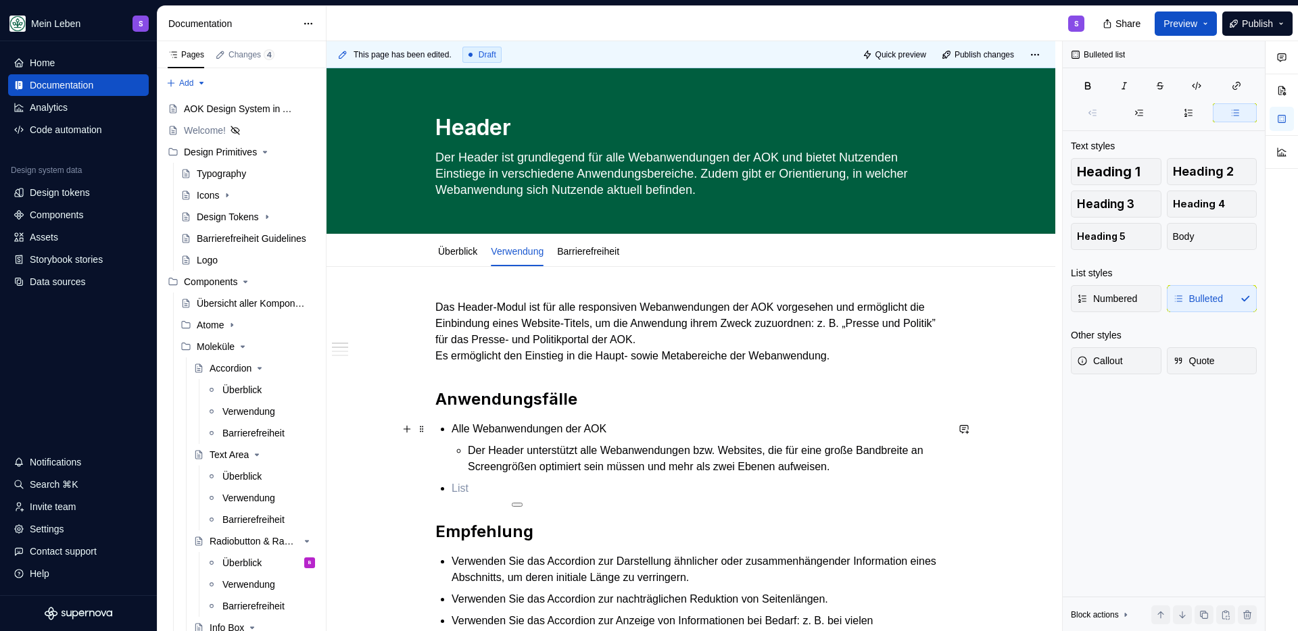
click at [655, 430] on p "Alle Webanwendungen der AOK" at bounding box center [699, 429] width 495 height 16
click at [486, 490] on p at bounding box center [699, 489] width 495 height 16
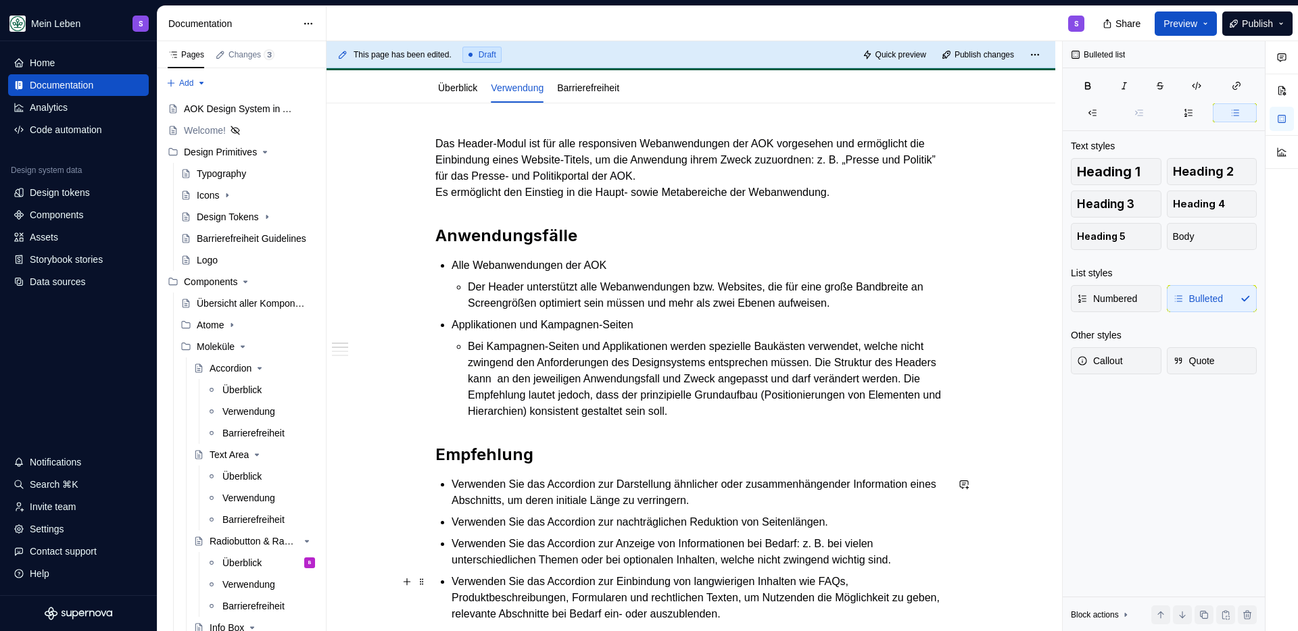
scroll to position [258, 0]
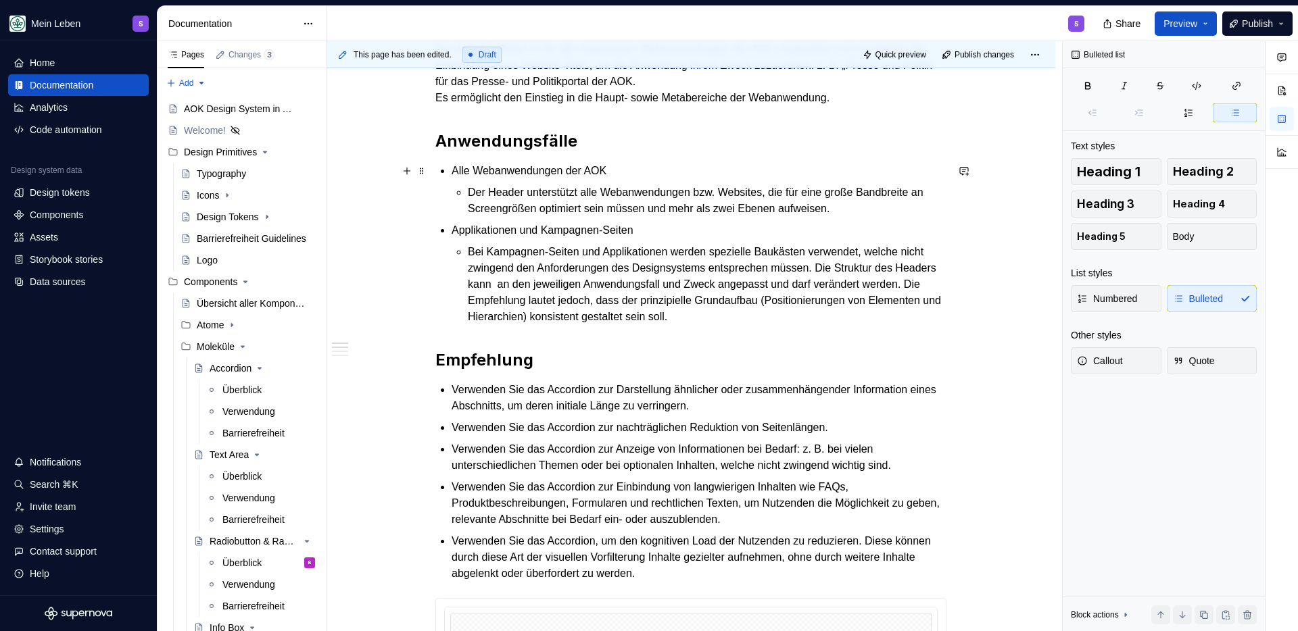
click at [654, 173] on p "Alle Webanwendungen der AOK" at bounding box center [699, 171] width 495 height 16
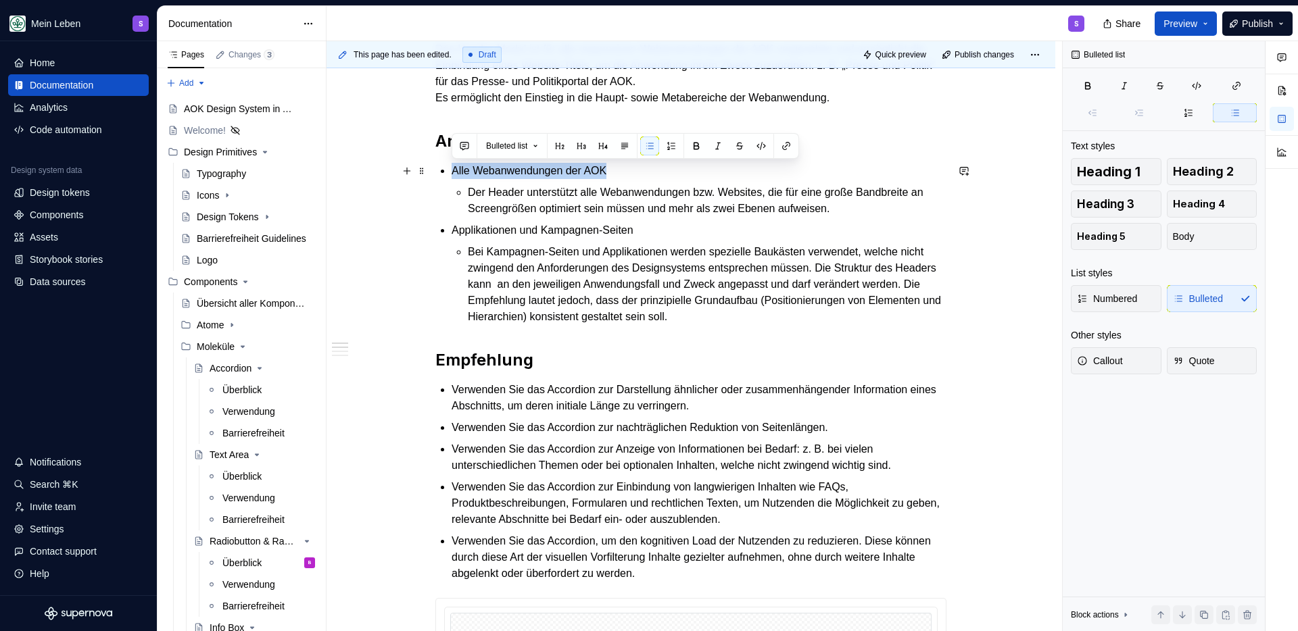
click at [654, 173] on p "Alle Webanwendungen der AOK" at bounding box center [699, 171] width 495 height 16
click at [674, 233] on p "Applikationen und Kampagnen-Seiten" at bounding box center [699, 231] width 495 height 16
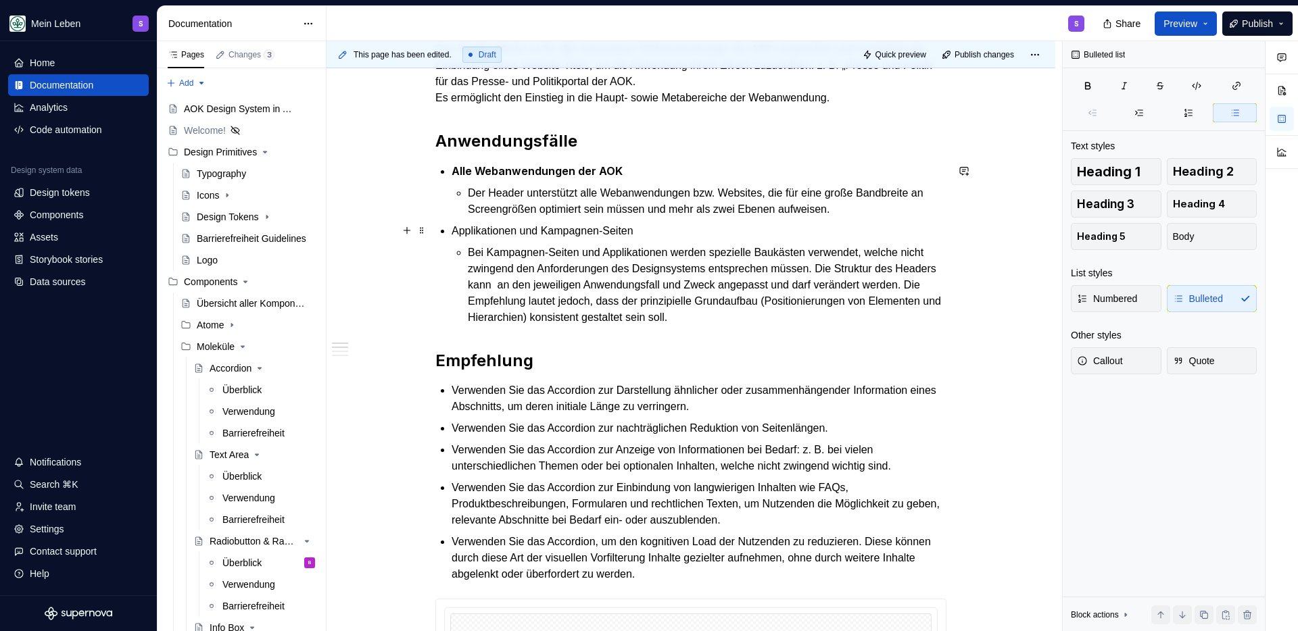
click at [674, 233] on p "Applikationen und Kampagnen-Seiten" at bounding box center [699, 231] width 495 height 16
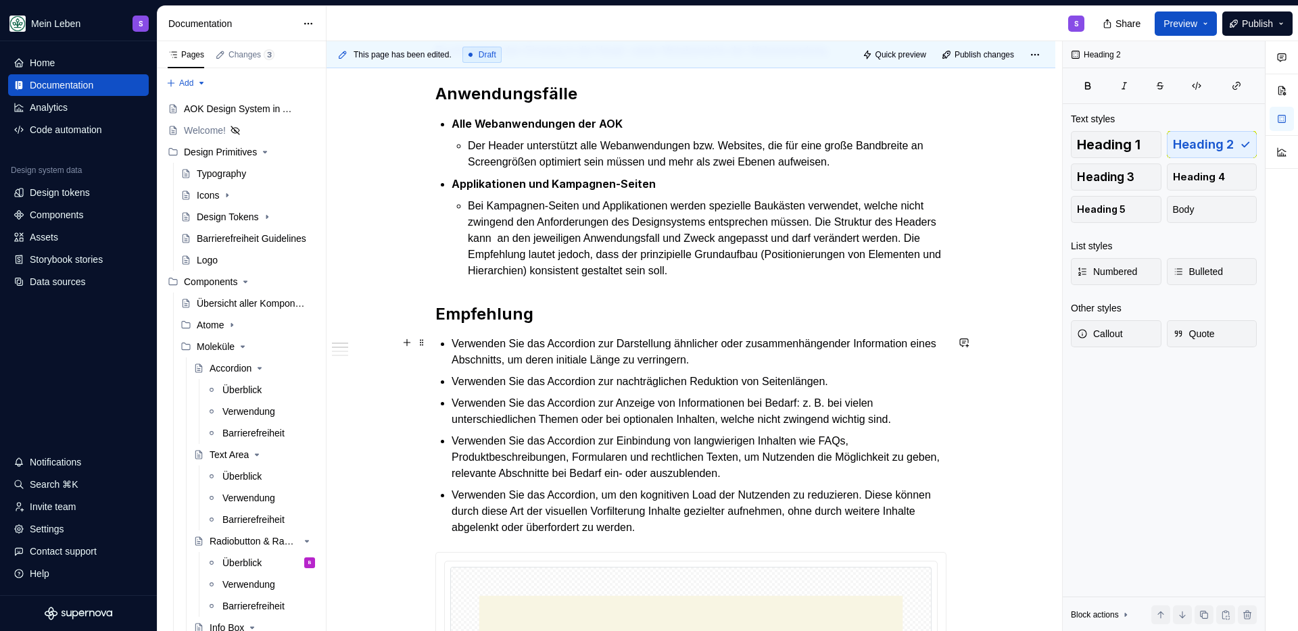
scroll to position [333, 0]
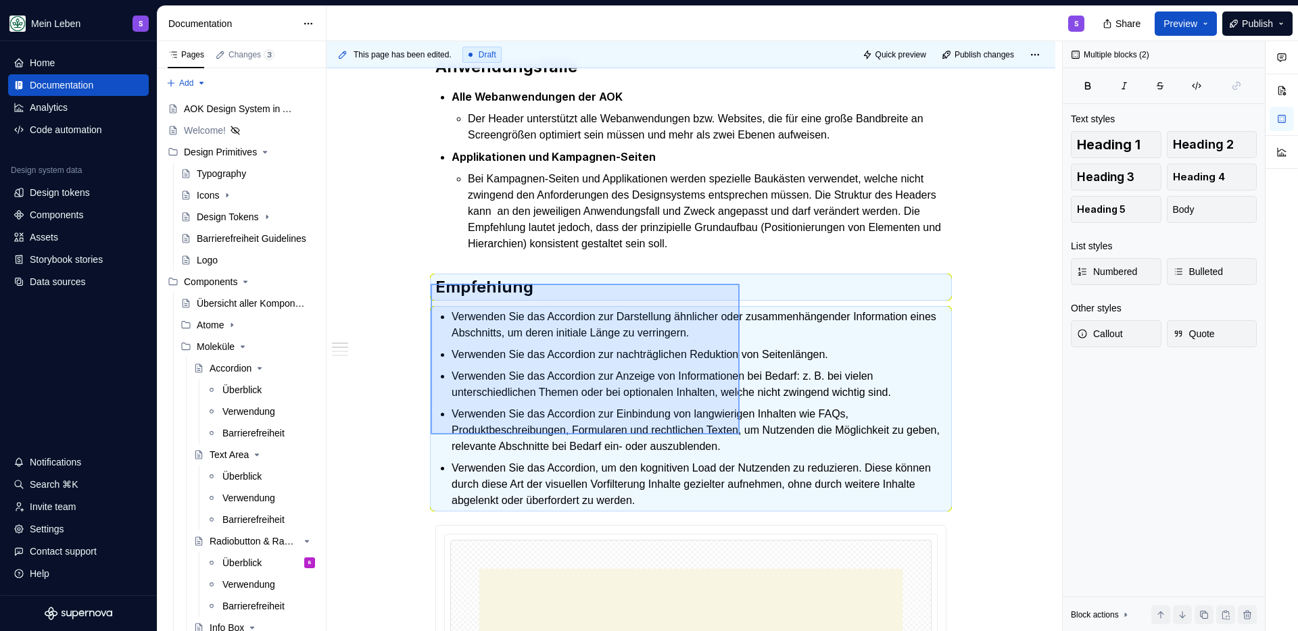
drag, startPoint x: 431, startPoint y: 284, endPoint x: 780, endPoint y: 454, distance: 388.8
click at [780, 454] on div "This page has been edited. Draft Quick preview Publish changes Header Der Heade…" at bounding box center [693, 336] width 735 height 591
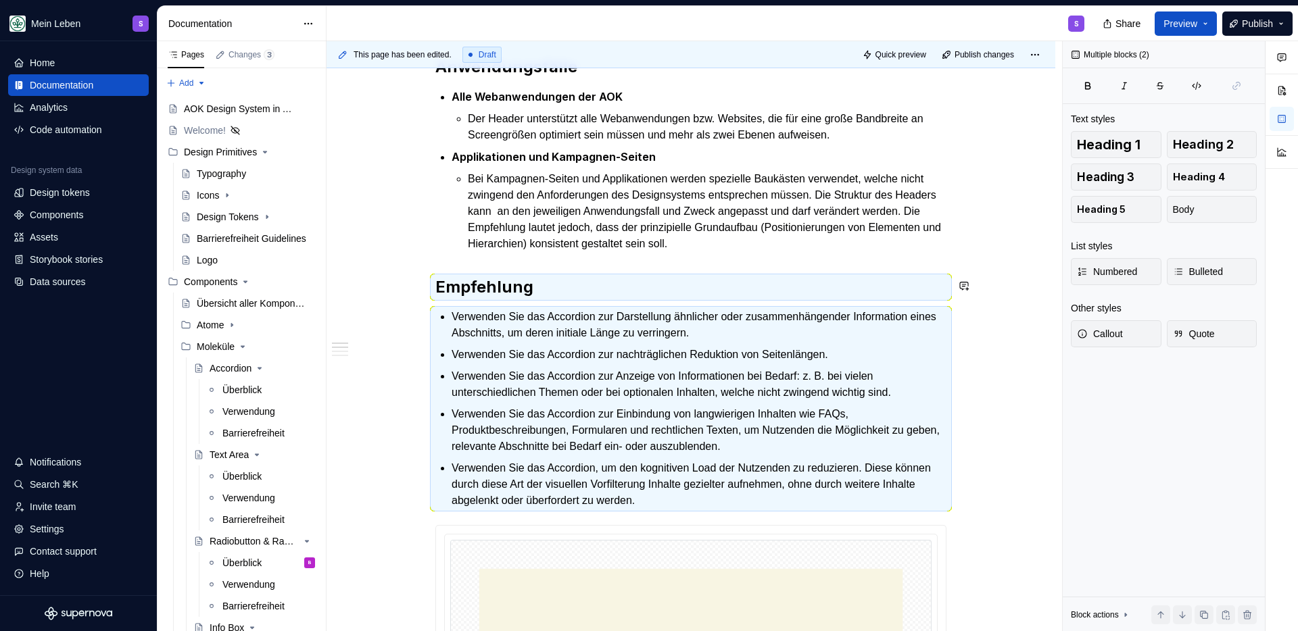
scroll to position [507, 0]
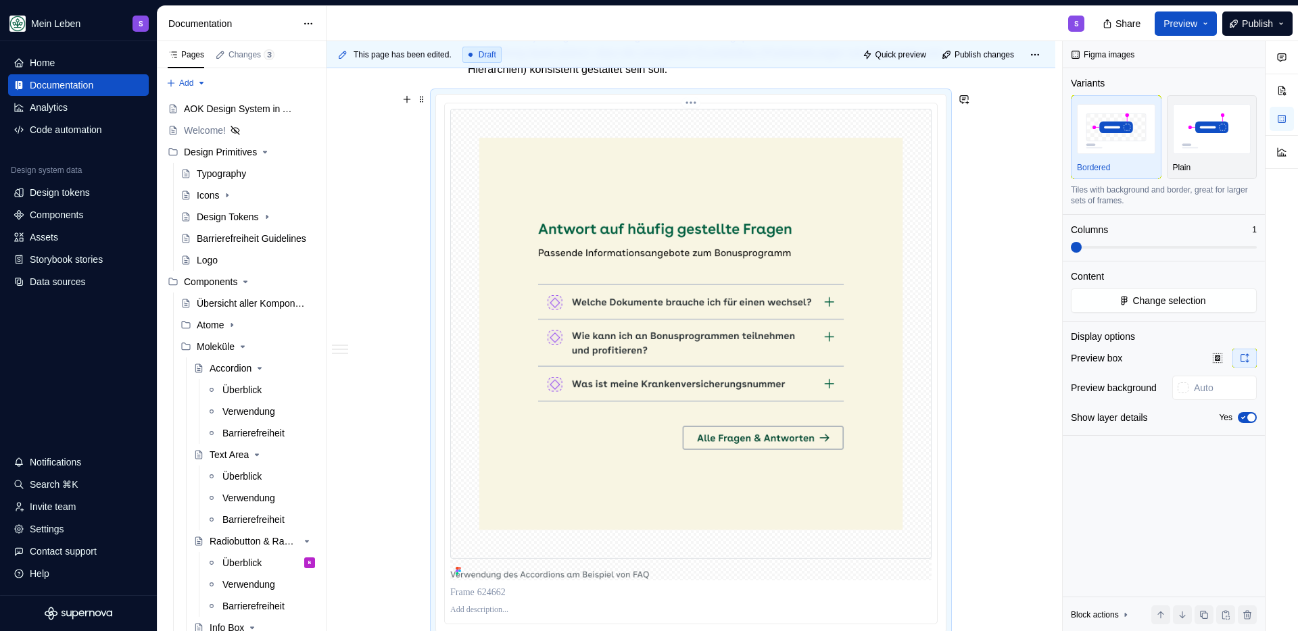
click at [748, 445] on img at bounding box center [690, 345] width 481 height 472
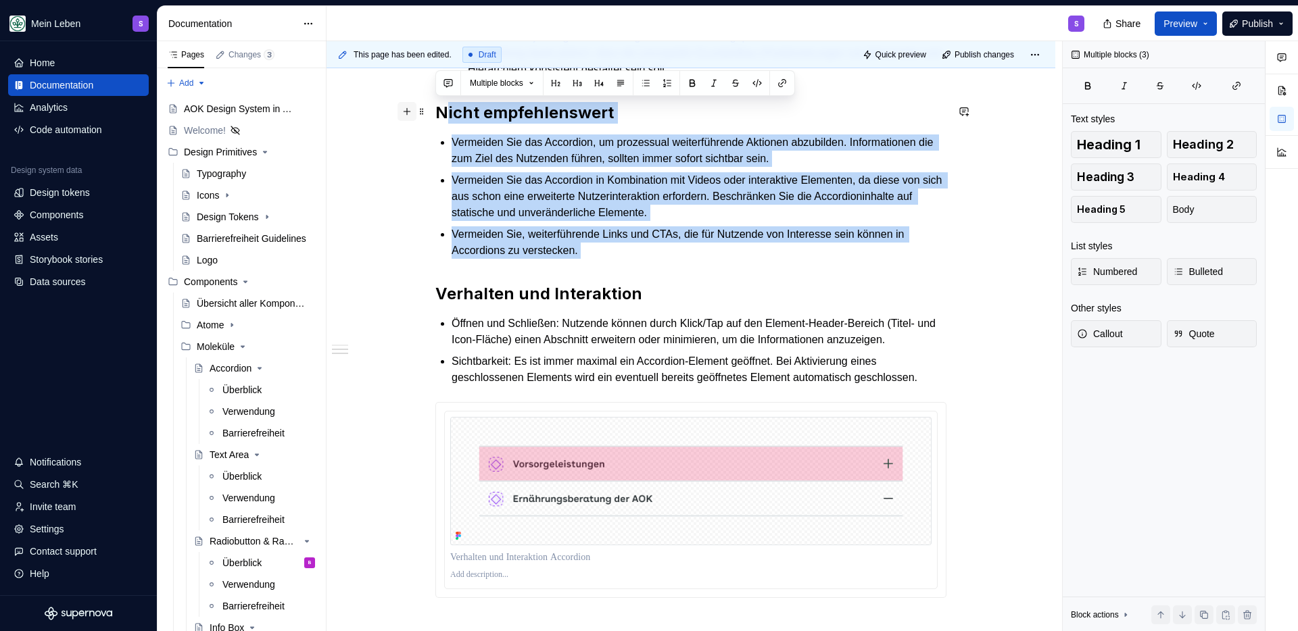
drag, startPoint x: 600, startPoint y: 260, endPoint x: 414, endPoint y: 114, distance: 235.8
click at [435, 114] on div "Das Header-Modul ist für alle responsiven Webanwendungen der AOK vorgesehen und…" at bounding box center [690, 203] width 511 height 822
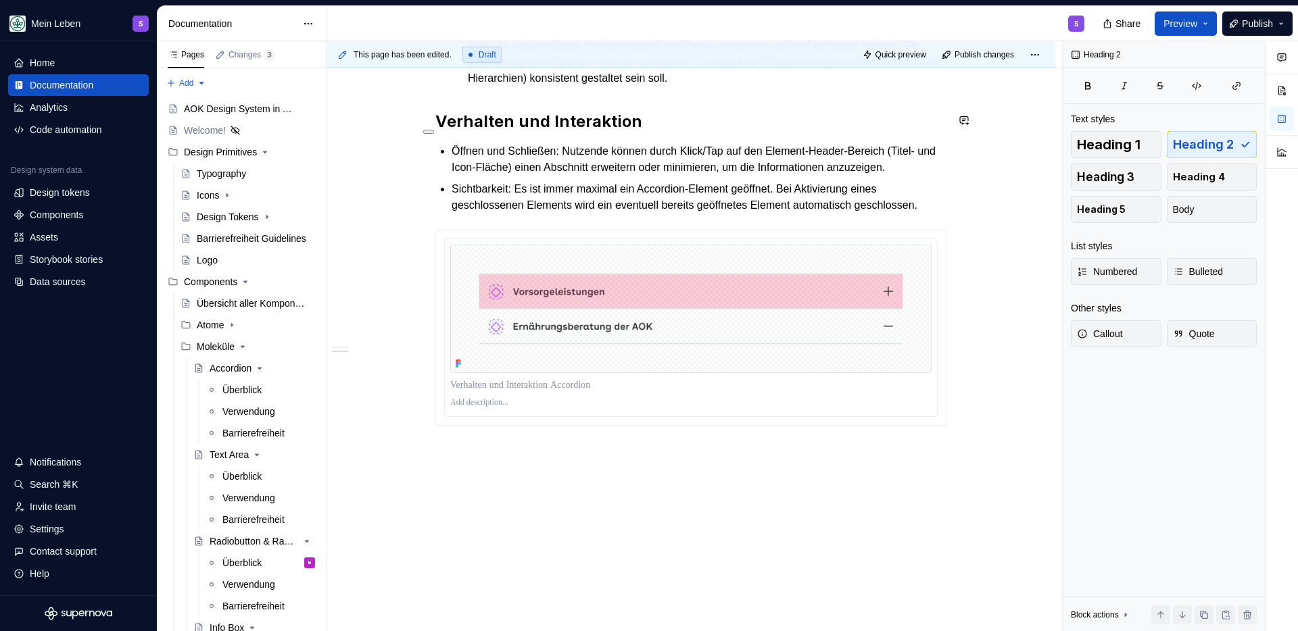
scroll to position [500, 0]
drag, startPoint x: 450, startPoint y: 146, endPoint x: 552, endPoint y: 218, distance: 125.7
click at [452, 140] on html at bounding box center [435, 128] width 34 height 23
click at [536, 214] on p "Sichtbarkeit: Es ist immer maximal ein Accordion-Element geöffnet. Bei Aktivier…" at bounding box center [699, 197] width 495 height 32
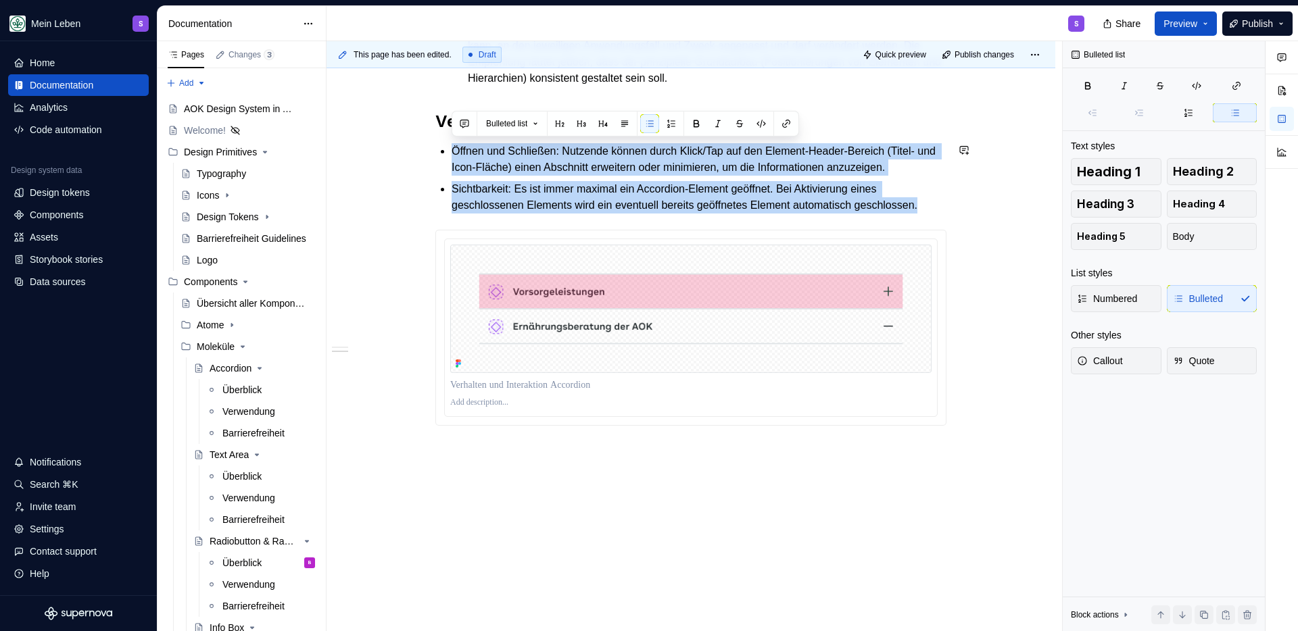
drag, startPoint x: 537, startPoint y: 234, endPoint x: 445, endPoint y: 137, distance: 134.4
click at [445, 137] on div "Das Header-Modul ist für alle responsiven Webanwendungen der AOK vorgesehen und…" at bounding box center [690, 113] width 511 height 625
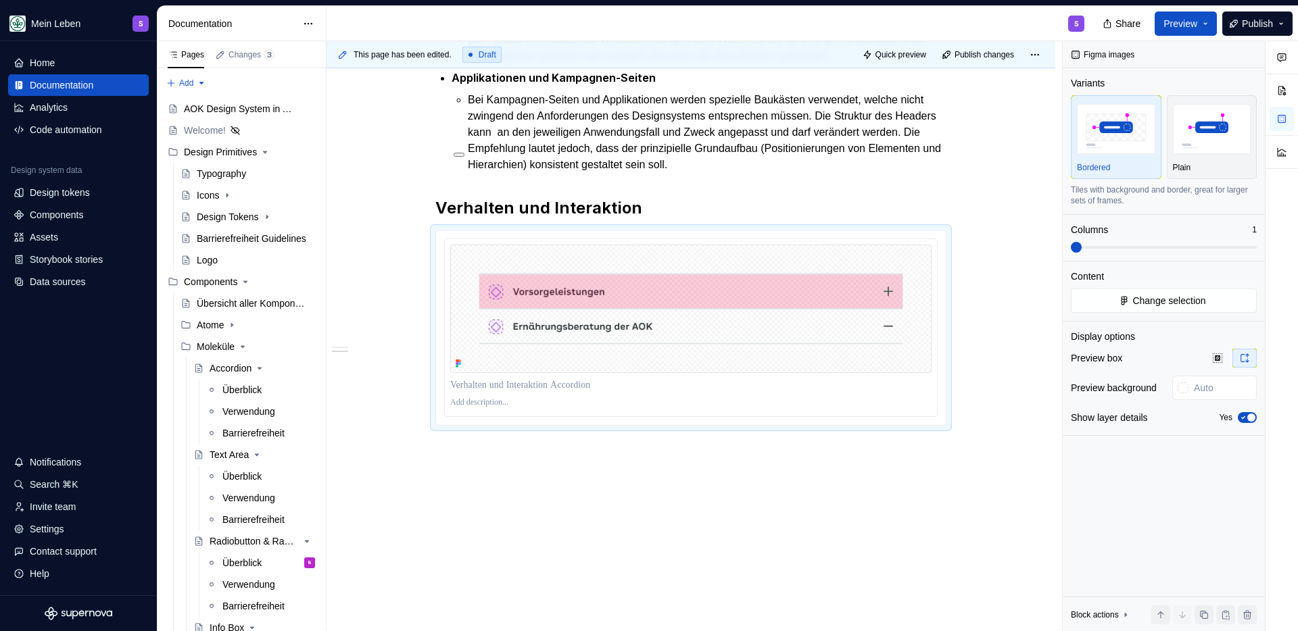
scroll to position [410, 0]
click at [641, 204] on h2 "Verhalten und Interaktion" at bounding box center [690, 210] width 511 height 22
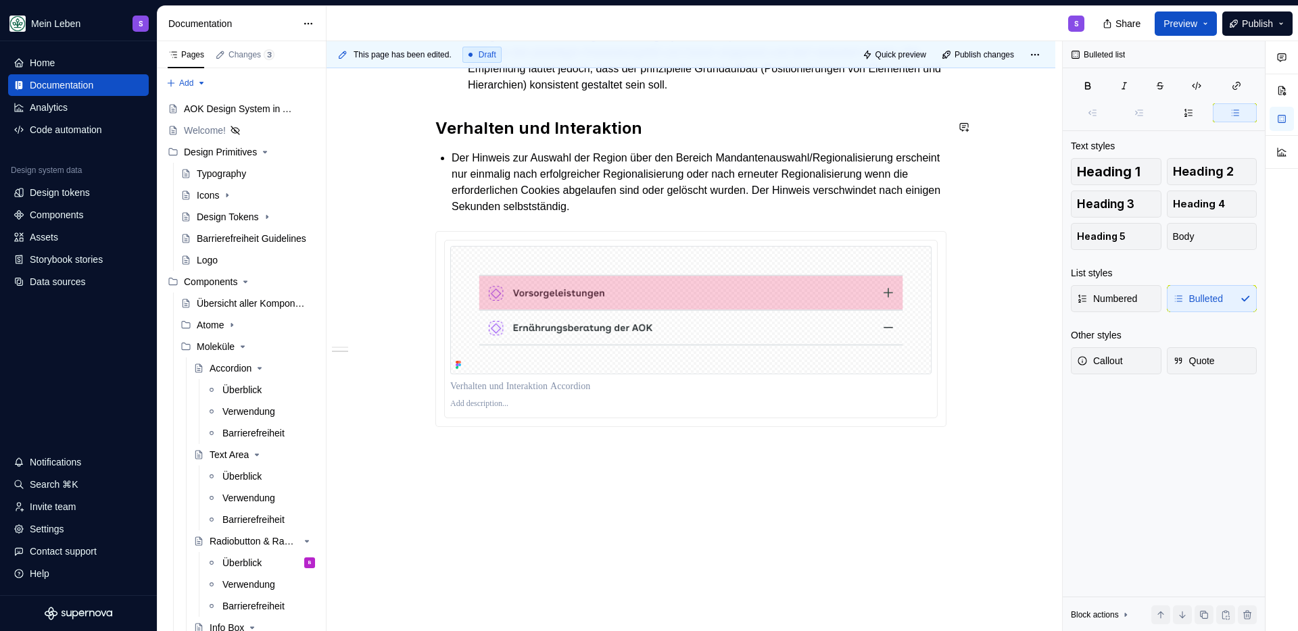
scroll to position [500, 0]
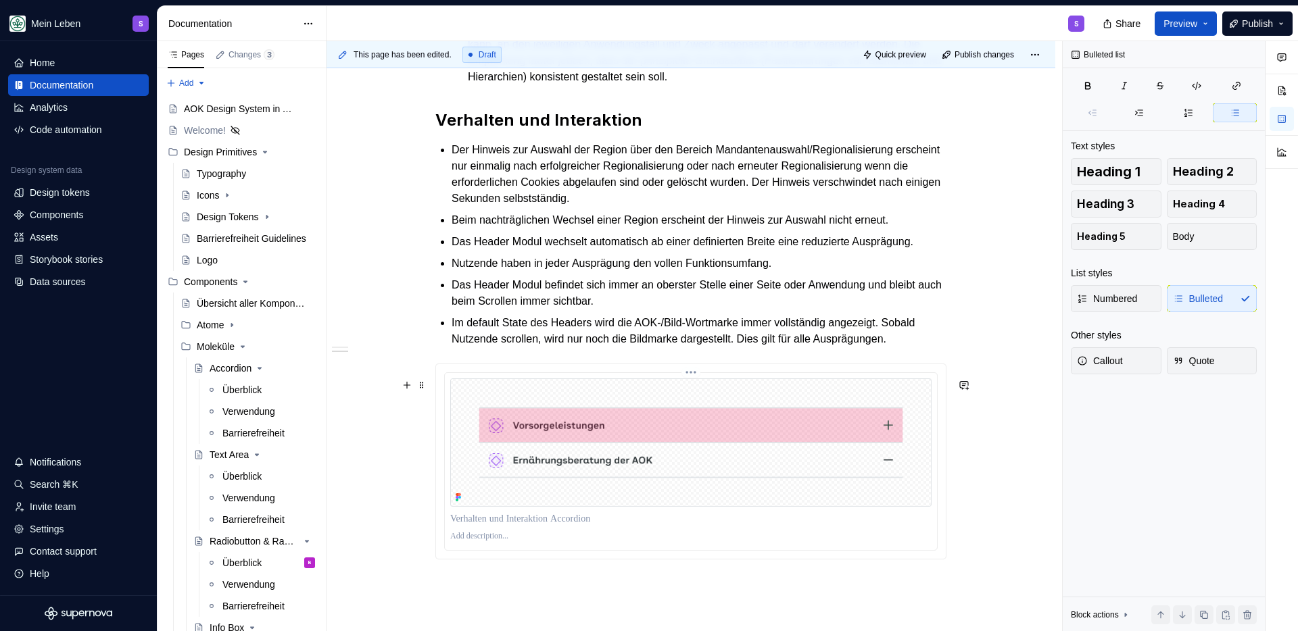
click at [538, 542] on p at bounding box center [690, 536] width 481 height 11
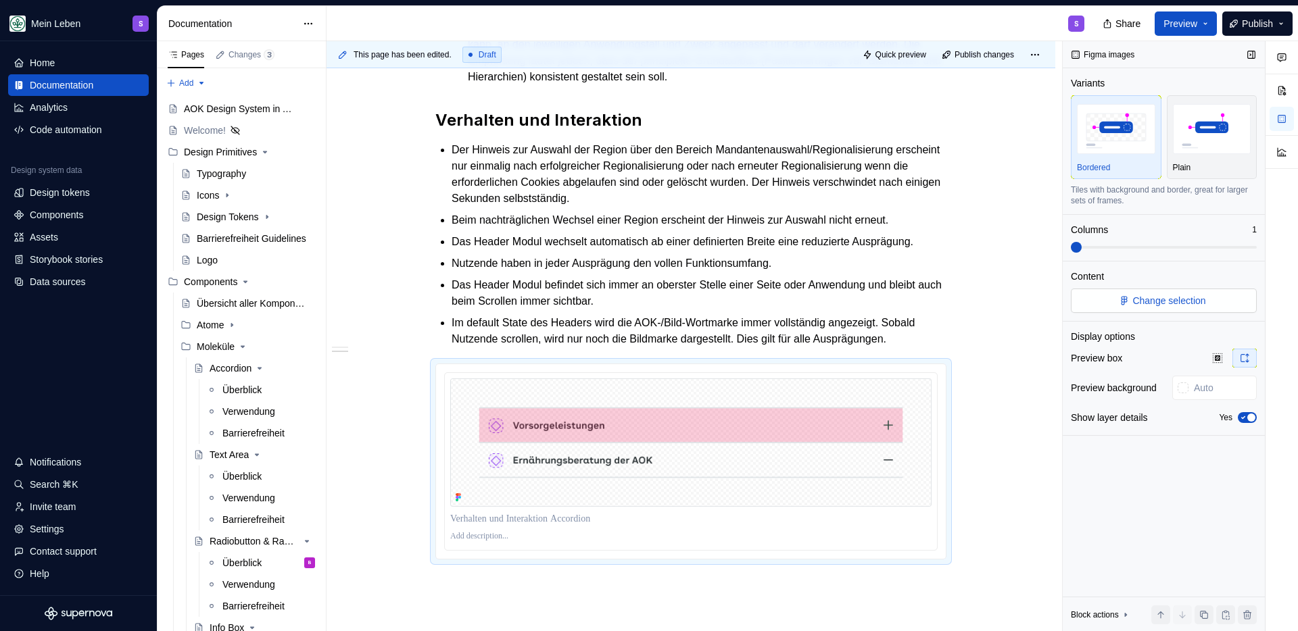
click at [1224, 299] on button "Change selection" at bounding box center [1164, 301] width 186 height 24
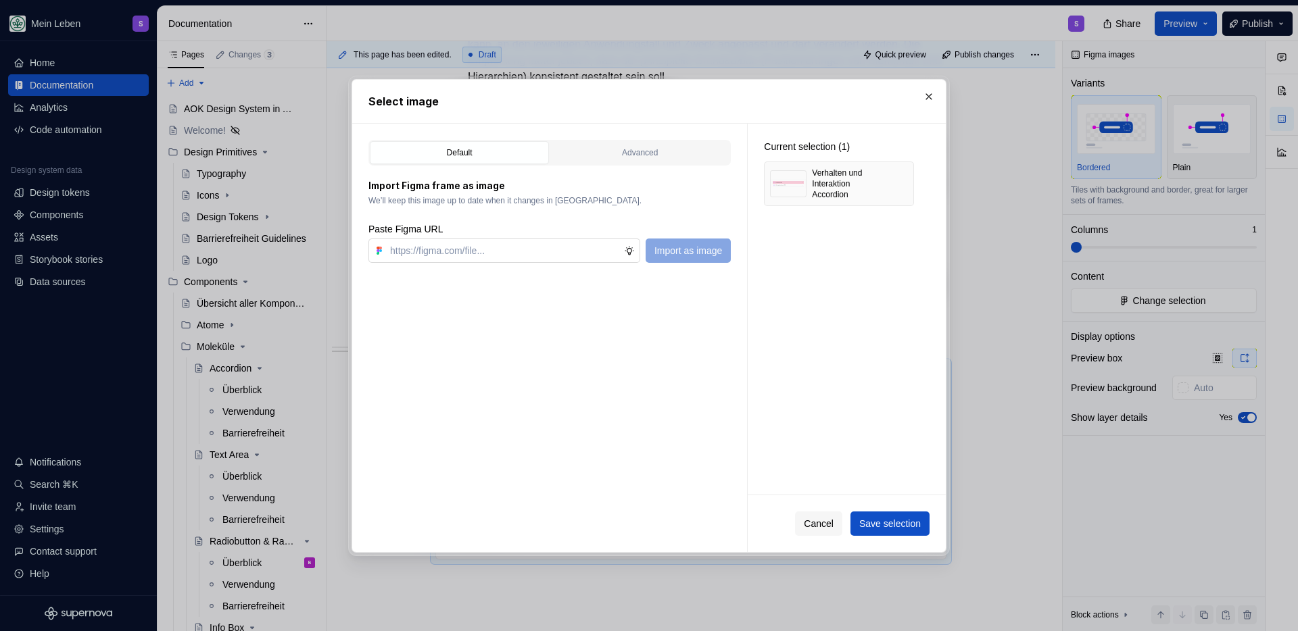
type textarea "*"
click at [514, 249] on input "text" at bounding box center [504, 251] width 239 height 24
type input "https://www.figma.com/design/h3quR2me0t8yxvd40CMizU/AOK-UI-Library-3.0.28--ades…"
click at [685, 253] on span "Import as image" at bounding box center [688, 251] width 68 height 14
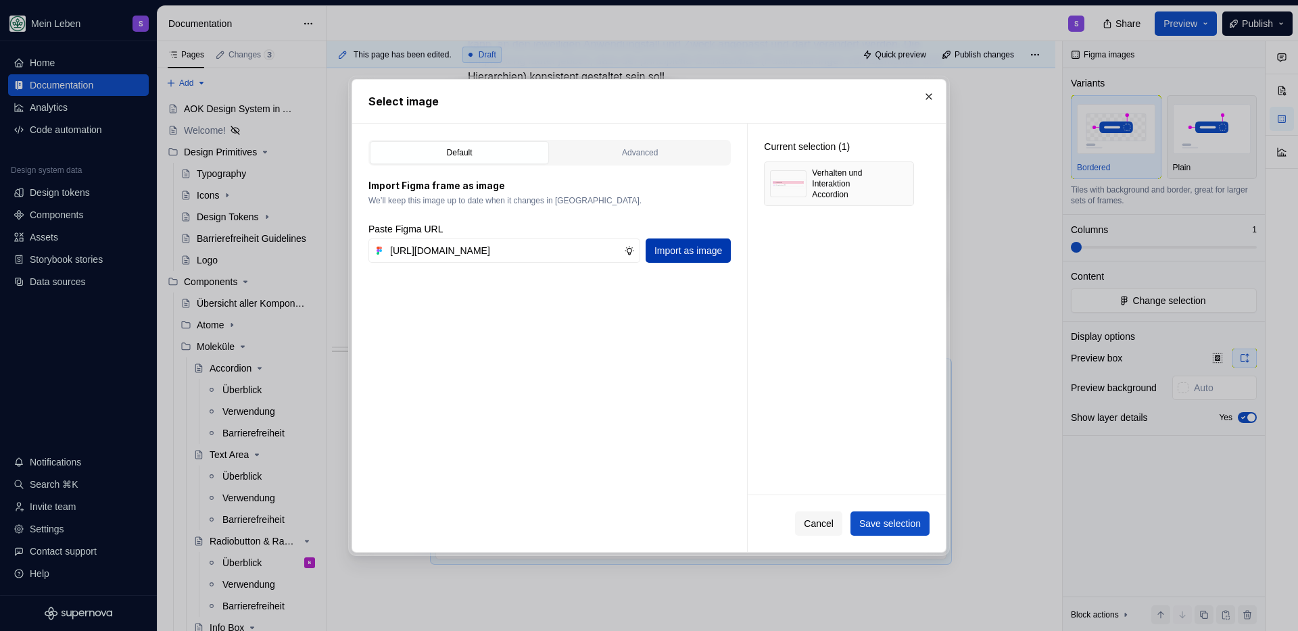
scroll to position [0, 0]
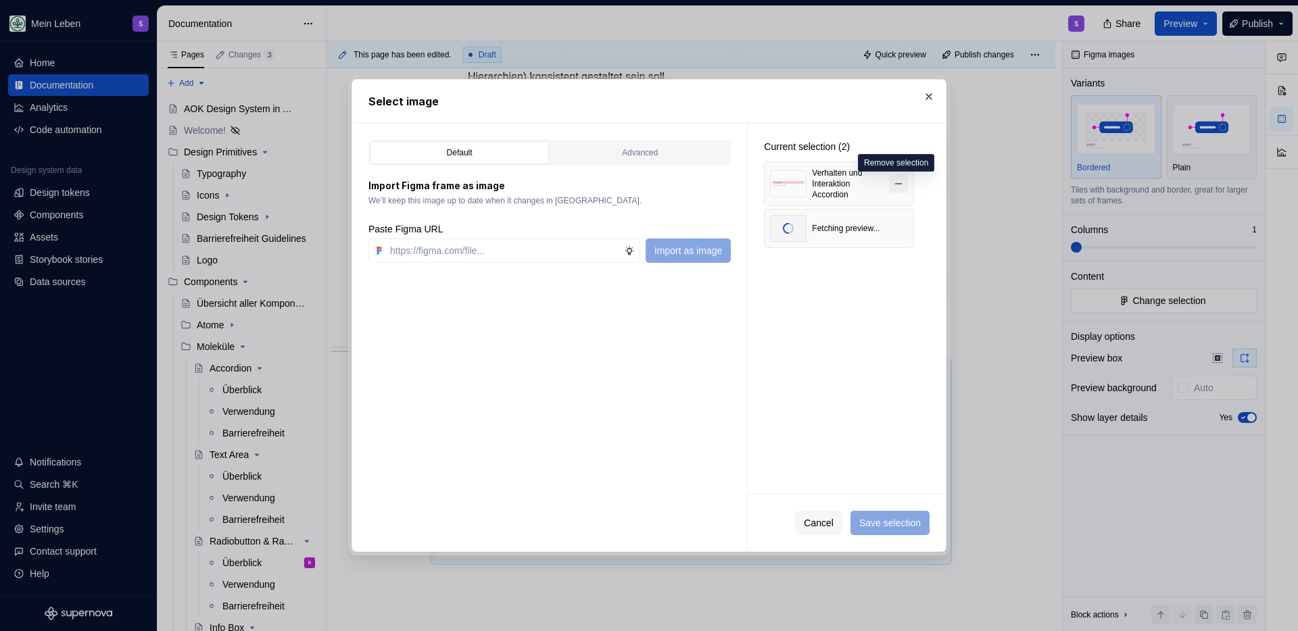
click at [902, 189] on button "button" at bounding box center [898, 183] width 19 height 19
click at [874, 524] on span "Save selection" at bounding box center [890, 523] width 62 height 14
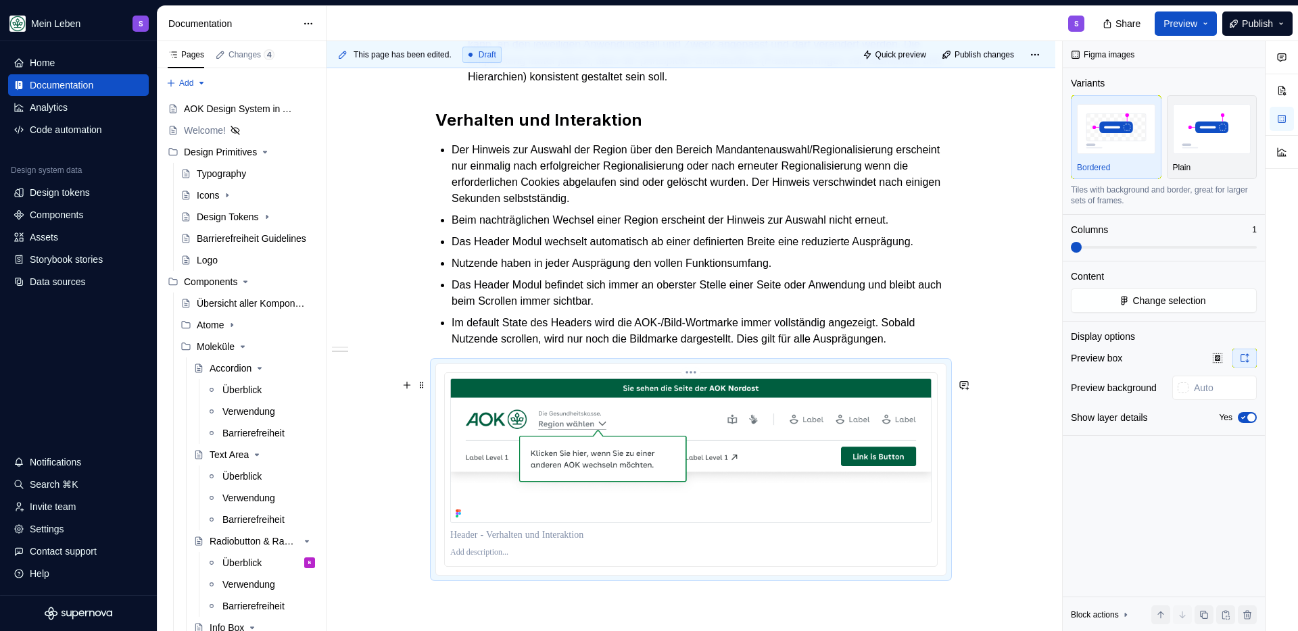
click at [468, 558] on p at bounding box center [690, 553] width 481 height 11
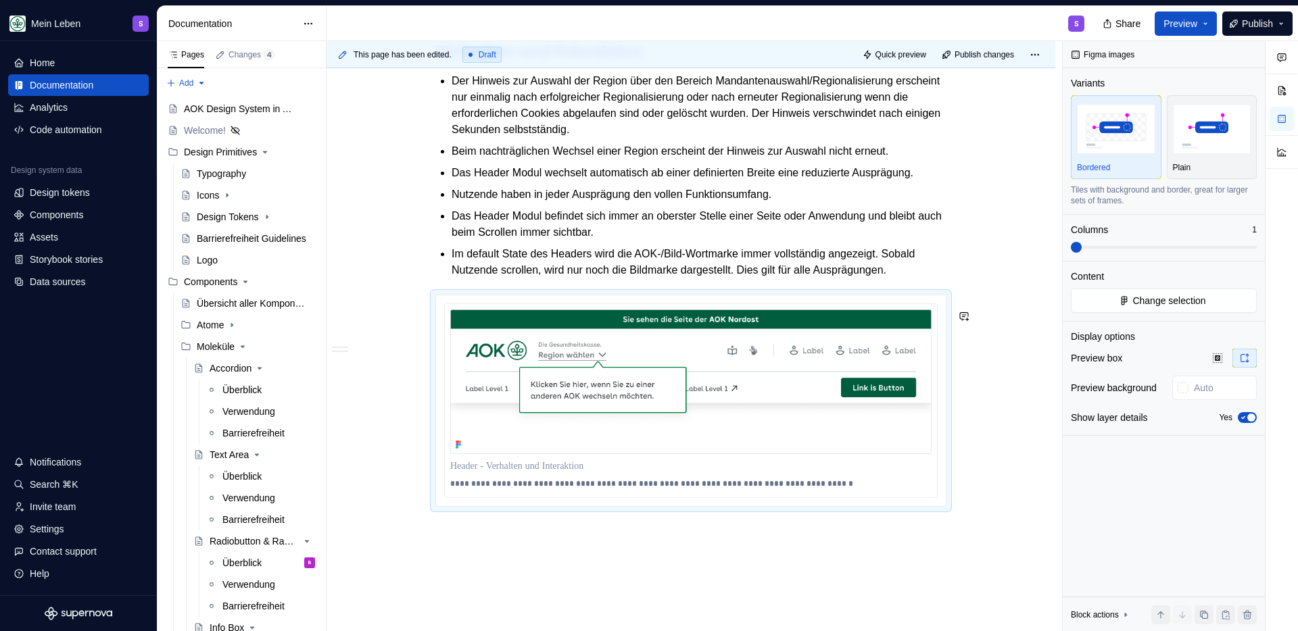
scroll to position [664, 0]
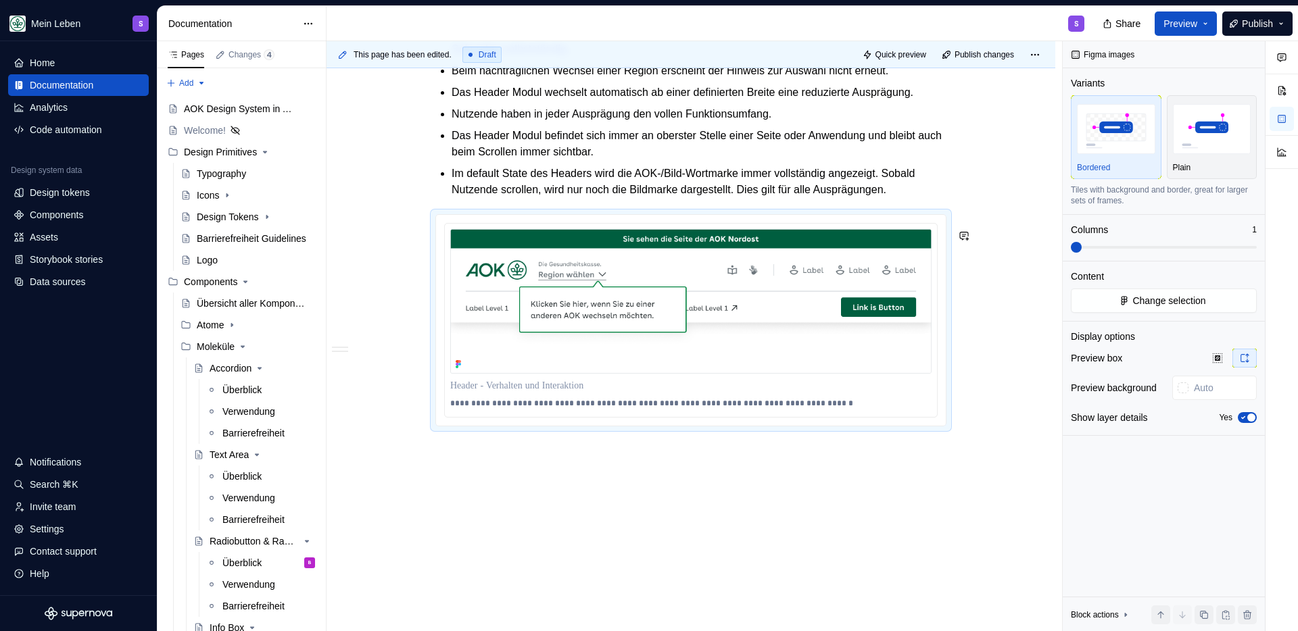
click at [629, 536] on div "Das Header-Modul ist für alle responsiven Webanwendungen der AOK vorgesehen und…" at bounding box center [690, 125] width 729 height 1014
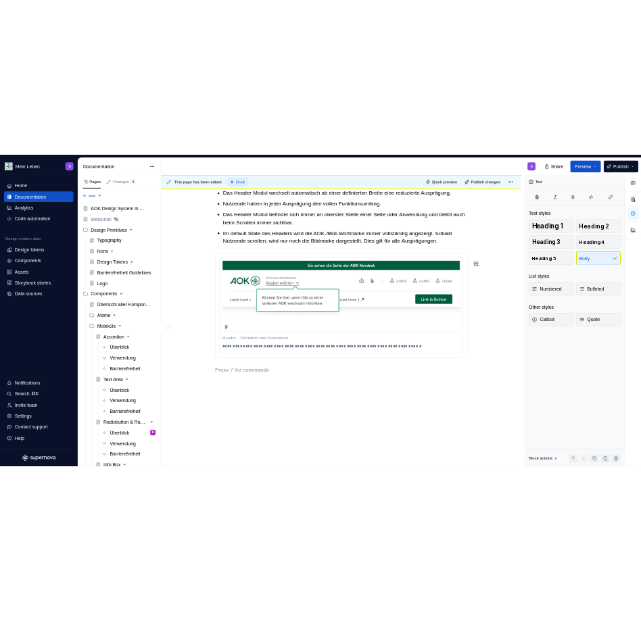
scroll to position [0, 0]
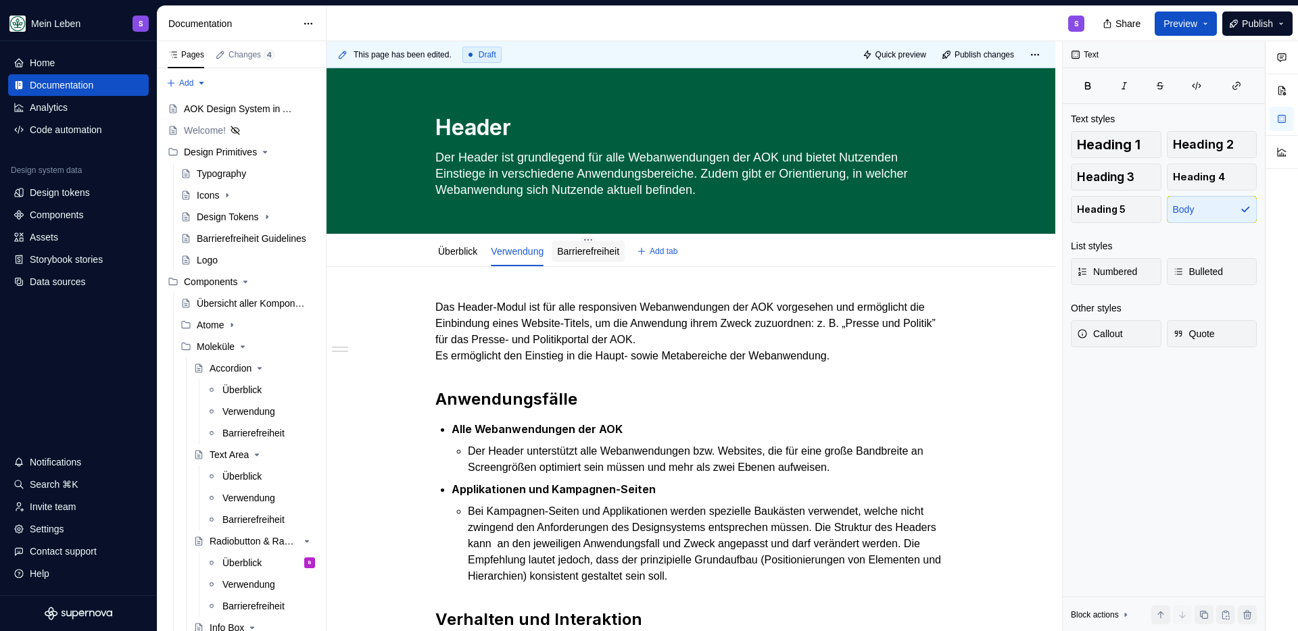
click at [581, 254] on link "Barrierefreiheit" at bounding box center [588, 251] width 62 height 11
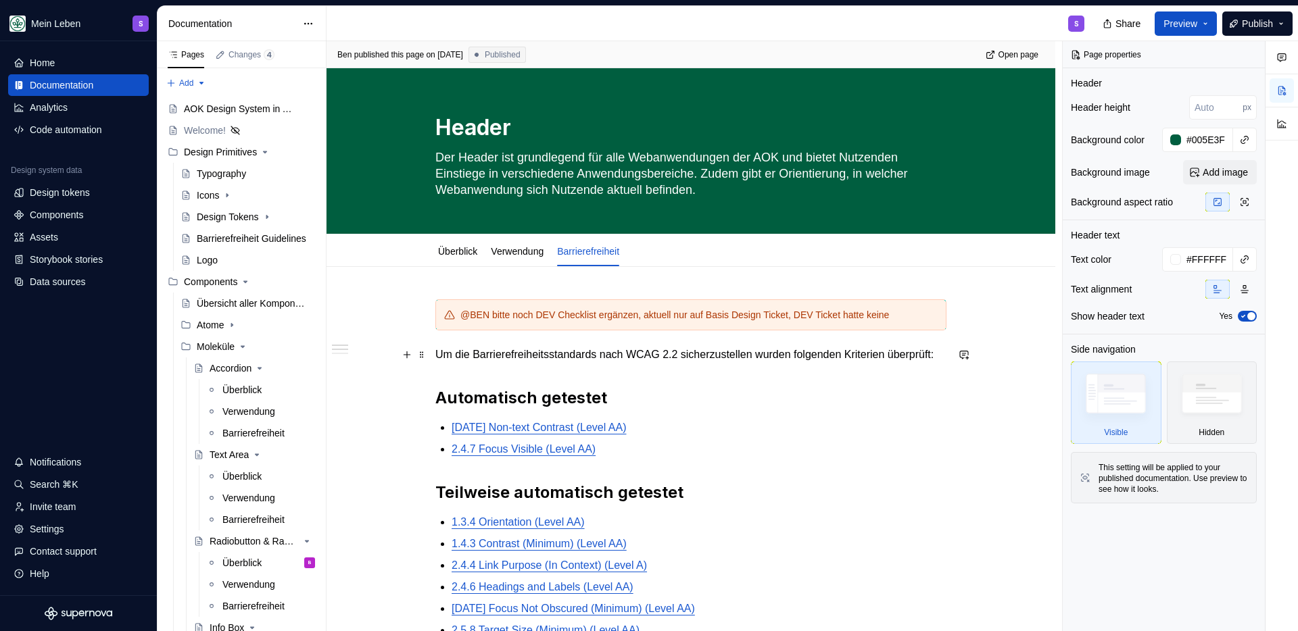
click at [499, 363] on p "Um die Barrierefreiheitsstandards nach WCAG 2.2 sicherzustellen wurden folgende…" at bounding box center [690, 355] width 511 height 16
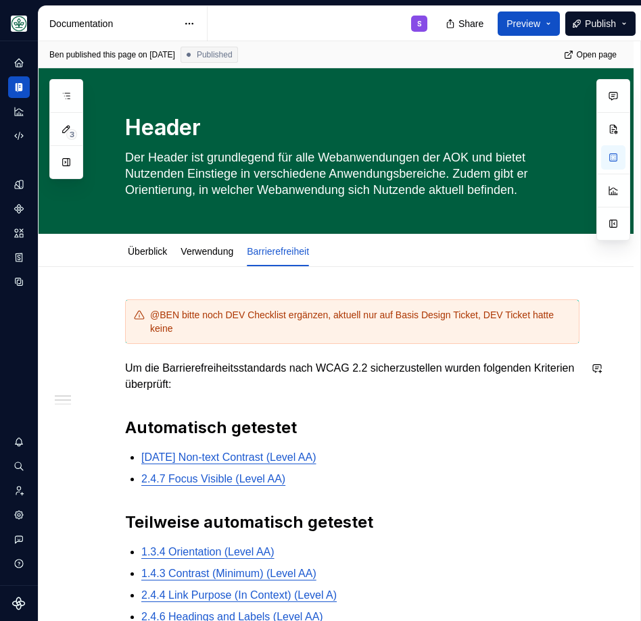
click at [128, 322] on div "@BEN bitte noch DEV Checklist ergänzen, aktuell nur auf Basis Design Ticket, DE…" at bounding box center [352, 321] width 454 height 45
click at [110, 316] on span at bounding box center [111, 315] width 11 height 19
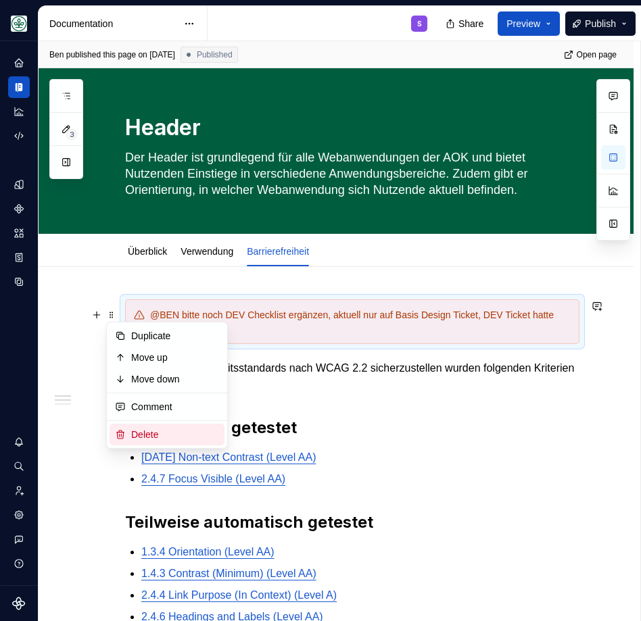
click at [157, 428] on div "Delete" at bounding box center [175, 435] width 88 height 14
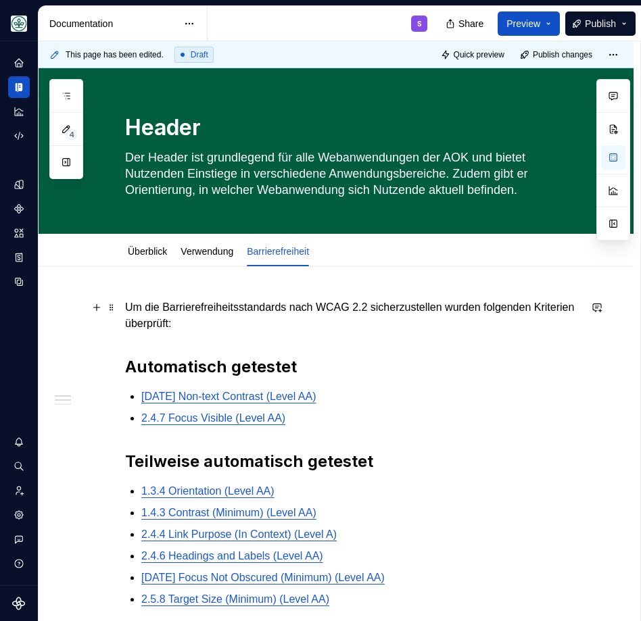
click at [270, 318] on p "Um die Barrierefreiheitsstandards nach WCAG 2.2 sicherzustellen wurden folgende…" at bounding box center [352, 315] width 454 height 32
click at [587, 19] on span "Publish" at bounding box center [600, 24] width 31 height 14
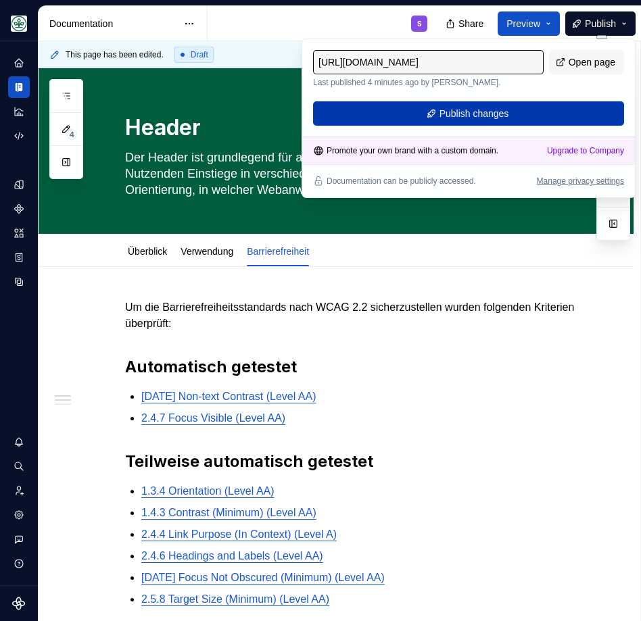
click at [468, 114] on span "Publish changes" at bounding box center [474, 114] width 70 height 14
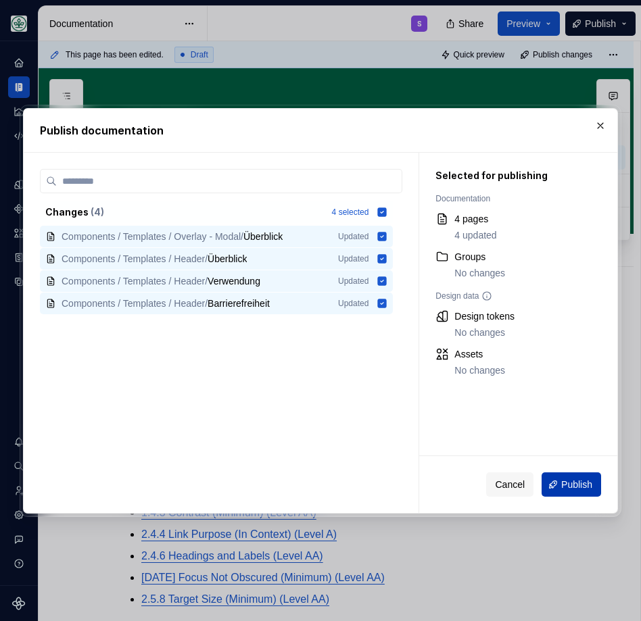
click at [573, 487] on span "Publish" at bounding box center [576, 485] width 31 height 14
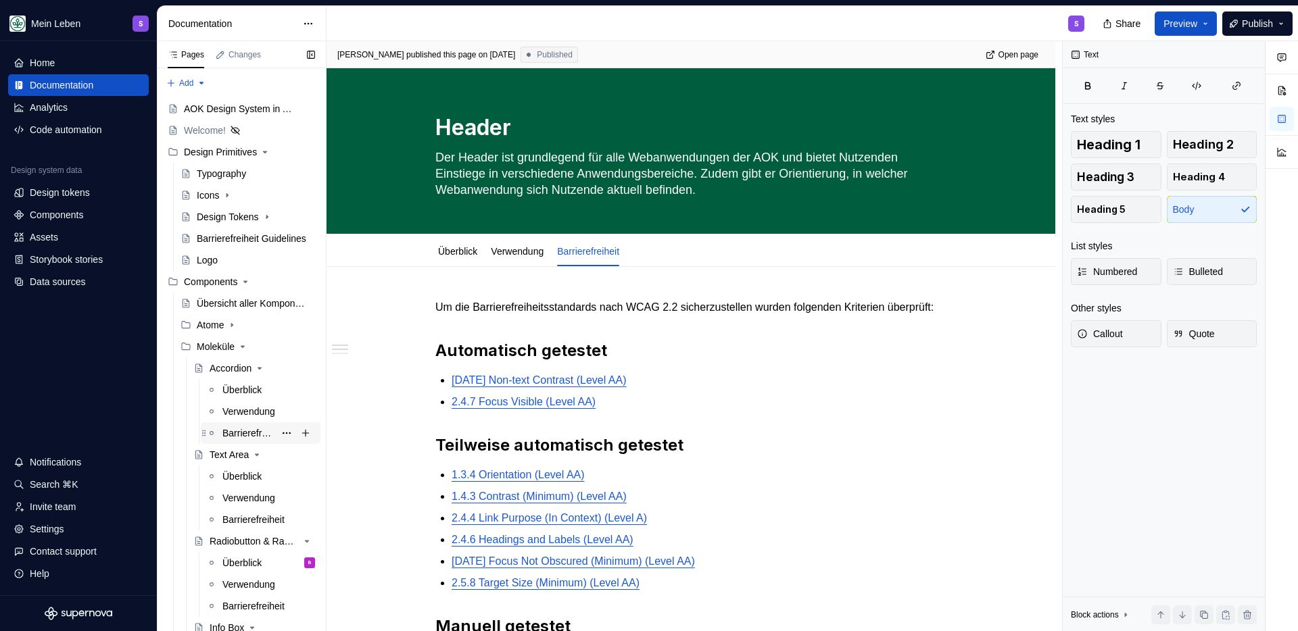
click at [230, 429] on div "Barrierefreiheit" at bounding box center [248, 434] width 52 height 14
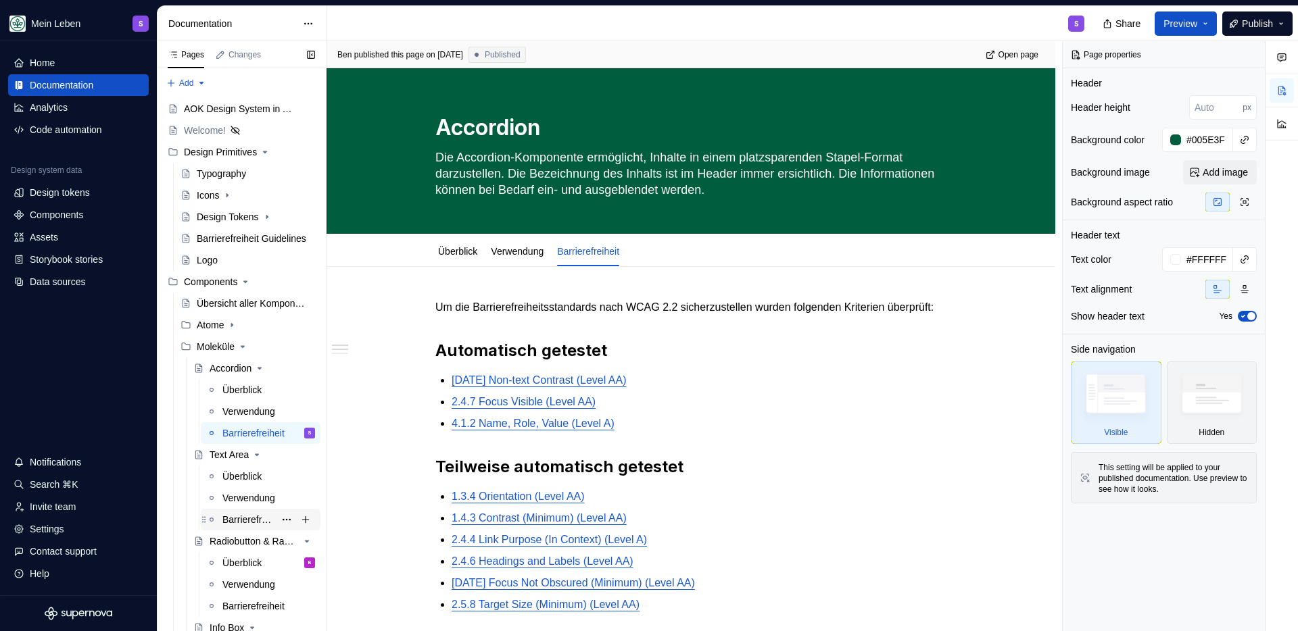
click at [235, 521] on div "Barrierefreiheit" at bounding box center [248, 520] width 52 height 14
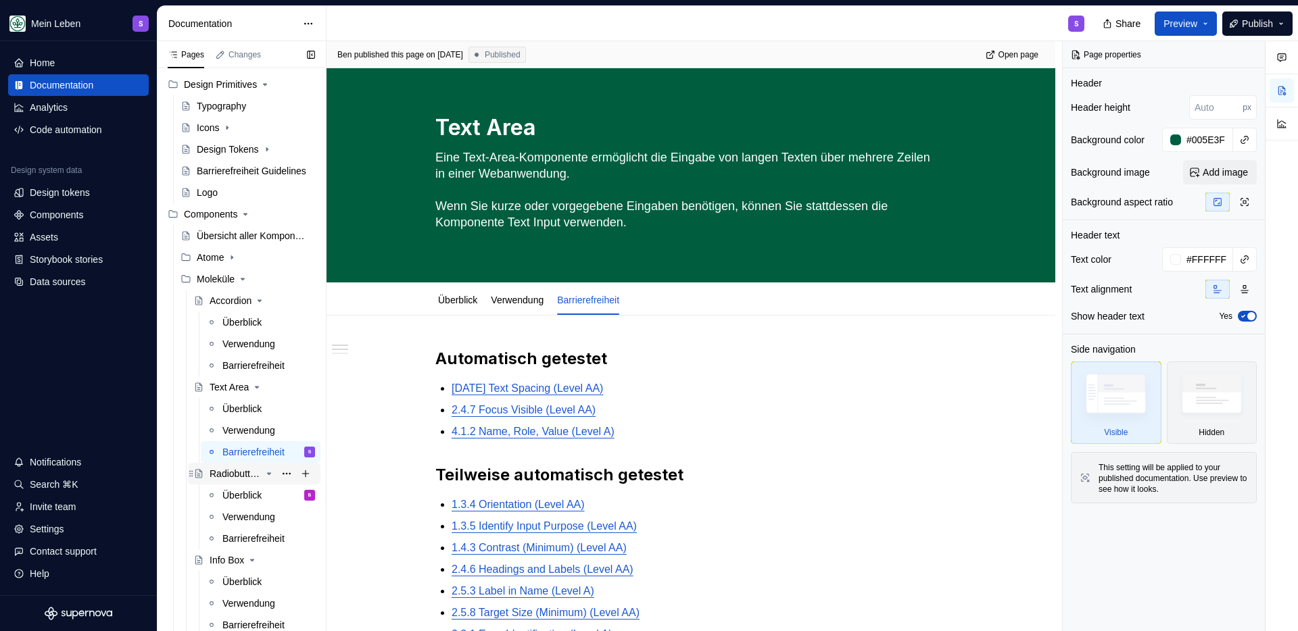
scroll to position [70, 0]
click at [235, 530] on div "Barrierefreiheit" at bounding box center [248, 537] width 52 height 14
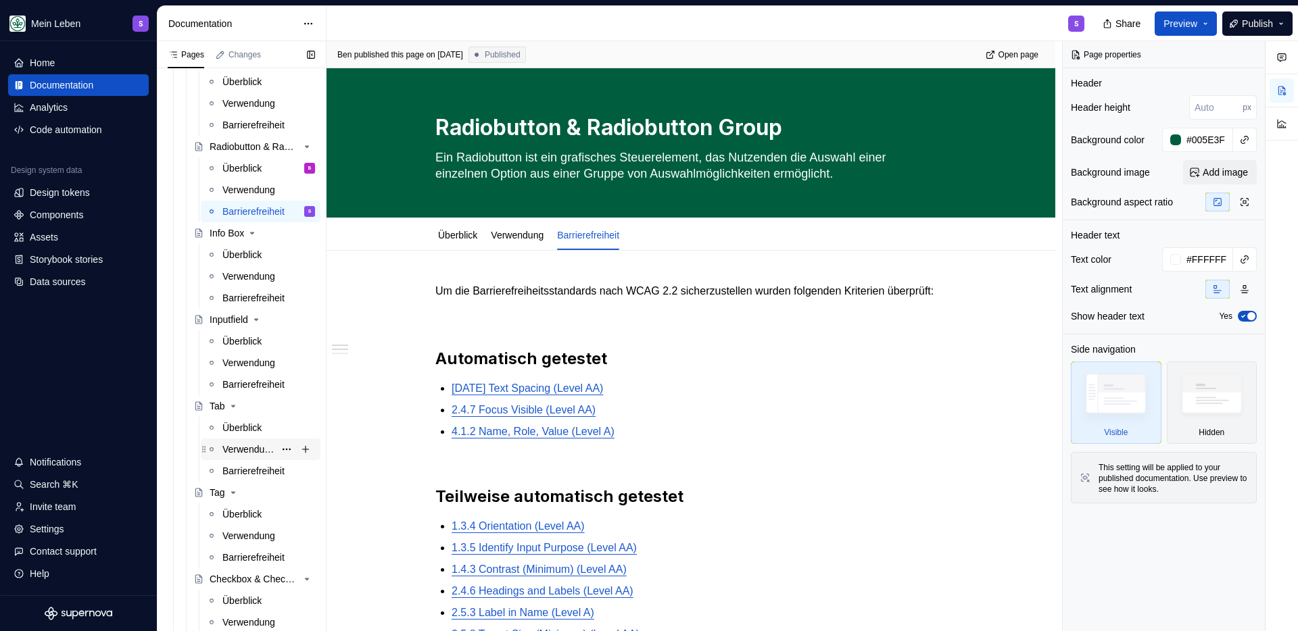
scroll to position [404, 0]
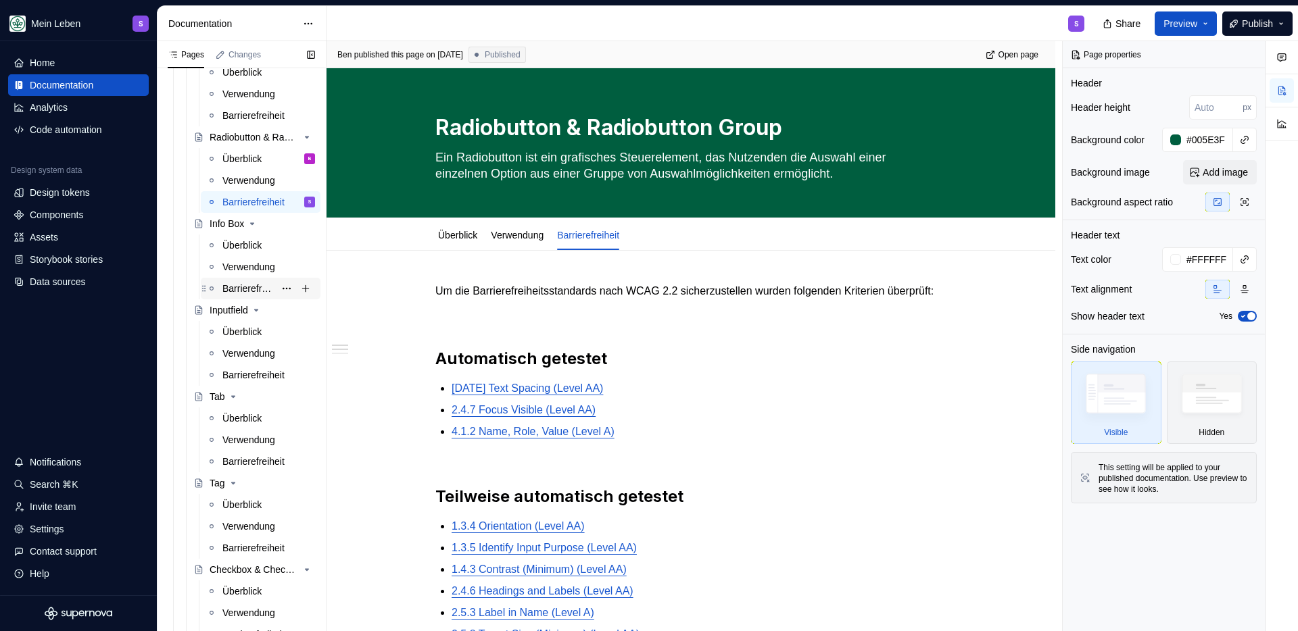
click at [233, 285] on div "Barrierefreiheit" at bounding box center [248, 289] width 52 height 14
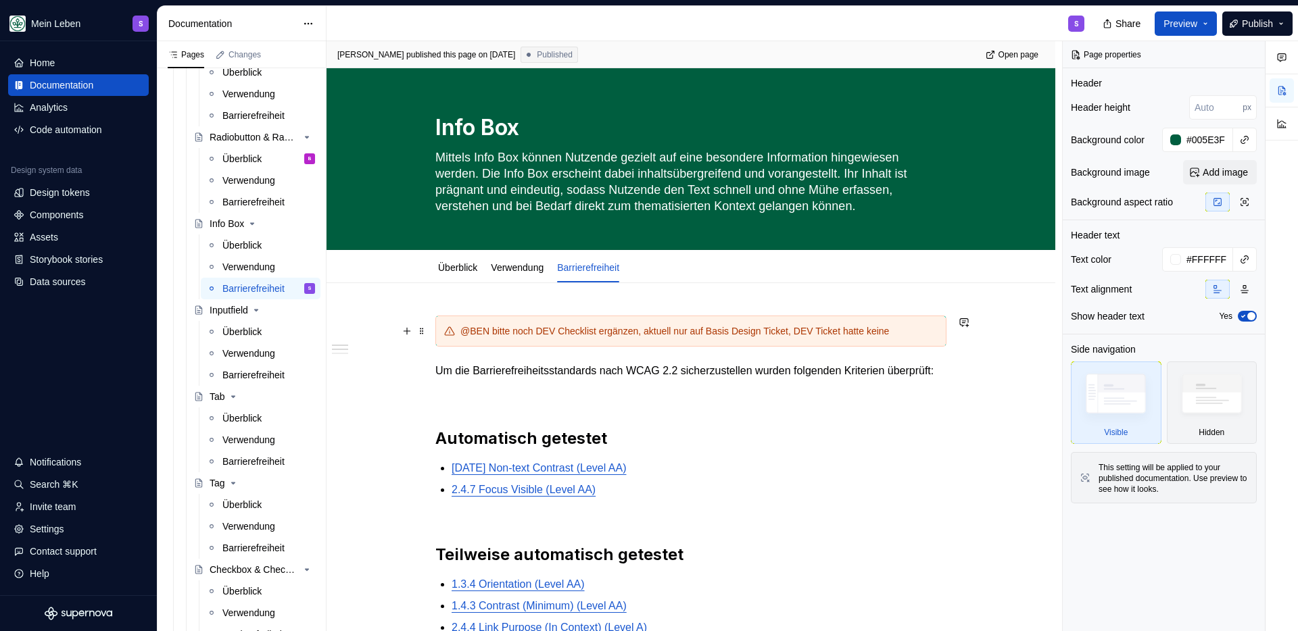
click at [484, 328] on div "@BEN bitte noch DEV Checklist ergänzen, aktuell nur auf Basis Design Ticket, DE…" at bounding box center [698, 331] width 477 height 14
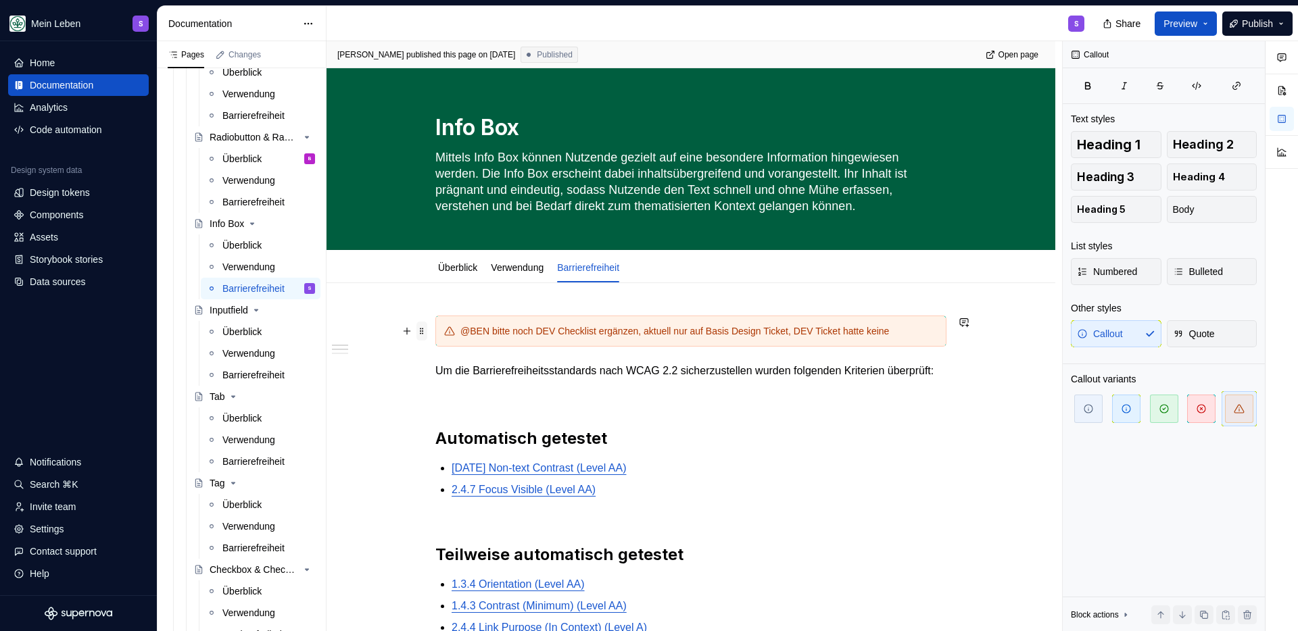
click at [420, 333] on span at bounding box center [421, 331] width 11 height 19
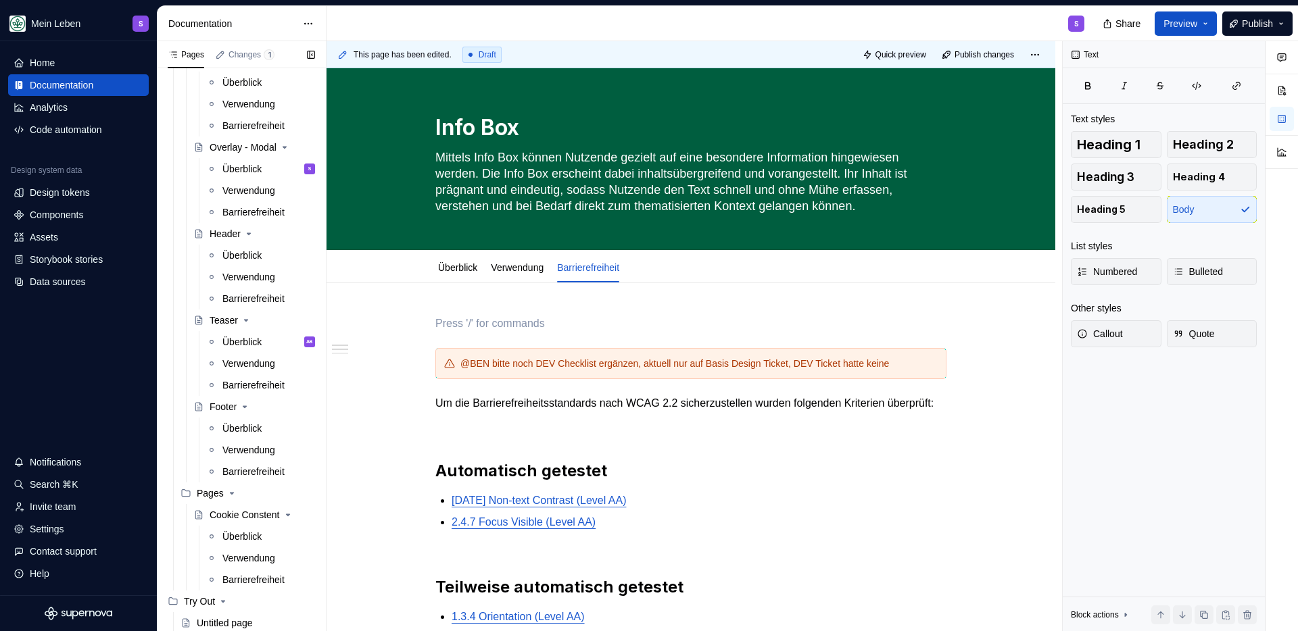
scroll to position [1845, 0]
click at [247, 291] on div "Barrierefreiheit" at bounding box center [248, 297] width 52 height 14
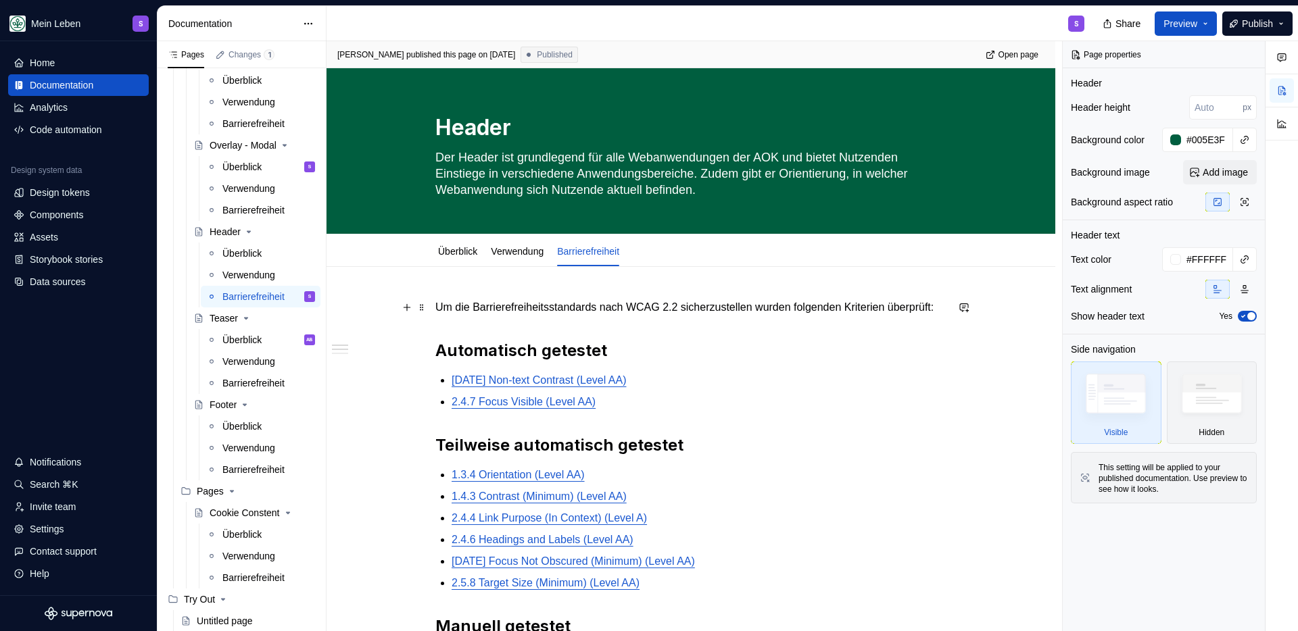
type textarea "*"
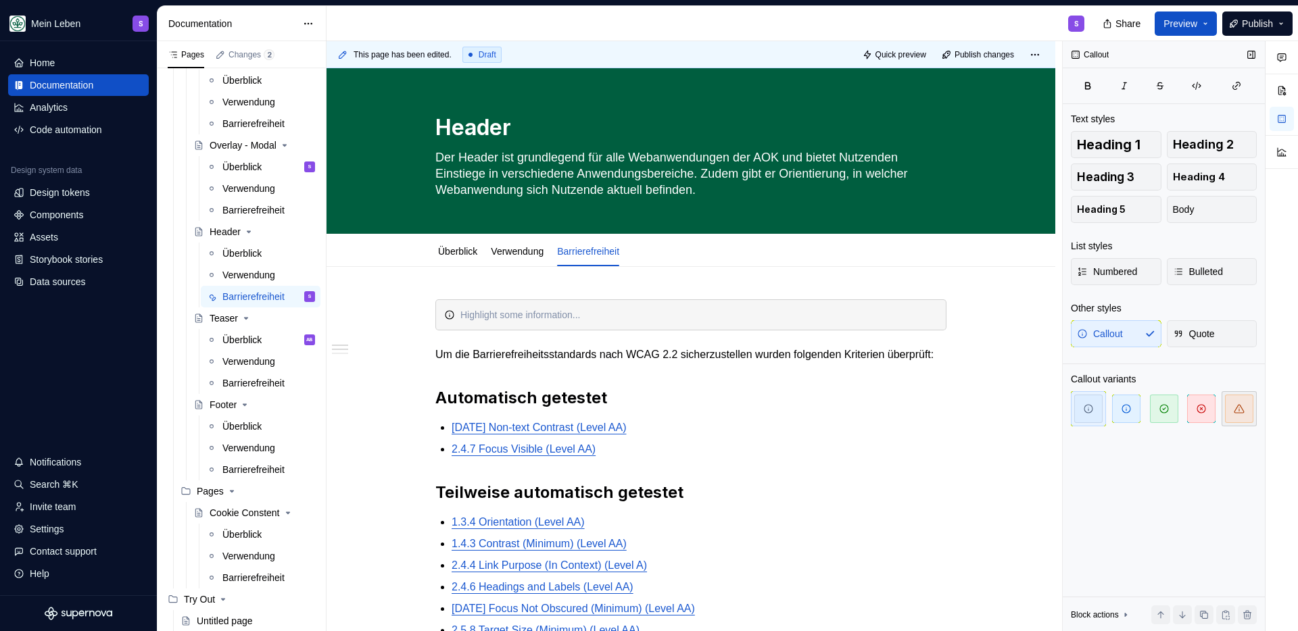
click at [1238, 412] on icon "button" at bounding box center [1239, 409] width 11 height 11
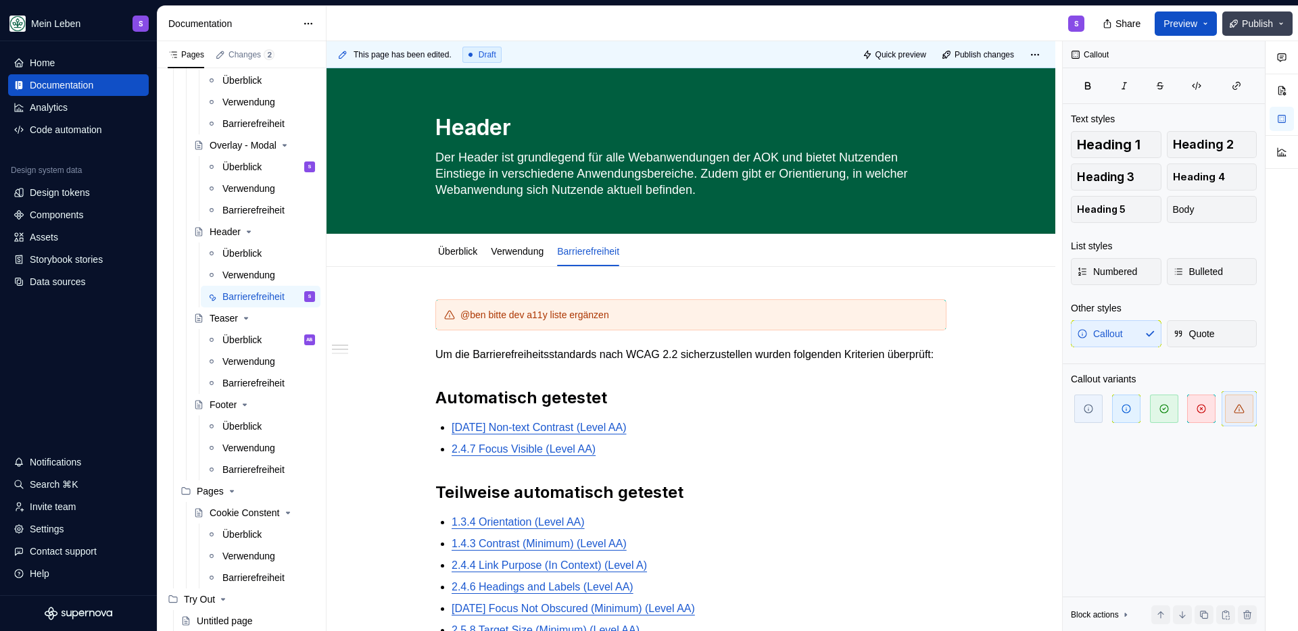
click at [1256, 22] on span "Publish" at bounding box center [1257, 24] width 31 height 14
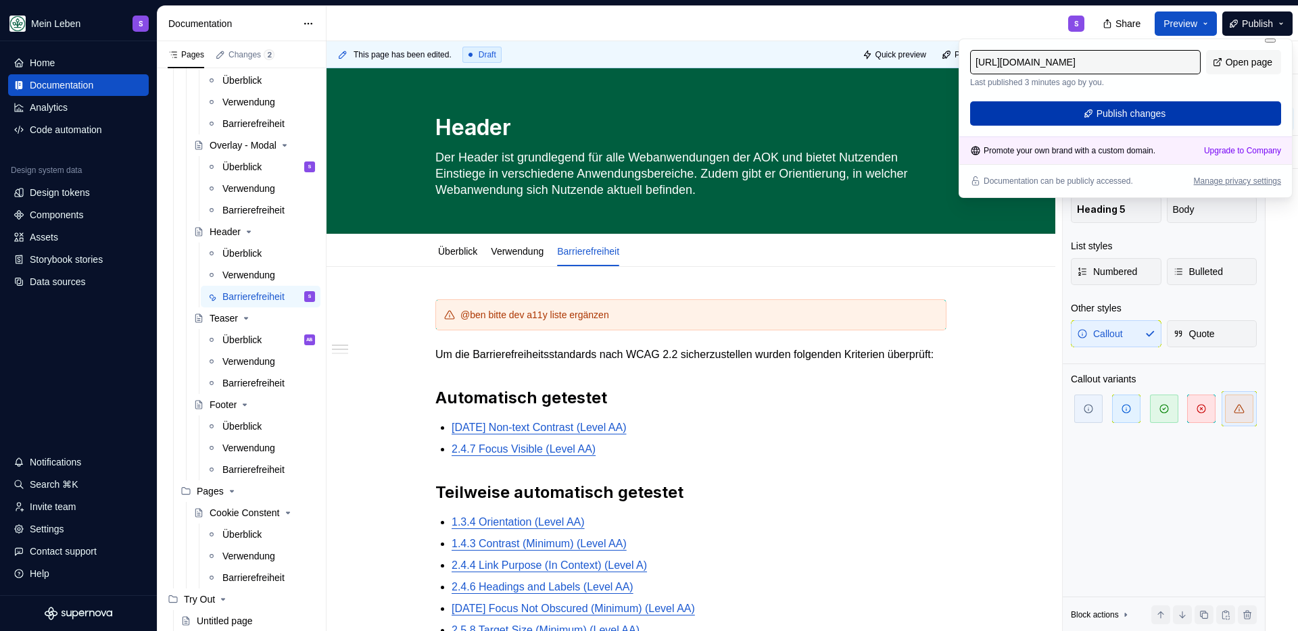
click at [1092, 119] on button "Publish changes" at bounding box center [1125, 113] width 311 height 24
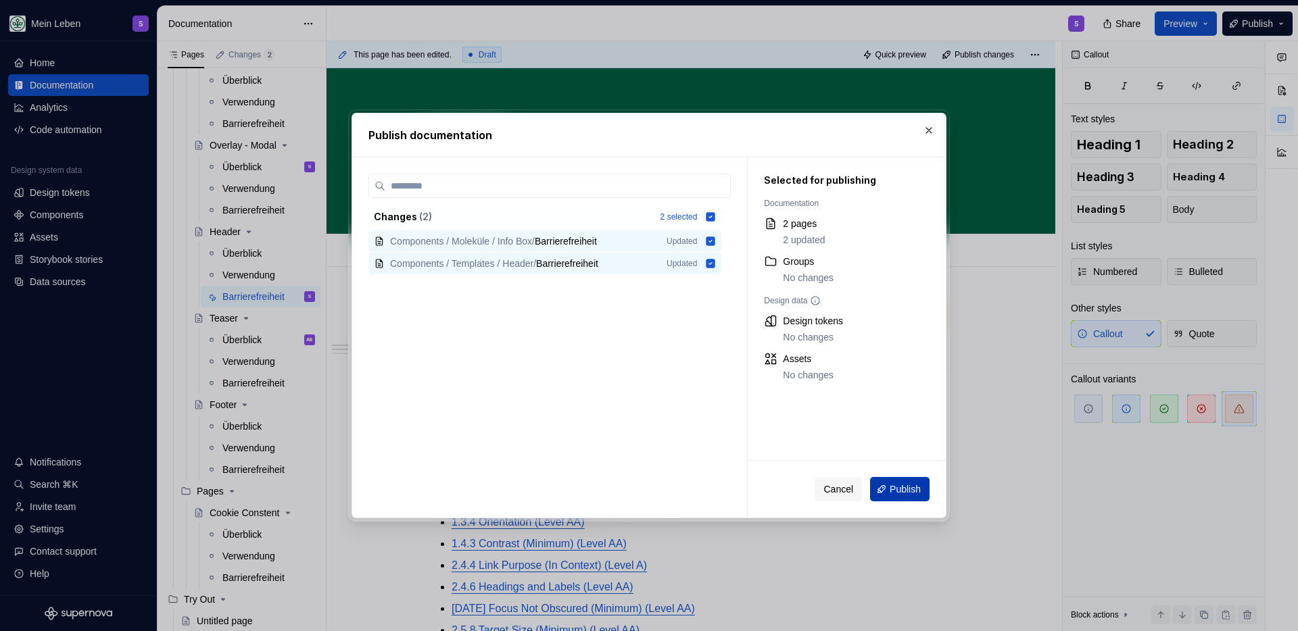
click at [898, 485] on span "Publish" at bounding box center [905, 490] width 31 height 14
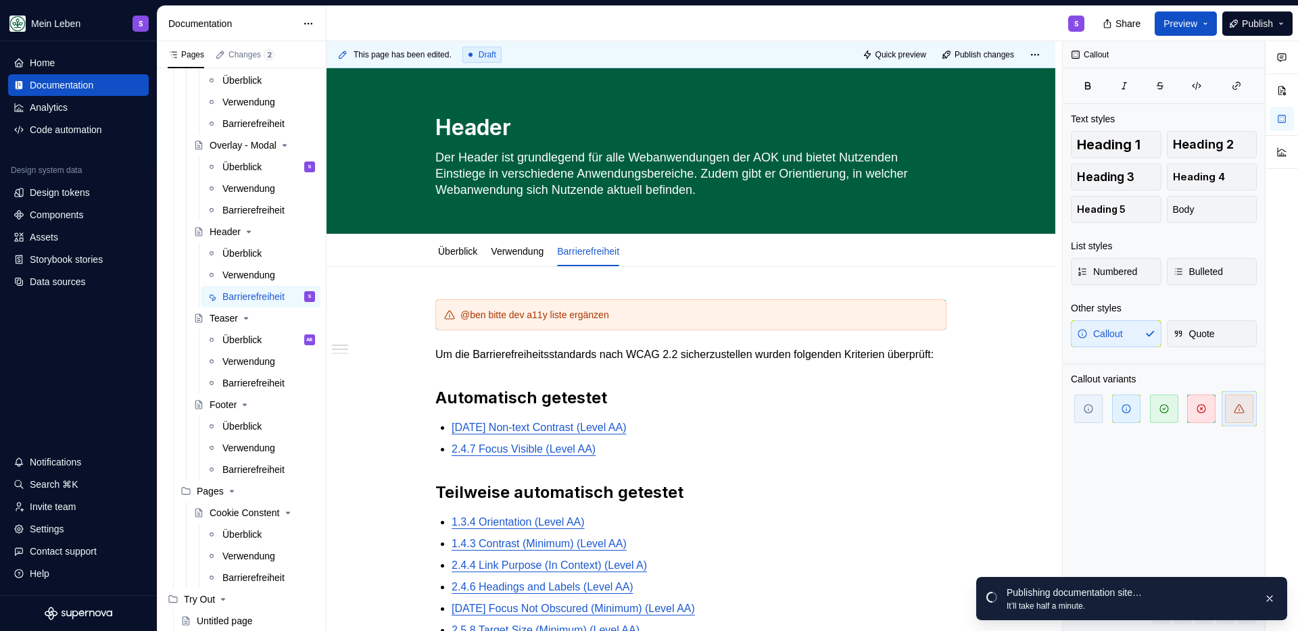
click at [447, 28] on div "S" at bounding box center [710, 23] width 769 height 35
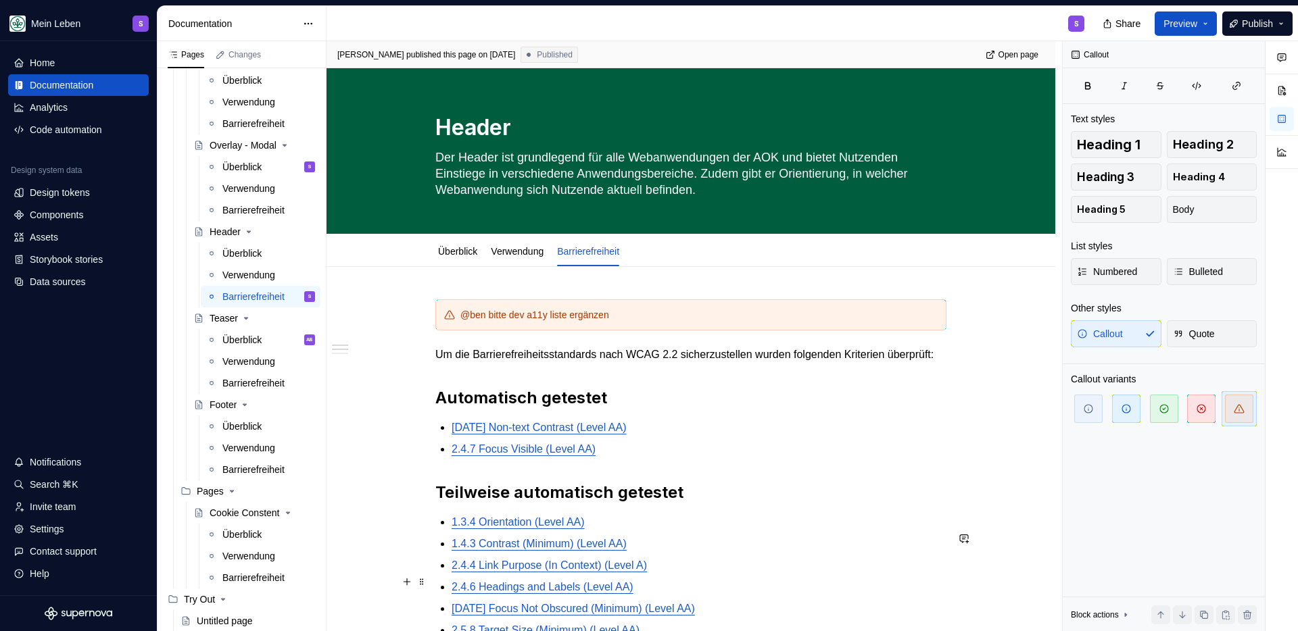
type textarea "*"
